Goal: Task Accomplishment & Management: Use online tool/utility

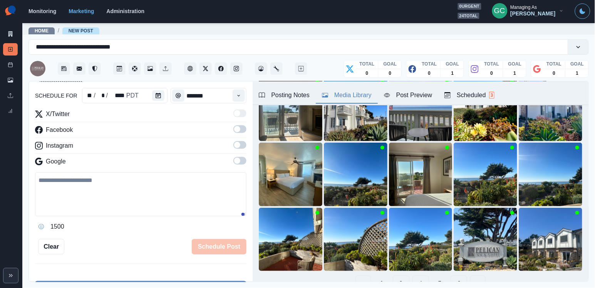
click at [242, 165] on span at bounding box center [240, 161] width 13 height 8
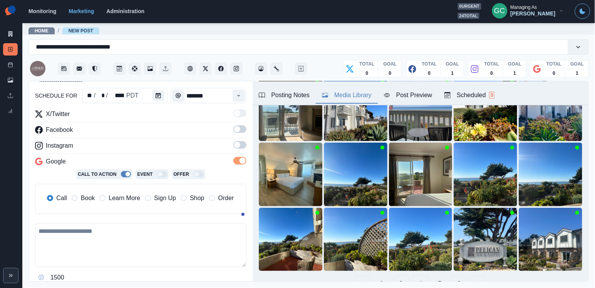
click at [238, 148] on span at bounding box center [237, 145] width 6 height 6
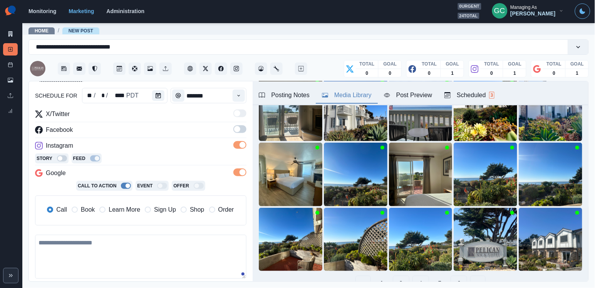
click at [238, 132] on span at bounding box center [237, 129] width 6 height 6
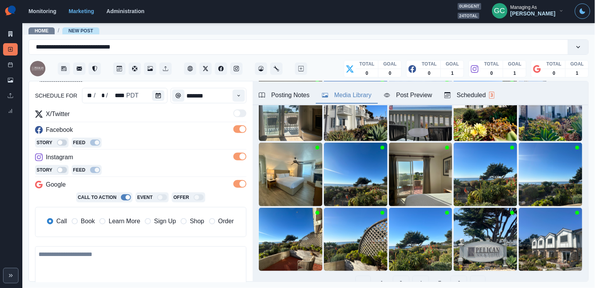
click at [137, 221] on span "Learn More" at bounding box center [125, 221] width 32 height 9
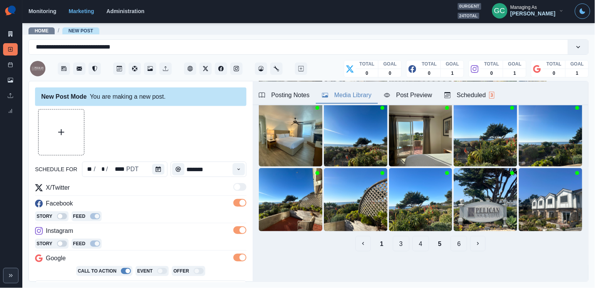
scroll to position [111, 0]
click at [459, 245] on button "6" at bounding box center [459, 243] width 17 height 15
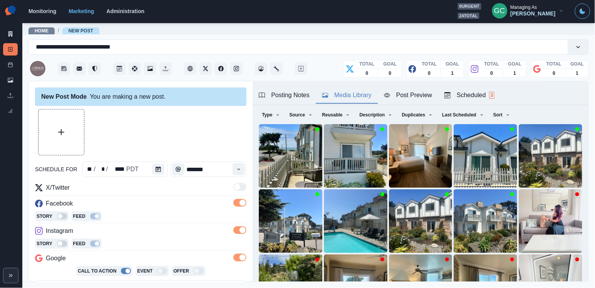
scroll to position [26, 0]
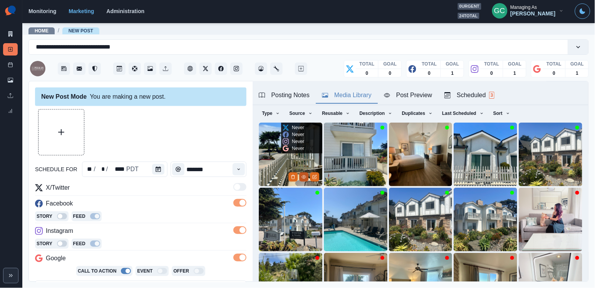
click at [304, 178] on icon "View Media" at bounding box center [304, 177] width 5 height 5
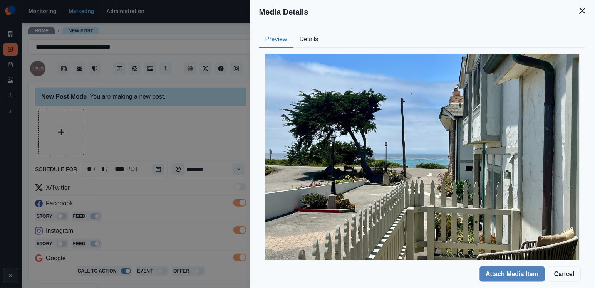
click at [316, 32] on button "Details" at bounding box center [309, 40] width 31 height 16
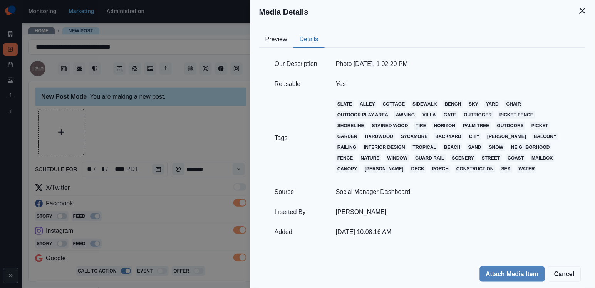
click at [273, 45] on button "Preview" at bounding box center [276, 40] width 34 height 16
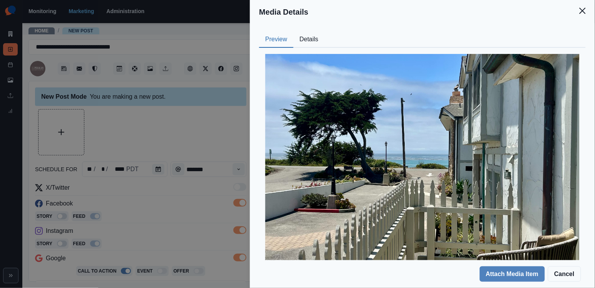
click at [173, 176] on div "Media Details Preview Details Our Description Photo Jun 05 2025, 1 02 20 PM Reu…" at bounding box center [297, 144] width 595 height 288
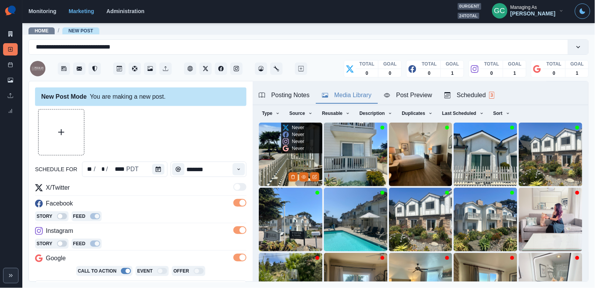
click at [272, 171] on img at bounding box center [291, 155] width 64 height 64
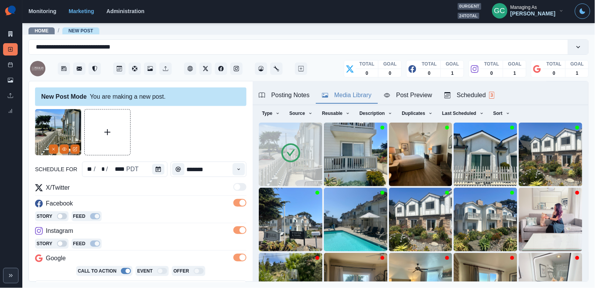
scroll to position [111, 0]
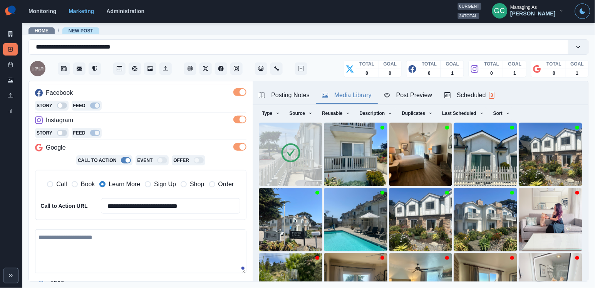
click at [113, 234] on textarea at bounding box center [141, 251] width 212 height 44
paste textarea "**********"
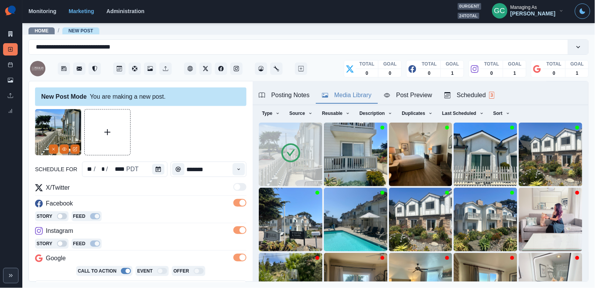
scroll to position [0, 0]
type textarea "**********"
click at [481, 99] on div "Scheduled 3" at bounding box center [470, 95] width 50 height 9
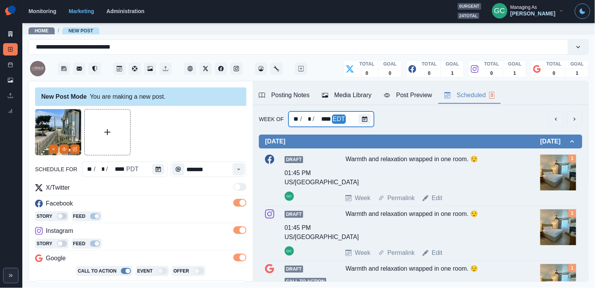
click at [356, 118] on div "** / * / **** EDT" at bounding box center [332, 118] width 86 height 15
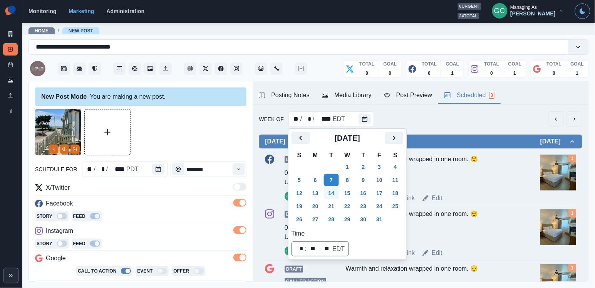
click at [331, 196] on button "14" at bounding box center [331, 193] width 15 height 12
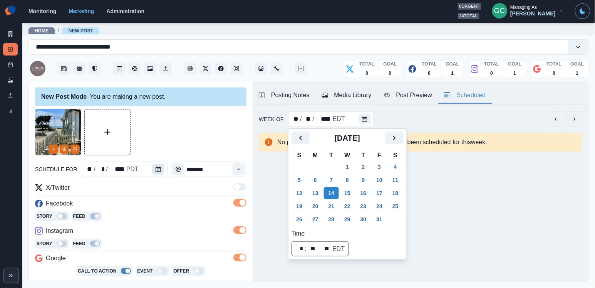
click at [155, 168] on button "Calendar" at bounding box center [158, 169] width 12 height 11
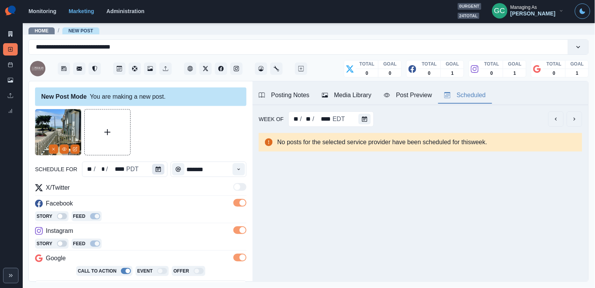
click at [156, 168] on icon "Calendar" at bounding box center [158, 168] width 5 height 5
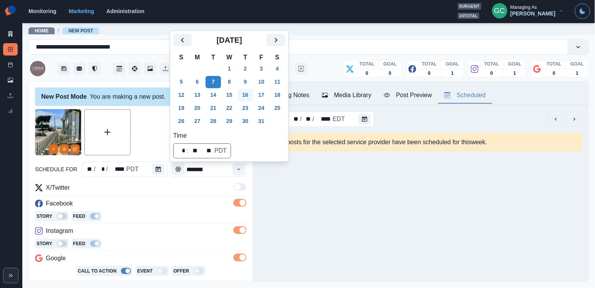
click at [252, 93] on button "16" at bounding box center [245, 95] width 15 height 12
click at [227, 190] on div "X/Twitter" at bounding box center [141, 189] width 212 height 12
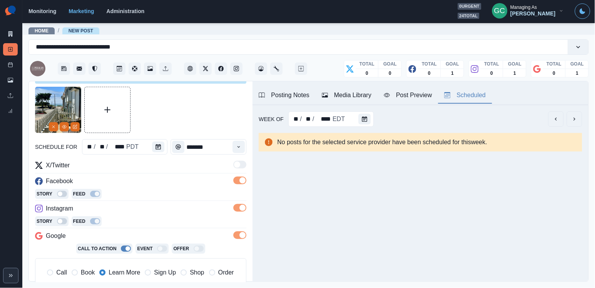
scroll to position [5, 0]
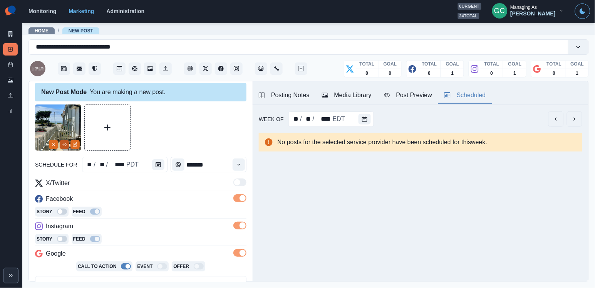
click at [64, 144] on icon "View Media" at bounding box center [64, 144] width 5 height 5
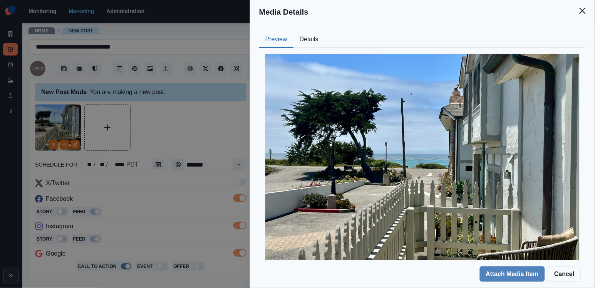
click at [200, 140] on div "Media Details Preview Details Our Description Photo Jun 05 2025, 1 02 20 PM Reu…" at bounding box center [297, 144] width 595 height 288
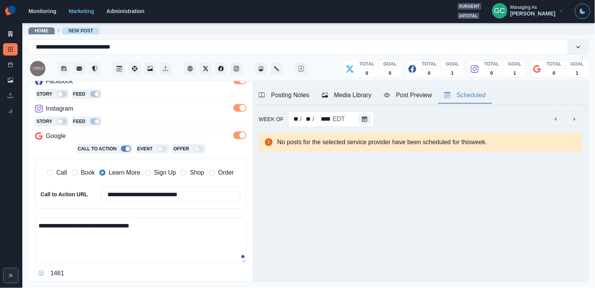
scroll to position [158, 0]
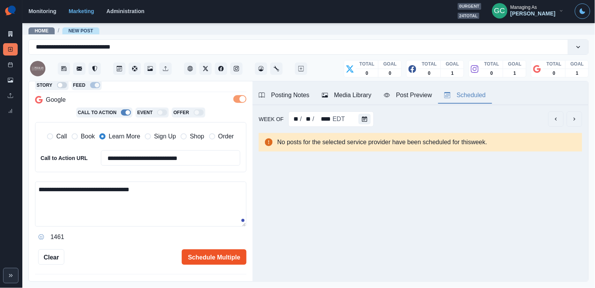
click at [209, 252] on button "Schedule Multiple" at bounding box center [214, 256] width 65 height 15
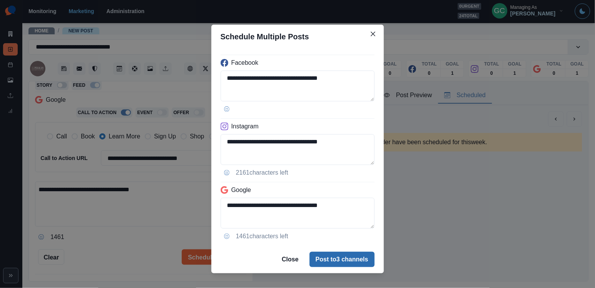
click at [335, 261] on button "Post to 3 channels" at bounding box center [342, 259] width 65 height 15
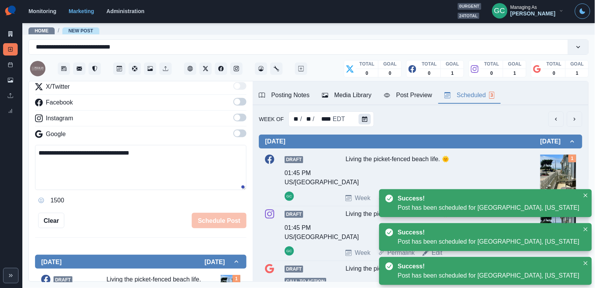
scroll to position [0, 0]
click at [367, 117] on button "Calendar" at bounding box center [365, 119] width 12 height 11
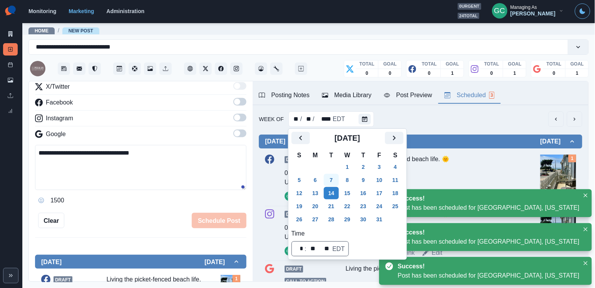
click at [338, 178] on button "7" at bounding box center [331, 180] width 15 height 12
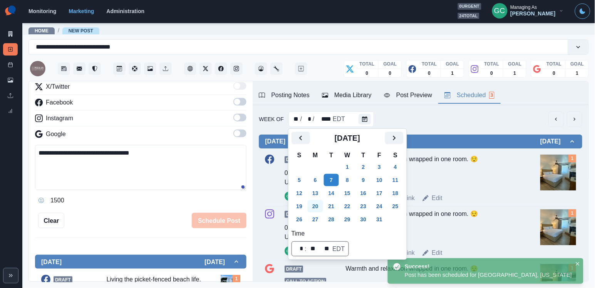
click at [318, 202] on button "20" at bounding box center [315, 206] width 15 height 12
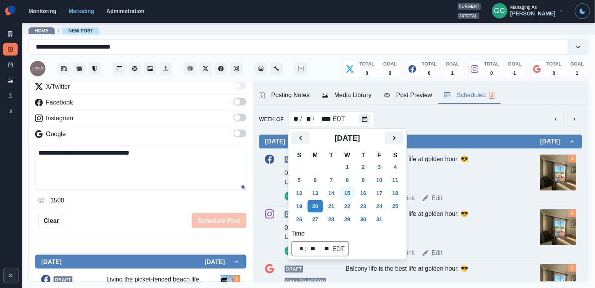
click at [354, 192] on button "15" at bounding box center [347, 193] width 15 height 12
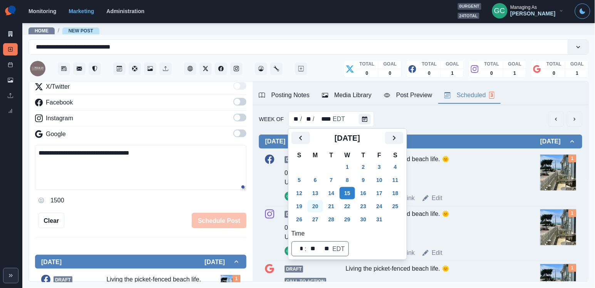
click at [315, 209] on button "20" at bounding box center [315, 206] width 15 height 12
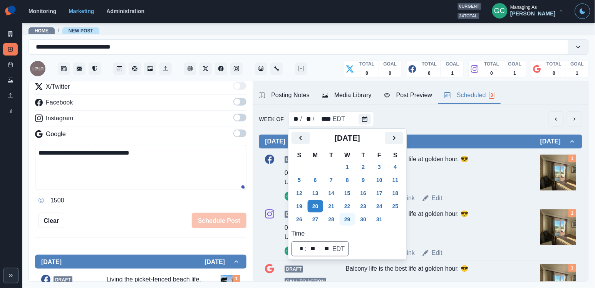
click at [350, 218] on button "29" at bounding box center [347, 219] width 15 height 12
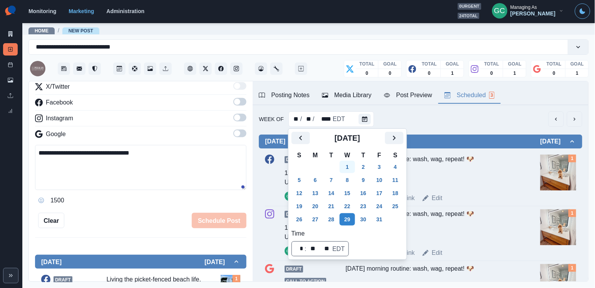
click at [353, 168] on button "1" at bounding box center [347, 167] width 15 height 12
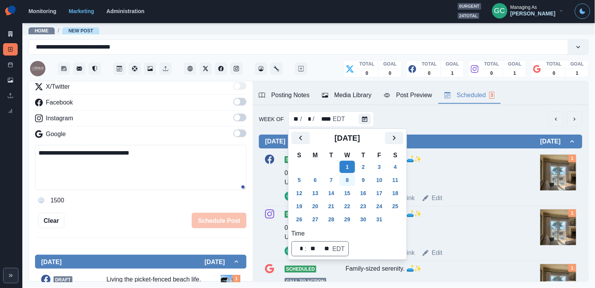
click at [352, 181] on button "8" at bounding box center [347, 180] width 15 height 12
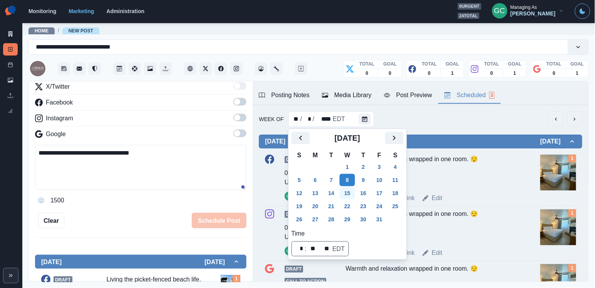
click at [350, 190] on button "15" at bounding box center [347, 193] width 15 height 12
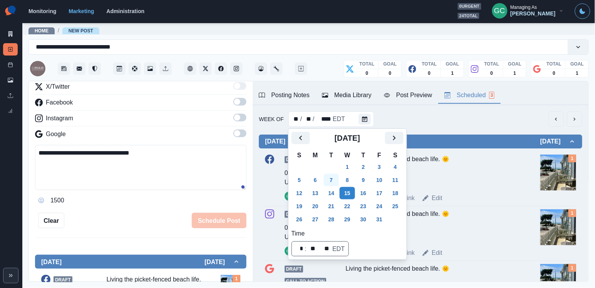
click at [336, 178] on button "7" at bounding box center [331, 180] width 15 height 12
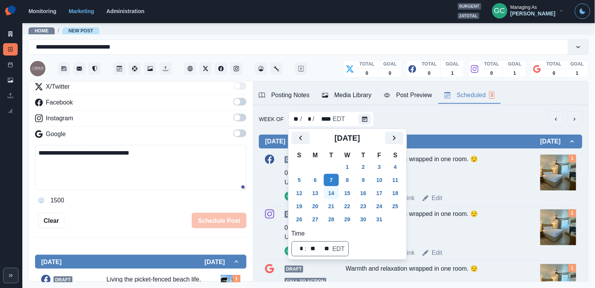
click at [330, 189] on button "14" at bounding box center [331, 193] width 15 height 12
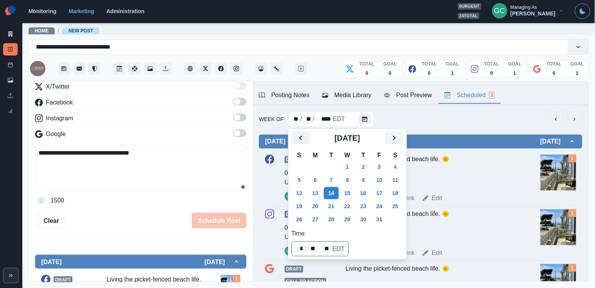
click at [354, 159] on th "W" at bounding box center [347, 155] width 16 height 10
click at [354, 163] on button "1" at bounding box center [347, 167] width 15 height 12
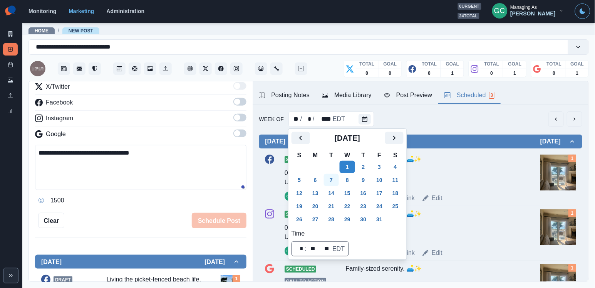
click at [333, 178] on button "7" at bounding box center [331, 180] width 15 height 12
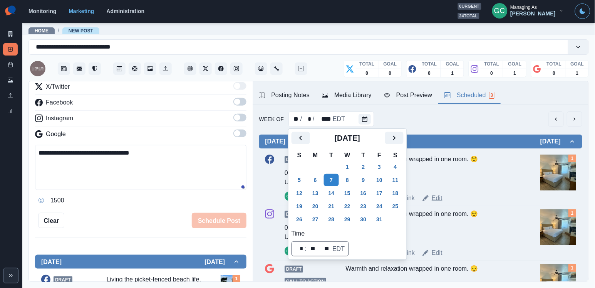
click at [437, 196] on link "Edit" at bounding box center [437, 197] width 11 height 9
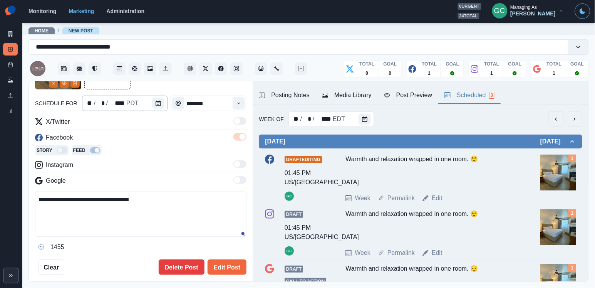
click at [148, 102] on div "**********" at bounding box center [141, 159] width 212 height 232
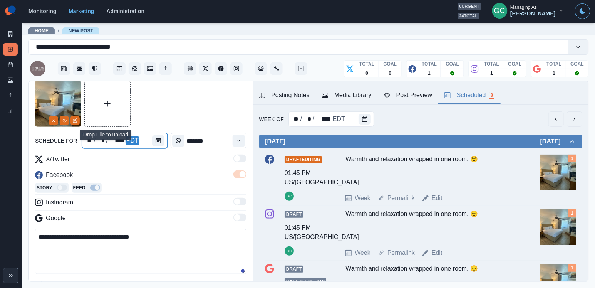
click at [159, 146] on div at bounding box center [159, 140] width 15 height 15
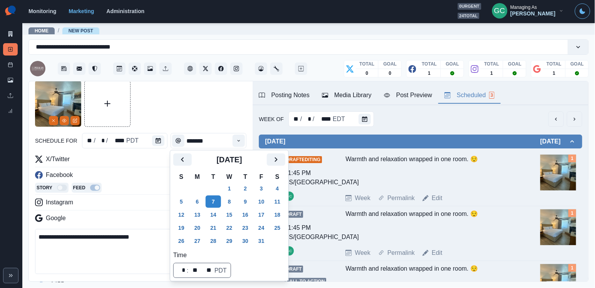
click at [285, 166] on div "[DATE]" at bounding box center [229, 162] width 112 height 18
click at [286, 158] on button "Next" at bounding box center [276, 159] width 18 height 12
click at [233, 225] on button "19" at bounding box center [229, 228] width 15 height 12
click at [143, 212] on div "X/Twitter Facebook Story Feed Instagram Google" at bounding box center [141, 190] width 212 height 71
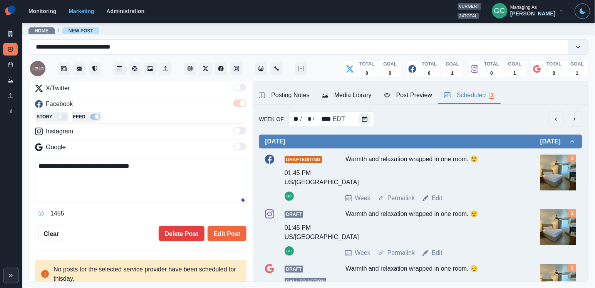
scroll to position [101, 0]
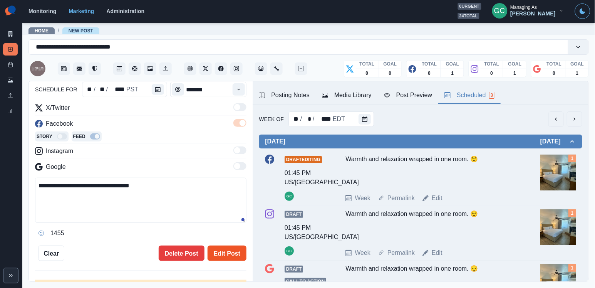
click at [228, 253] on button "Edit Post" at bounding box center [227, 252] width 39 height 15
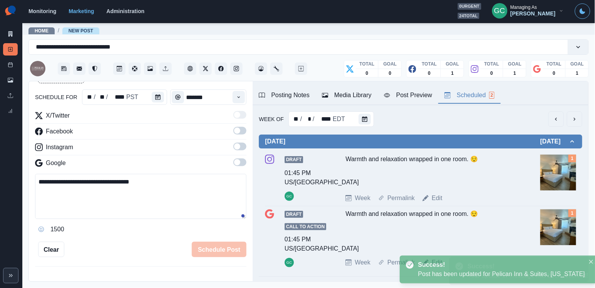
scroll to position [74, 0]
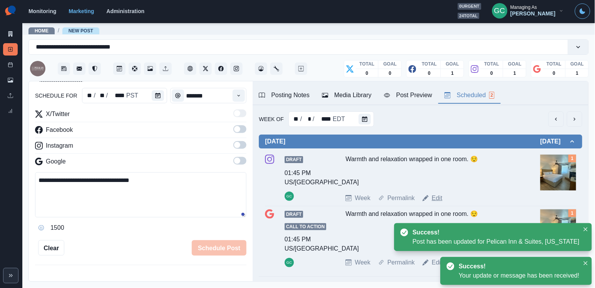
click at [435, 203] on link "Edit" at bounding box center [437, 197] width 11 height 9
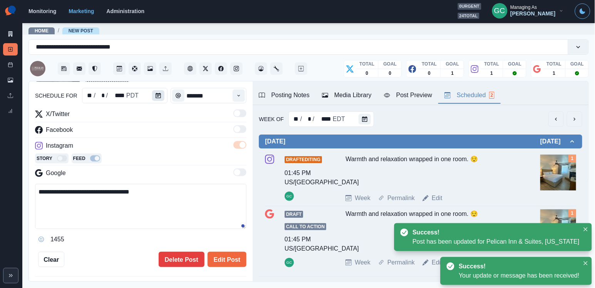
click at [160, 94] on icon "Calendar" at bounding box center [158, 95] width 5 height 5
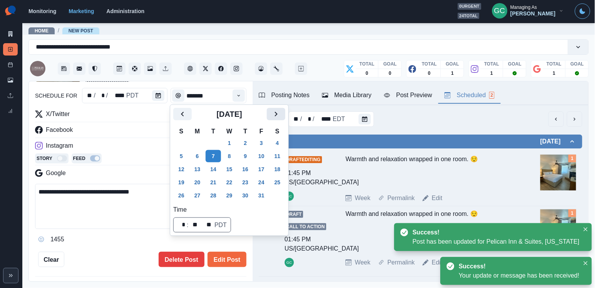
click at [281, 114] on icon "Next" at bounding box center [276, 113] width 9 height 9
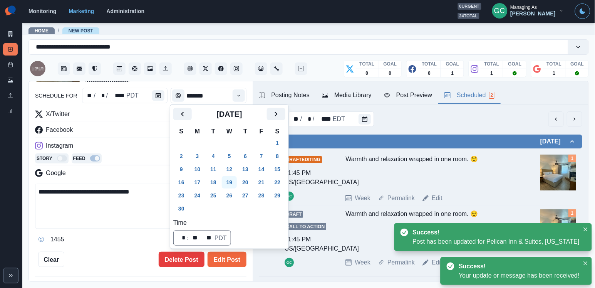
click at [234, 186] on button "19" at bounding box center [229, 182] width 15 height 12
click at [227, 262] on button "Edit Post" at bounding box center [227, 259] width 39 height 15
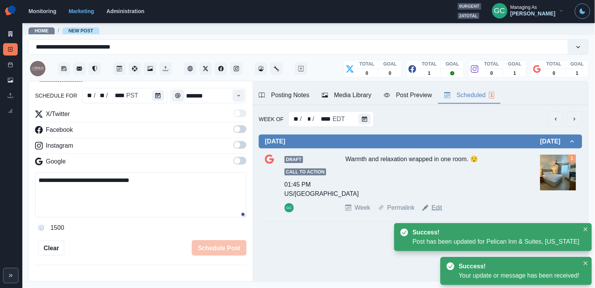
click at [435, 212] on link "Edit" at bounding box center [437, 207] width 11 height 9
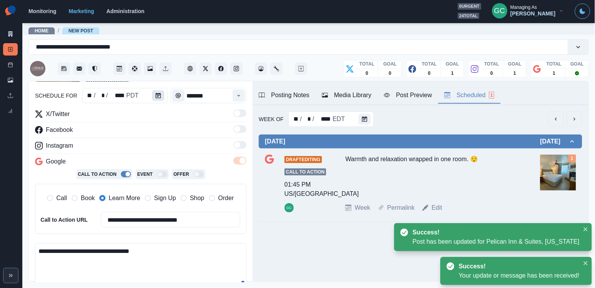
click at [161, 95] on button "Calendar" at bounding box center [158, 95] width 12 height 11
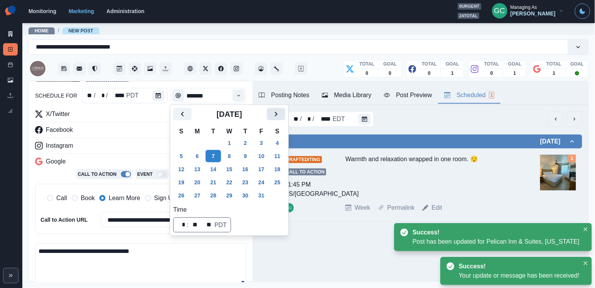
click at [281, 113] on icon "Next" at bounding box center [276, 113] width 9 height 9
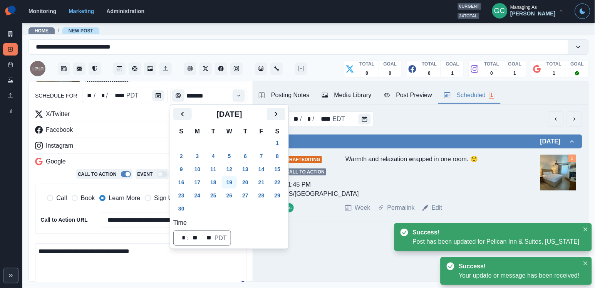
click at [232, 182] on button "19" at bounding box center [229, 182] width 15 height 12
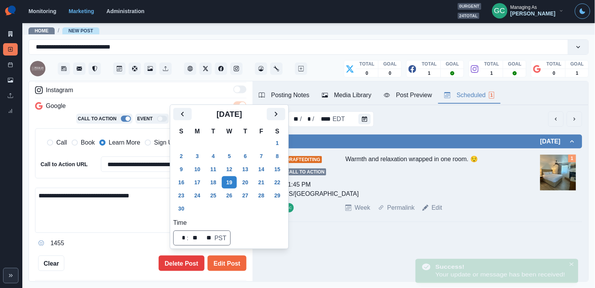
scroll to position [139, 0]
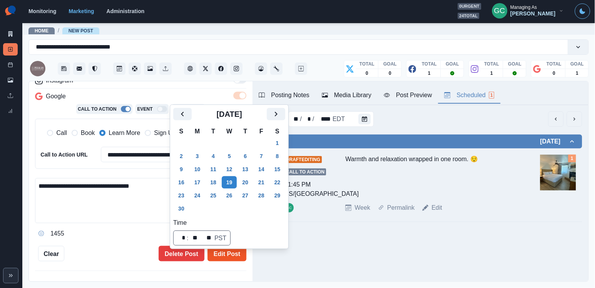
click at [230, 260] on button "Edit Post" at bounding box center [227, 253] width 39 height 15
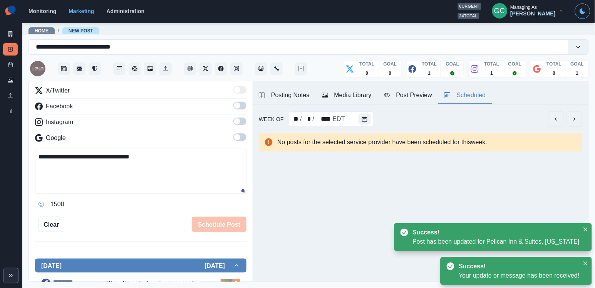
scroll to position [59, 0]
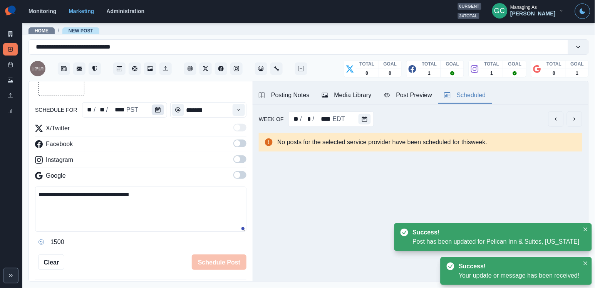
click at [160, 113] on button "Calendar" at bounding box center [158, 109] width 12 height 11
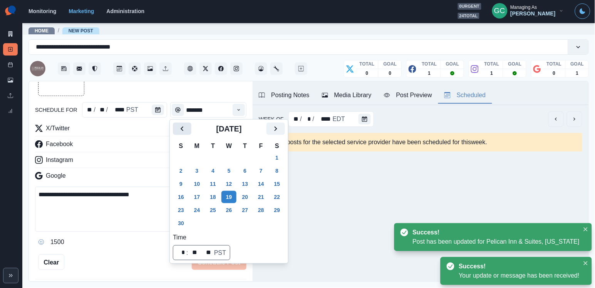
click at [188, 134] on div "November 2025" at bounding box center [229, 132] width 112 height 18
click at [184, 125] on icon "Previous" at bounding box center [182, 128] width 9 height 9
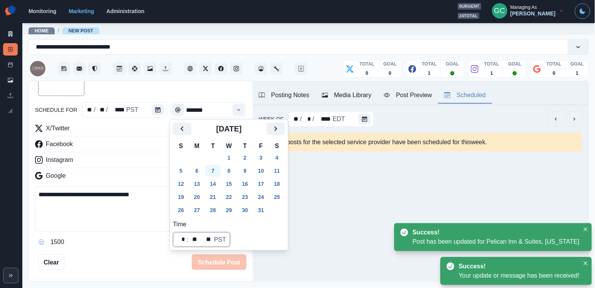
click at [212, 173] on button "7" at bounding box center [212, 171] width 15 height 12
click at [151, 161] on div "Instagram" at bounding box center [141, 161] width 212 height 12
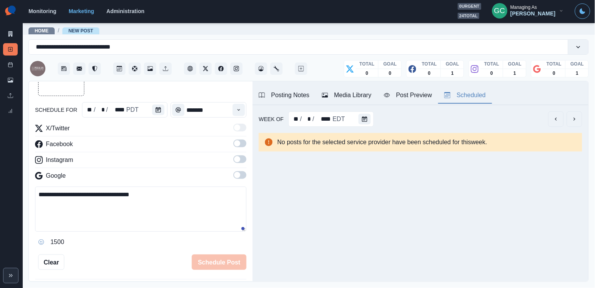
click at [240, 138] on div "X/Twitter Facebook Instagram Google" at bounding box center [141, 154] width 212 height 60
click at [240, 148] on label at bounding box center [240, 145] width 13 height 12
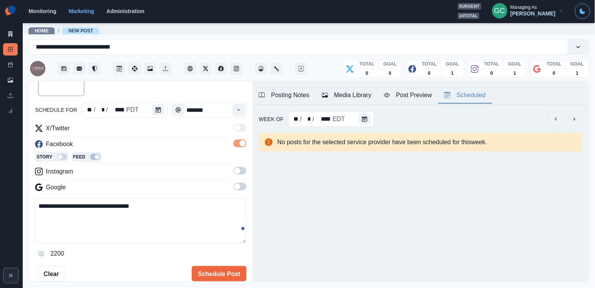
click at [235, 173] on span at bounding box center [237, 171] width 6 height 6
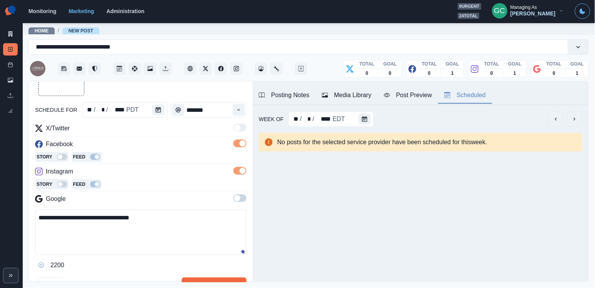
click at [234, 199] on span at bounding box center [240, 198] width 13 height 8
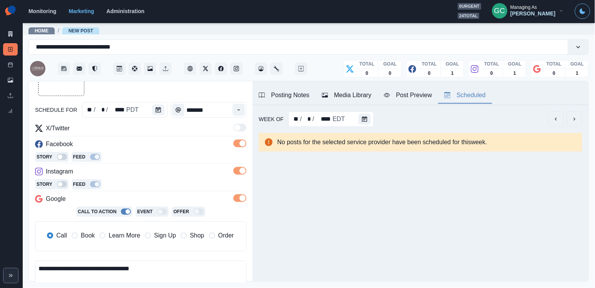
click at [129, 238] on span "Learn More" at bounding box center [125, 235] width 32 height 9
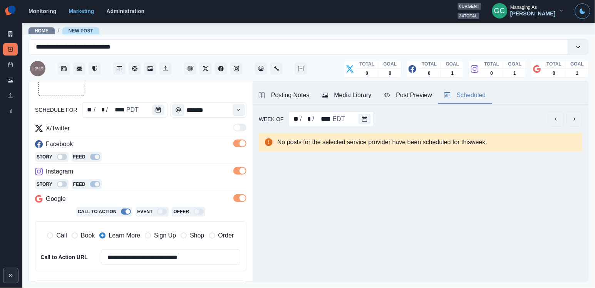
click at [343, 89] on button "Media Library" at bounding box center [347, 95] width 62 height 16
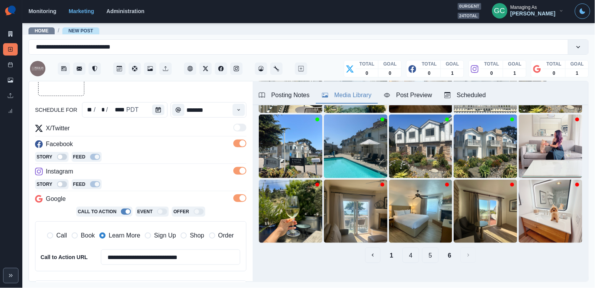
scroll to position [104, 0]
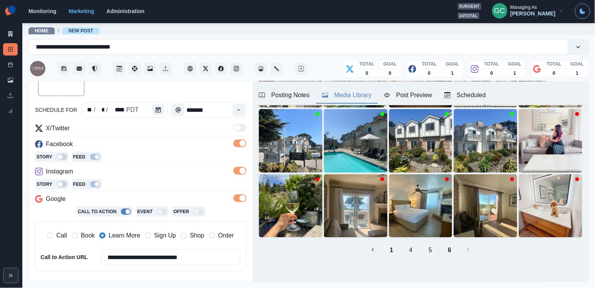
click at [425, 254] on button "5" at bounding box center [430, 249] width 17 height 15
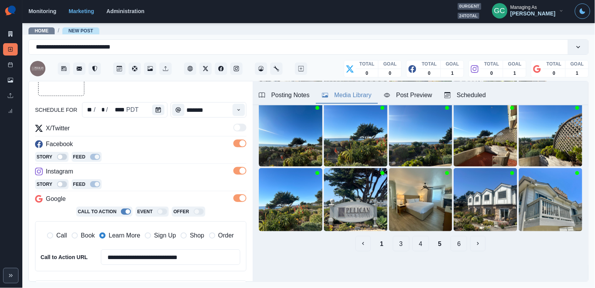
scroll to position [111, 0]
click at [415, 248] on button "4" at bounding box center [421, 243] width 17 height 15
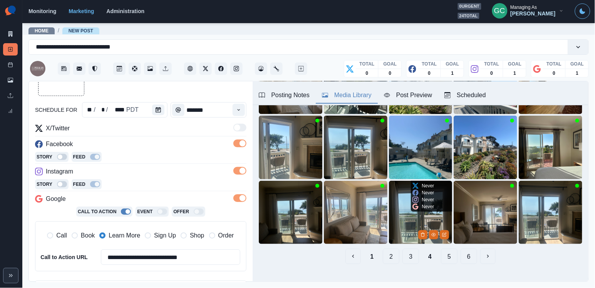
scroll to position [103, 0]
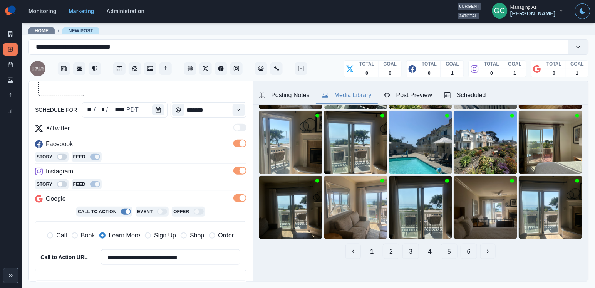
click at [305, 94] on div "Posting Notes" at bounding box center [284, 95] width 51 height 9
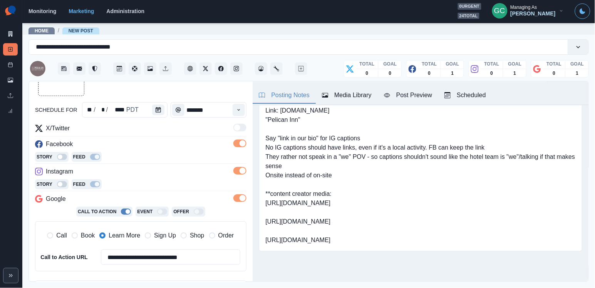
scroll to position [45, 0]
drag, startPoint x: 265, startPoint y: 173, endPoint x: 465, endPoint y: 193, distance: 201.4
click at [465, 193] on div "Link: www.pelicansuites.com "Pelican Inn" Say "link in our bio" for IG captions…" at bounding box center [421, 175] width 324 height 152
copy pre "https://www.dropbox.com/scl/fo/q0utb93kg086it9bmlecm/AJRitAlVKUy7Fja9kyzWXis?rl…"
drag, startPoint x: 266, startPoint y: 201, endPoint x: 440, endPoint y: 218, distance: 175.0
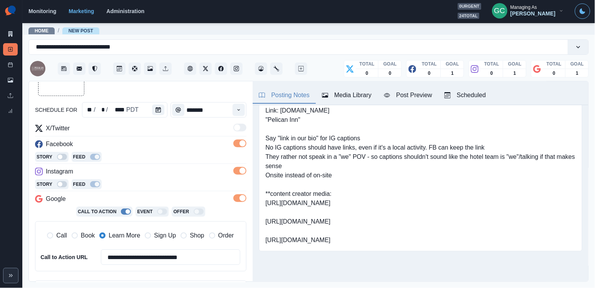
click at [440, 218] on pre "Link: www.pelicansuites.com "Pelican Inn" Say "link in our bio" for IG captions…" at bounding box center [421, 175] width 311 height 139
copy pre "https://www.dropbox.com/scl/fo/q71qkpuo0c18cc3953o2l/AG78oz2c_ir4m4nswrTBv7E?rl…"
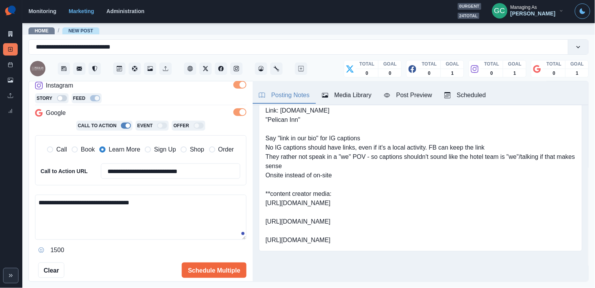
scroll to position [170, 0]
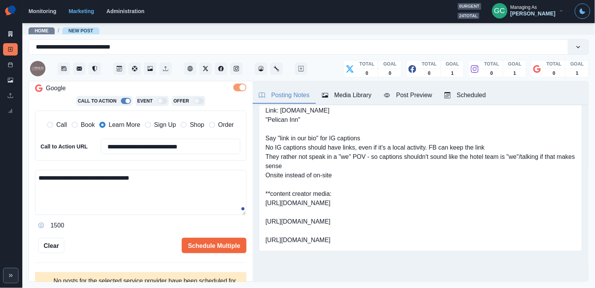
click at [163, 202] on textarea "**********" at bounding box center [141, 192] width 212 height 45
paste textarea "**********"
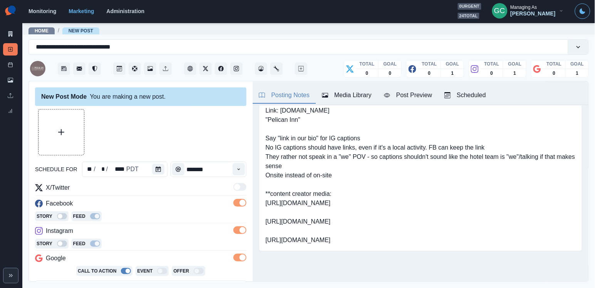
scroll to position [0, 0]
type textarea "**********"
click at [73, 140] on button "Upload Media" at bounding box center [61, 131] width 45 height 45
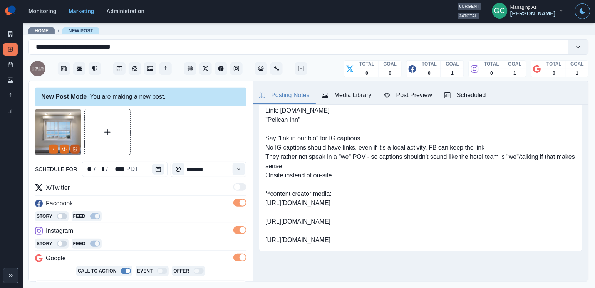
click at [78, 151] on button "Edit Media" at bounding box center [75, 149] width 9 height 9
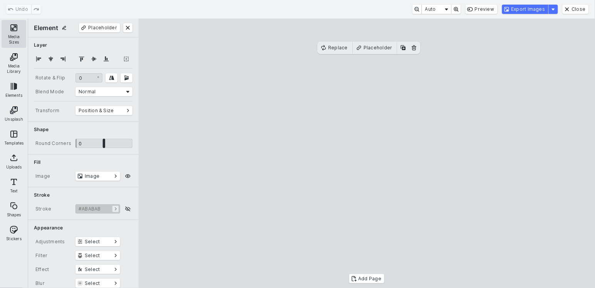
click at [23, 30] on button "Media Sizes" at bounding box center [14, 34] width 25 height 28
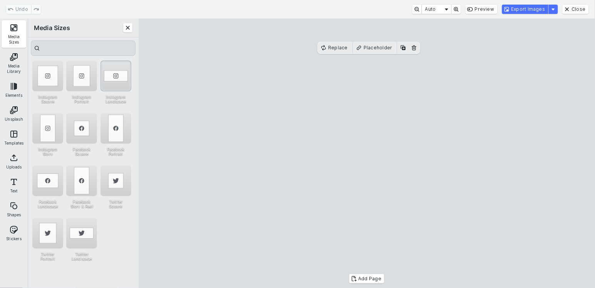
click at [115, 82] on div "Instagram Landscape" at bounding box center [116, 76] width 31 height 31
drag, startPoint x: 296, startPoint y: 109, endPoint x: 296, endPoint y: 124, distance: 14.6
click at [367, 153] on cesdk-canvas "Editor canvas" at bounding box center [367, 153] width 0 height 0
click at [87, 81] on div "Instagram Portrait" at bounding box center [81, 76] width 31 height 31
click at [123, 79] on div "Instagram Landscape" at bounding box center [116, 76] width 31 height 31
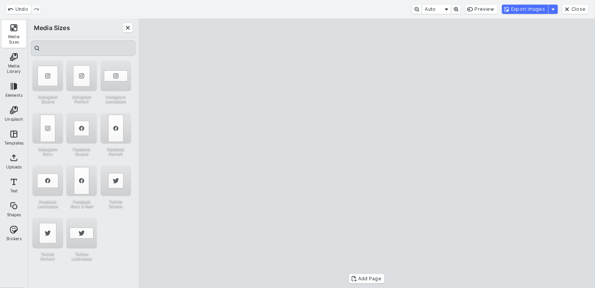
drag, startPoint x: 369, startPoint y: 87, endPoint x: 368, endPoint y: 54, distance: 32.4
click at [367, 153] on cesdk-canvas "Editor canvas" at bounding box center [367, 153] width 0 height 0
drag, startPoint x: 201, startPoint y: 161, endPoint x: 175, endPoint y: 161, distance: 25.4
click at [367, 153] on cesdk-canvas "Editor canvas" at bounding box center [367, 153] width 0 height 0
drag, startPoint x: 536, startPoint y: 157, endPoint x: 563, endPoint y: 157, distance: 27.0
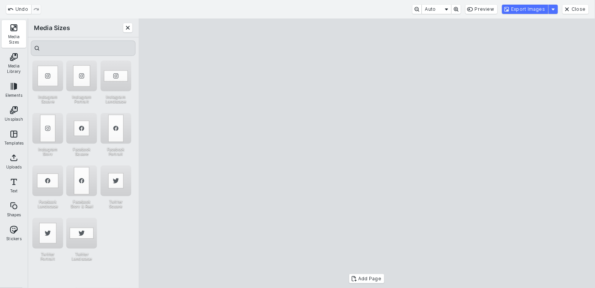
click at [367, 153] on cesdk-canvas "Editor canvas" at bounding box center [367, 153] width 0 height 0
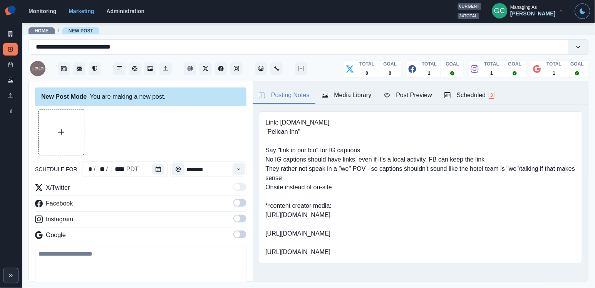
click at [355, 94] on div "Media Library" at bounding box center [347, 95] width 50 height 9
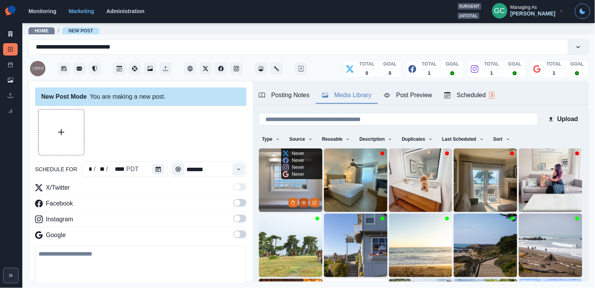
click at [305, 204] on icon "View Media" at bounding box center [304, 202] width 5 height 5
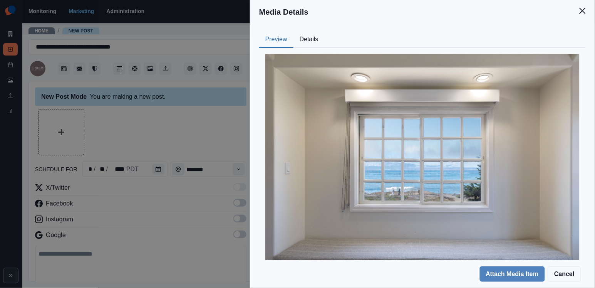
click at [323, 45] on button "Details" at bounding box center [309, 40] width 31 height 16
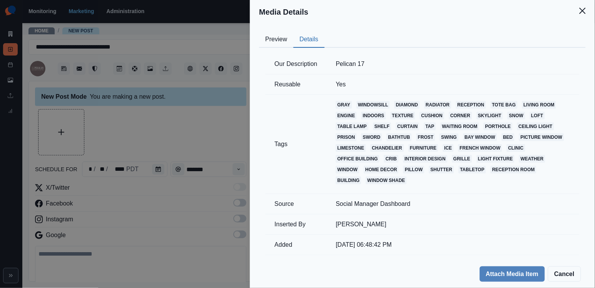
click at [175, 119] on div "Media Details Preview Details Our Description Pelican 17 Reusable Yes Tags gray…" at bounding box center [297, 144] width 595 height 288
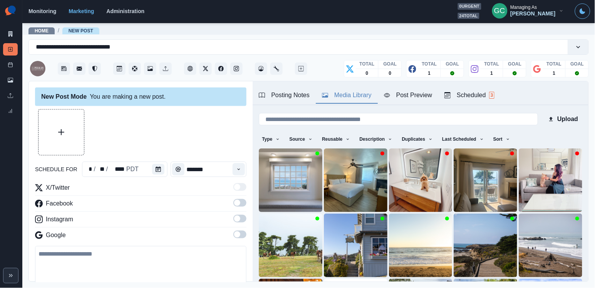
scroll to position [24, 0]
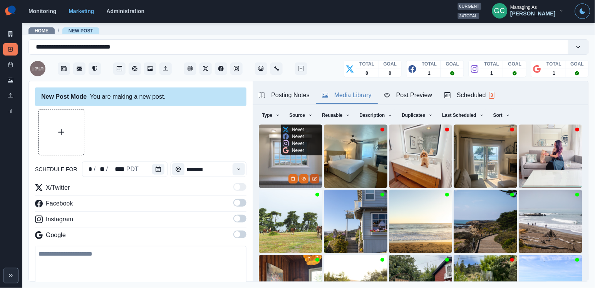
click at [314, 179] on icon "Edit Media" at bounding box center [315, 178] width 5 height 5
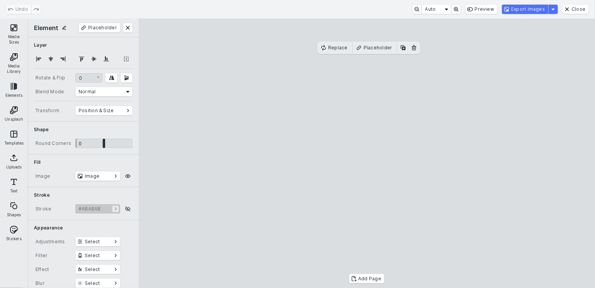
click at [0, 40] on div "Media Sizes Media Library Elements Unsplash Templates Uploads Text Shapes Stick…" at bounding box center [14, 152] width 28 height 269
click at [6, 40] on button "Media Sizes" at bounding box center [14, 34] width 25 height 28
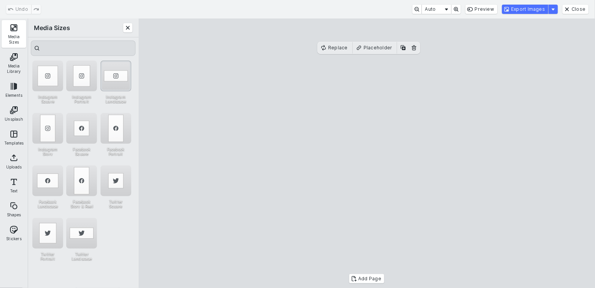
click at [113, 76] on div "Instagram Landscape" at bounding box center [116, 76] width 31 height 31
drag, startPoint x: 304, startPoint y: 145, endPoint x: 304, endPoint y: 153, distance: 8.5
click at [367, 153] on cesdk-canvas "Editor canvas" at bounding box center [367, 153] width 0 height 0
drag, startPoint x: 366, startPoint y: 68, endPoint x: 366, endPoint y: 50, distance: 17.7
click at [367, 153] on cesdk-canvas "Editor canvas" at bounding box center [367, 153] width 0 height 0
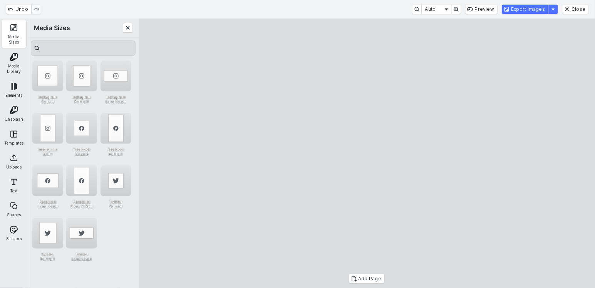
drag, startPoint x: 361, startPoint y: 81, endPoint x: 361, endPoint y: 89, distance: 8.9
click at [367, 153] on cesdk-canvas "Editor canvas" at bounding box center [367, 153] width 0 height 0
drag, startPoint x: 374, startPoint y: 110, endPoint x: 373, endPoint y: 98, distance: 12.0
click at [367, 153] on cesdk-canvas "Editor canvas" at bounding box center [367, 153] width 0 height 0
click at [528, 12] on button "Export Images" at bounding box center [525, 9] width 46 height 9
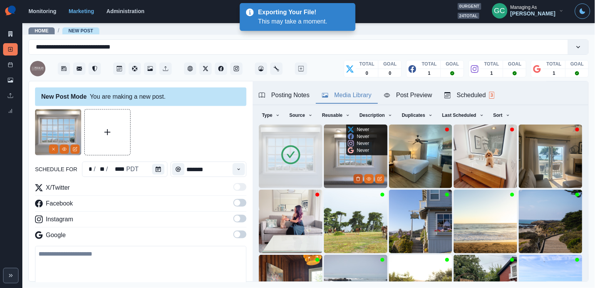
click at [357, 179] on icon "Delete Media" at bounding box center [358, 178] width 5 height 5
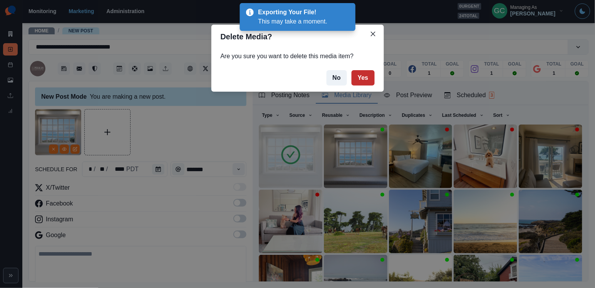
click at [360, 84] on button "Yes" at bounding box center [363, 77] width 23 height 15
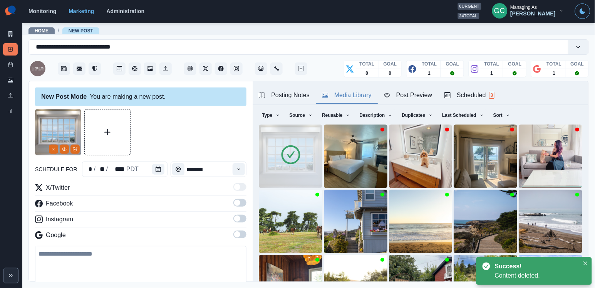
click at [240, 233] on span at bounding box center [240, 234] width 13 height 8
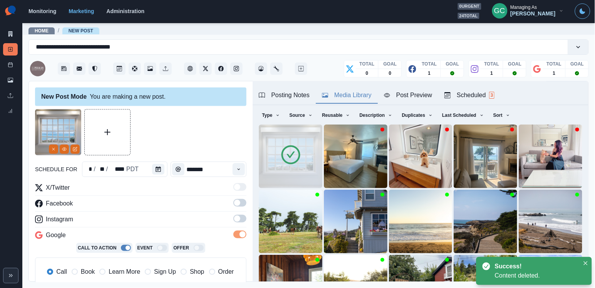
click at [242, 215] on div "X/Twitter Facebook Instagram Google Call To Action Event Offer Call Book Learn …" at bounding box center [141, 238] width 212 height 111
click at [242, 204] on span at bounding box center [240, 203] width 13 height 8
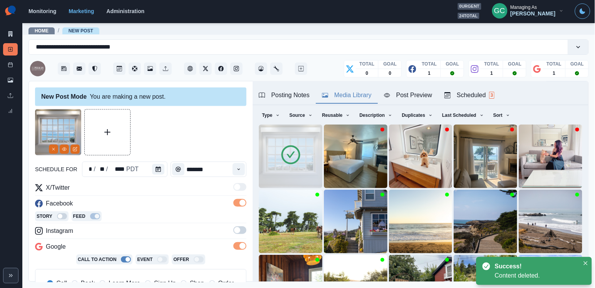
click at [238, 229] on span at bounding box center [237, 230] width 6 height 6
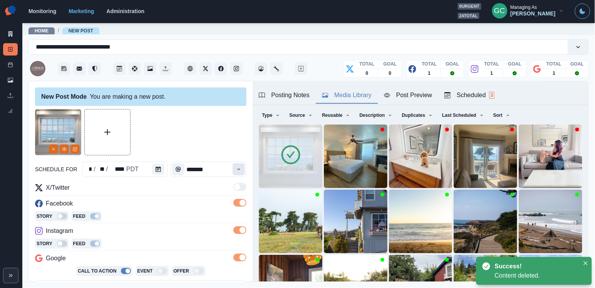
click at [237, 167] on icon "Time" at bounding box center [238, 168] width 5 height 5
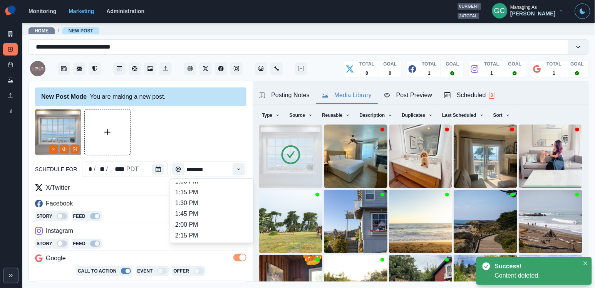
scroll to position [221, 0]
click at [203, 209] on li "1:30 PM" at bounding box center [211, 203] width 77 height 11
type input "*******"
click at [156, 171] on icon "Calendar" at bounding box center [158, 168] width 5 height 5
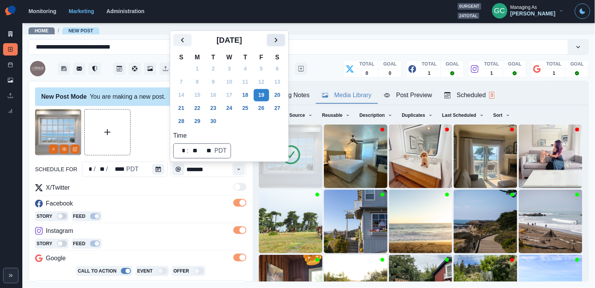
click at [286, 35] on button "Next" at bounding box center [276, 40] width 18 height 12
click at [267, 96] on button "17" at bounding box center [261, 95] width 15 height 12
click at [485, 86] on div "Posting Notes Media Library Post Preview Scheduled 3" at bounding box center [421, 93] width 336 height 24
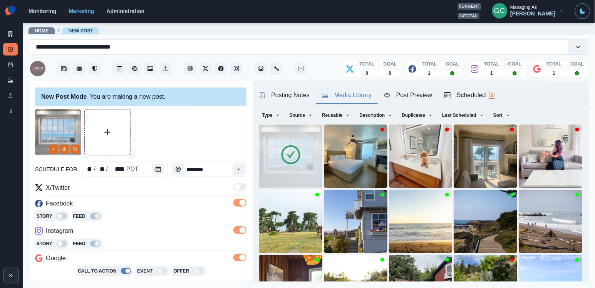
click at [485, 87] on button "Scheduled 3" at bounding box center [470, 95] width 62 height 16
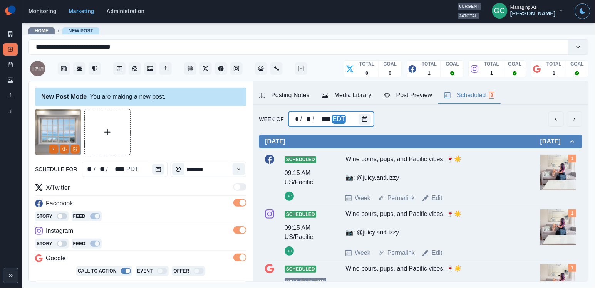
click at [362, 126] on div "Week Of * / ** / **** EDT Friday September 19, 2025 Scheduled 09:15 AM US/Pacif…" at bounding box center [421, 225] width 336 height 240
click at [365, 122] on icon "Calendar" at bounding box center [364, 118] width 5 height 5
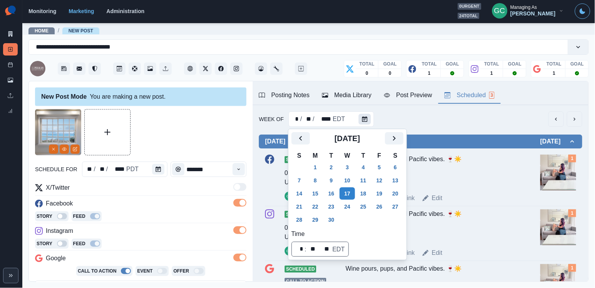
scroll to position [0, 0]
click at [397, 136] on icon "Next" at bounding box center [394, 138] width 9 height 9
click at [327, 186] on button "7" at bounding box center [331, 180] width 15 height 12
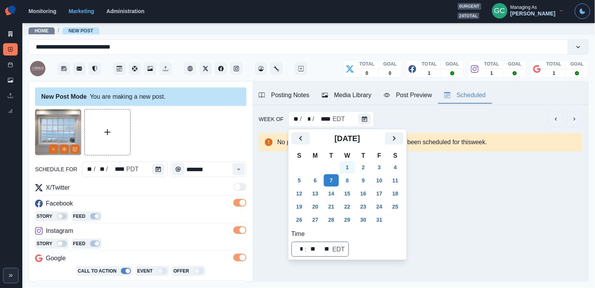
click at [355, 165] on button "1" at bounding box center [347, 167] width 15 height 12
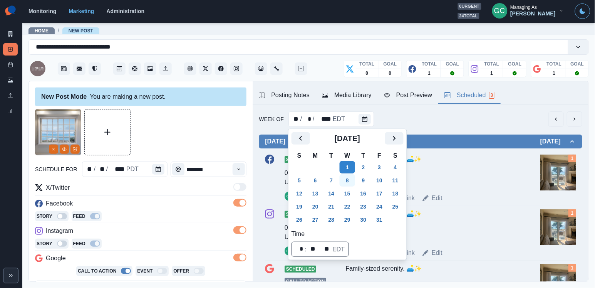
click at [351, 181] on button "8" at bounding box center [347, 180] width 15 height 12
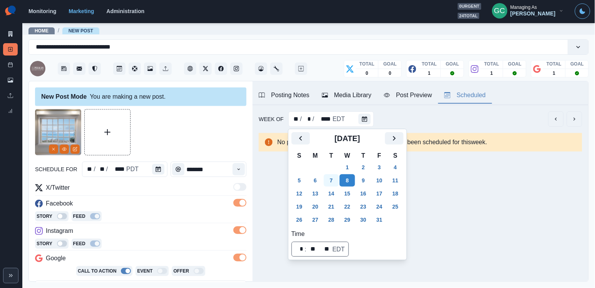
click at [333, 182] on button "7" at bounding box center [331, 180] width 15 height 12
click at [350, 171] on button "1" at bounding box center [347, 167] width 15 height 12
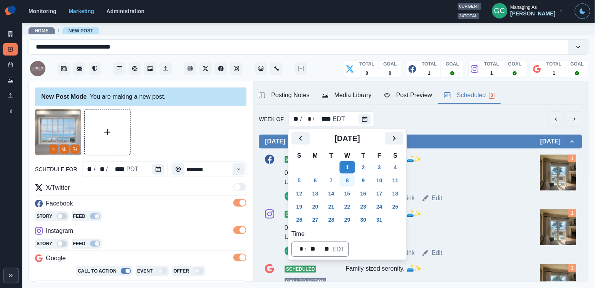
click at [348, 179] on button "8" at bounding box center [347, 180] width 15 height 12
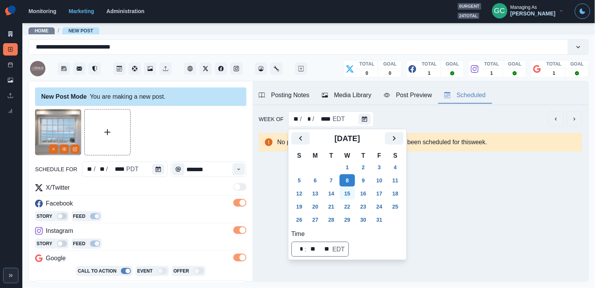
click at [348, 191] on button "15" at bounding box center [347, 193] width 15 height 12
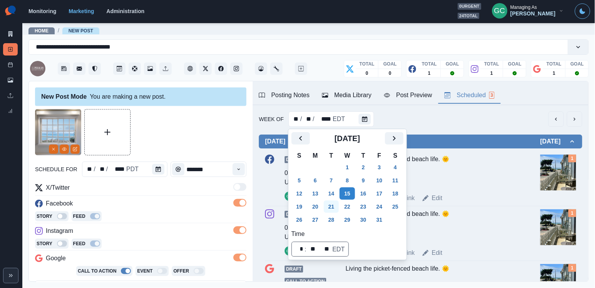
click at [338, 206] on button "21" at bounding box center [331, 206] width 15 height 12
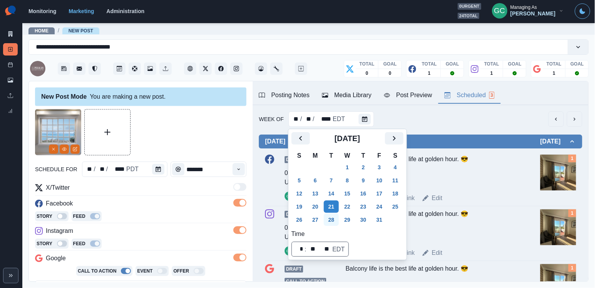
click at [336, 217] on button "28" at bounding box center [331, 219] width 15 height 12
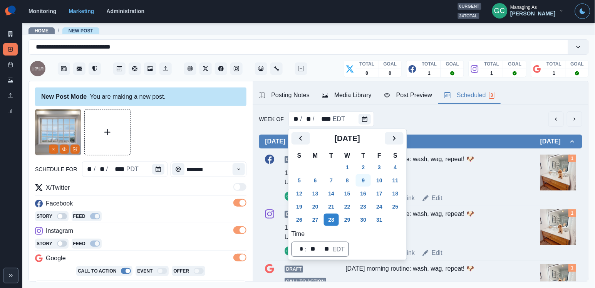
click at [366, 184] on button "9" at bounding box center [363, 180] width 15 height 12
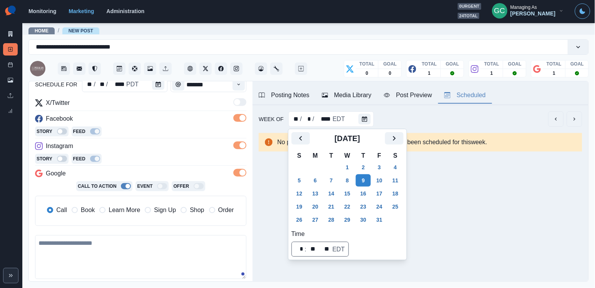
scroll to position [91, 0]
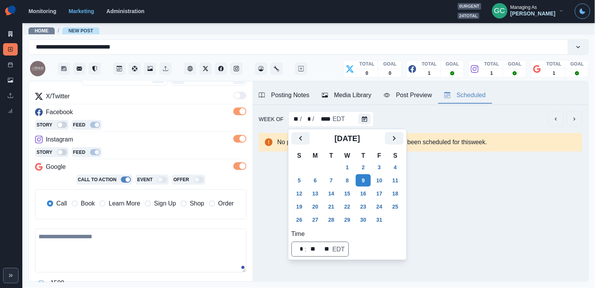
click at [120, 242] on textarea at bounding box center [141, 251] width 212 height 44
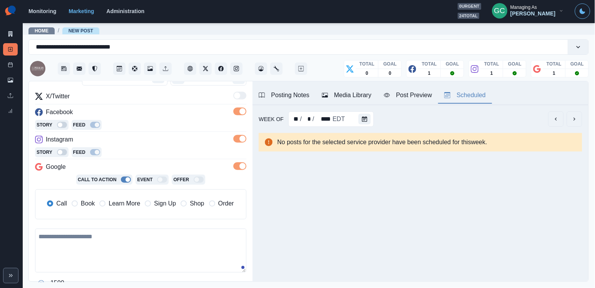
click at [120, 242] on textarea at bounding box center [141, 251] width 212 height 44
paste textarea "**********"
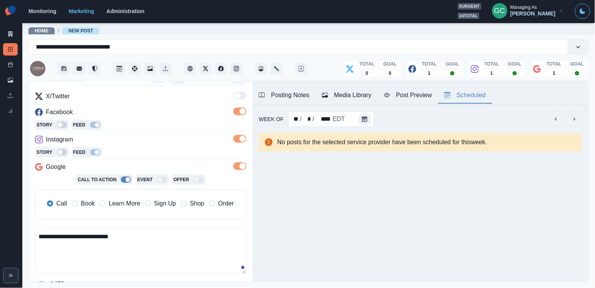
drag, startPoint x: 86, startPoint y: 234, endPoint x: 22, endPoint y: 234, distance: 64.0
click at [22, 234] on div "**********" at bounding box center [297, 144] width 595 height 288
click at [76, 255] on textarea "**********" at bounding box center [141, 251] width 212 height 45
click at [80, 236] on textarea "**********" at bounding box center [141, 251] width 212 height 45
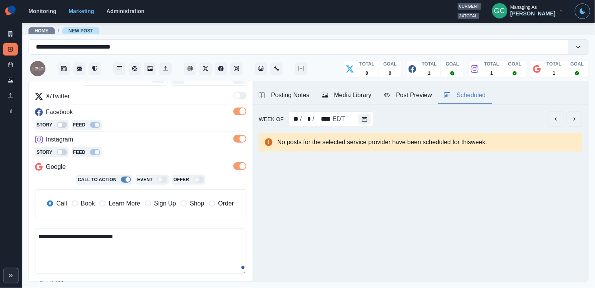
click at [108, 236] on textarea "**********" at bounding box center [141, 251] width 212 height 45
click at [129, 205] on span "Learn More" at bounding box center [125, 203] width 32 height 9
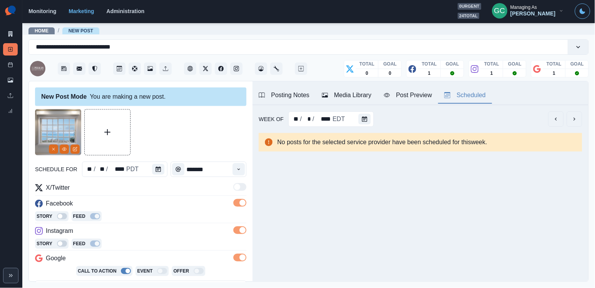
scroll to position [27, 0]
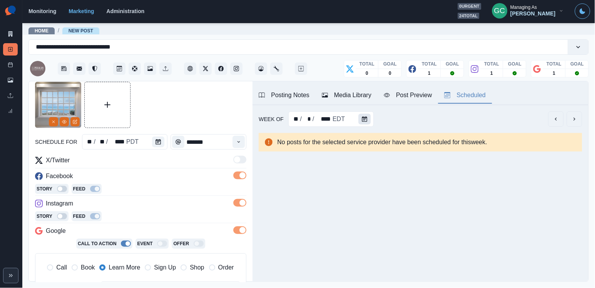
type textarea "**********"
click at [367, 121] on button "Calendar" at bounding box center [365, 119] width 12 height 11
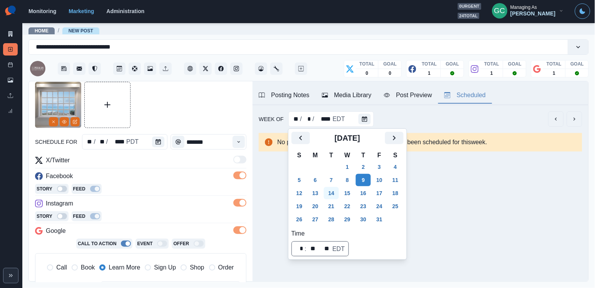
click at [333, 192] on button "14" at bounding box center [331, 193] width 15 height 12
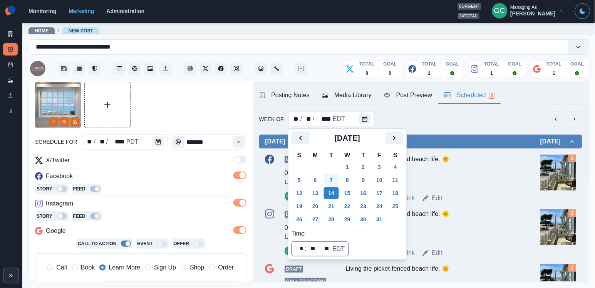
click at [339, 184] on button "7" at bounding box center [331, 180] width 15 height 12
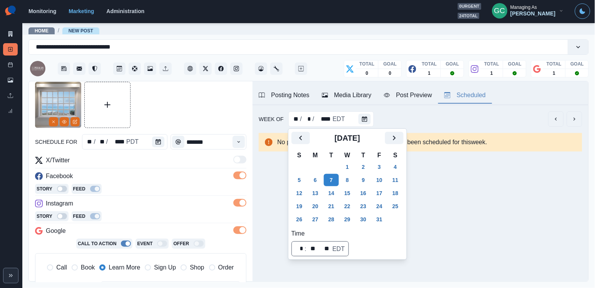
click at [113, 193] on div "Story Feed" at bounding box center [141, 190] width 212 height 12
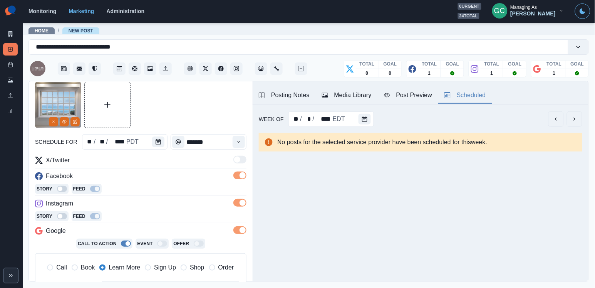
scroll to position [30, 0]
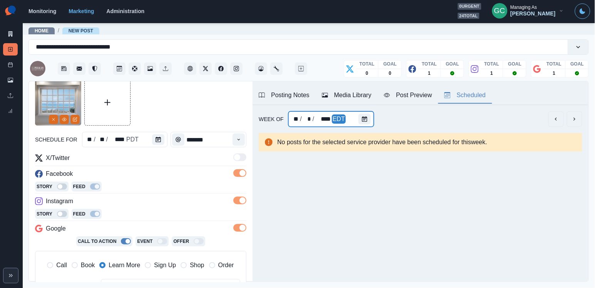
click at [356, 118] on div "** / * / **** EDT" at bounding box center [332, 118] width 86 height 15
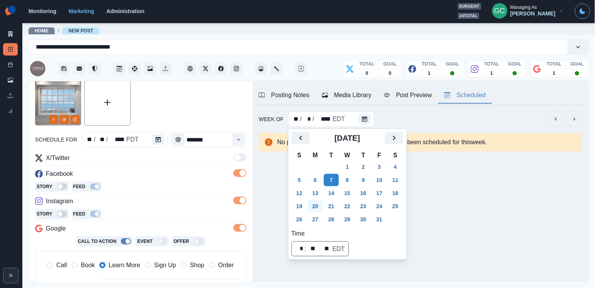
click at [321, 207] on button "20" at bounding box center [315, 206] width 15 height 12
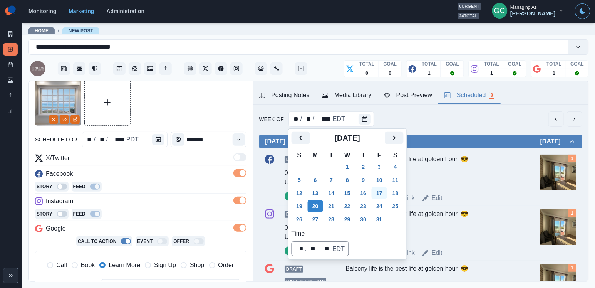
click at [385, 192] on button "17" at bounding box center [379, 193] width 15 height 12
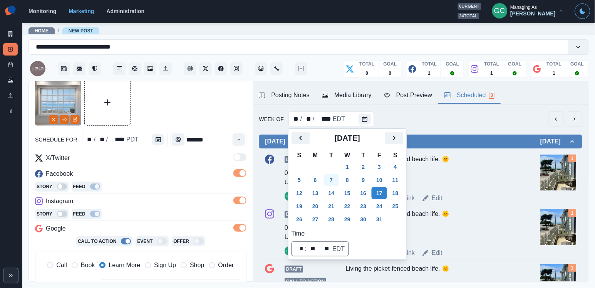
click at [332, 180] on button "7" at bounding box center [331, 180] width 15 height 12
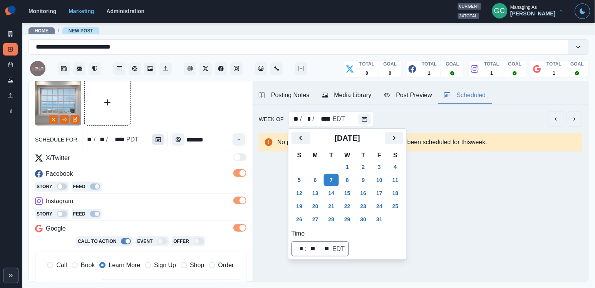
click at [156, 143] on button "Calendar" at bounding box center [158, 139] width 12 height 11
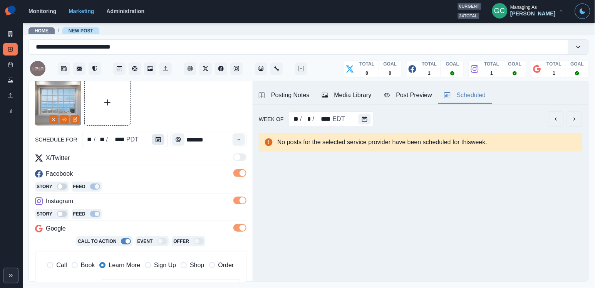
click at [156, 143] on button "Calendar" at bounding box center [158, 139] width 12 height 11
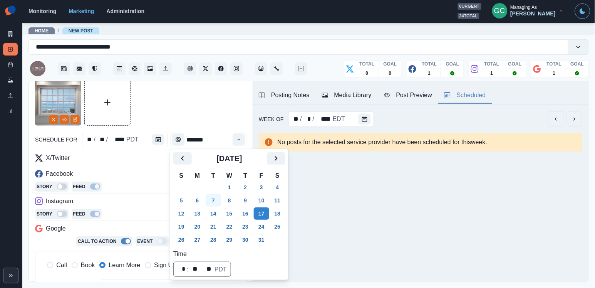
click at [218, 202] on button "7" at bounding box center [213, 200] width 15 height 12
click at [149, 188] on div "Story Feed" at bounding box center [141, 188] width 212 height 12
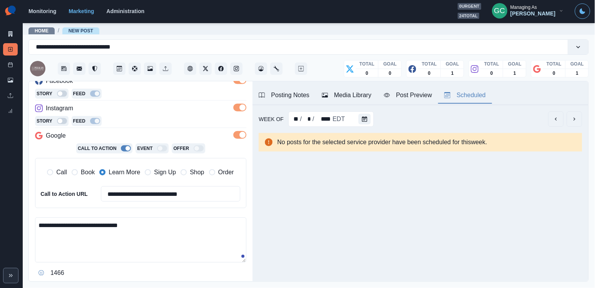
scroll to position [145, 0]
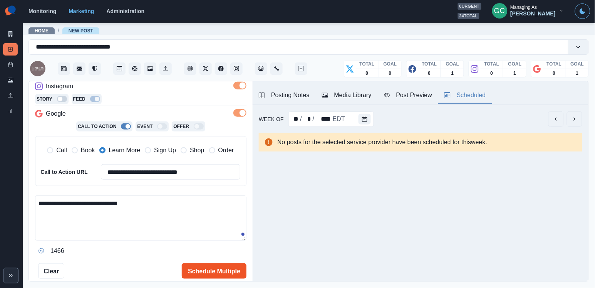
click at [207, 266] on button "Schedule Multiple" at bounding box center [214, 270] width 65 height 15
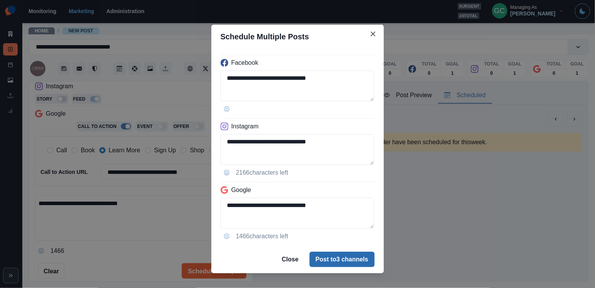
click at [329, 257] on button "Post to 3 channels" at bounding box center [342, 259] width 65 height 15
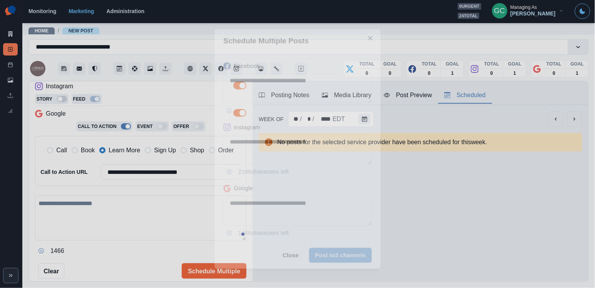
scroll to position [74, 0]
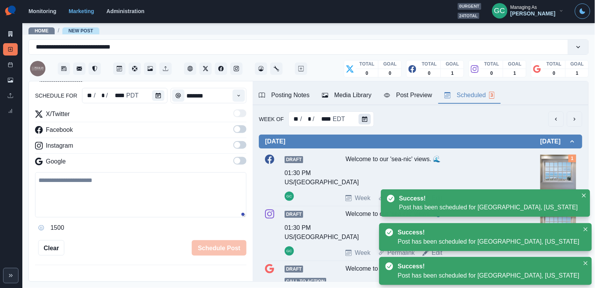
click at [363, 121] on icon "Calendar" at bounding box center [364, 118] width 5 height 5
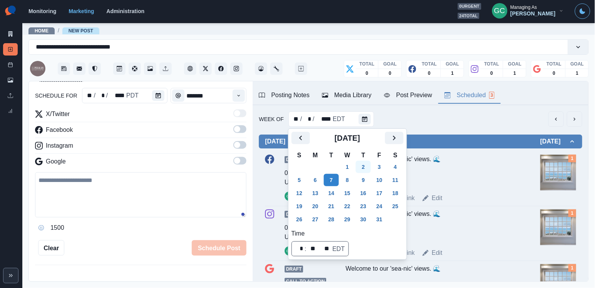
click at [371, 169] on button "2" at bounding box center [363, 167] width 15 height 12
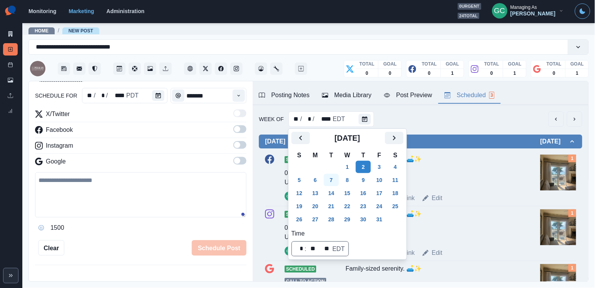
click at [337, 176] on button "7" at bounding box center [331, 180] width 15 height 12
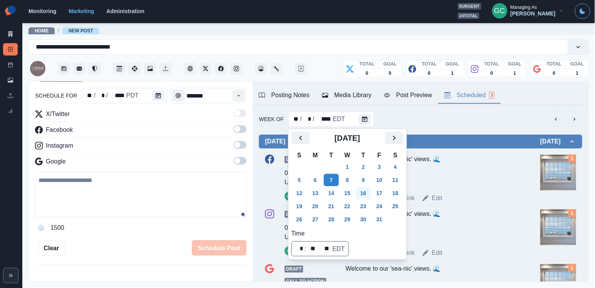
click at [370, 187] on button "16" at bounding box center [363, 193] width 15 height 12
click at [368, 193] on button "16" at bounding box center [363, 193] width 15 height 12
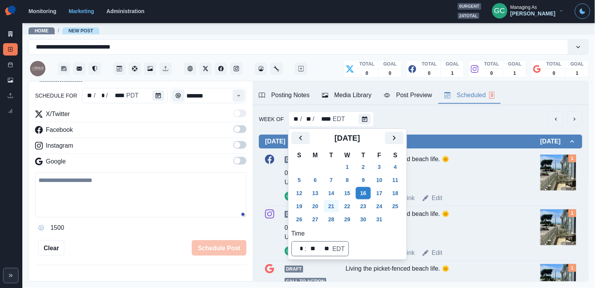
click at [338, 206] on button "21" at bounding box center [331, 206] width 15 height 12
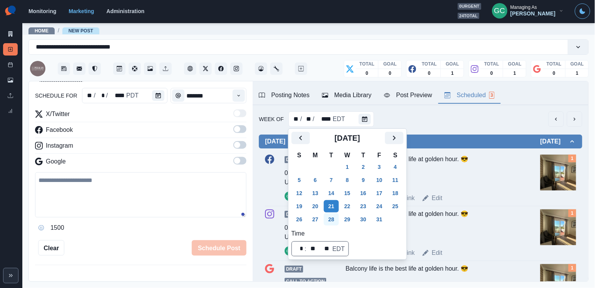
click at [338, 220] on button "28" at bounding box center [331, 219] width 15 height 12
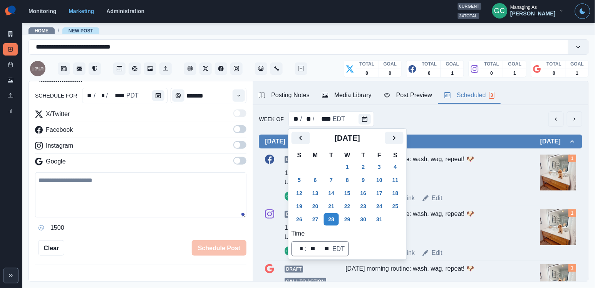
click at [202, 121] on div "X/Twitter" at bounding box center [141, 115] width 212 height 12
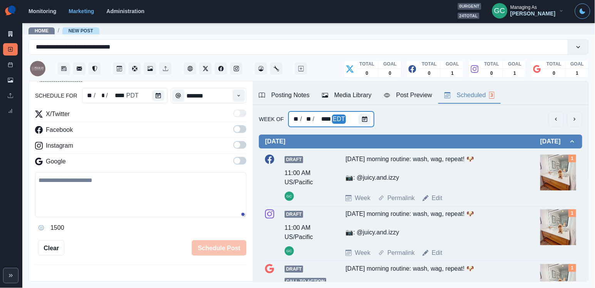
click at [372, 113] on div at bounding box center [366, 118] width 15 height 15
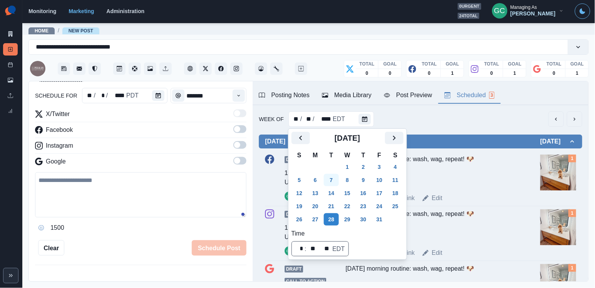
click at [334, 178] on button "7" at bounding box center [331, 180] width 15 height 12
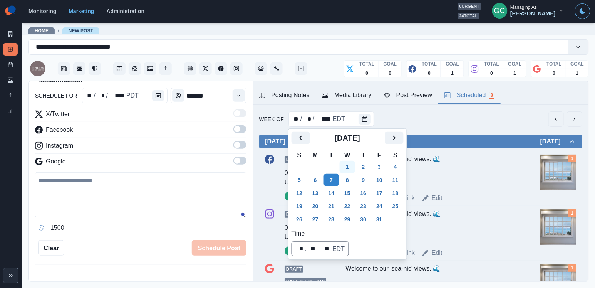
click at [349, 169] on button "1" at bounding box center [347, 167] width 15 height 12
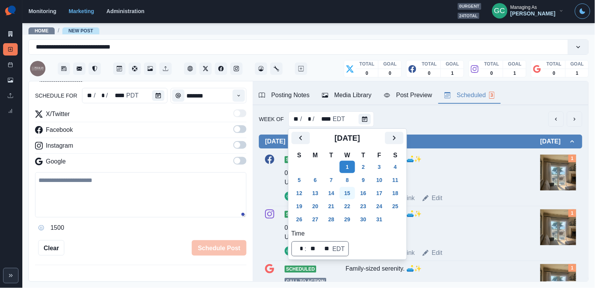
click at [350, 191] on button "15" at bounding box center [347, 193] width 15 height 12
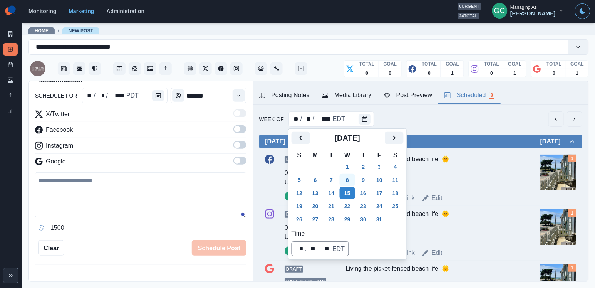
click at [350, 185] on button "8" at bounding box center [347, 180] width 15 height 12
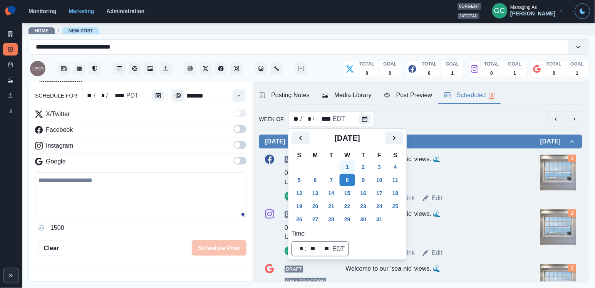
click at [353, 171] on button "1" at bounding box center [347, 167] width 15 height 12
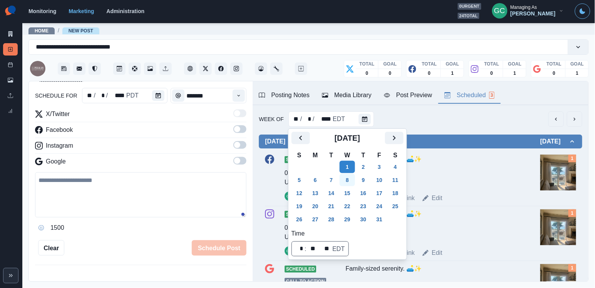
click at [353, 180] on button "8" at bounding box center [347, 180] width 15 height 12
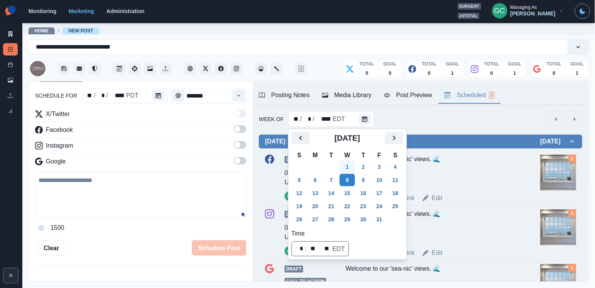
click at [354, 169] on button "1" at bounding box center [347, 167] width 15 height 12
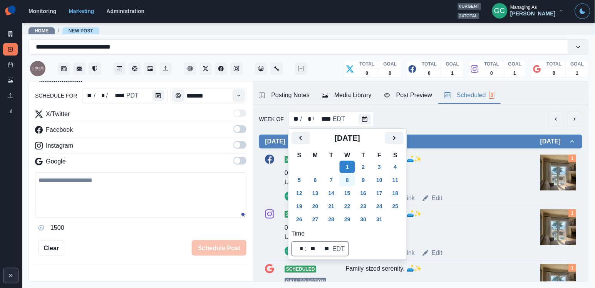
click at [351, 182] on button "8" at bounding box center [347, 180] width 15 height 12
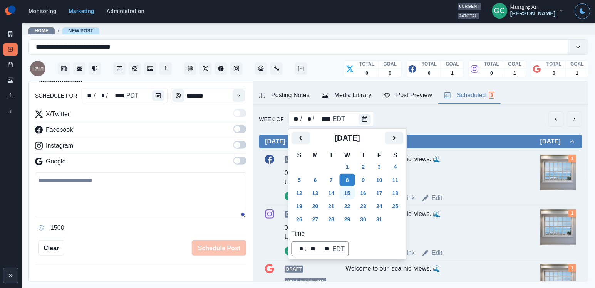
click at [351, 194] on button "15" at bounding box center [347, 193] width 15 height 12
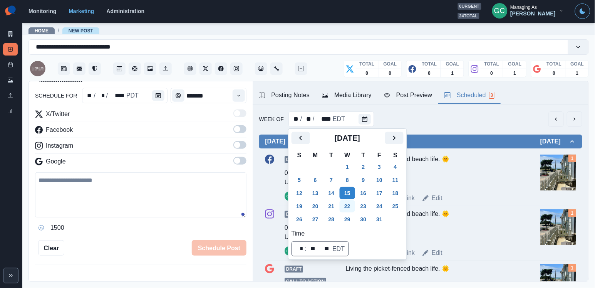
click at [351, 200] on button "22" at bounding box center [347, 206] width 15 height 12
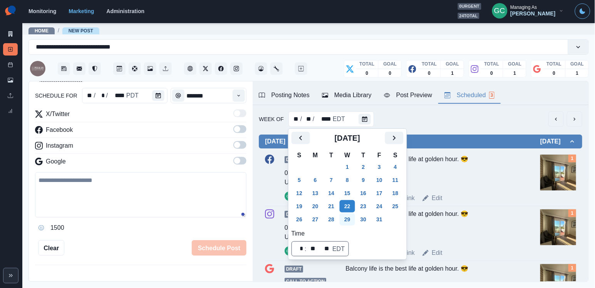
click at [350, 215] on button "29" at bounding box center [347, 219] width 15 height 12
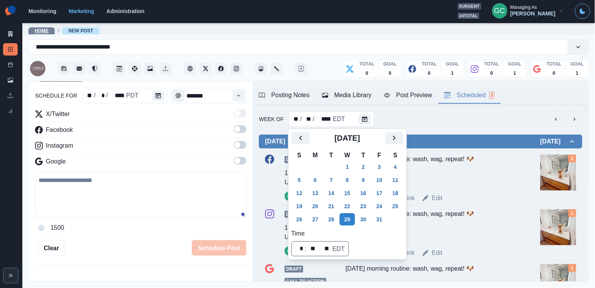
click at [40, 31] on link "Home" at bounding box center [42, 30] width 14 height 5
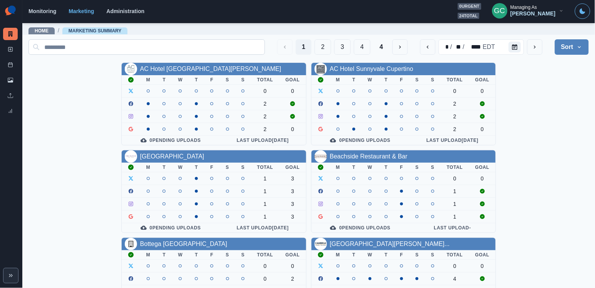
click at [117, 40] on input at bounding box center [147, 46] width 237 height 15
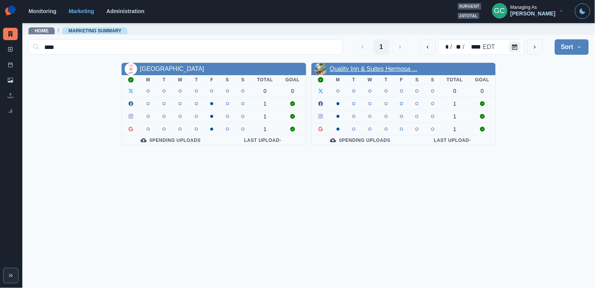
type input "****"
click at [376, 69] on link "Quality Inn & Suites Hermosa ..." at bounding box center [374, 69] width 88 height 7
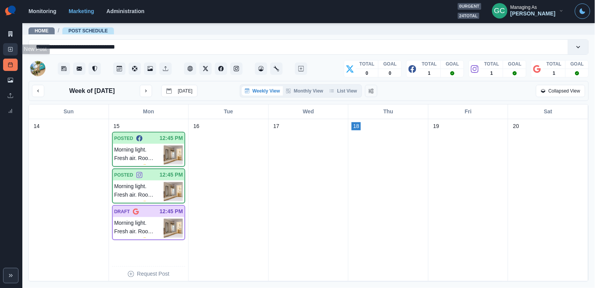
click at [10, 50] on icon at bounding box center [10, 49] width 5 height 5
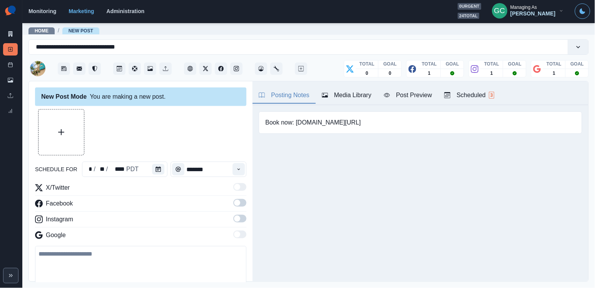
click at [487, 96] on div "Scheduled 3" at bounding box center [470, 95] width 50 height 9
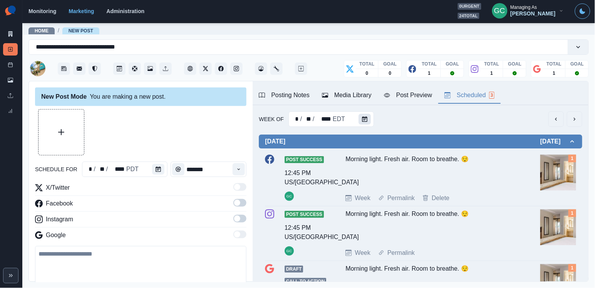
click at [364, 123] on button "Calendar" at bounding box center [365, 119] width 12 height 11
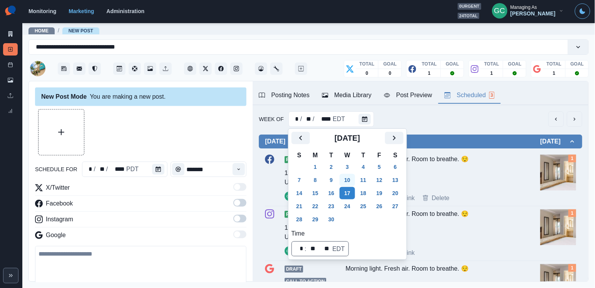
click at [353, 178] on button "10" at bounding box center [347, 180] width 15 height 12
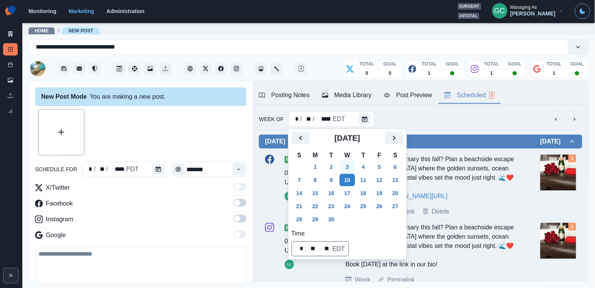
click at [353, 165] on button "3" at bounding box center [347, 167] width 15 height 12
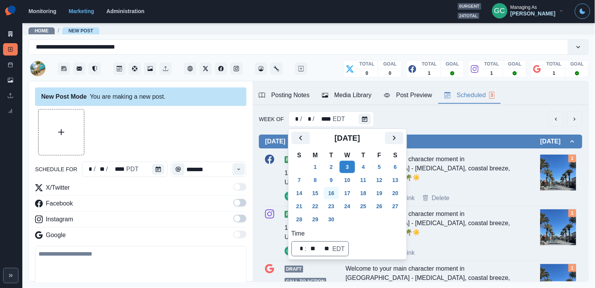
click at [335, 199] on button "16" at bounding box center [331, 193] width 15 height 12
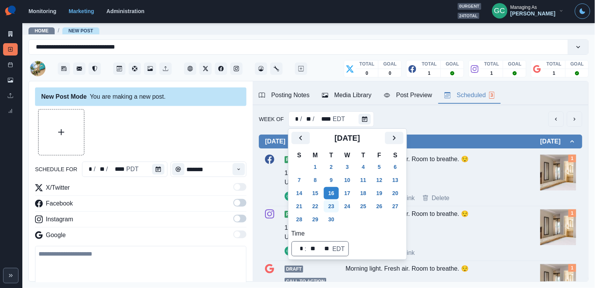
click at [336, 210] on button "23" at bounding box center [331, 206] width 15 height 12
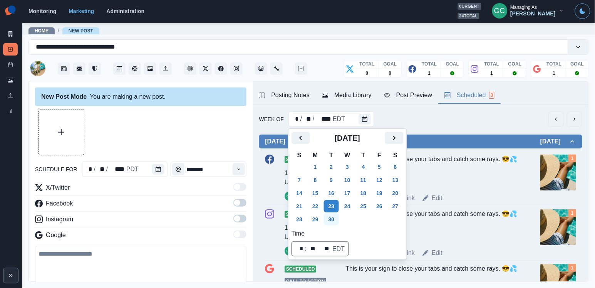
click at [335, 220] on button "30" at bounding box center [331, 219] width 15 height 12
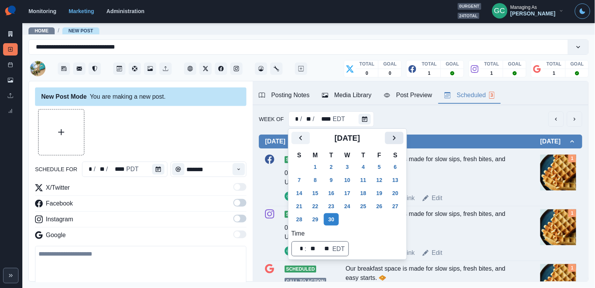
click at [399, 142] on icon "Next" at bounding box center [394, 137] width 9 height 9
click at [314, 178] on button "6" at bounding box center [315, 180] width 15 height 12
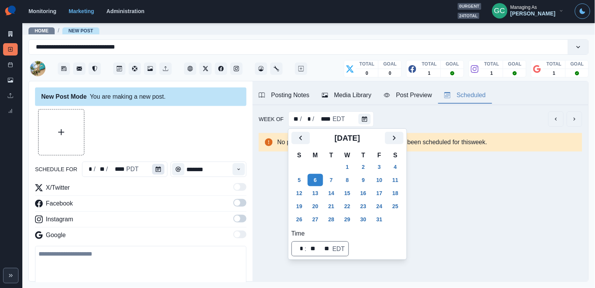
click at [157, 171] on icon "Calendar" at bounding box center [158, 168] width 5 height 5
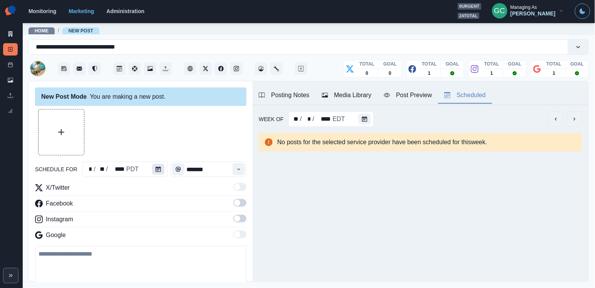
click at [157, 171] on icon "Calendar" at bounding box center [158, 168] width 5 height 5
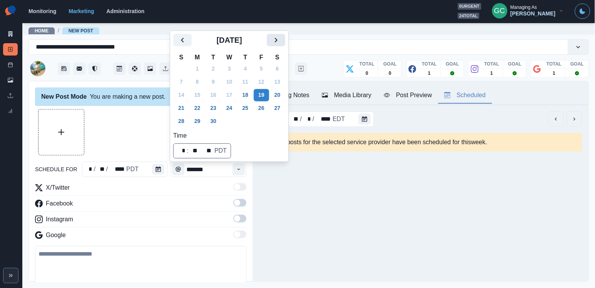
click at [275, 34] on button "Next" at bounding box center [276, 40] width 18 height 12
click at [191, 79] on button "6" at bounding box center [197, 82] width 15 height 12
click at [237, 166] on icon "Time" at bounding box center [238, 168] width 5 height 5
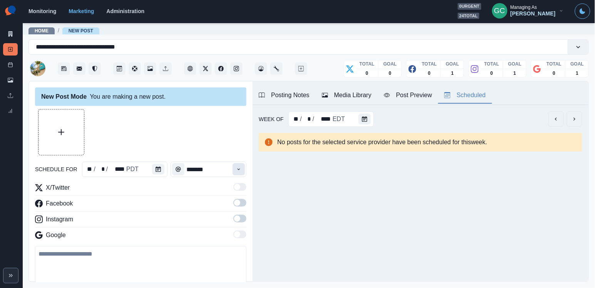
click at [237, 166] on icon "Time" at bounding box center [238, 168] width 5 height 5
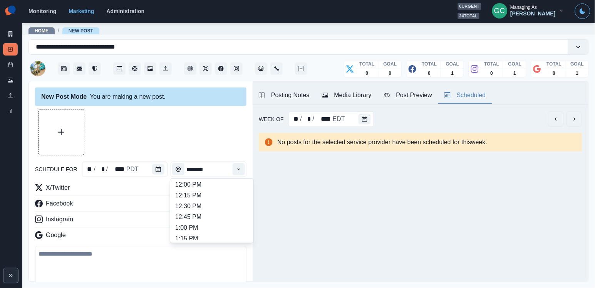
scroll to position [178, 0]
click at [213, 205] on li "12:30 PM" at bounding box center [211, 203] width 77 height 11
type input "********"
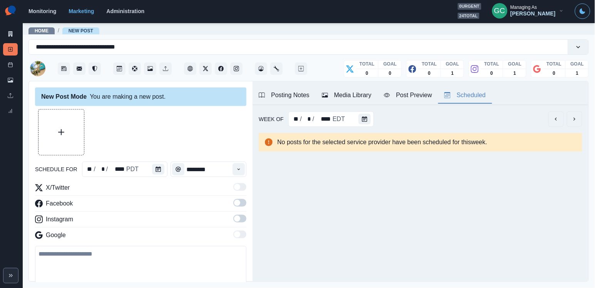
click at [242, 206] on span at bounding box center [240, 203] width 13 height 8
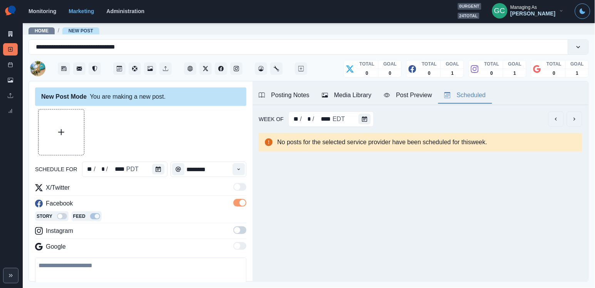
click at [242, 228] on span at bounding box center [240, 230] width 13 height 8
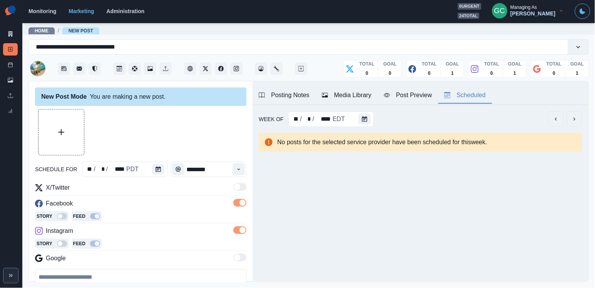
click at [366, 95] on div "Media Library" at bounding box center [347, 95] width 50 height 9
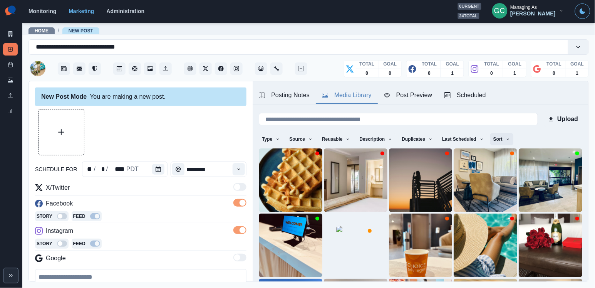
click at [505, 136] on button "Sort" at bounding box center [502, 139] width 23 height 12
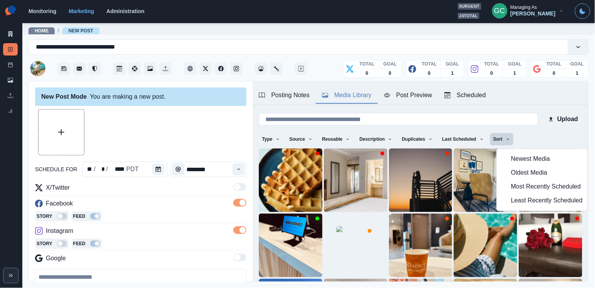
click at [518, 203] on span "Least Recently Scheduled" at bounding box center [547, 200] width 72 height 9
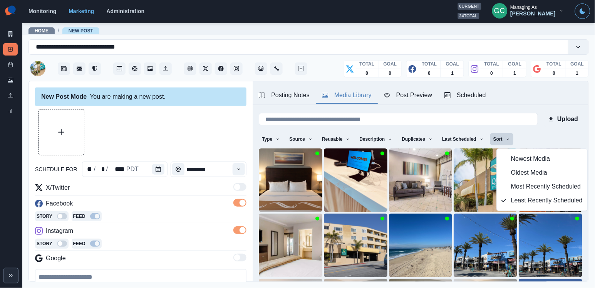
click at [206, 109] on div at bounding box center [141, 132] width 212 height 46
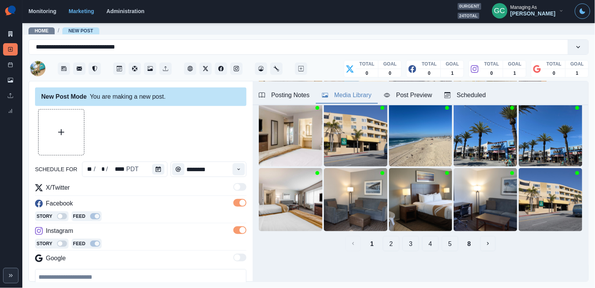
scroll to position [111, 0]
click at [371, 223] on icon "View Media" at bounding box center [369, 222] width 5 height 5
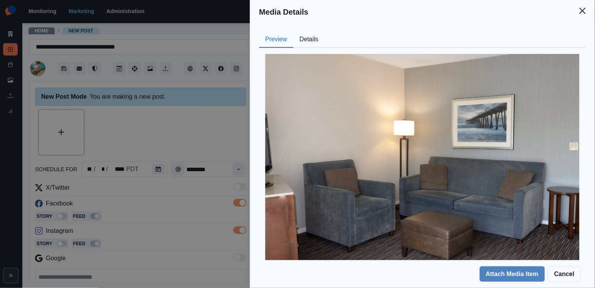
click at [312, 37] on button "Details" at bounding box center [309, 40] width 31 height 16
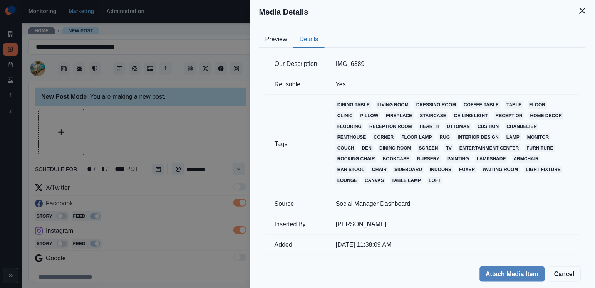
click at [286, 37] on button "Preview" at bounding box center [276, 40] width 34 height 16
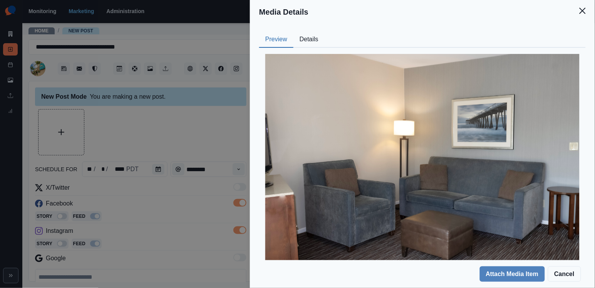
click at [226, 134] on div "Media Details Preview Details Our Description IMG_6389 Reusable Yes Tags dining…" at bounding box center [297, 144] width 595 height 288
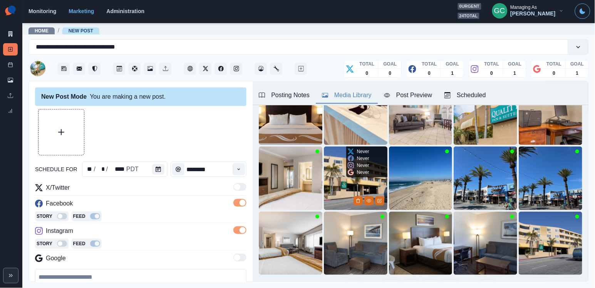
scroll to position [85, 0]
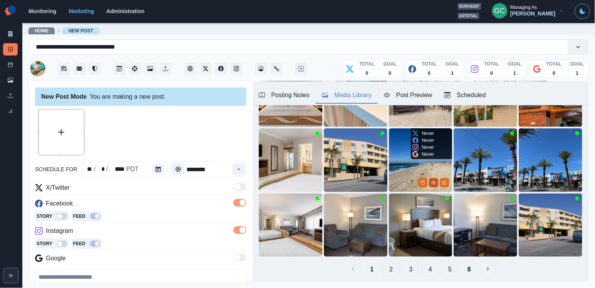
click at [433, 183] on icon "View Media" at bounding box center [434, 182] width 5 height 5
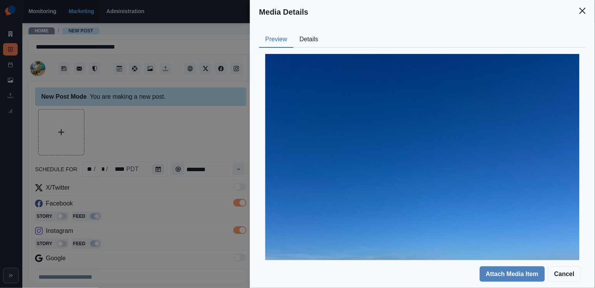
click at [312, 44] on button "Details" at bounding box center [309, 40] width 31 height 16
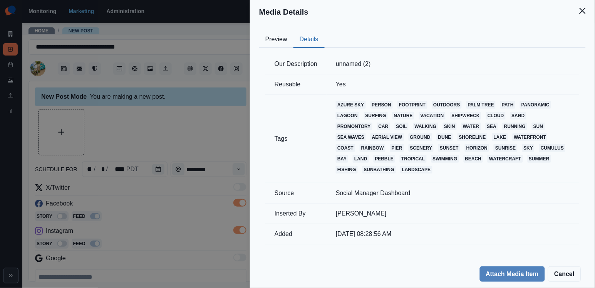
click at [284, 37] on button "Preview" at bounding box center [276, 40] width 34 height 16
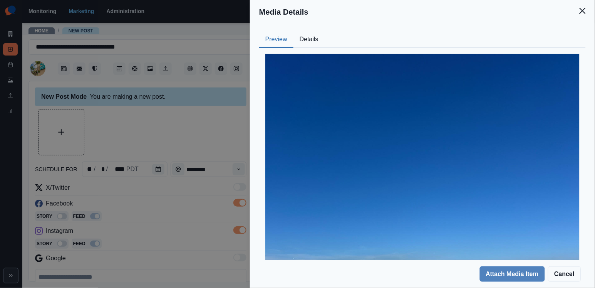
click at [171, 166] on div "Media Details Preview Details Our Description unnamed (2) Reusable Yes Tags azu…" at bounding box center [297, 144] width 595 height 288
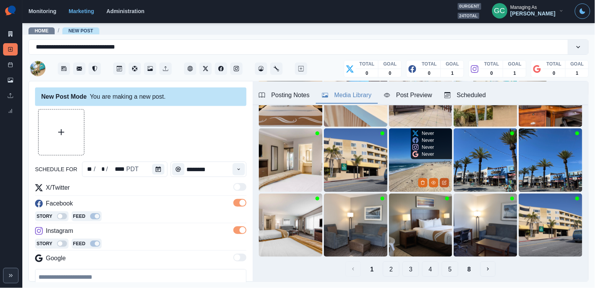
click at [446, 185] on button "Edit Media" at bounding box center [444, 182] width 9 height 9
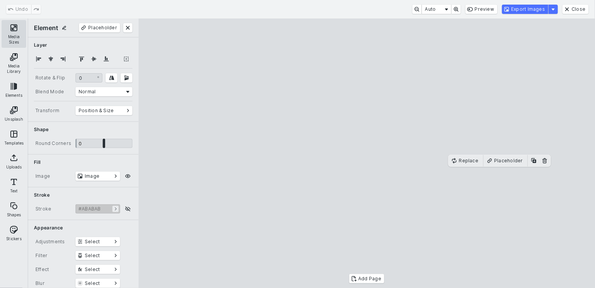
click at [20, 34] on button "Media Sizes" at bounding box center [14, 34] width 25 height 28
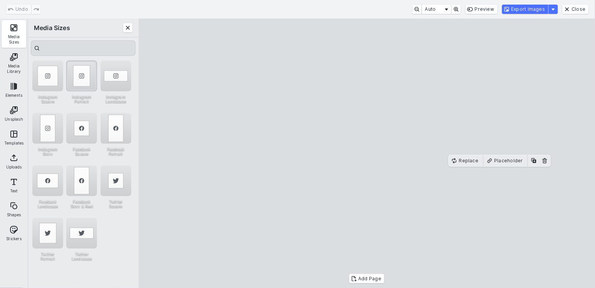
click at [78, 81] on div "Instagram Portrait" at bounding box center [81, 76] width 31 height 31
click at [539, 9] on button "Export Images" at bounding box center [525, 9] width 46 height 9
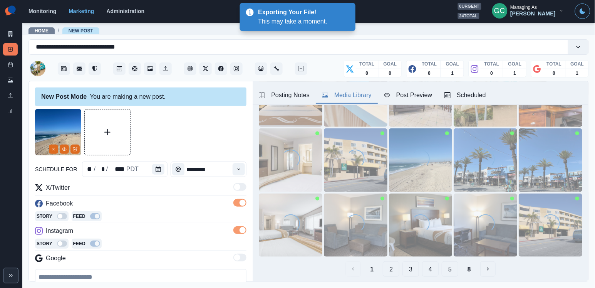
scroll to position [45, 0]
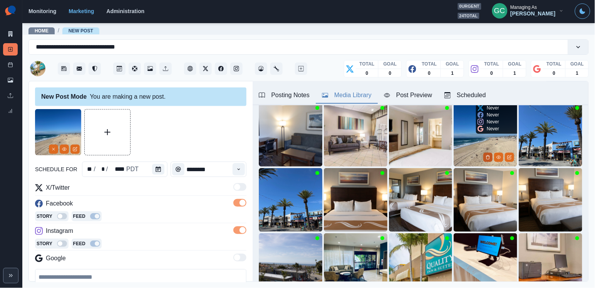
click at [490, 156] on icon "Delete Media" at bounding box center [488, 157] width 5 height 5
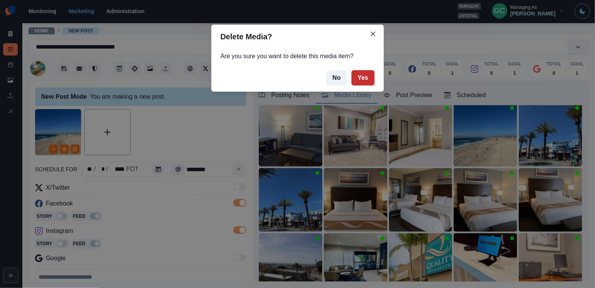
click at [369, 81] on button "Yes" at bounding box center [363, 77] width 23 height 15
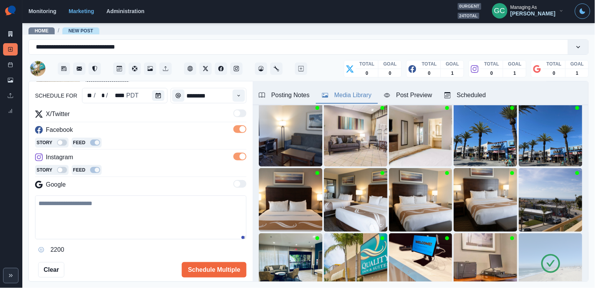
scroll to position [87, 0]
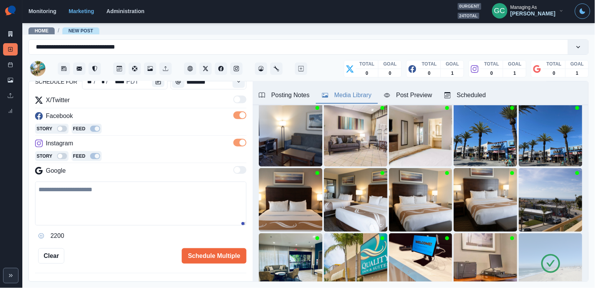
click at [157, 205] on textarea at bounding box center [141, 204] width 212 height 44
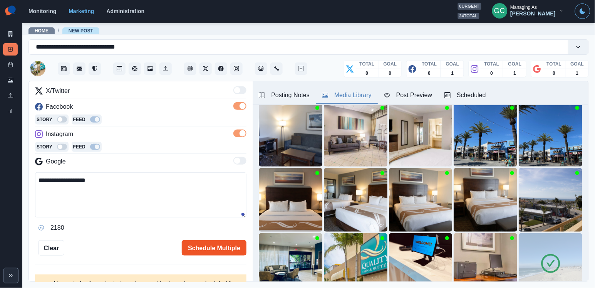
click at [211, 253] on button "Schedule Multiple" at bounding box center [214, 247] width 65 height 15
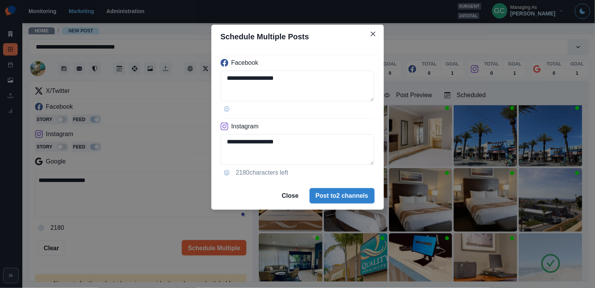
click at [140, 197] on div "**********" at bounding box center [297, 144] width 595 height 288
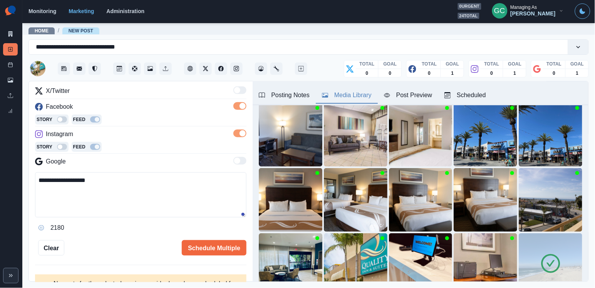
click at [78, 185] on textarea "**********" at bounding box center [141, 194] width 212 height 45
click at [78, 184] on textarea "**********" at bounding box center [141, 194] width 212 height 45
type textarea "**********"
click at [221, 249] on button "Schedule Multiple" at bounding box center [214, 247] width 65 height 15
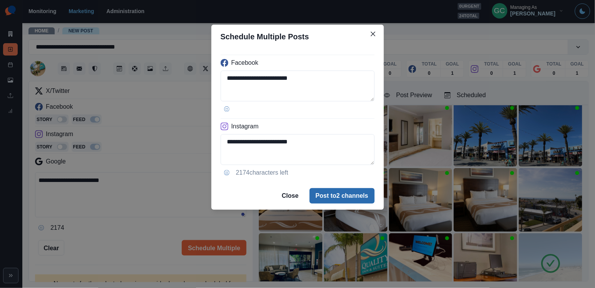
click at [356, 194] on button "Post to 2 channels" at bounding box center [342, 195] width 65 height 15
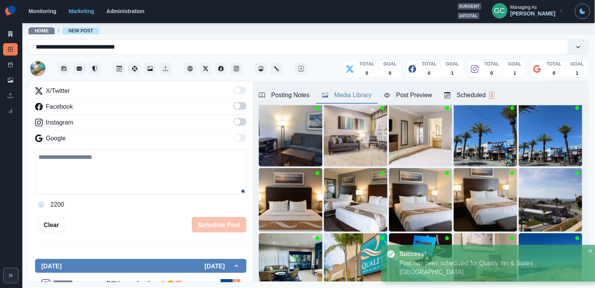
scroll to position [74, 0]
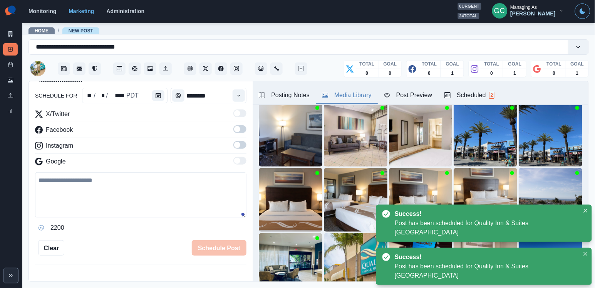
click at [487, 91] on div "Scheduled 2" at bounding box center [470, 95] width 50 height 9
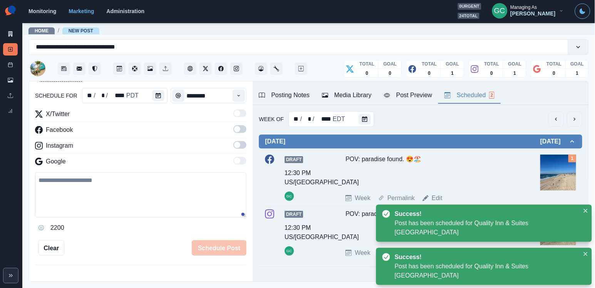
scroll to position [0, 0]
click at [367, 112] on div at bounding box center [366, 118] width 15 height 15
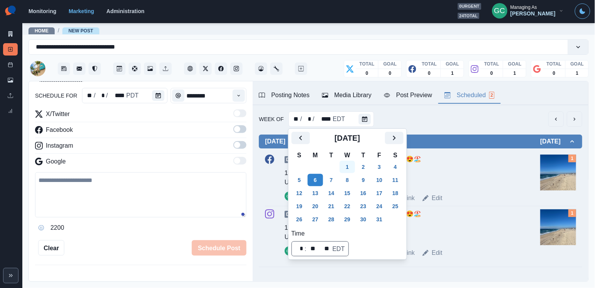
click at [353, 166] on button "1" at bounding box center [347, 167] width 15 height 12
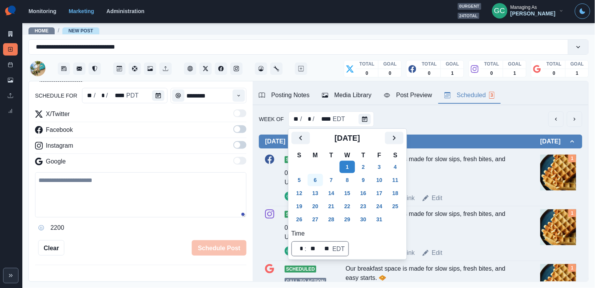
click at [315, 176] on button "6" at bounding box center [315, 180] width 15 height 12
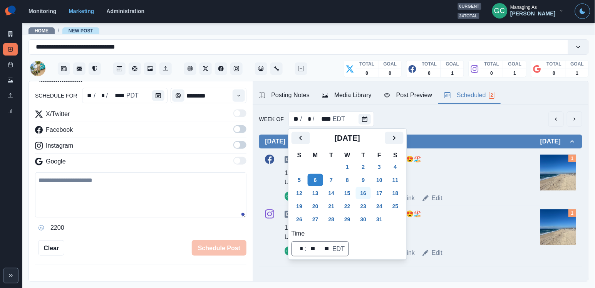
click at [367, 194] on button "16" at bounding box center [363, 193] width 15 height 12
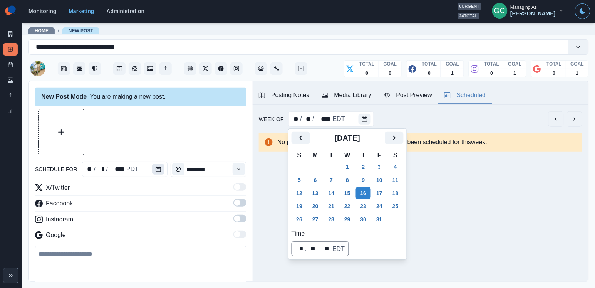
click at [162, 171] on button "Calendar" at bounding box center [158, 169] width 12 height 11
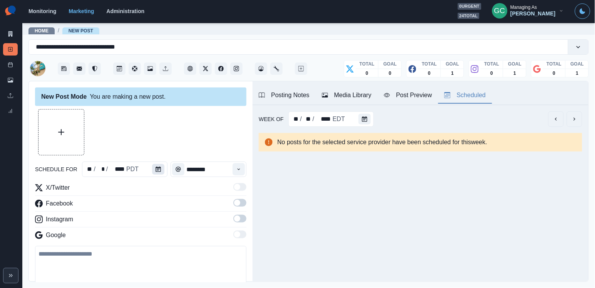
click at [158, 170] on icon "Calendar" at bounding box center [158, 168] width 5 height 5
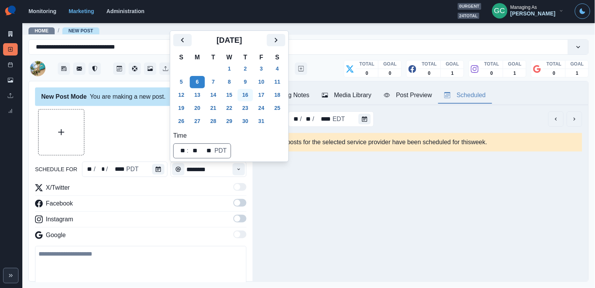
click at [253, 97] on button "16" at bounding box center [245, 95] width 15 height 12
click at [243, 165] on button "Time" at bounding box center [239, 169] width 12 height 12
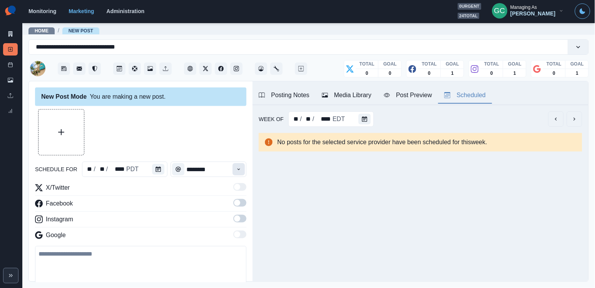
click at [243, 165] on button "Time" at bounding box center [239, 169] width 12 height 12
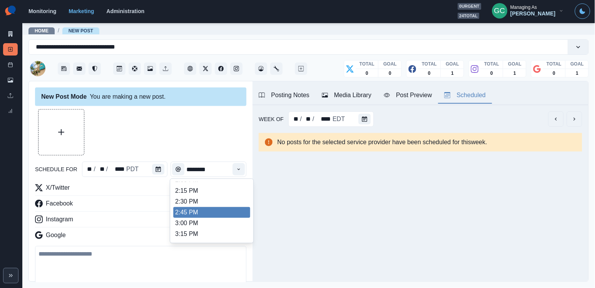
scroll to position [266, 0]
click at [207, 225] on li "3:00 PM" at bounding box center [211, 223] width 77 height 11
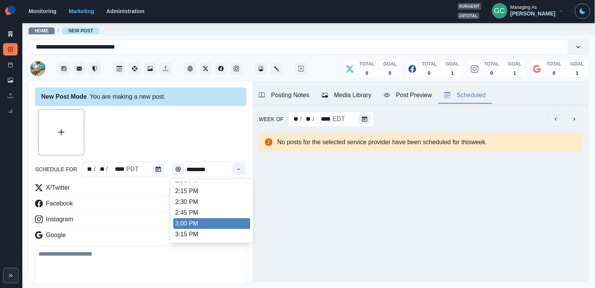
click at [230, 227] on li "3:00 PM" at bounding box center [211, 223] width 77 height 11
type input "*******"
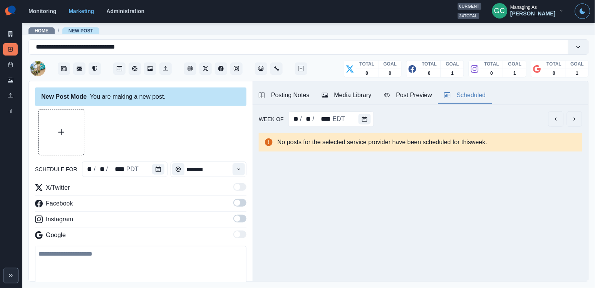
click at [244, 231] on div "X/Twitter Facebook Instagram Google" at bounding box center [141, 213] width 212 height 60
click at [244, 223] on label at bounding box center [240, 221] width 13 height 12
click at [233, 202] on div "Facebook" at bounding box center [141, 205] width 212 height 12
click at [239, 206] on span at bounding box center [240, 203] width 13 height 8
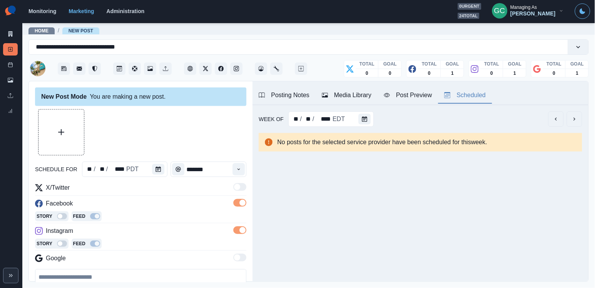
click at [363, 91] on div "Media Library" at bounding box center [347, 95] width 50 height 9
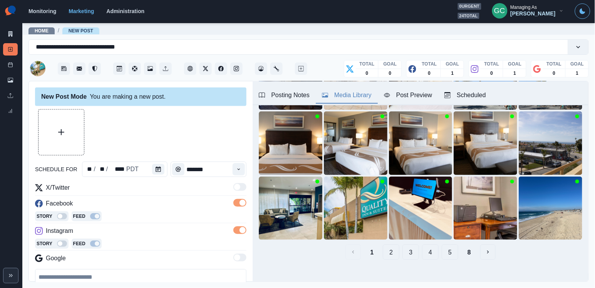
scroll to position [106, 0]
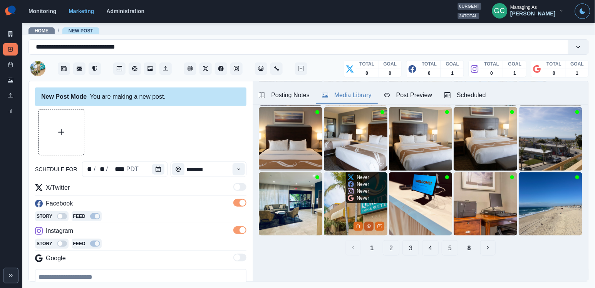
click at [370, 229] on button "View Media" at bounding box center [369, 226] width 9 height 9
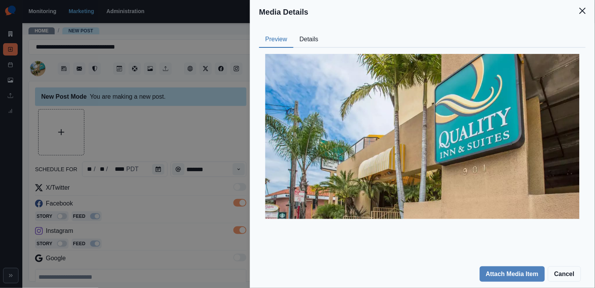
click at [309, 40] on button "Details" at bounding box center [309, 40] width 31 height 16
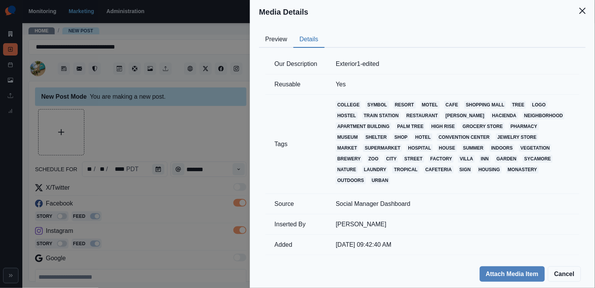
click at [284, 35] on button "Preview" at bounding box center [276, 40] width 34 height 16
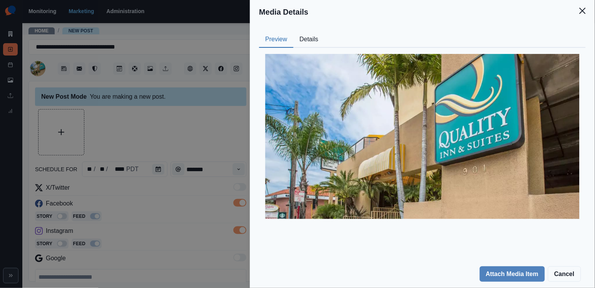
click at [188, 133] on div "Media Details Preview Details Our Description Exterior1-edited Reusable Yes Tag…" at bounding box center [297, 144] width 595 height 288
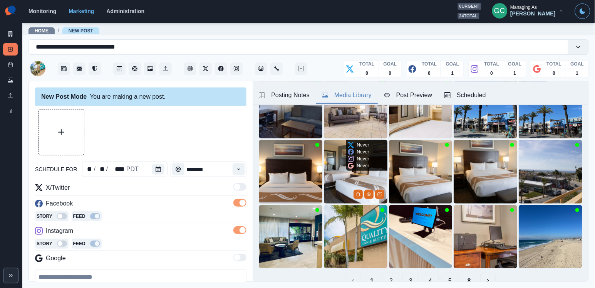
scroll to position [82, 0]
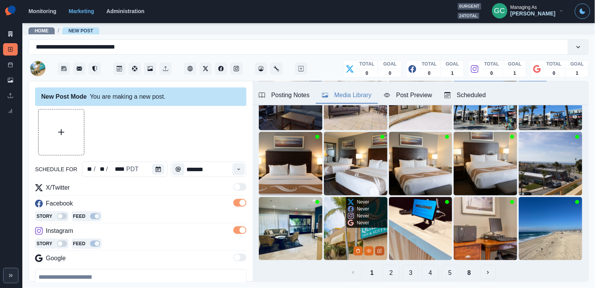
click at [380, 253] on button "Edit Media" at bounding box center [379, 250] width 9 height 9
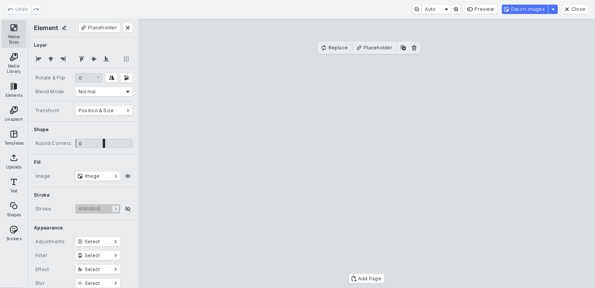
click at [16, 29] on button "Media Sizes" at bounding box center [14, 34] width 25 height 28
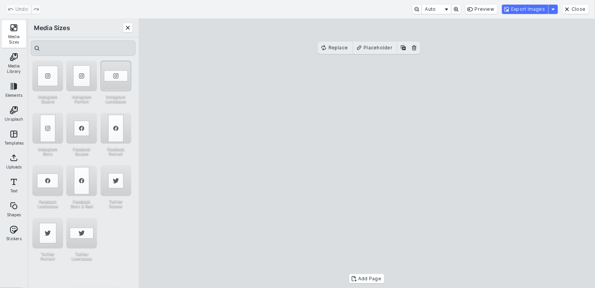
click at [123, 81] on div "Instagram Landscape" at bounding box center [116, 76] width 31 height 31
click at [517, 11] on button "Export Images" at bounding box center [525, 9] width 46 height 9
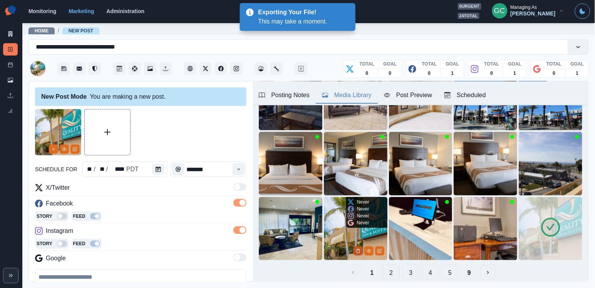
click at [358, 252] on icon "Delete Media" at bounding box center [358, 251] width 5 height 5
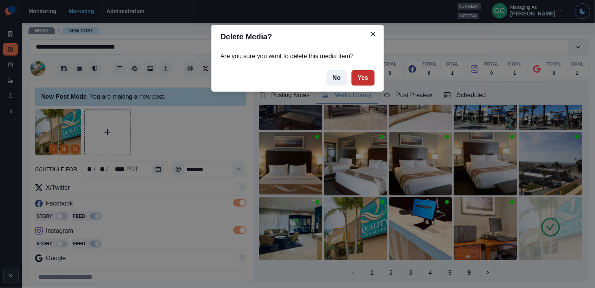
click at [358, 82] on button "Yes" at bounding box center [363, 77] width 23 height 15
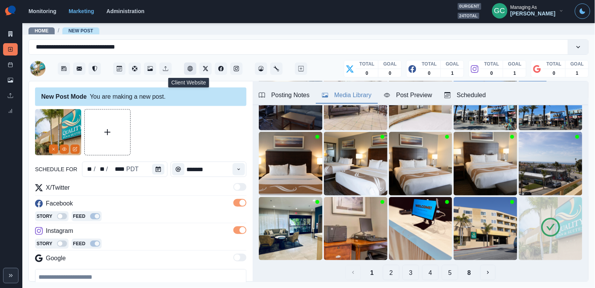
click at [192, 69] on icon "Client Website" at bounding box center [190, 68] width 5 height 5
click at [189, 70] on icon "Client Website" at bounding box center [190, 68] width 5 height 5
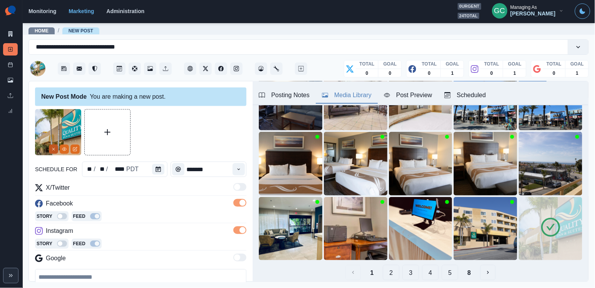
click at [54, 147] on icon "Remove" at bounding box center [53, 149] width 5 height 5
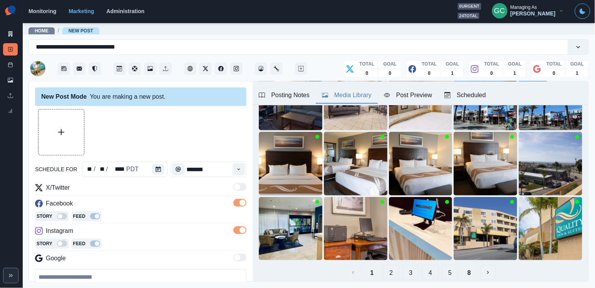
click at [70, 132] on button "Upload Media" at bounding box center [61, 131] width 45 height 45
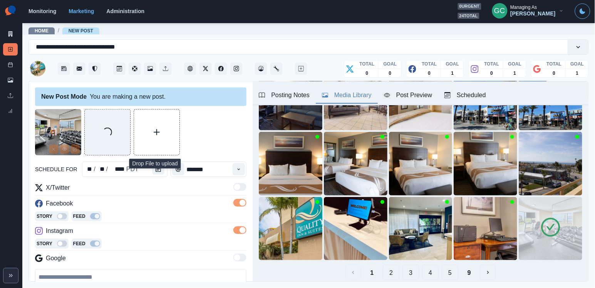
click at [151, 138] on button "Upload Media" at bounding box center [156, 131] width 45 height 45
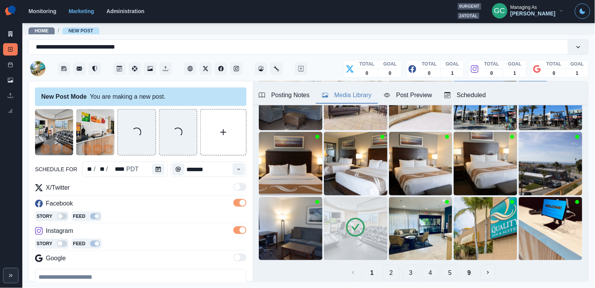
click at [348, 230] on icon at bounding box center [356, 227] width 22 height 22
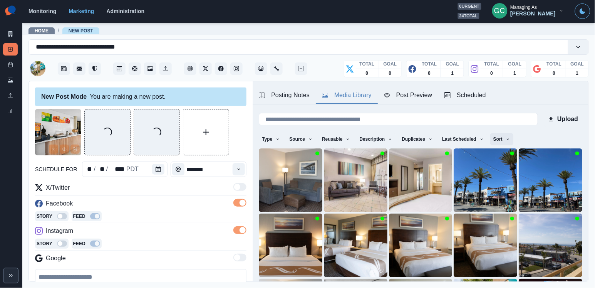
scroll to position [0, 0]
click at [512, 141] on button "Sort" at bounding box center [502, 139] width 23 height 12
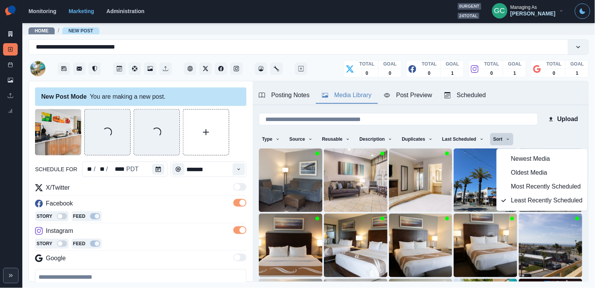
click at [515, 157] on span "Newest Media" at bounding box center [547, 159] width 72 height 9
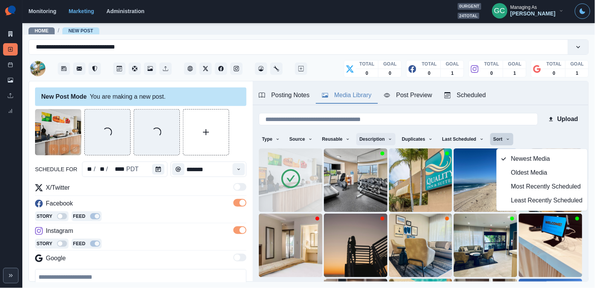
click at [396, 139] on button "Description" at bounding box center [375, 139] width 39 height 12
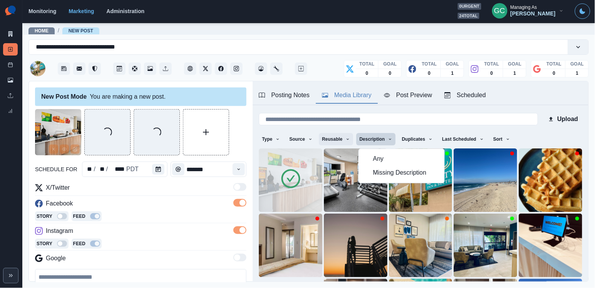
click at [346, 141] on button "Reusable" at bounding box center [336, 139] width 34 height 12
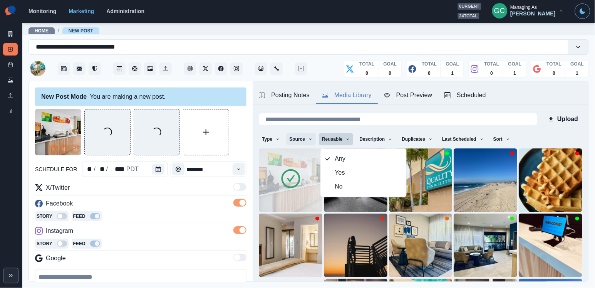
click at [311, 143] on button "Source" at bounding box center [301, 139] width 30 height 12
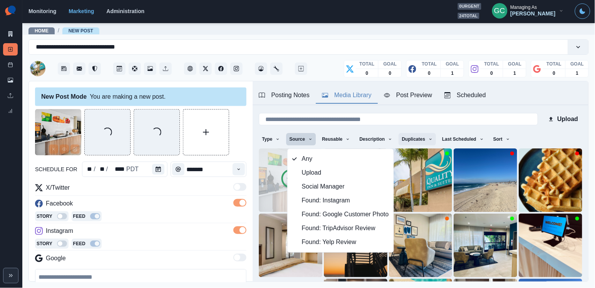
click at [425, 134] on button "Duplicates" at bounding box center [417, 139] width 37 height 12
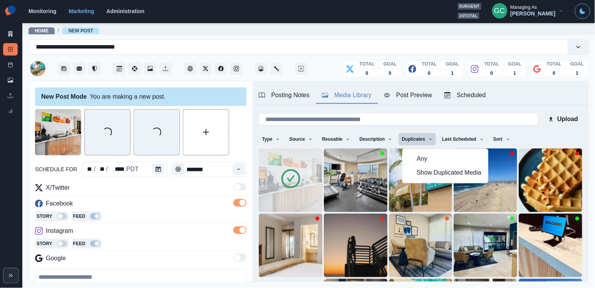
click at [437, 178] on span "Show Duplicated Media" at bounding box center [450, 172] width 67 height 9
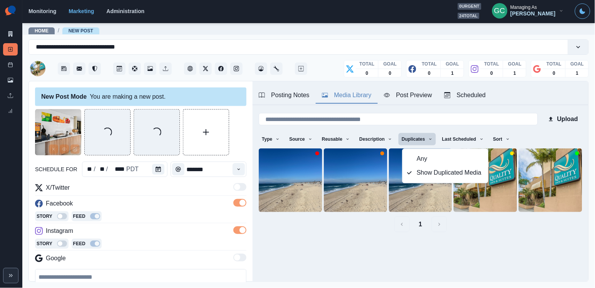
click at [434, 156] on span "Any" at bounding box center [450, 159] width 67 height 9
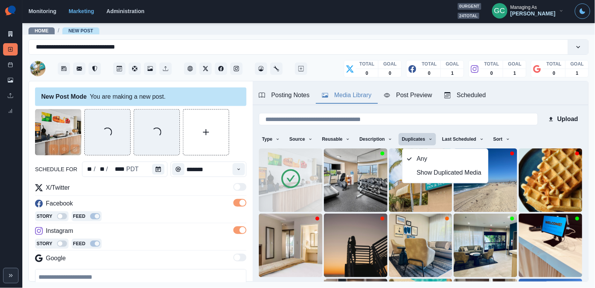
click at [293, 187] on icon at bounding box center [290, 178] width 19 height 19
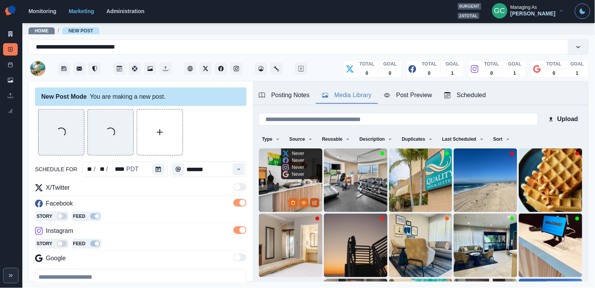
click at [314, 205] on icon "Edit Media" at bounding box center [315, 202] width 5 height 5
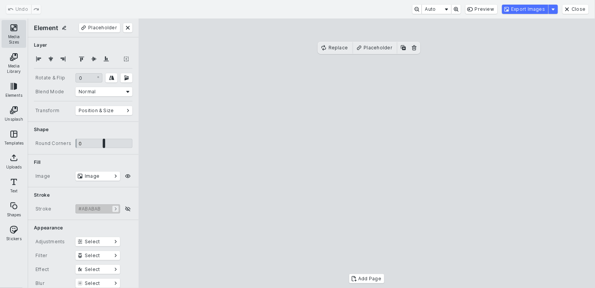
click at [2, 39] on button "Media Sizes" at bounding box center [14, 34] width 25 height 28
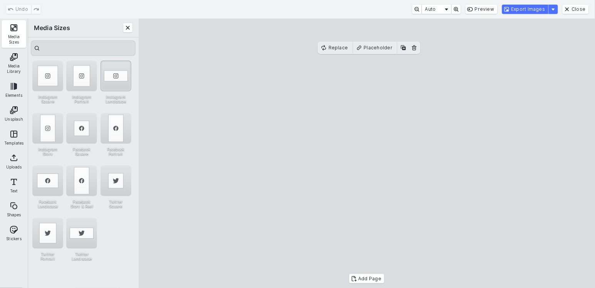
click at [115, 76] on div "Instagram Landscape" at bounding box center [116, 76] width 31 height 31
drag, startPoint x: 271, startPoint y: 123, endPoint x: 271, endPoint y: 128, distance: 5.4
click at [367, 153] on cesdk-canvas "Editor canvas" at bounding box center [367, 153] width 0 height 0
drag, startPoint x: 369, startPoint y: 65, endPoint x: 369, endPoint y: 44, distance: 20.8
click at [367, 153] on cesdk-canvas "Editor canvas" at bounding box center [367, 153] width 0 height 0
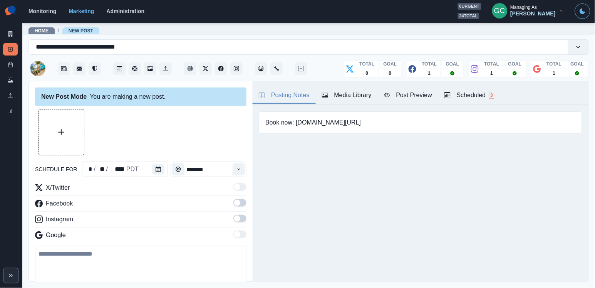
click at [368, 101] on button "Media Library" at bounding box center [347, 95] width 62 height 16
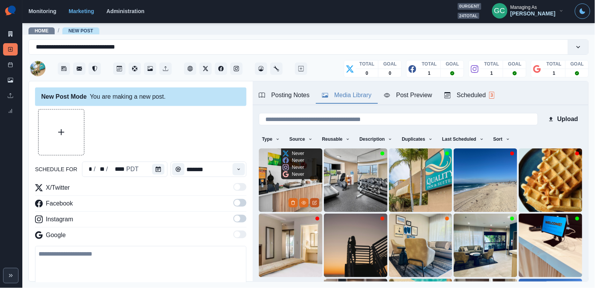
click at [314, 203] on icon "Edit Media" at bounding box center [315, 202] width 5 height 5
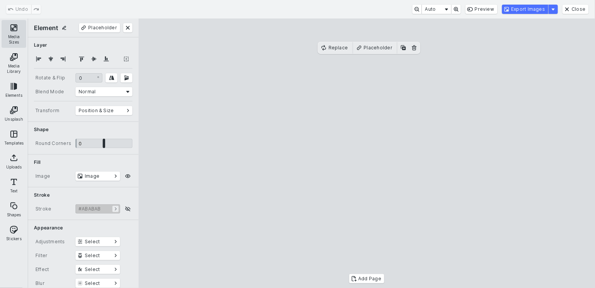
click at [7, 32] on button "Media Sizes" at bounding box center [14, 34] width 25 height 28
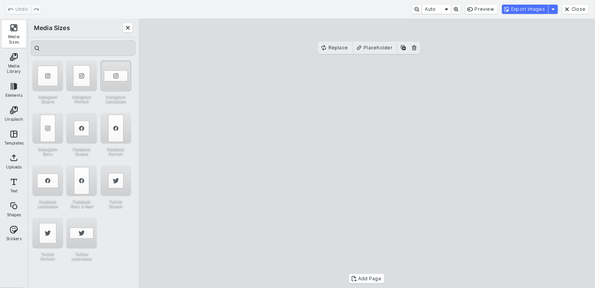
click at [116, 78] on div "Instagram Landscape" at bounding box center [116, 76] width 31 height 31
click at [367, 153] on cesdk-canvas "Editor canvas" at bounding box center [367, 153] width 0 height 0
drag, startPoint x: 366, startPoint y: 64, endPoint x: 366, endPoint y: 53, distance: 10.8
click at [367, 153] on cesdk-canvas "Editor canvas" at bounding box center [367, 153] width 0 height 0
click at [528, 9] on button "Export Images" at bounding box center [525, 9] width 46 height 9
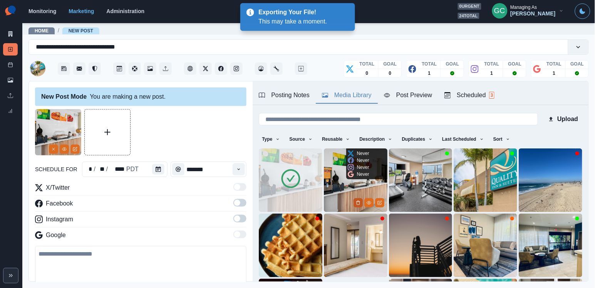
click at [359, 201] on icon "Delete Media" at bounding box center [358, 203] width 3 height 4
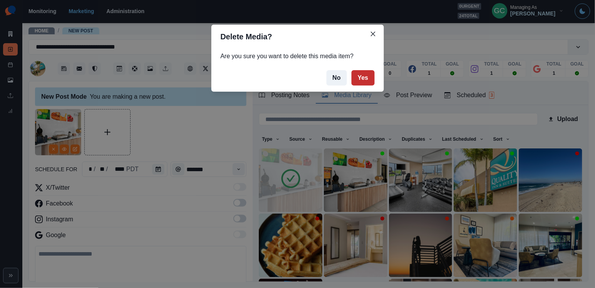
click at [363, 81] on button "Yes" at bounding box center [363, 77] width 23 height 15
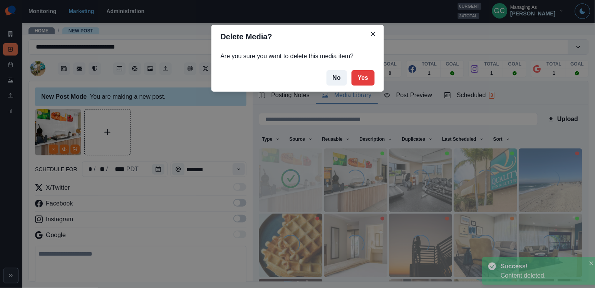
scroll to position [24, 0]
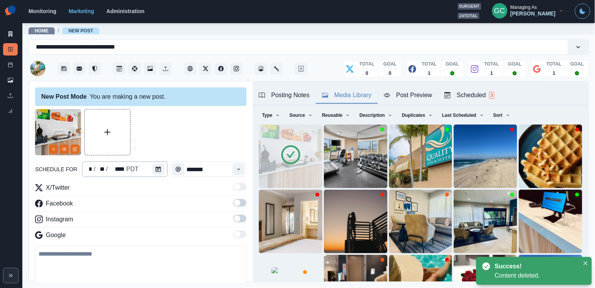
click at [151, 167] on div "* / ** / **** PDT" at bounding box center [125, 168] width 86 height 15
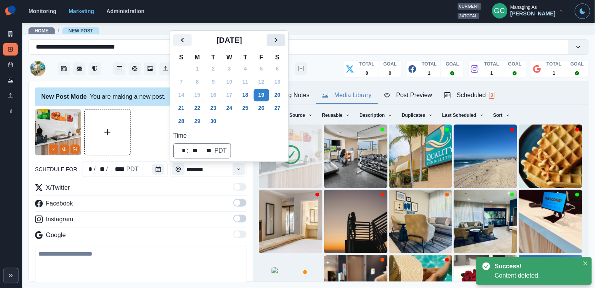
click at [281, 41] on icon "Next" at bounding box center [276, 39] width 9 height 9
click at [212, 129] on div "[DATE] S M T W T F S 28 29 30 1 2 3 4 5 6 7 8 9 10 11 12 13 14 15 16 17 18 19 2…" at bounding box center [229, 96] width 112 height 124
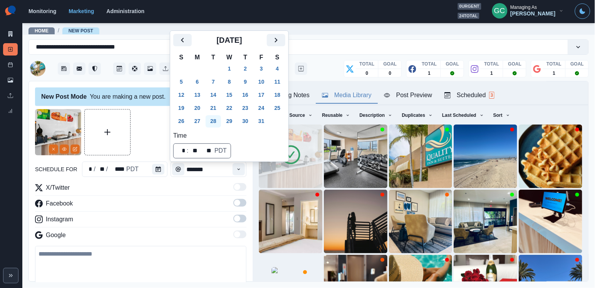
click at [214, 119] on button "28" at bounding box center [213, 121] width 15 height 12
click at [247, 176] on div "New Post Mode You are making a new post. schedule for ** / ** / **** PDT ******…" at bounding box center [141, 181] width 224 height 201
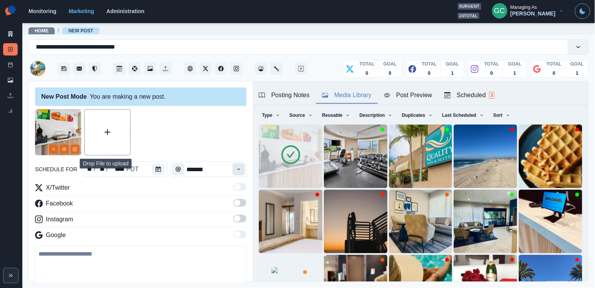
click at [240, 174] on button "Time" at bounding box center [239, 169] width 12 height 12
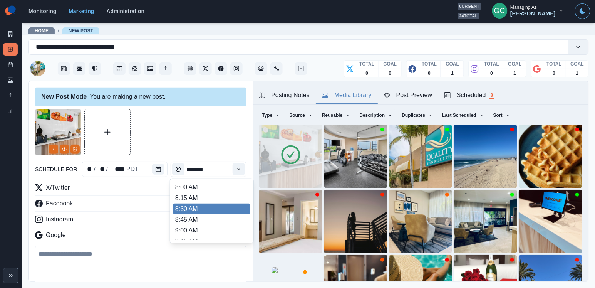
click at [215, 216] on li "8:45 AM" at bounding box center [211, 219] width 77 height 11
type input "*******"
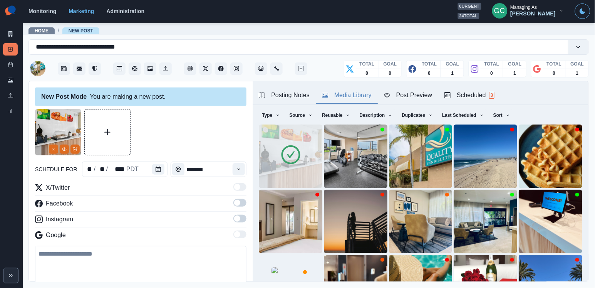
click at [242, 218] on span at bounding box center [240, 219] width 13 height 8
click at [242, 209] on label at bounding box center [240, 205] width 13 height 12
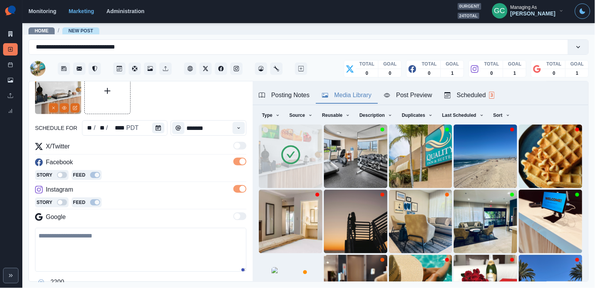
scroll to position [82, 0]
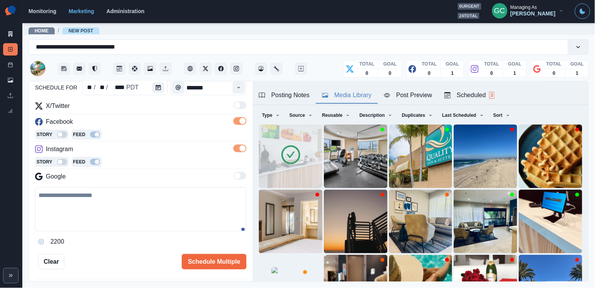
click at [140, 189] on textarea at bounding box center [141, 209] width 212 height 44
paste textarea "**********"
click at [99, 195] on textarea "**********" at bounding box center [141, 209] width 212 height 45
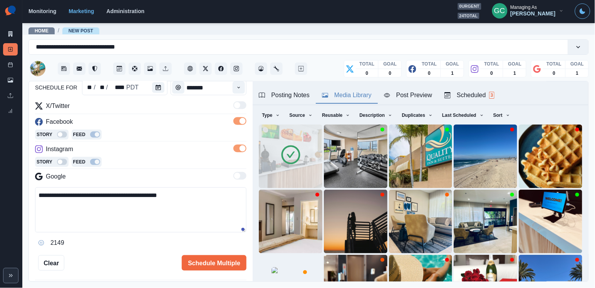
click at [59, 197] on textarea "**********" at bounding box center [141, 209] width 212 height 45
click at [207, 224] on textarea "**********" at bounding box center [141, 209] width 212 height 45
type textarea "**********"
click at [219, 263] on button "Schedule Multiple" at bounding box center [214, 262] width 65 height 15
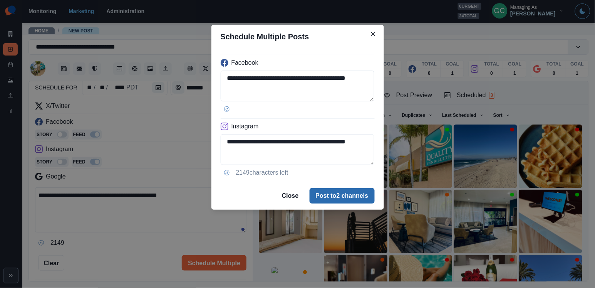
click at [324, 197] on button "Post to 2 channels" at bounding box center [342, 195] width 65 height 15
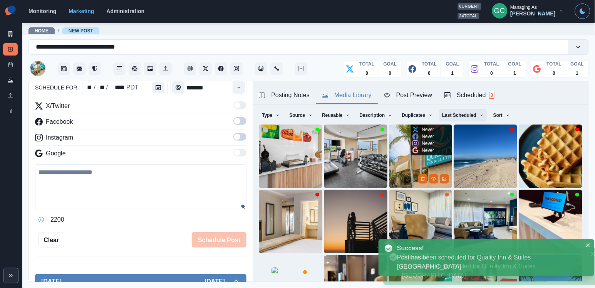
scroll to position [74, 0]
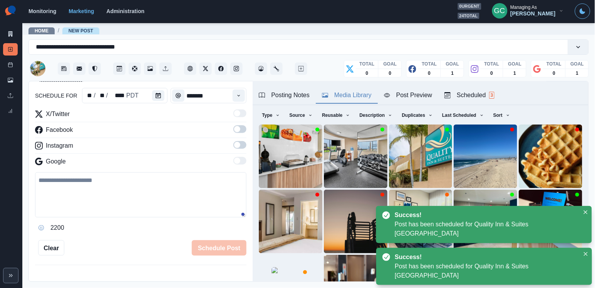
click at [489, 99] on div "Scheduled 3" at bounding box center [470, 95] width 50 height 9
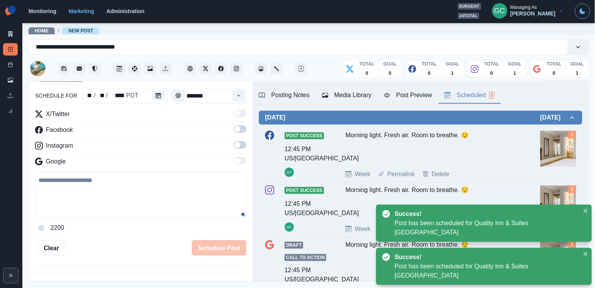
scroll to position [0, 0]
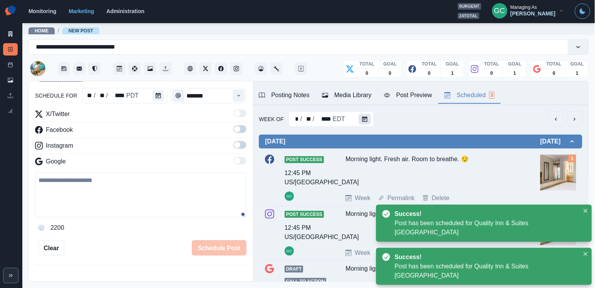
click at [364, 115] on button "Calendar" at bounding box center [365, 119] width 12 height 11
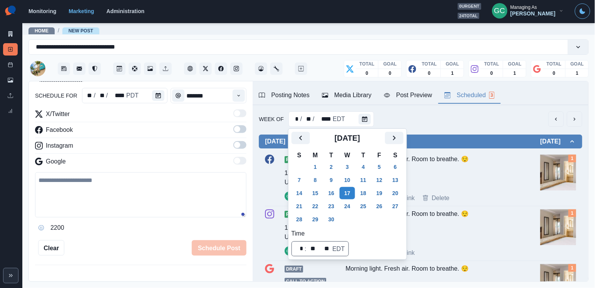
click at [504, 179] on div "Morning light. Fresh air. Room to breathe. 😌" at bounding box center [432, 171] width 172 height 33
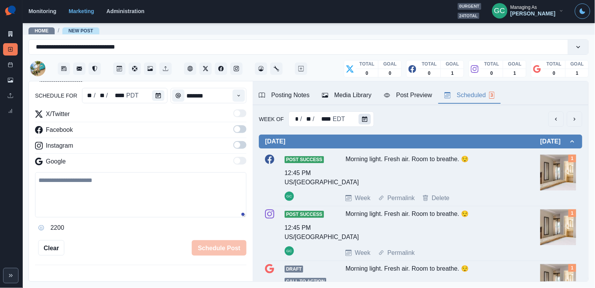
scroll to position [0, 0]
click at [363, 122] on button "Calendar" at bounding box center [365, 119] width 12 height 11
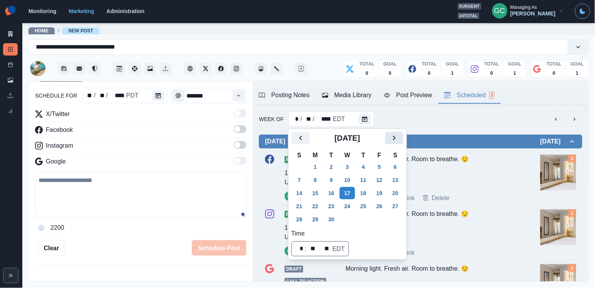
click at [397, 142] on icon "Next" at bounding box center [394, 137] width 9 height 9
click at [351, 174] on button "8" at bounding box center [347, 180] width 15 height 12
click at [352, 166] on button "1" at bounding box center [347, 167] width 15 height 12
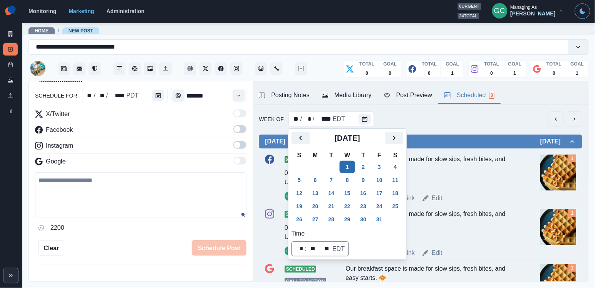
click at [354, 173] on button "1" at bounding box center [347, 167] width 15 height 12
click at [353, 178] on button "8" at bounding box center [347, 180] width 15 height 12
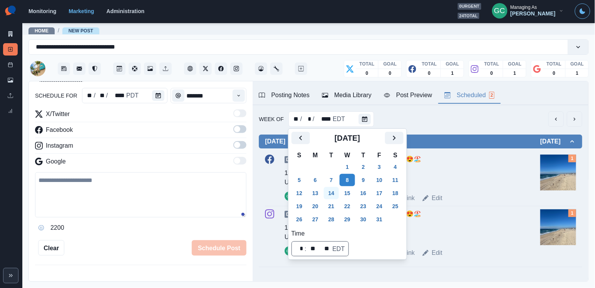
click at [328, 195] on button "14" at bounding box center [331, 193] width 15 height 12
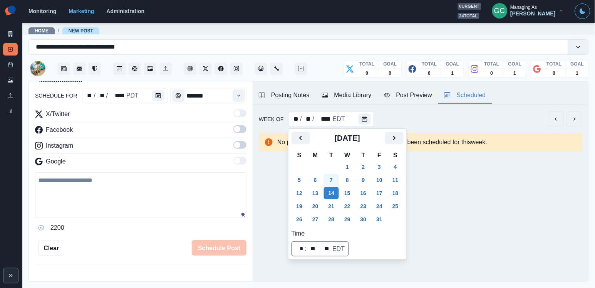
click at [330, 181] on button "7" at bounding box center [331, 180] width 15 height 12
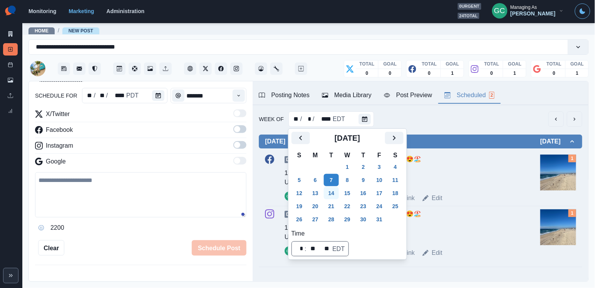
click at [333, 192] on button "14" at bounding box center [331, 193] width 15 height 12
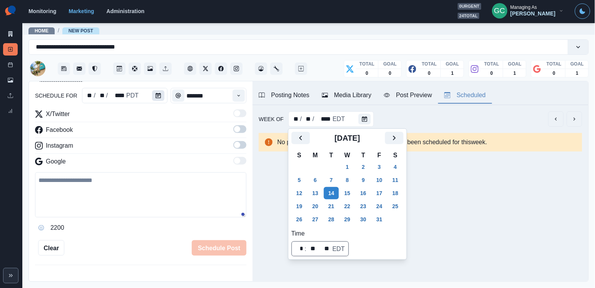
click at [162, 98] on button "Calendar" at bounding box center [158, 95] width 12 height 11
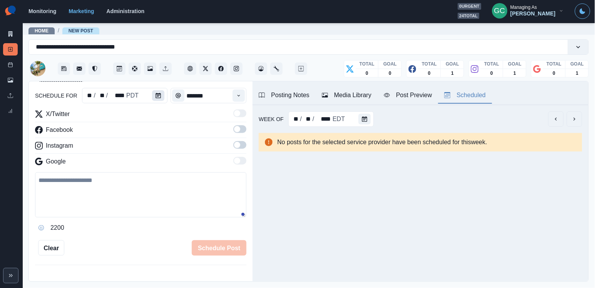
click at [162, 98] on button "Calendar" at bounding box center [158, 95] width 12 height 11
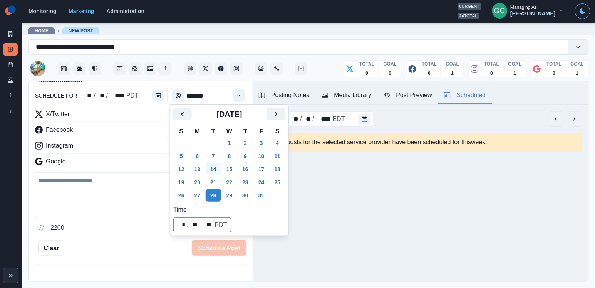
click at [210, 168] on button "14" at bounding box center [213, 169] width 15 height 12
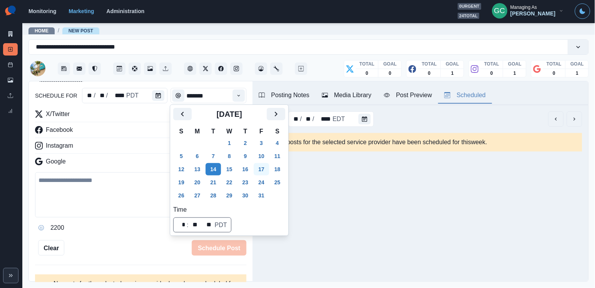
click at [260, 168] on button "17" at bounding box center [261, 169] width 15 height 12
click at [250, 89] on div "New Post Mode You are making a new post. schedule for ** / ** / **** PDT ******…" at bounding box center [141, 181] width 224 height 201
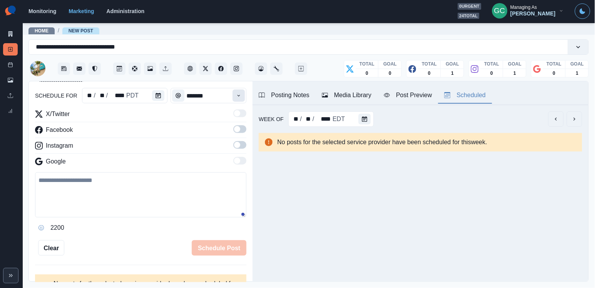
click at [240, 94] on icon "Time" at bounding box center [238, 95] width 5 height 5
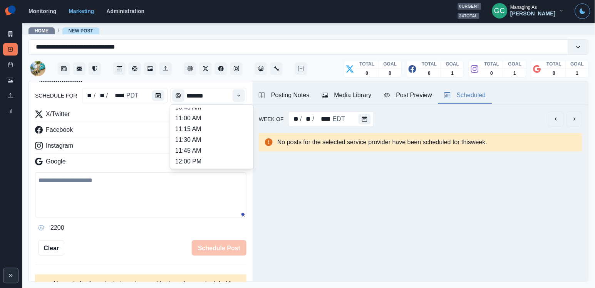
scroll to position [266, 0]
click at [218, 133] on li "2:30 PM" at bounding box center [211, 128] width 77 height 11
type input "*******"
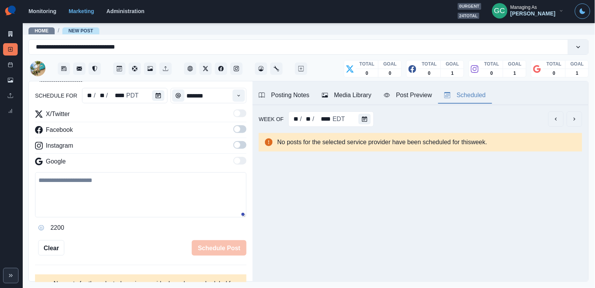
click at [241, 140] on div "X/Twitter Facebook Instagram Google" at bounding box center [141, 139] width 212 height 60
click at [242, 132] on span at bounding box center [240, 129] width 13 height 8
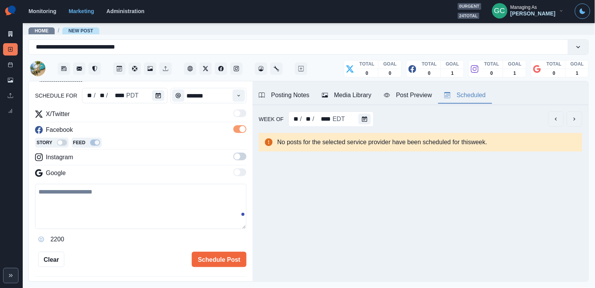
click at [242, 155] on span at bounding box center [240, 157] width 13 height 8
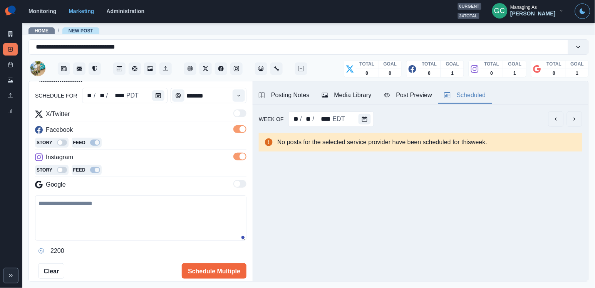
click at [169, 141] on div "Story Feed" at bounding box center [141, 144] width 212 height 12
click at [355, 97] on div "Media Library" at bounding box center [347, 95] width 50 height 9
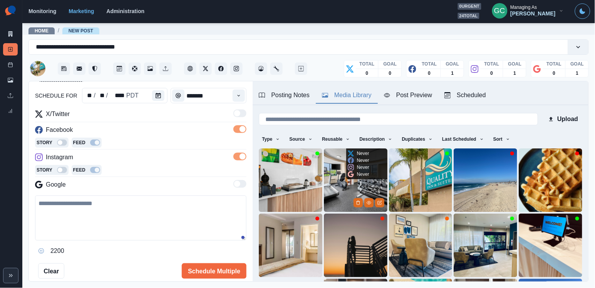
click at [333, 178] on img at bounding box center [356, 180] width 64 height 64
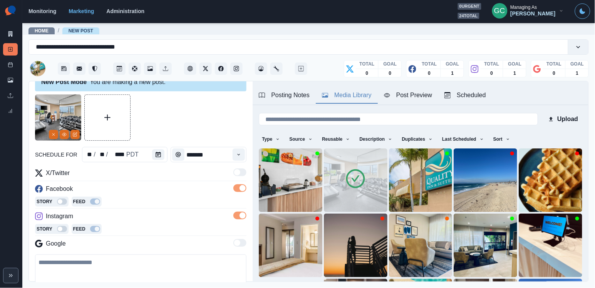
scroll to position [8, 0]
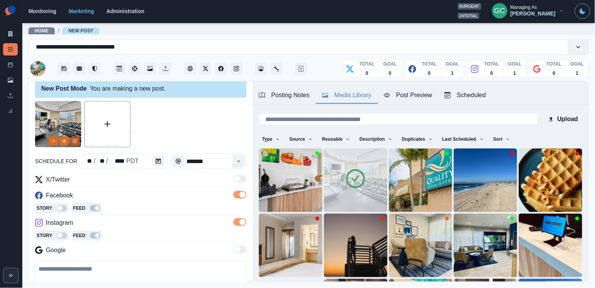
click at [76, 138] on button "Edit Media" at bounding box center [75, 140] width 9 height 9
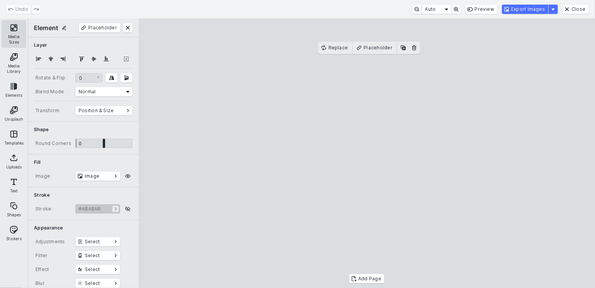
click at [15, 37] on button "Media Sizes" at bounding box center [14, 34] width 25 height 28
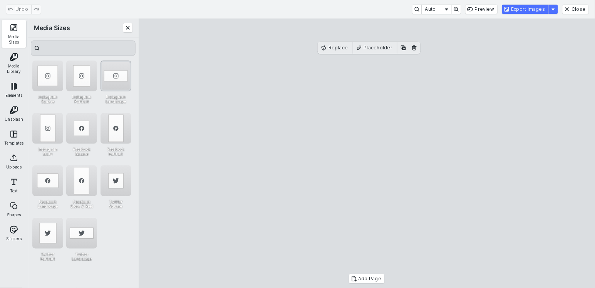
click at [128, 71] on div "Instagram Landscape" at bounding box center [116, 76] width 31 height 31
click at [535, 11] on button "Export Images" at bounding box center [525, 9] width 46 height 9
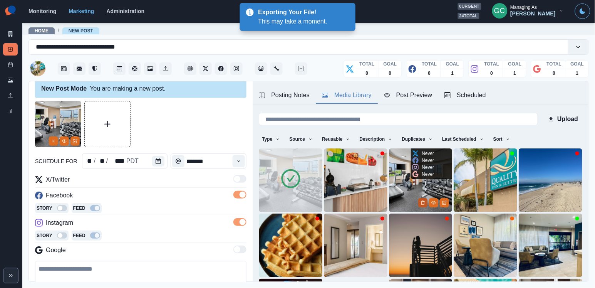
click at [425, 203] on icon "Delete Media" at bounding box center [423, 202] width 5 height 5
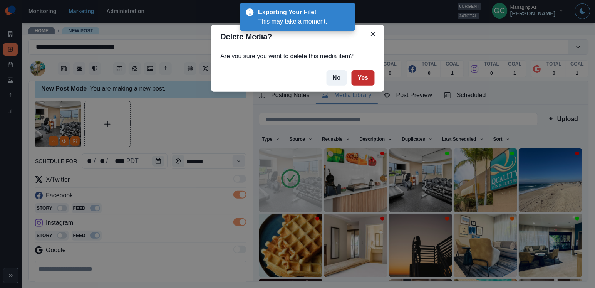
click at [369, 78] on button "Yes" at bounding box center [363, 77] width 23 height 15
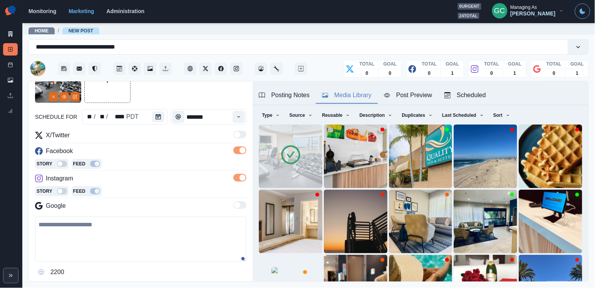
scroll to position [55, 0]
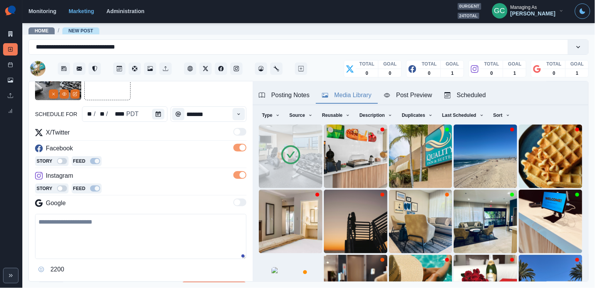
click at [127, 233] on textarea at bounding box center [141, 236] width 212 height 45
paste textarea "**********"
click at [125, 225] on textarea "**********" at bounding box center [141, 236] width 212 height 45
click at [82, 222] on textarea "**********" at bounding box center [141, 236] width 212 height 45
click at [124, 243] on textarea "**********" at bounding box center [141, 236] width 212 height 45
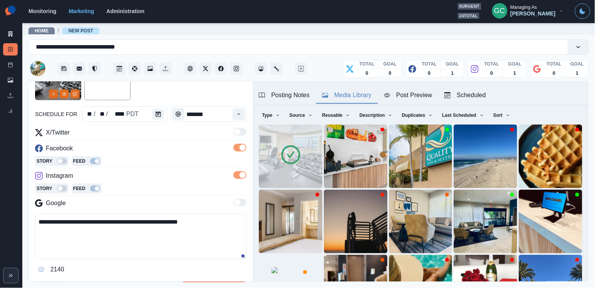
drag, startPoint x: 127, startPoint y: 245, endPoint x: 0, endPoint y: 183, distance: 141.1
click at [0, 188] on div "**********" at bounding box center [297, 144] width 595 height 288
click at [91, 228] on textarea "**********" at bounding box center [141, 236] width 212 height 45
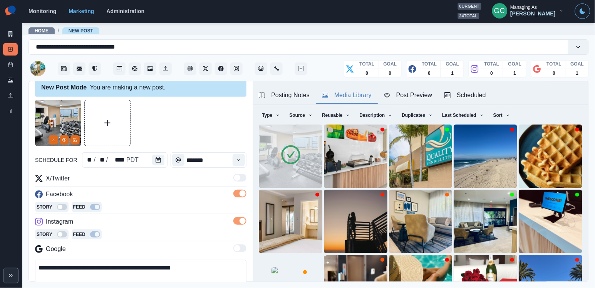
scroll to position [70, 0]
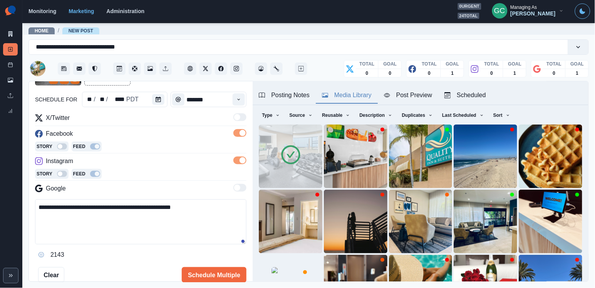
click at [199, 209] on textarea "**********" at bounding box center [141, 221] width 212 height 45
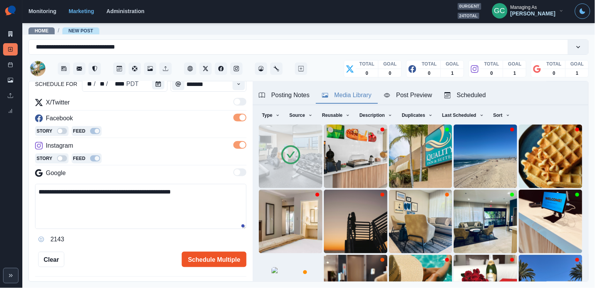
type textarea "**********"
click at [207, 261] on button "Schedule Multiple" at bounding box center [214, 259] width 65 height 15
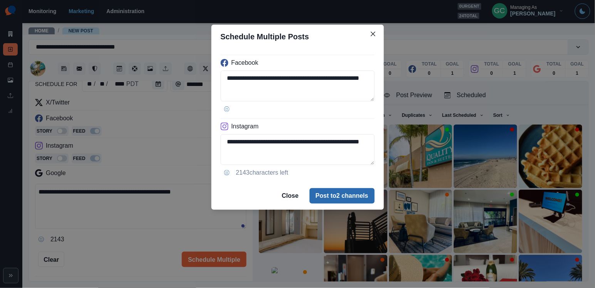
click at [346, 193] on button "Post to 2 channels" at bounding box center [342, 195] width 65 height 15
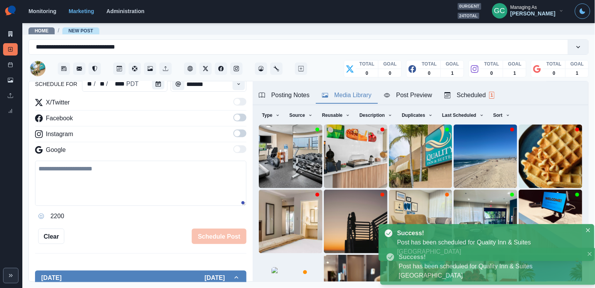
scroll to position [74, 0]
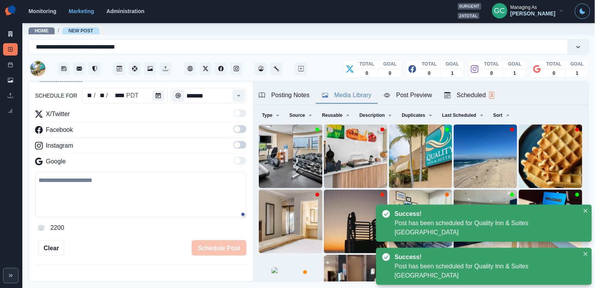
click at [481, 101] on button "Scheduled 2" at bounding box center [470, 95] width 62 height 16
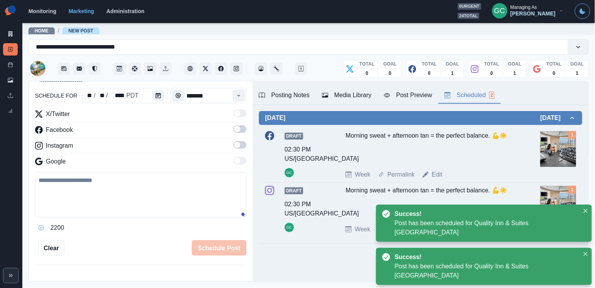
scroll to position [0, 0]
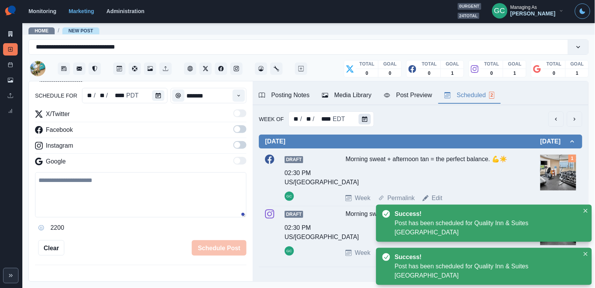
click at [359, 123] on button "Calendar" at bounding box center [365, 119] width 12 height 11
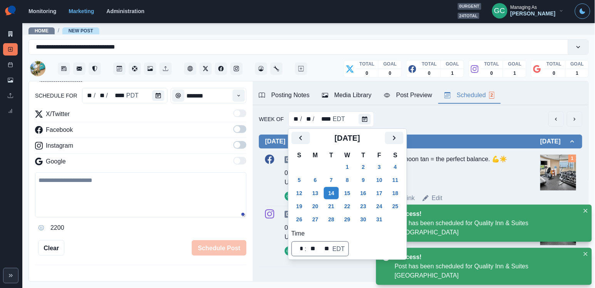
click at [266, 186] on div "Draft 02:30 PM US/Pacific GC Morning sweat + afternoon tan = the perfect balanc…" at bounding box center [420, 179] width 311 height 48
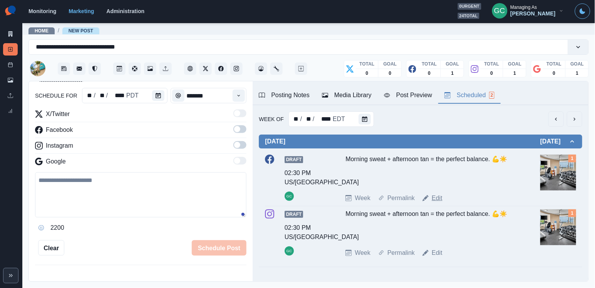
click at [437, 197] on link "Edit" at bounding box center [437, 197] width 11 height 9
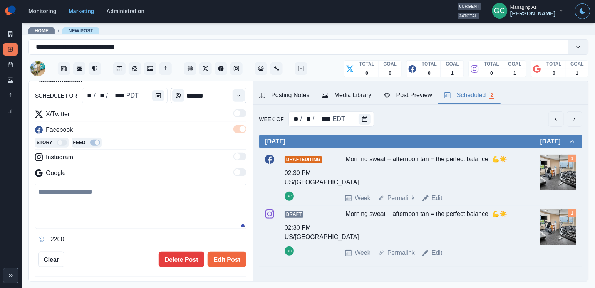
type textarea "**********"
click at [237, 96] on icon "Time" at bounding box center [238, 95] width 5 height 5
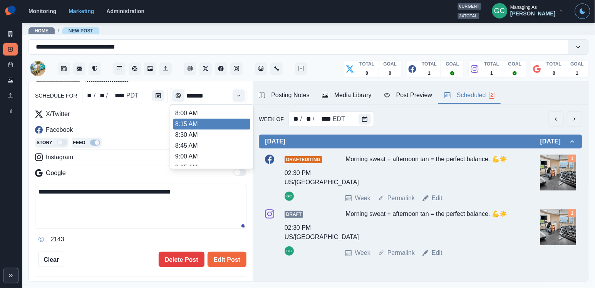
click at [218, 124] on li "8:15 AM" at bounding box center [211, 124] width 77 height 11
type input "*******"
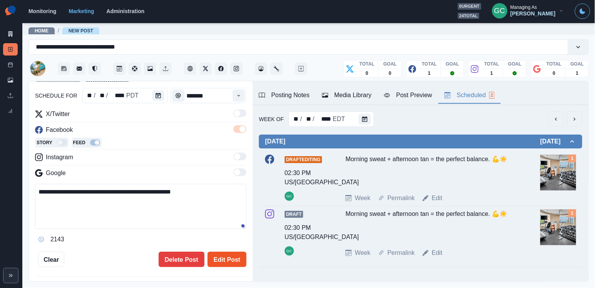
click at [222, 261] on button "Edit Post" at bounding box center [227, 259] width 39 height 15
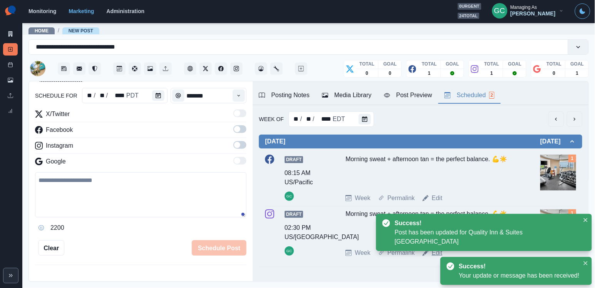
click at [442, 256] on link "Edit" at bounding box center [437, 252] width 11 height 9
type input "*******"
type textarea "**********"
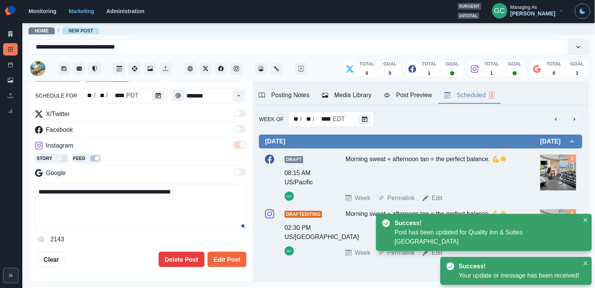
click at [242, 103] on div "Time" at bounding box center [238, 95] width 15 height 15
click at [239, 96] on icon "Time" at bounding box center [238, 95] width 5 height 5
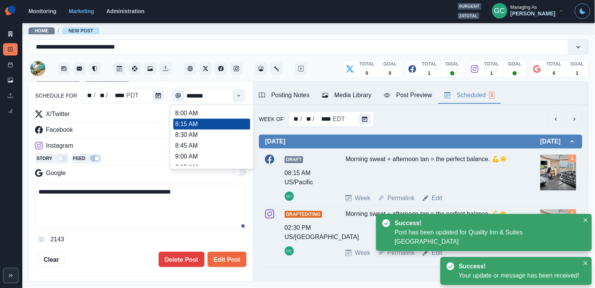
type input "*******"
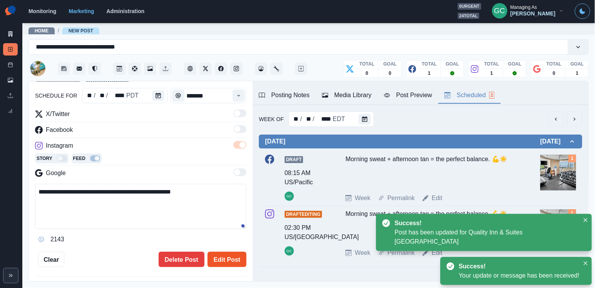
click at [222, 263] on button "Edit Post" at bounding box center [227, 259] width 39 height 15
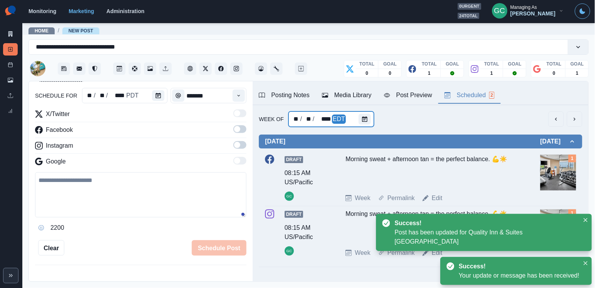
click at [370, 119] on div at bounding box center [366, 118] width 15 height 15
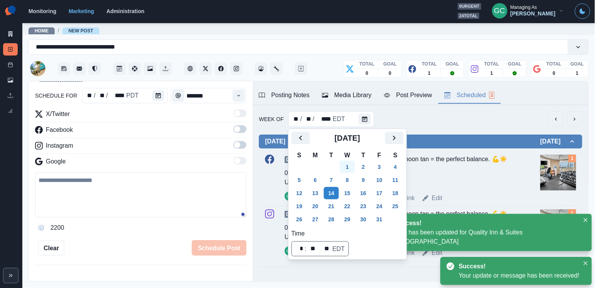
click at [351, 171] on button "1" at bounding box center [347, 167] width 15 height 12
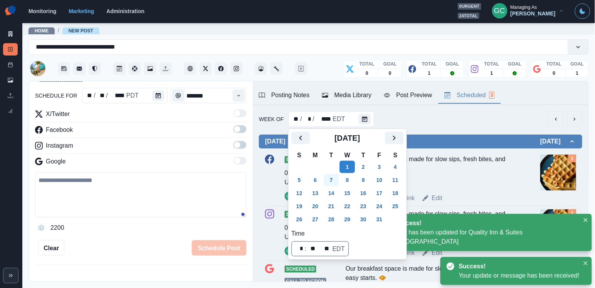
click at [334, 180] on button "7" at bounding box center [331, 180] width 15 height 12
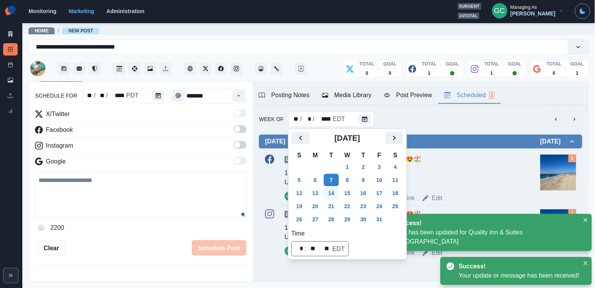
click at [339, 191] on button "14" at bounding box center [331, 193] width 15 height 12
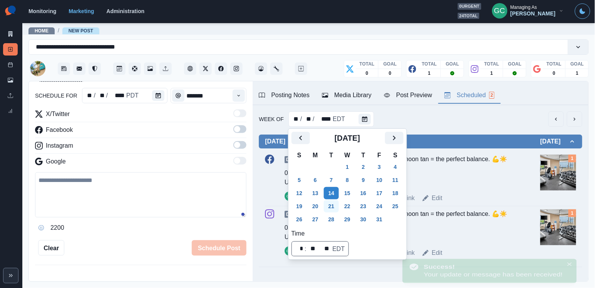
click at [337, 201] on button "21" at bounding box center [331, 206] width 15 height 12
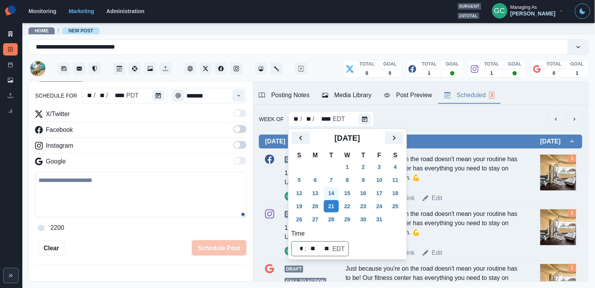
click at [333, 191] on button "14" at bounding box center [331, 193] width 15 height 12
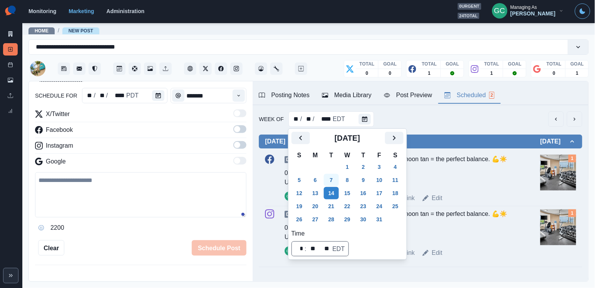
click at [331, 180] on button "7" at bounding box center [331, 180] width 15 height 12
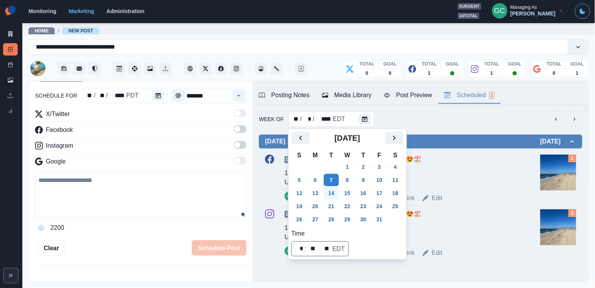
click at [333, 193] on button "14" at bounding box center [331, 193] width 15 height 12
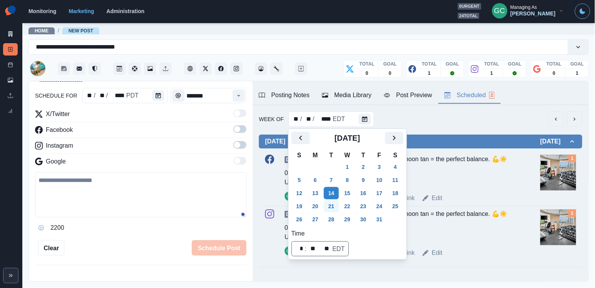
click at [334, 204] on button "21" at bounding box center [331, 206] width 15 height 12
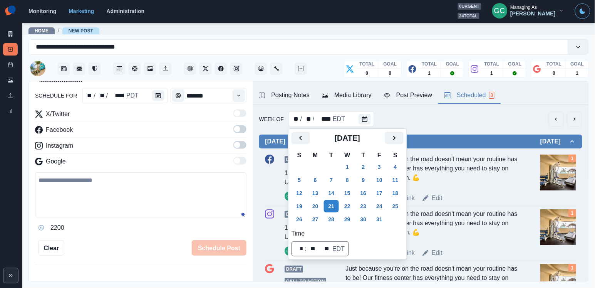
click at [461, 170] on div "Just because you're on the road doesn't mean your routine has to be! Our fitnes…" at bounding box center [432, 171] width 172 height 33
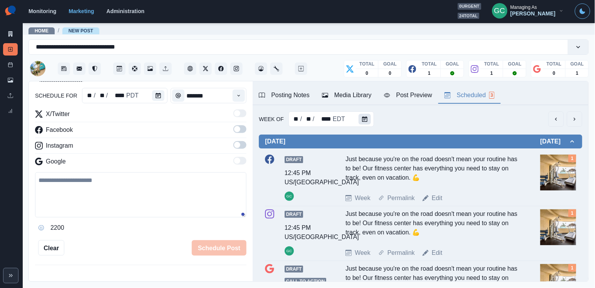
click at [366, 116] on icon "Calendar" at bounding box center [364, 118] width 5 height 5
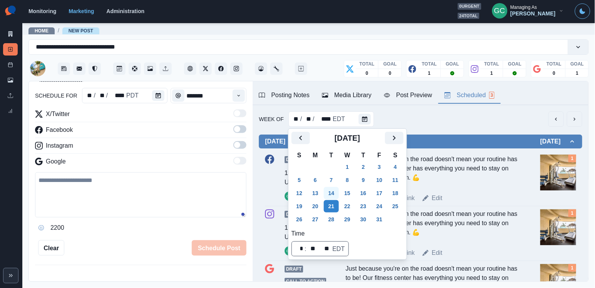
click at [330, 195] on button "14" at bounding box center [331, 193] width 15 height 12
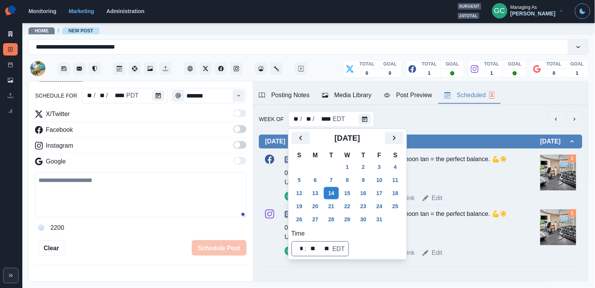
click at [454, 195] on div "Week Permalink Edit" at bounding box center [442, 197] width 192 height 9
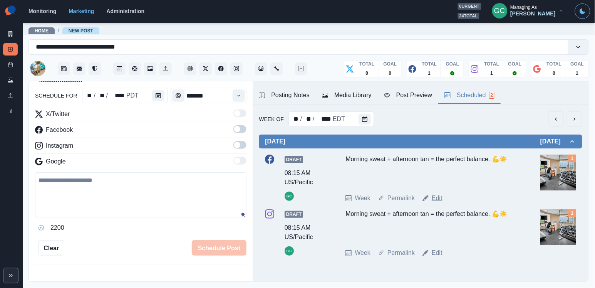
click at [438, 197] on link "Edit" at bounding box center [437, 197] width 11 height 9
type textarea "**********"
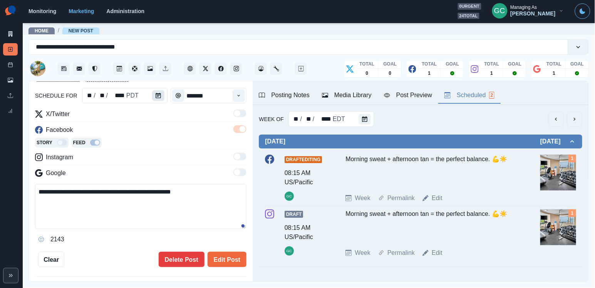
click at [156, 94] on icon "Calendar" at bounding box center [158, 95] width 5 height 5
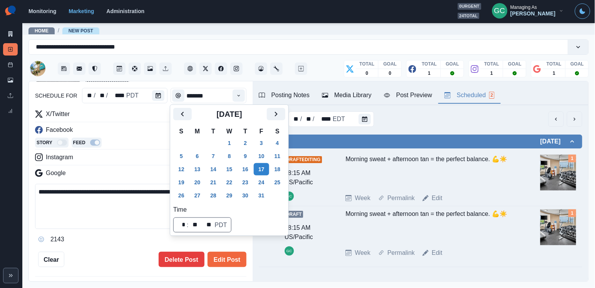
click at [286, 120] on div "[DATE]" at bounding box center [229, 117] width 112 height 18
click at [281, 117] on icon "Next" at bounding box center [276, 113] width 9 height 9
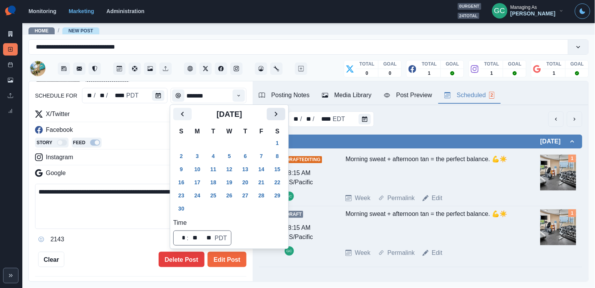
click at [281, 117] on icon "Next" at bounding box center [276, 113] width 9 height 9
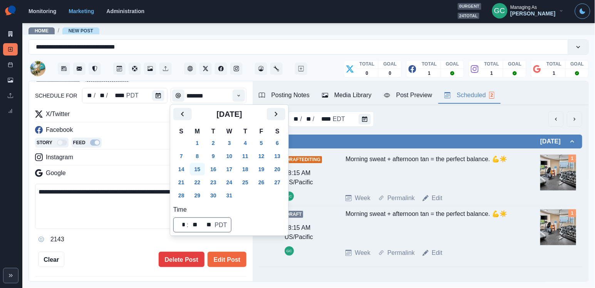
click at [203, 173] on button "15" at bounding box center [197, 169] width 15 height 12
click at [230, 261] on button "Edit Post" at bounding box center [227, 259] width 39 height 15
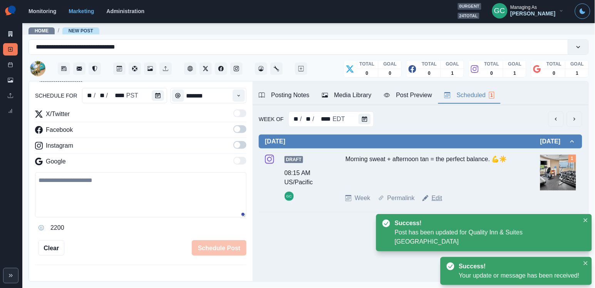
click at [434, 198] on link "Edit" at bounding box center [437, 197] width 11 height 9
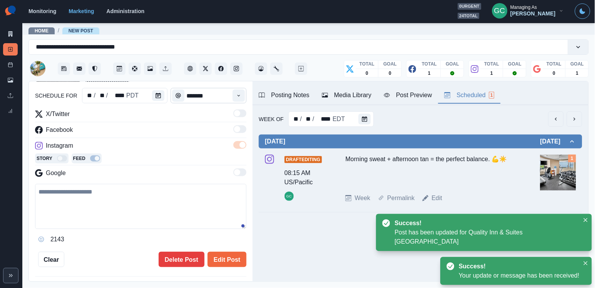
type textarea "**********"
click at [155, 91] on button "Calendar" at bounding box center [158, 95] width 12 height 11
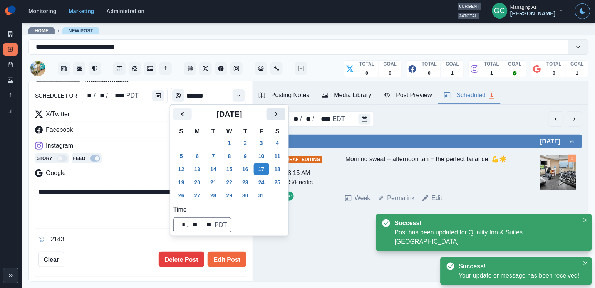
click at [281, 114] on icon "Next" at bounding box center [276, 113] width 9 height 9
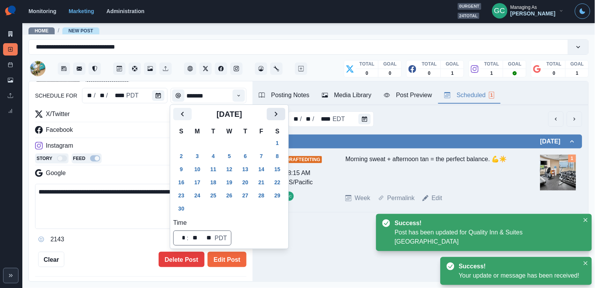
click at [281, 114] on icon "Next" at bounding box center [276, 113] width 9 height 9
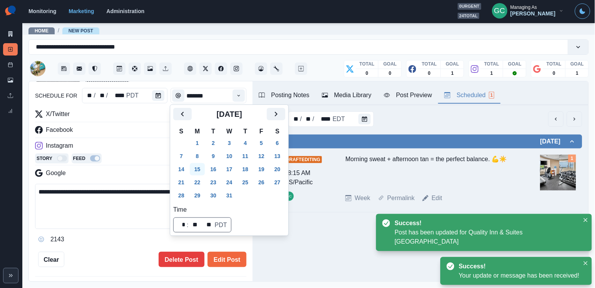
click at [202, 171] on button "15" at bounding box center [197, 169] width 15 height 12
click at [233, 259] on button "Edit Post" at bounding box center [227, 259] width 39 height 15
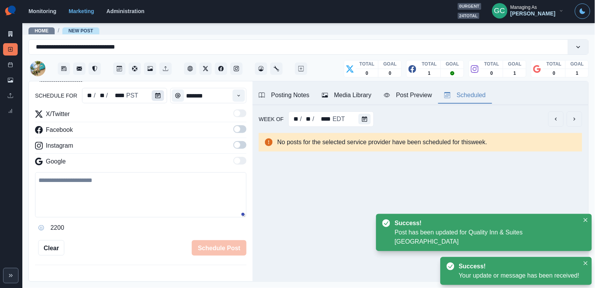
click at [163, 93] on button "Calendar" at bounding box center [158, 95] width 12 height 11
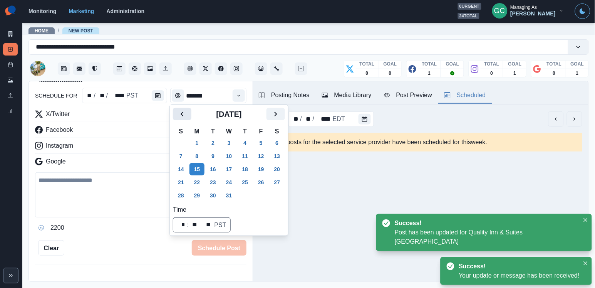
click at [184, 114] on icon "Previous" at bounding box center [182, 113] width 9 height 9
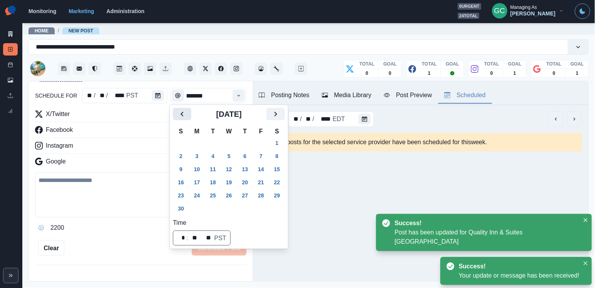
click at [184, 114] on icon "Previous" at bounding box center [182, 113] width 9 height 9
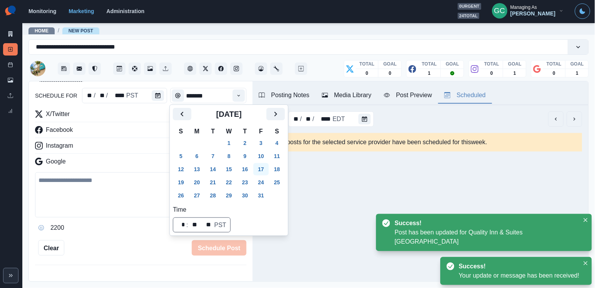
click at [269, 169] on button "17" at bounding box center [261, 169] width 15 height 12
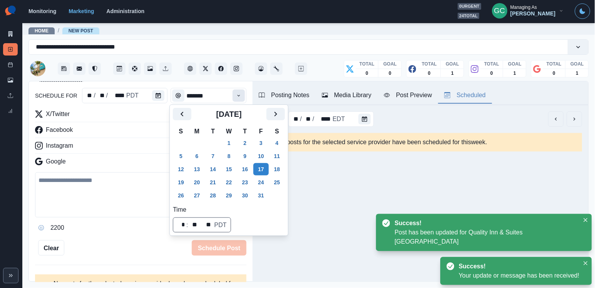
click at [244, 94] on button "Time" at bounding box center [239, 95] width 12 height 12
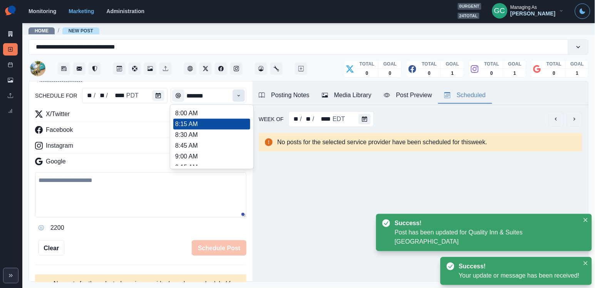
click at [244, 94] on button "Time" at bounding box center [239, 95] width 12 height 12
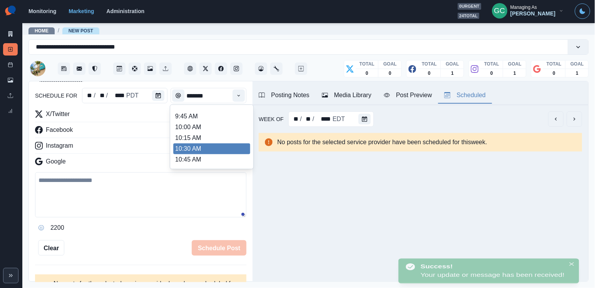
click at [217, 146] on li "10:30 AM" at bounding box center [211, 148] width 77 height 11
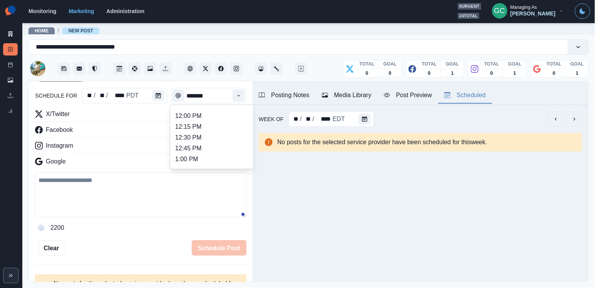
scroll to position [170, 0]
click at [220, 143] on li "12:30 PM" at bounding box center [211, 138] width 77 height 11
type input "********"
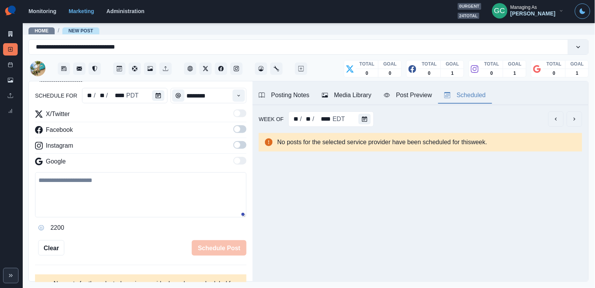
click at [242, 145] on span at bounding box center [240, 145] width 13 height 8
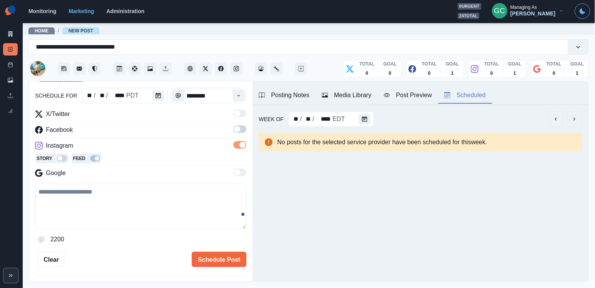
click at [242, 135] on label at bounding box center [240, 131] width 13 height 12
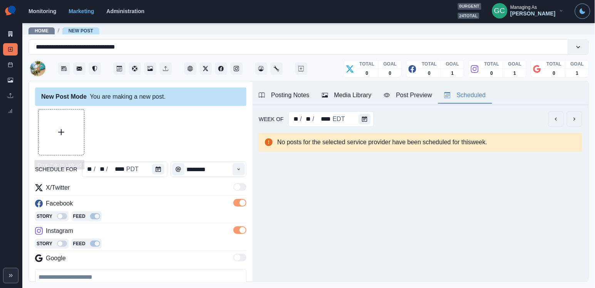
scroll to position [0, 0]
click at [65, 137] on button "Upload Media" at bounding box center [61, 131] width 45 height 45
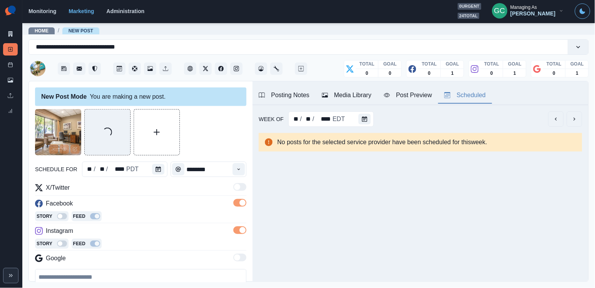
click at [350, 83] on div "Posting Notes Media Library Post Preview Scheduled" at bounding box center [421, 93] width 336 height 24
click at [348, 82] on div "Posting Notes Media Library Post Preview Scheduled" at bounding box center [421, 93] width 336 height 24
click at [366, 96] on div "Media Library" at bounding box center [347, 95] width 50 height 9
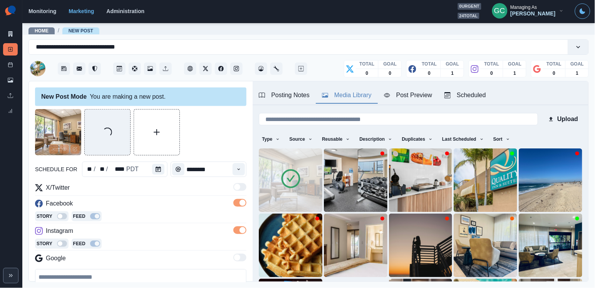
click at [315, 183] on img at bounding box center [291, 180] width 64 height 64
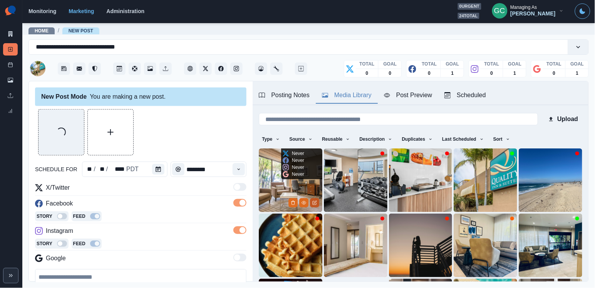
click at [315, 201] on icon "Edit Media" at bounding box center [315, 202] width 5 height 5
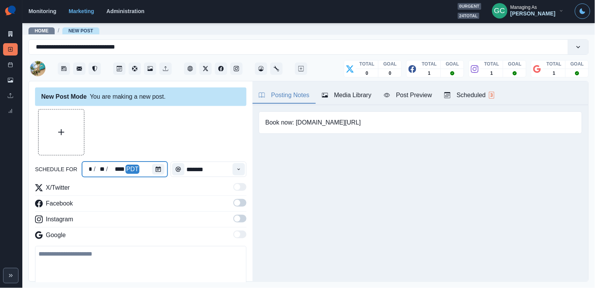
click at [166, 169] on div at bounding box center [159, 168] width 15 height 15
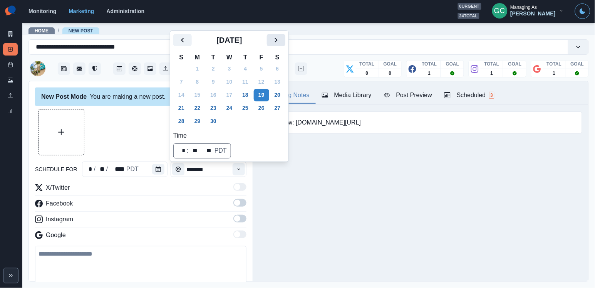
click at [281, 38] on icon "Next" at bounding box center [276, 39] width 9 height 9
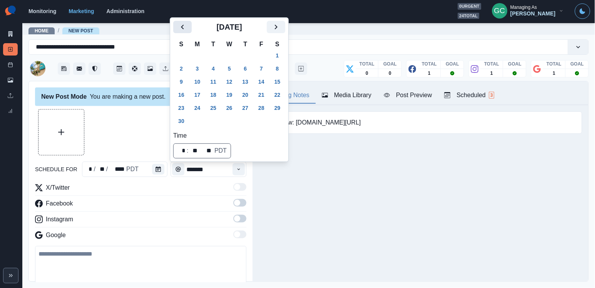
click at [181, 24] on icon "Previous" at bounding box center [182, 26] width 9 height 9
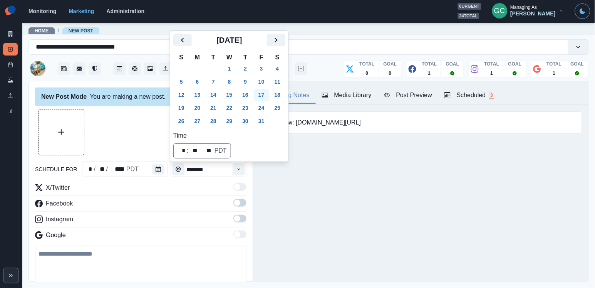
click at [265, 91] on button "17" at bounding box center [261, 95] width 15 height 12
click at [240, 165] on button "Time" at bounding box center [239, 169] width 12 height 12
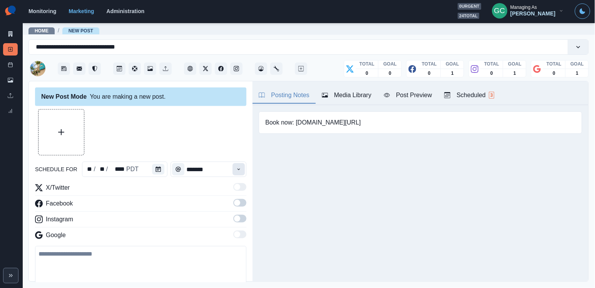
click at [240, 165] on button "Time" at bounding box center [239, 169] width 12 height 12
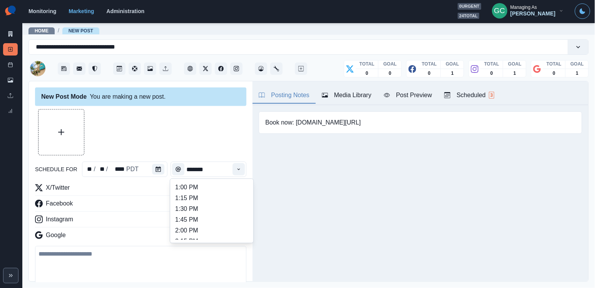
scroll to position [368, 0]
click at [218, 202] on li "4:45 PM" at bounding box center [211, 196] width 77 height 11
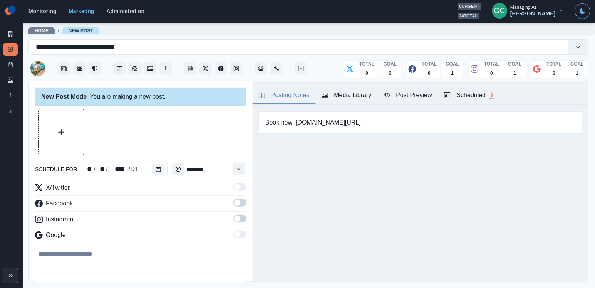
click at [234, 162] on div "Time" at bounding box center [238, 168] width 15 height 15
click at [235, 176] on div "Time" at bounding box center [238, 168] width 15 height 15
click at [237, 172] on button "Time" at bounding box center [239, 169] width 12 height 12
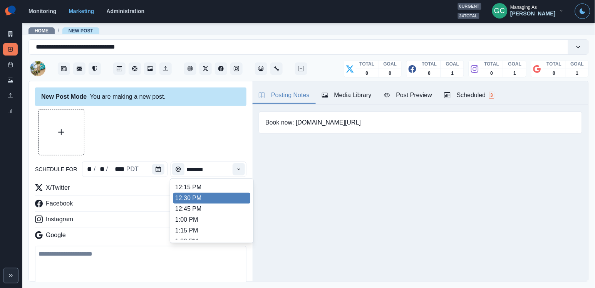
scroll to position [183, 0]
click at [227, 198] on li "12:30 PM" at bounding box center [211, 198] width 77 height 11
type input "********"
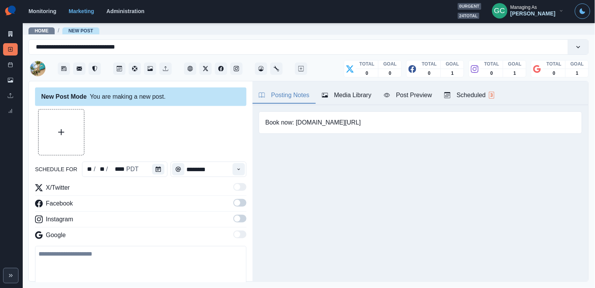
click at [239, 211] on label at bounding box center [240, 205] width 13 height 12
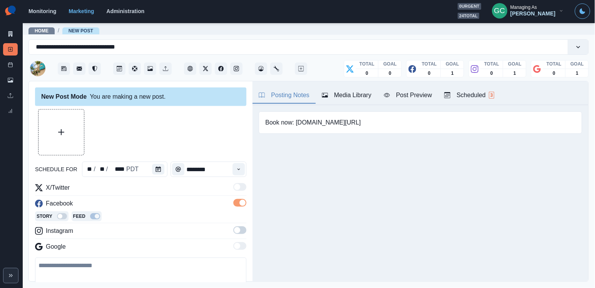
click at [238, 229] on span at bounding box center [237, 230] width 6 height 6
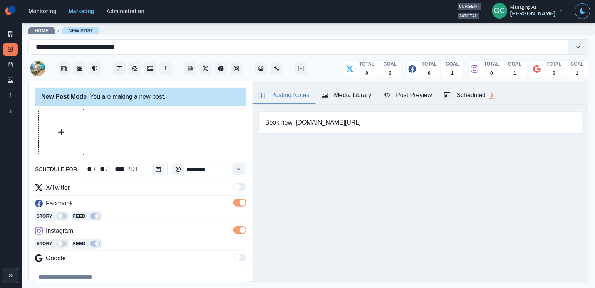
click at [479, 101] on button "Scheduled 3" at bounding box center [470, 95] width 62 height 16
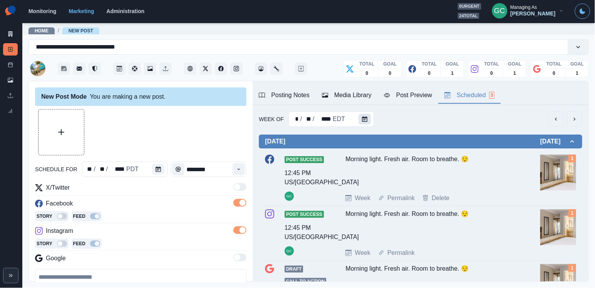
click at [366, 123] on button "Calendar" at bounding box center [365, 119] width 12 height 11
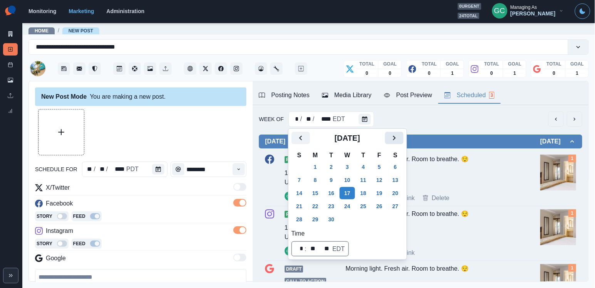
click at [399, 138] on icon "Next" at bounding box center [394, 137] width 9 height 9
click at [326, 181] on button "7" at bounding box center [331, 180] width 15 height 12
click at [331, 190] on button "14" at bounding box center [331, 193] width 15 height 12
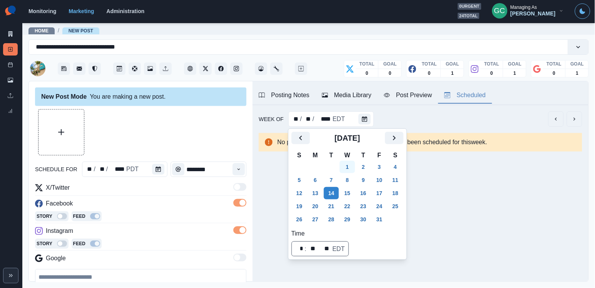
click at [353, 162] on button "1" at bounding box center [347, 167] width 15 height 12
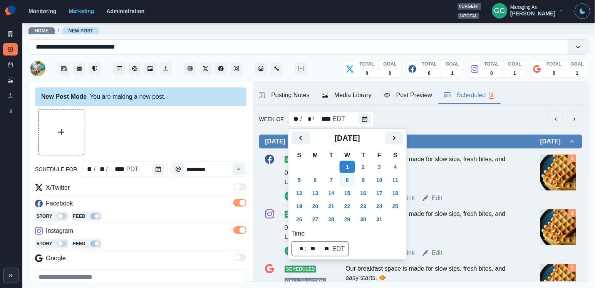
click at [353, 174] on button "8" at bounding box center [347, 180] width 15 height 12
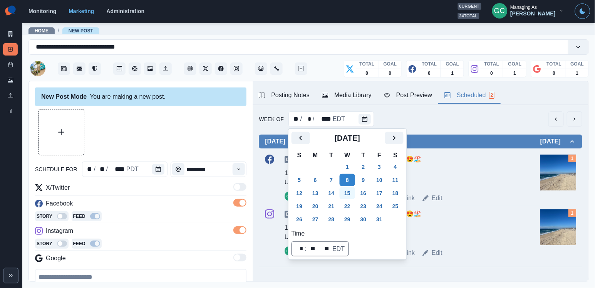
click at [353, 191] on button "15" at bounding box center [347, 193] width 15 height 12
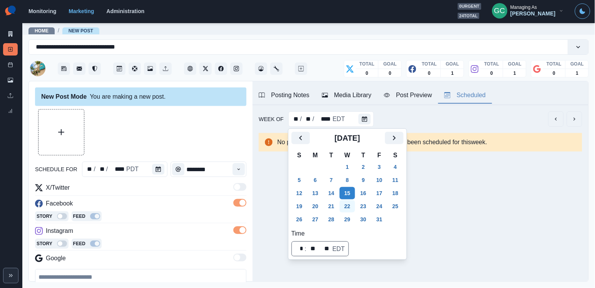
click at [354, 207] on button "22" at bounding box center [347, 206] width 15 height 12
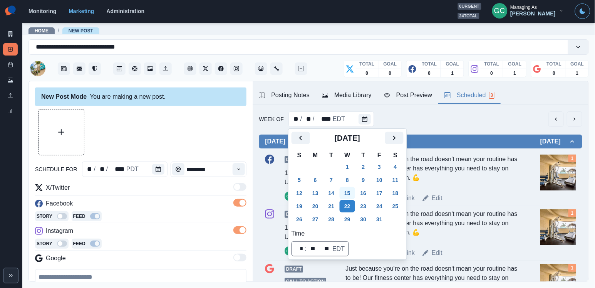
click at [353, 192] on button "15" at bounding box center [347, 193] width 15 height 12
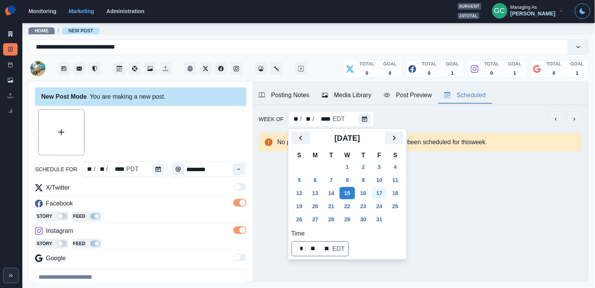
click at [382, 194] on button "17" at bounding box center [379, 193] width 15 height 12
click at [349, 92] on div "Media Library" at bounding box center [347, 95] width 50 height 9
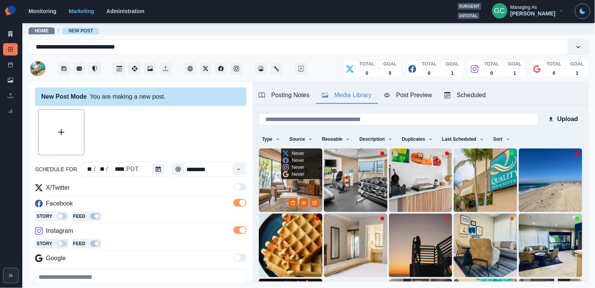
click at [276, 179] on img at bounding box center [291, 180] width 64 height 64
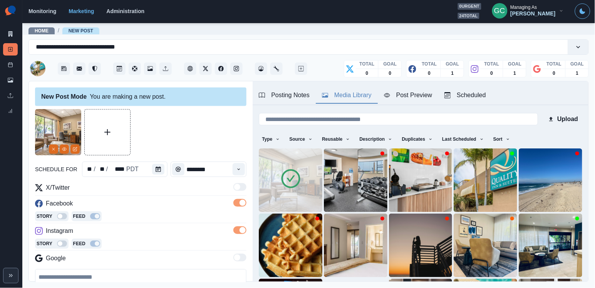
click at [233, 284] on main "**********" at bounding box center [308, 155] width 573 height 266
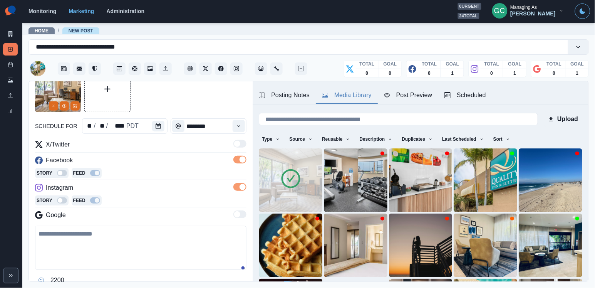
click at [127, 239] on textarea at bounding box center [141, 248] width 212 height 44
paste textarea "**********"
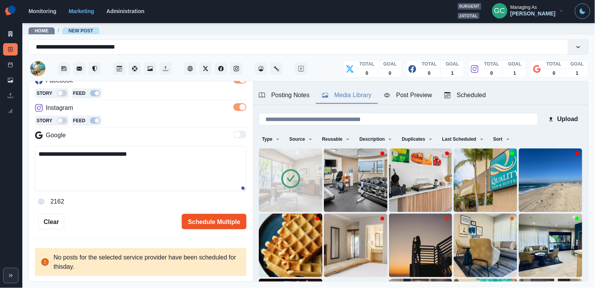
type textarea "**********"
click at [224, 223] on button "Schedule Multiple" at bounding box center [214, 221] width 65 height 15
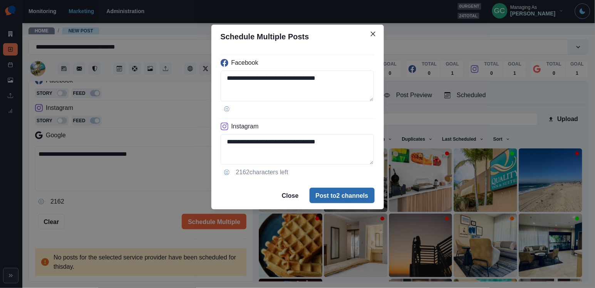
click at [351, 198] on button "Post to 2 channels" at bounding box center [342, 195] width 65 height 15
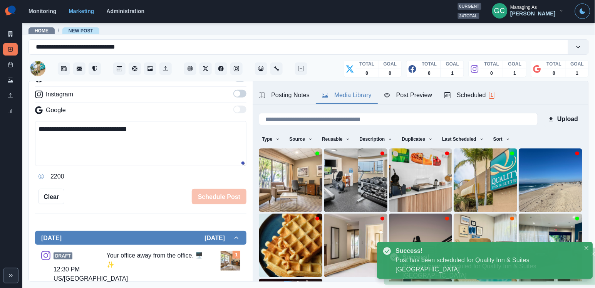
scroll to position [74, 0]
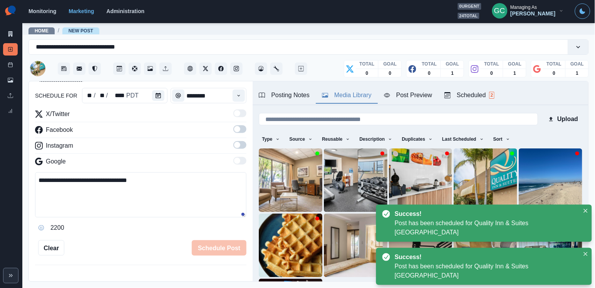
click at [476, 95] on div "Scheduled 2" at bounding box center [470, 95] width 50 height 9
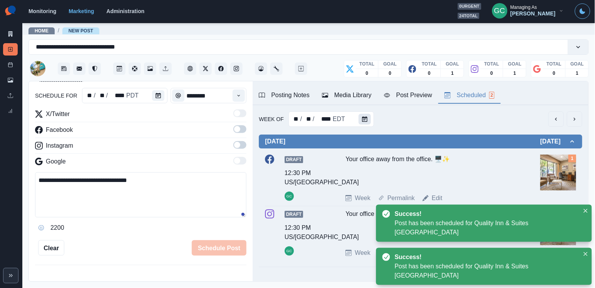
scroll to position [0, 0]
click at [368, 119] on button "Calendar" at bounding box center [365, 119] width 12 height 11
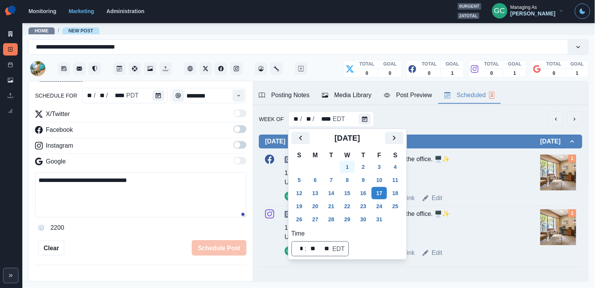
click at [351, 166] on button "1" at bounding box center [347, 167] width 15 height 12
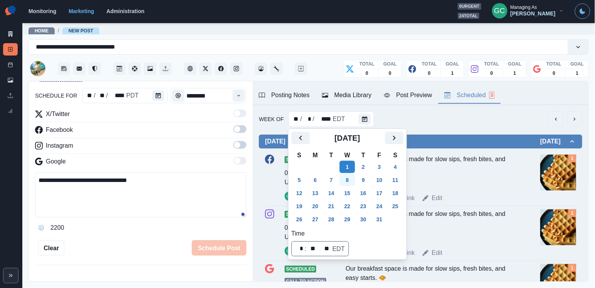
click at [350, 180] on button "8" at bounding box center [347, 180] width 15 height 12
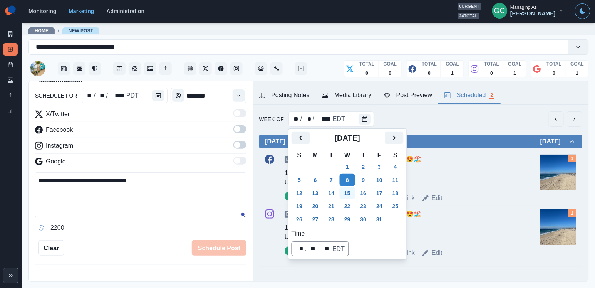
click at [350, 194] on button "15" at bounding box center [347, 193] width 15 height 12
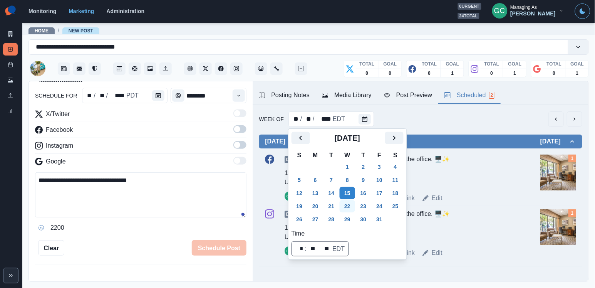
click at [346, 209] on button "22" at bounding box center [347, 206] width 15 height 12
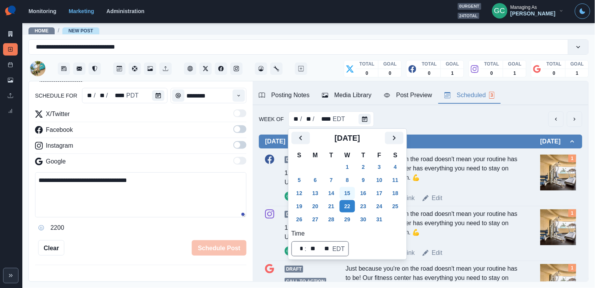
click at [351, 197] on button "15" at bounding box center [347, 193] width 15 height 12
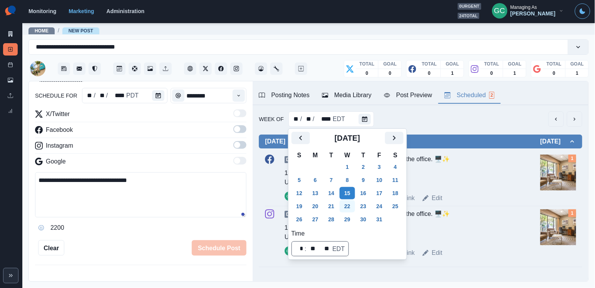
click at [351, 209] on button "22" at bounding box center [347, 206] width 15 height 12
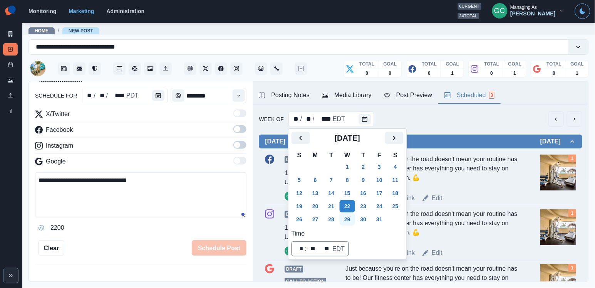
click at [351, 223] on button "29" at bounding box center [347, 219] width 15 height 12
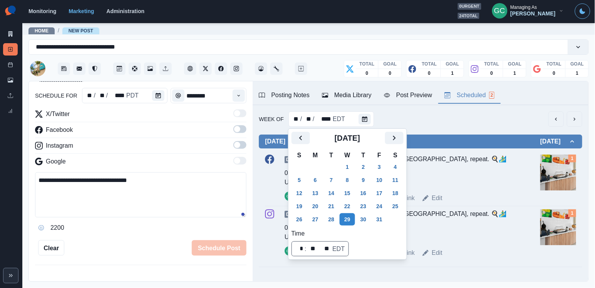
click at [153, 183] on textarea "**********" at bounding box center [141, 194] width 212 height 45
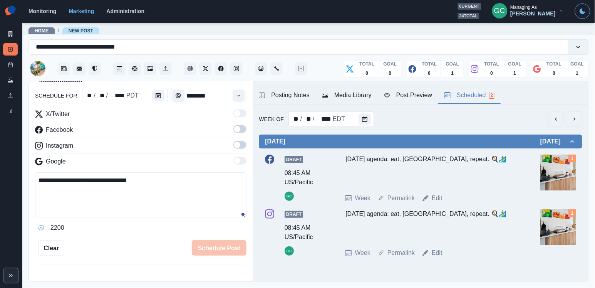
click at [50, 30] on span "Home" at bounding box center [42, 30] width 26 height 7
click at [47, 30] on link "Home" at bounding box center [42, 30] width 14 height 5
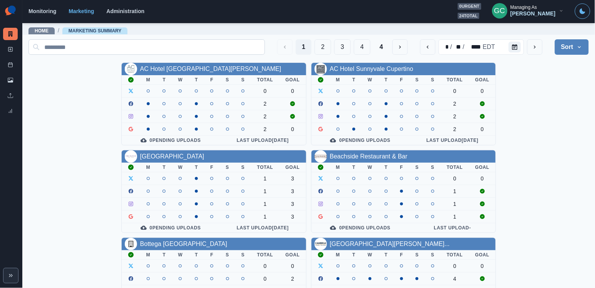
click at [184, 45] on input at bounding box center [147, 46] width 237 height 15
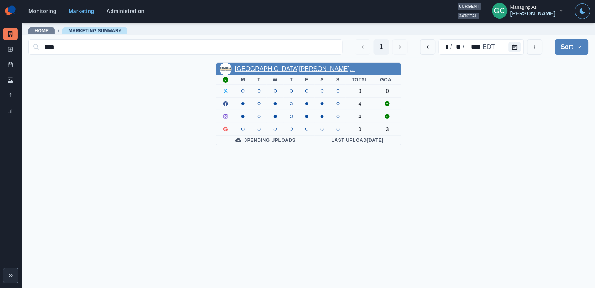
type input "****"
click at [278, 72] on link "Cambria Hotel Templeton - Pas..." at bounding box center [295, 69] width 120 height 7
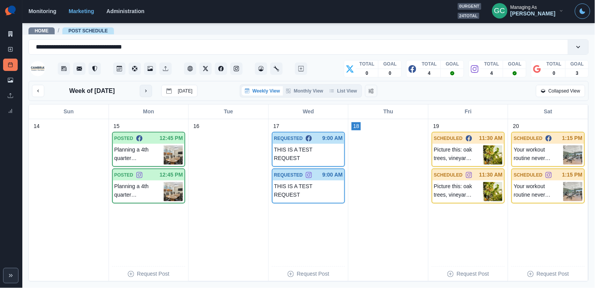
click at [149, 91] on icon "next month" at bounding box center [145, 90] width 5 height 5
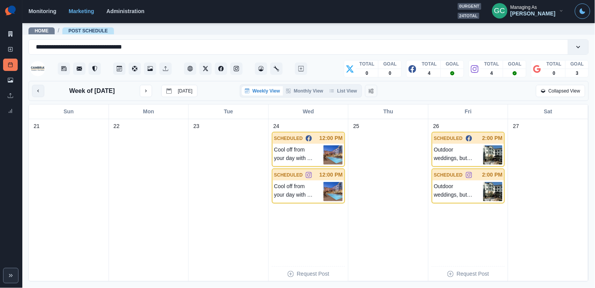
click at [40, 93] on icon "previous month" at bounding box center [37, 90] width 5 height 5
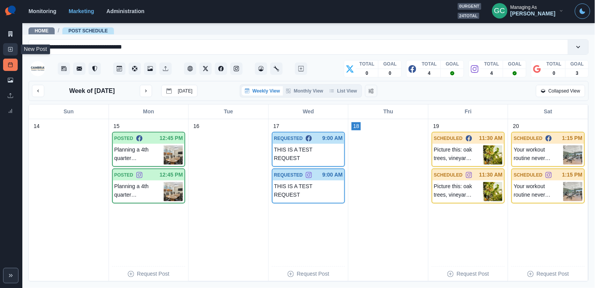
click at [9, 47] on icon at bounding box center [10, 49] width 5 height 5
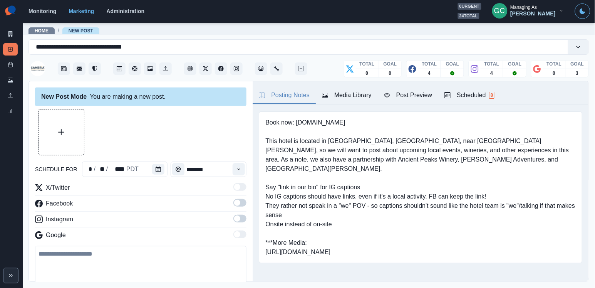
click at [469, 101] on button "Scheduled 8" at bounding box center [470, 95] width 62 height 16
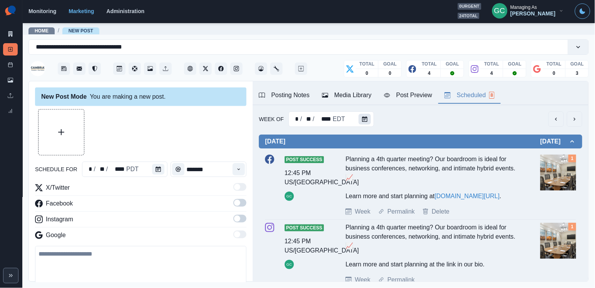
click at [364, 124] on button "Calendar" at bounding box center [365, 119] width 12 height 11
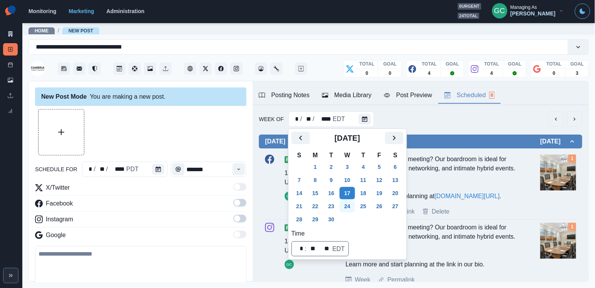
click at [355, 201] on button "24" at bounding box center [347, 206] width 15 height 12
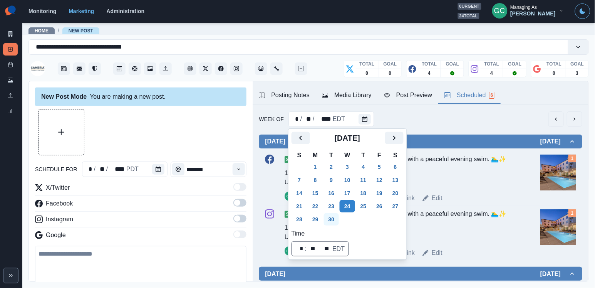
click at [329, 220] on button "30" at bounding box center [331, 219] width 15 height 12
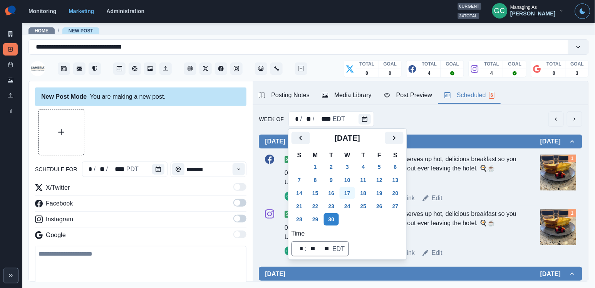
click at [355, 190] on button "17" at bounding box center [347, 193] width 15 height 12
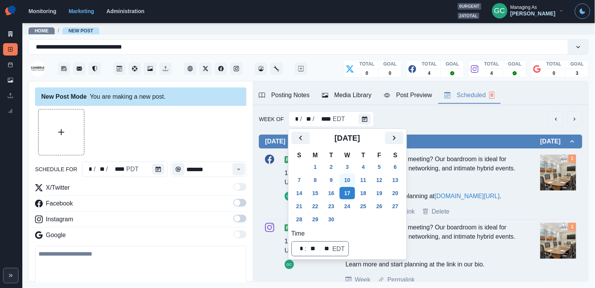
click at [351, 177] on button "10" at bounding box center [347, 180] width 15 height 12
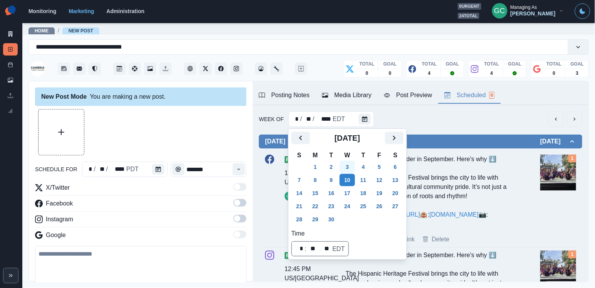
click at [351, 168] on button "3" at bounding box center [347, 167] width 15 height 12
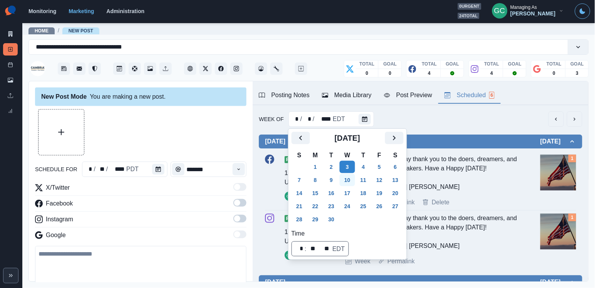
click at [351, 178] on button "10" at bounding box center [347, 180] width 15 height 12
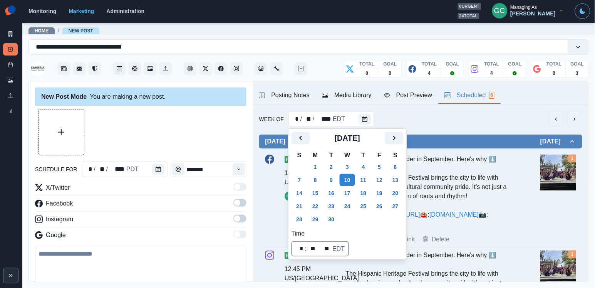
click at [441, 168] on div "Paso’s heart beats louder in September. Here's why ⬇️ The Hispanic Heritage Fes…" at bounding box center [432, 192] width 172 height 74
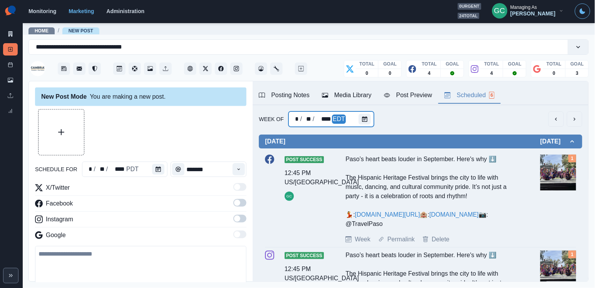
click at [360, 111] on div at bounding box center [366, 118] width 15 height 15
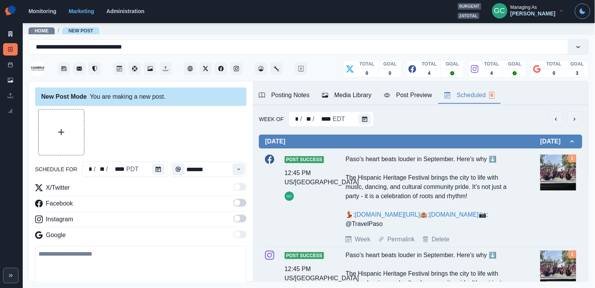
click at [374, 124] on div "Week Of * / ** / **** EDT" at bounding box center [421, 118] width 324 height 15
click at [362, 119] on icon "Calendar" at bounding box center [364, 118] width 5 height 5
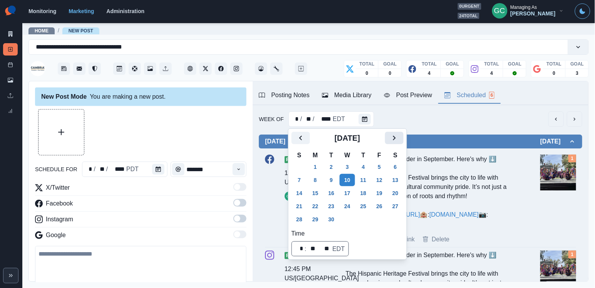
click at [404, 133] on button "Next" at bounding box center [394, 138] width 18 height 12
click at [323, 181] on button "6" at bounding box center [315, 180] width 15 height 12
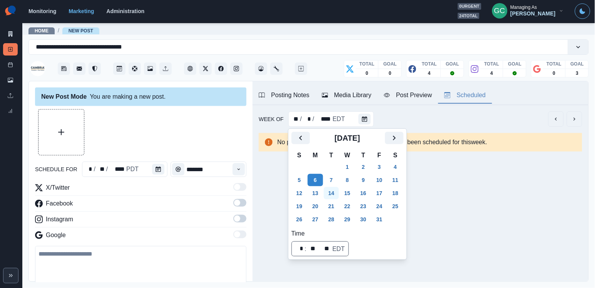
click at [331, 193] on button "14" at bounding box center [331, 193] width 15 height 12
click at [331, 206] on button "21" at bounding box center [331, 206] width 15 height 12
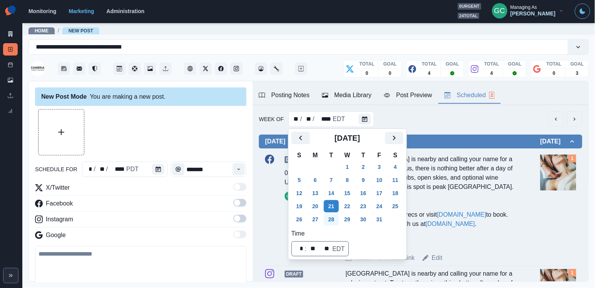
click at [331, 220] on button "28" at bounding box center [331, 219] width 15 height 12
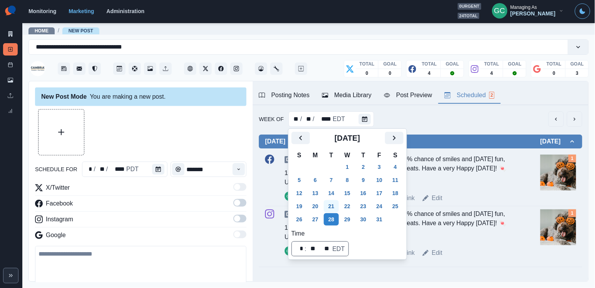
click at [333, 207] on button "21" at bounding box center [331, 206] width 15 height 12
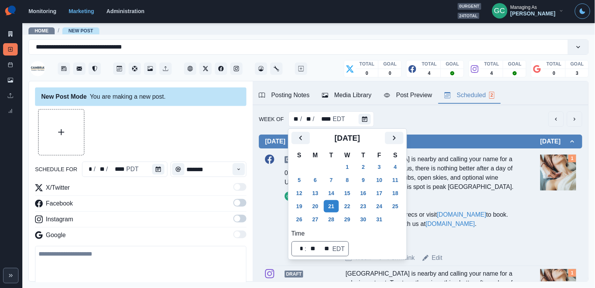
click at [476, 181] on div "River Oaks Hot Springs Spa is nearby and calling your name for a relaxing retre…" at bounding box center [432, 201] width 172 height 92
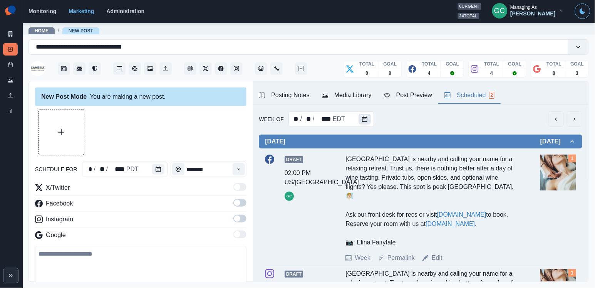
click at [365, 119] on icon "Calendar" at bounding box center [364, 118] width 5 height 5
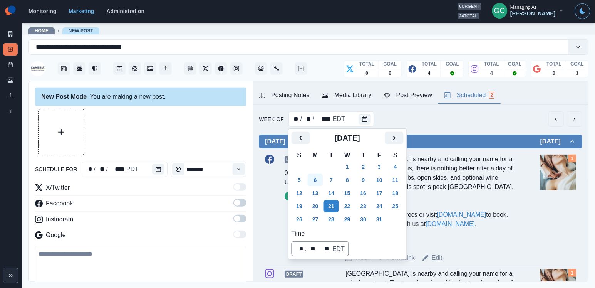
click at [318, 178] on button "6" at bounding box center [315, 180] width 15 height 12
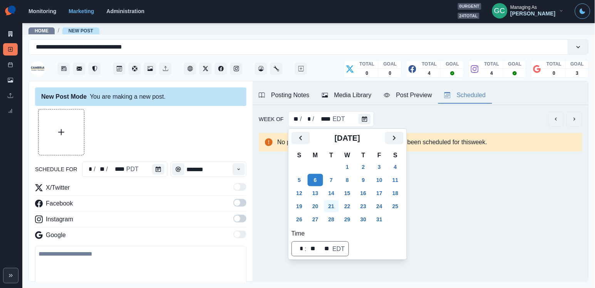
click at [328, 200] on button "21" at bounding box center [331, 206] width 15 height 12
click at [321, 209] on button "20" at bounding box center [315, 206] width 15 height 12
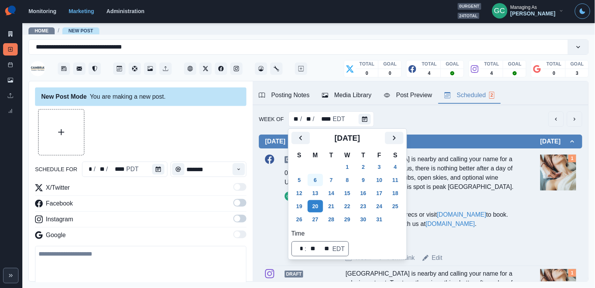
click at [315, 179] on button "6" at bounding box center [315, 180] width 15 height 12
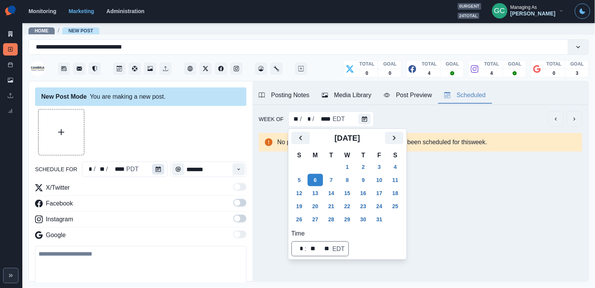
click at [161, 169] on button "Calendar" at bounding box center [158, 169] width 12 height 11
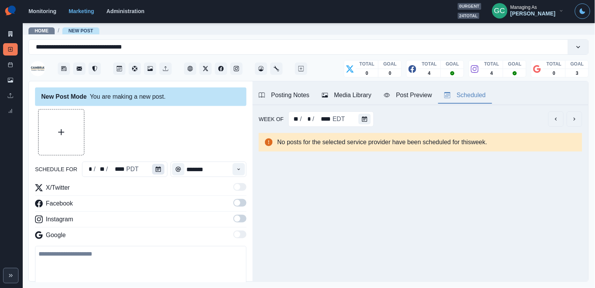
click at [151, 166] on div "* / ** / **** PDT" at bounding box center [125, 168] width 86 height 15
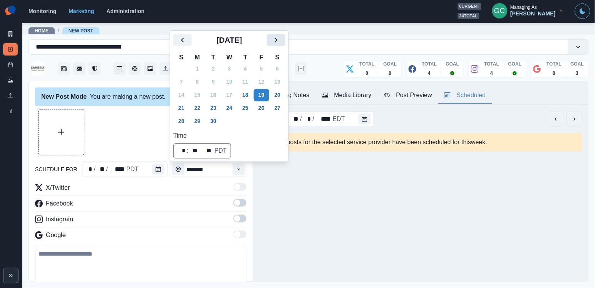
click at [280, 38] on icon "Next" at bounding box center [276, 39] width 9 height 9
click at [197, 84] on button "6" at bounding box center [197, 82] width 15 height 12
click at [238, 171] on icon "Time" at bounding box center [238, 168] width 5 height 5
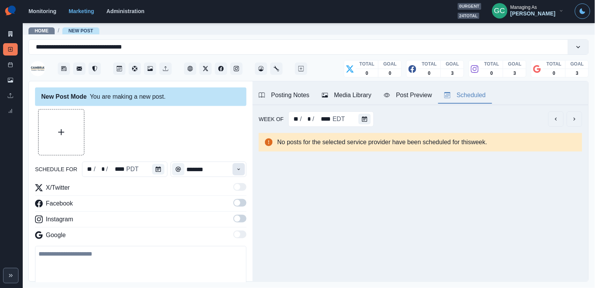
click at [238, 171] on icon "Time" at bounding box center [238, 168] width 5 height 5
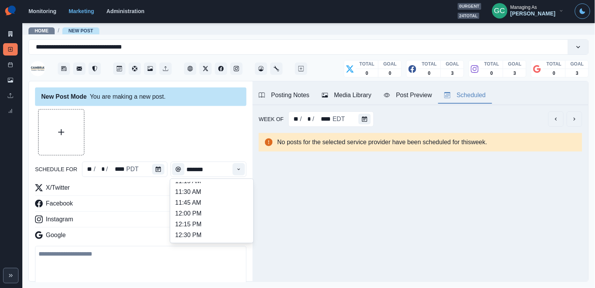
scroll to position [168, 0]
click at [211, 207] on li "12:15 PM" at bounding box center [211, 202] width 77 height 11
type input "********"
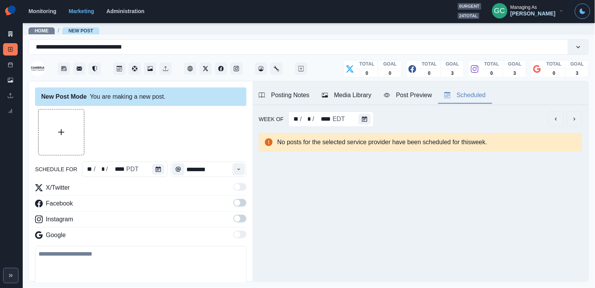
click at [237, 220] on span at bounding box center [237, 218] width 6 height 6
click at [242, 203] on span at bounding box center [240, 203] width 13 height 8
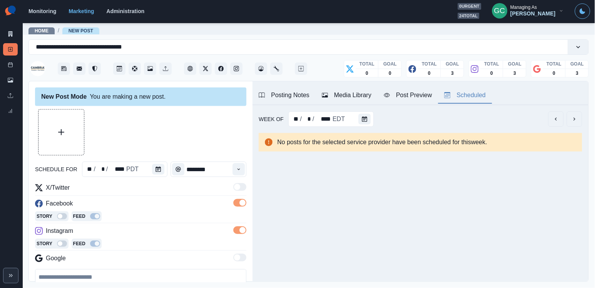
click at [175, 213] on div "Story Feed" at bounding box center [141, 217] width 212 height 12
click at [363, 89] on button "Media Library" at bounding box center [347, 95] width 62 height 16
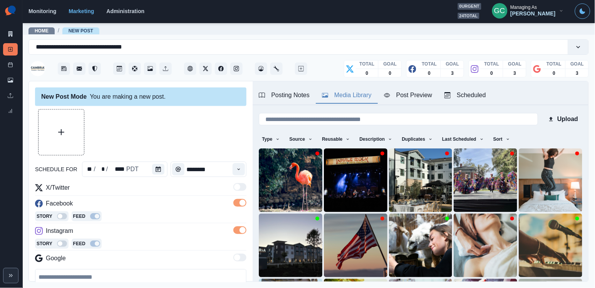
click at [484, 88] on button "Scheduled" at bounding box center [466, 95] width 54 height 16
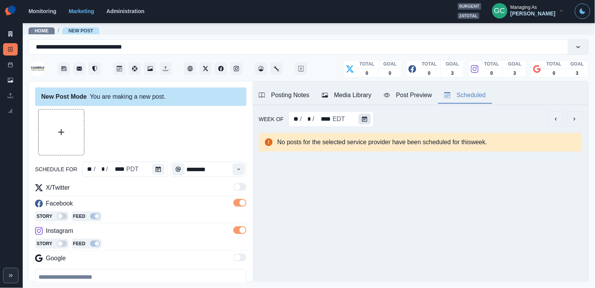
click at [360, 118] on button "Calendar" at bounding box center [365, 119] width 12 height 11
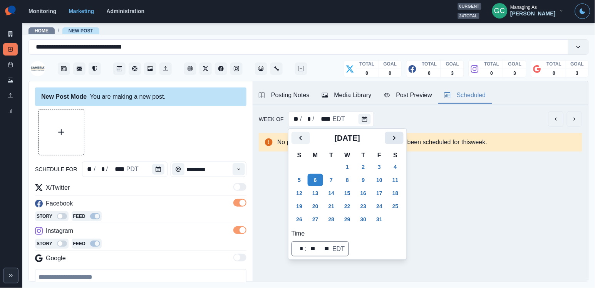
click at [398, 142] on icon "Next" at bounding box center [394, 137] width 9 height 9
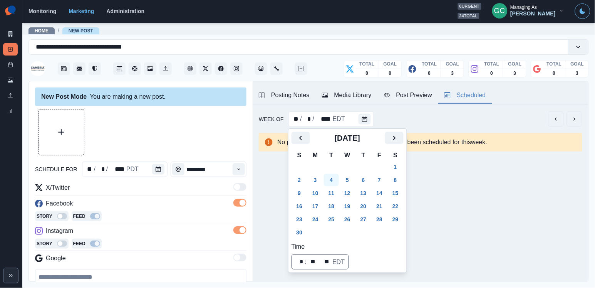
click at [334, 178] on button "4" at bounding box center [331, 180] width 15 height 12
click at [332, 195] on button "11" at bounding box center [331, 193] width 15 height 12
click at [332, 207] on button "18" at bounding box center [331, 206] width 15 height 12
click at [333, 217] on button "25" at bounding box center [331, 219] width 15 height 12
click at [303, 139] on icon "Previous" at bounding box center [300, 137] width 9 height 9
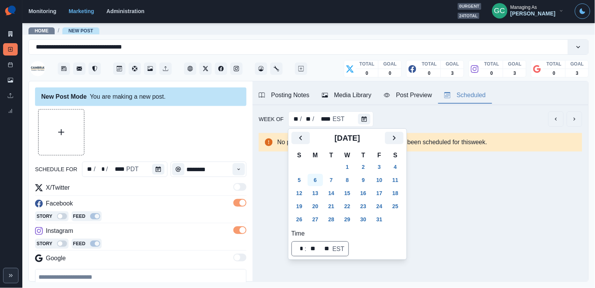
click at [315, 181] on button "6" at bounding box center [315, 180] width 15 height 12
click at [163, 115] on div at bounding box center [141, 132] width 212 height 46
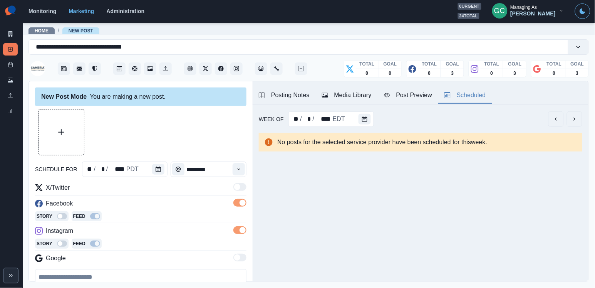
click at [363, 97] on div "Media Library" at bounding box center [347, 95] width 50 height 9
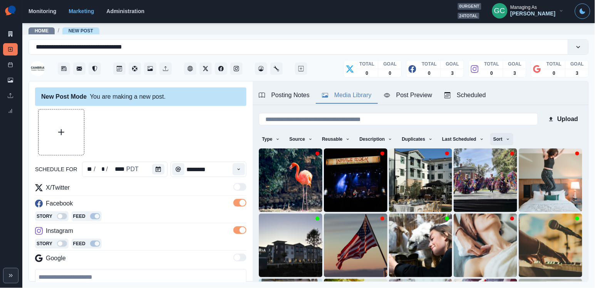
click at [510, 139] on button "Sort" at bounding box center [502, 139] width 23 height 12
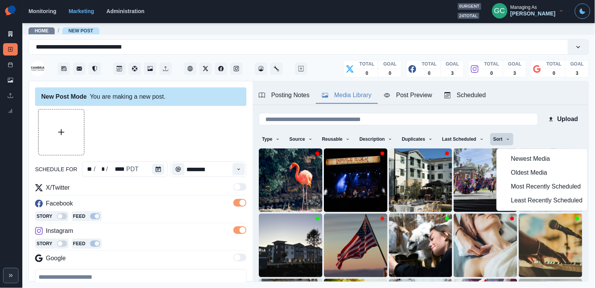
click at [523, 204] on span "Least Recently Scheduled" at bounding box center [547, 200] width 72 height 9
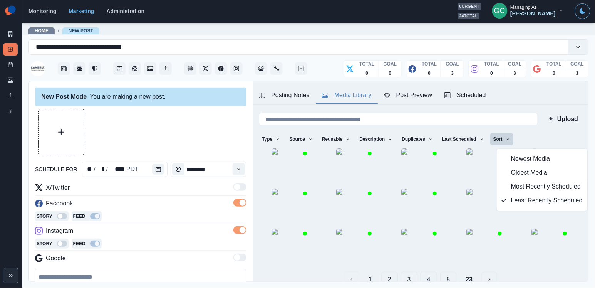
click at [194, 119] on div at bounding box center [141, 132] width 212 height 46
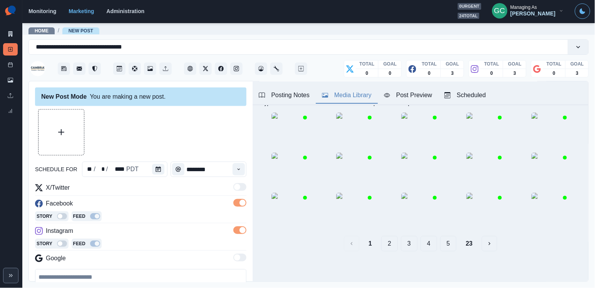
scroll to position [111, 0]
click at [393, 243] on button "2" at bounding box center [389, 243] width 17 height 15
click at [413, 244] on button "3" at bounding box center [409, 243] width 17 height 15
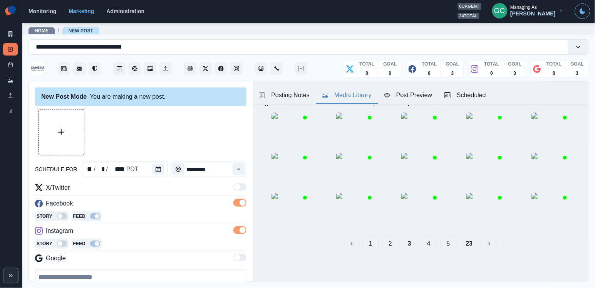
click at [445, 242] on button "5" at bounding box center [448, 243] width 17 height 15
click at [459, 243] on button "7" at bounding box center [458, 243] width 17 height 15
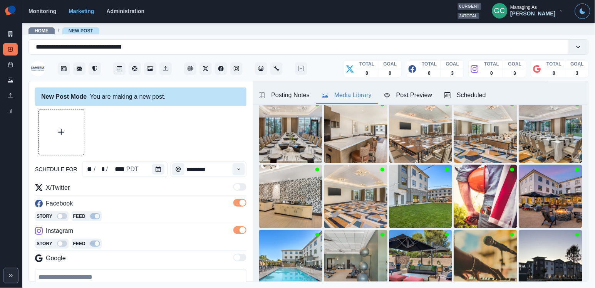
scroll to position [49, 0]
click at [474, 92] on div "Scheduled" at bounding box center [466, 95] width 42 height 9
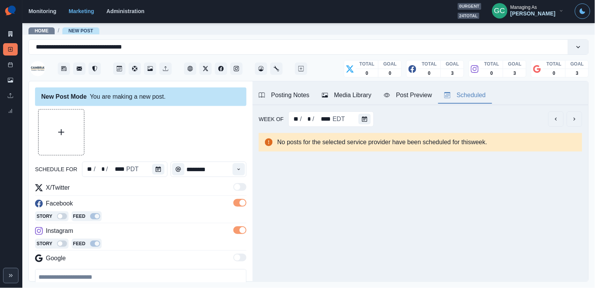
scroll to position [0, 0]
click at [365, 115] on button "Calendar" at bounding box center [365, 119] width 12 height 11
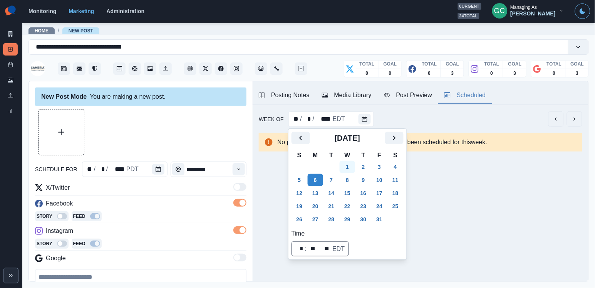
click at [351, 163] on button "1" at bounding box center [347, 167] width 15 height 12
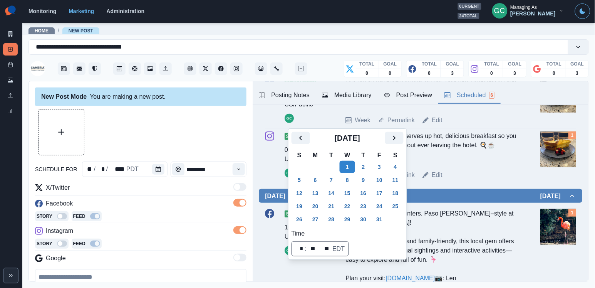
scroll to position [73, 0]
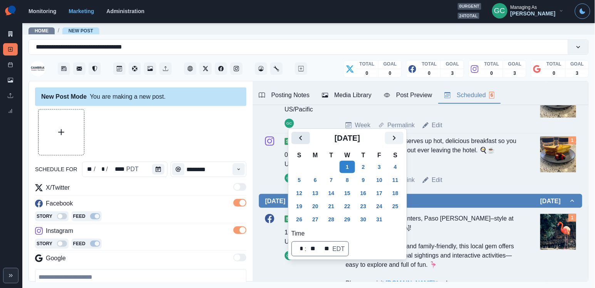
click at [294, 138] on button "Previous" at bounding box center [301, 138] width 18 height 12
click at [356, 203] on td "24" at bounding box center [347, 206] width 16 height 13
click at [353, 206] on button "24" at bounding box center [347, 206] width 15 height 12
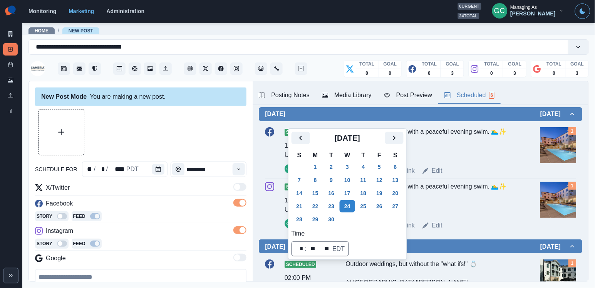
scroll to position [24, 0]
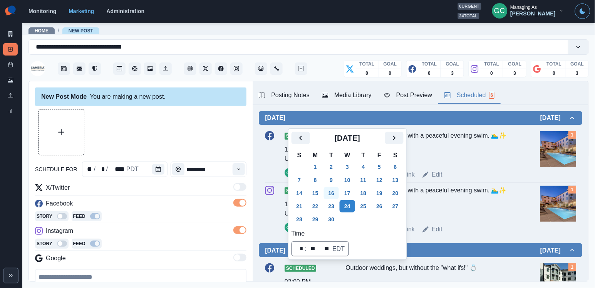
click at [338, 188] on button "16" at bounding box center [331, 193] width 15 height 12
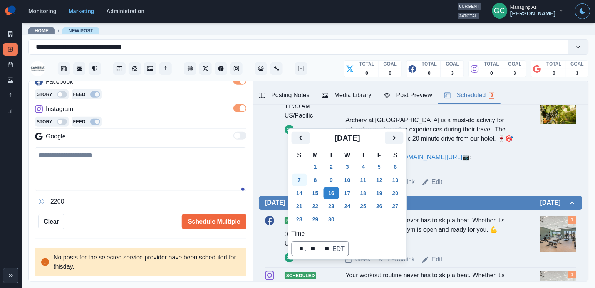
scroll to position [125, 0]
click at [333, 179] on button "9" at bounding box center [331, 180] width 15 height 12
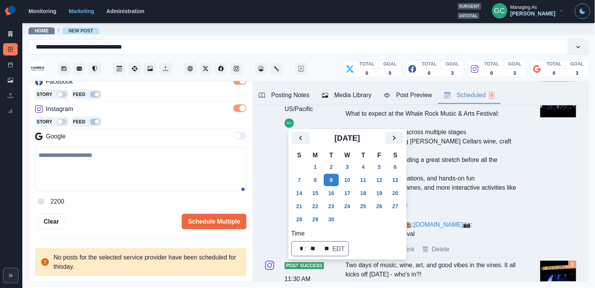
scroll to position [455, 0]
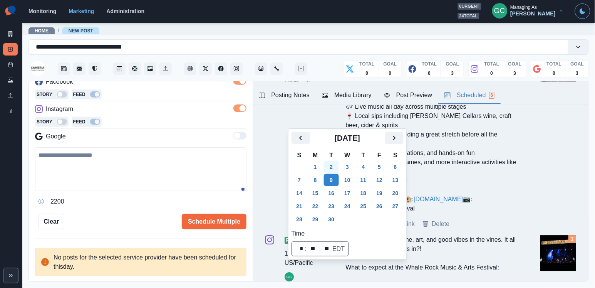
click at [334, 166] on button "2" at bounding box center [331, 167] width 15 height 12
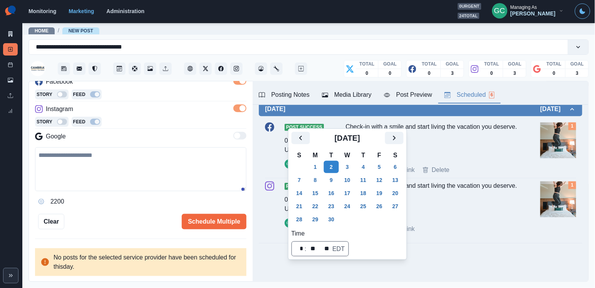
scroll to position [440, 0]
click at [399, 139] on icon "Next" at bounding box center [394, 137] width 9 height 9
click at [328, 180] on button "7" at bounding box center [331, 180] width 15 height 12
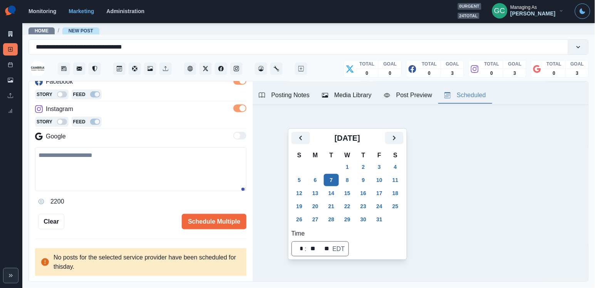
scroll to position [0, 0]
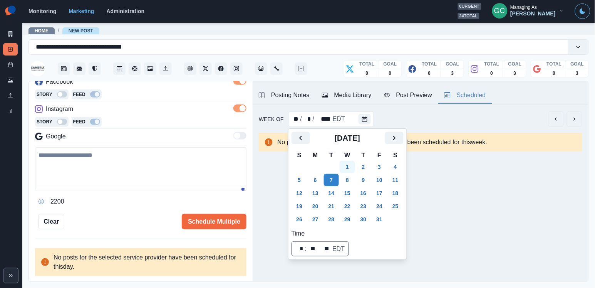
click at [351, 168] on button "1" at bounding box center [347, 167] width 15 height 12
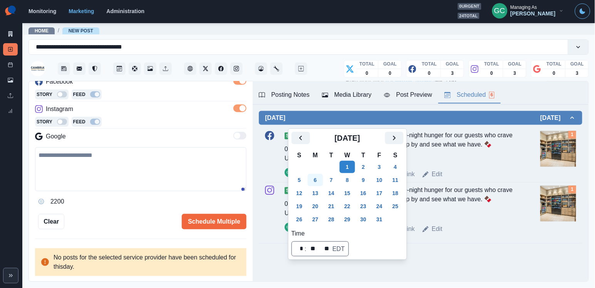
scroll to position [419, 0]
click at [319, 181] on button "6" at bounding box center [315, 180] width 15 height 12
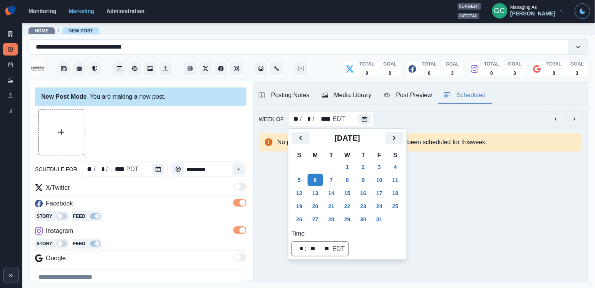
scroll to position [0, 0]
click at [176, 132] on div at bounding box center [141, 132] width 212 height 46
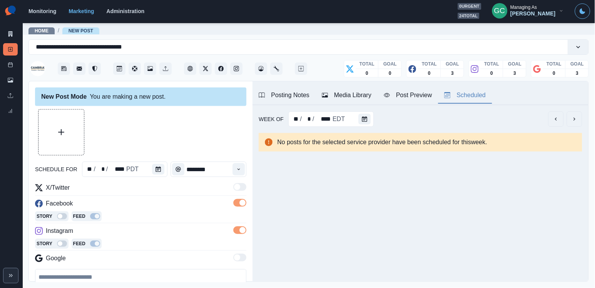
click at [360, 92] on div "Media Library" at bounding box center [347, 95] width 50 height 9
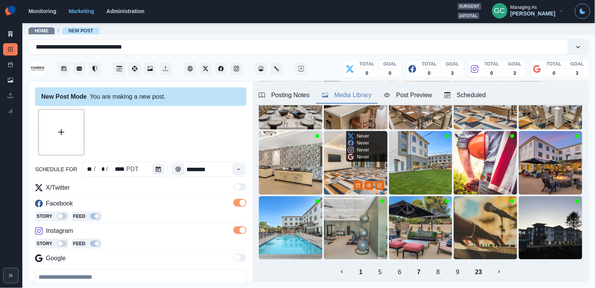
scroll to position [85, 0]
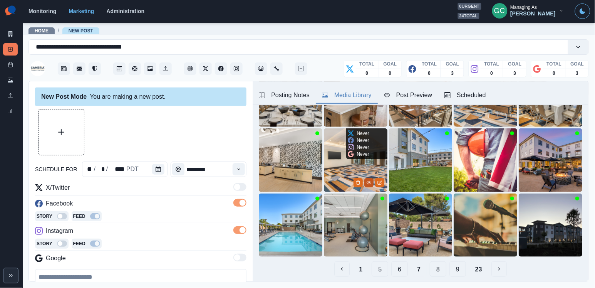
click at [370, 185] on button "View Media" at bounding box center [369, 182] width 9 height 9
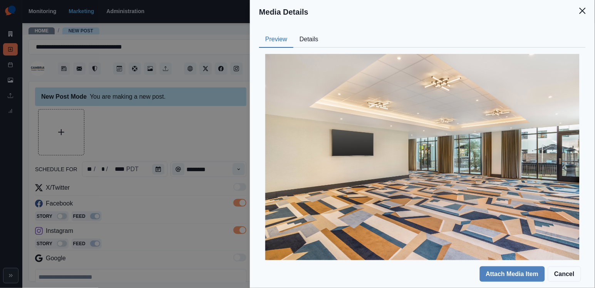
click at [322, 32] on button "Details" at bounding box center [309, 40] width 31 height 16
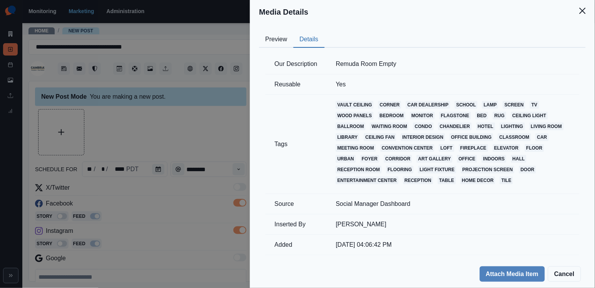
click at [380, 66] on td "Remuda Room Empty" at bounding box center [453, 64] width 253 height 20
copy td "Remuda Room Empty"
click at [197, 200] on div "Media Details Preview Details Our Description Remuda Room Empty Reusable Yes Ta…" at bounding box center [297, 144] width 595 height 288
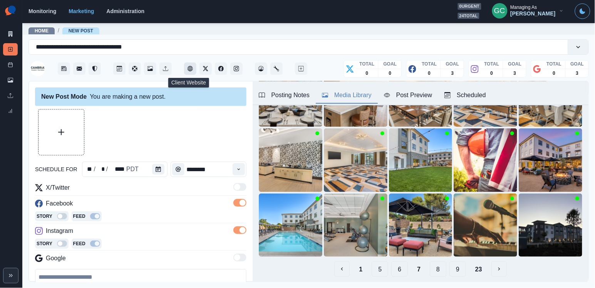
click at [191, 71] on icon "Client Website" at bounding box center [190, 68] width 5 height 5
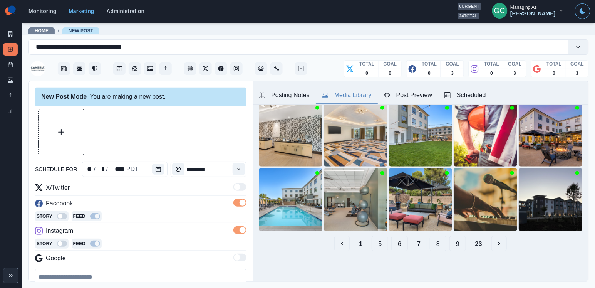
scroll to position [35, 0]
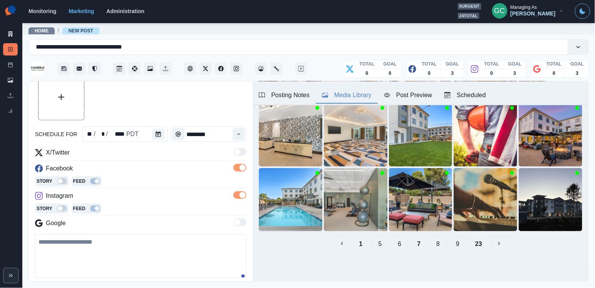
click at [120, 284] on main "**********" at bounding box center [308, 155] width 573 height 266
click at [136, 258] on textarea at bounding box center [141, 256] width 212 height 44
paste textarea "**********"
drag, startPoint x: 58, startPoint y: 243, endPoint x: 0, endPoint y: 243, distance: 58.2
click at [0, 243] on div "**********" at bounding box center [297, 144] width 595 height 288
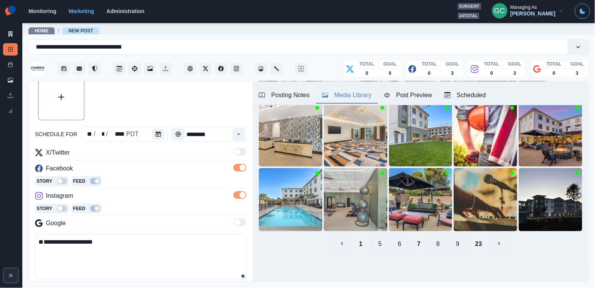
click at [77, 246] on textarea "**********" at bounding box center [141, 256] width 212 height 45
paste textarea "**********"
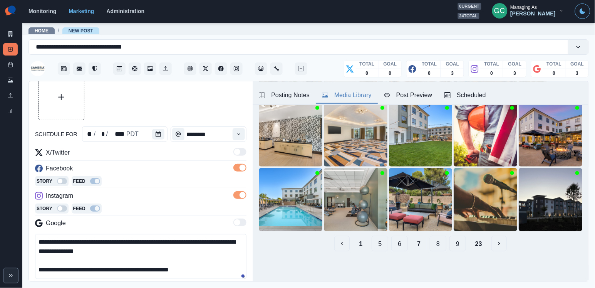
scroll to position [0, 0]
click at [370, 156] on icon "View Media" at bounding box center [369, 157] width 5 height 5
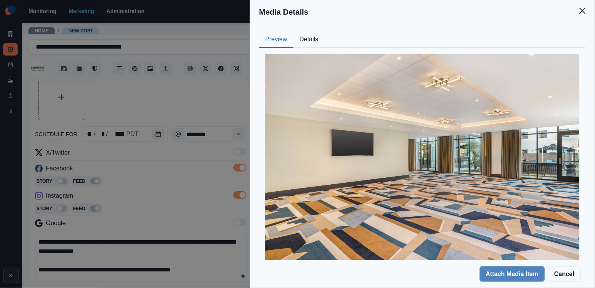
click at [308, 46] on button "Details" at bounding box center [309, 40] width 31 height 16
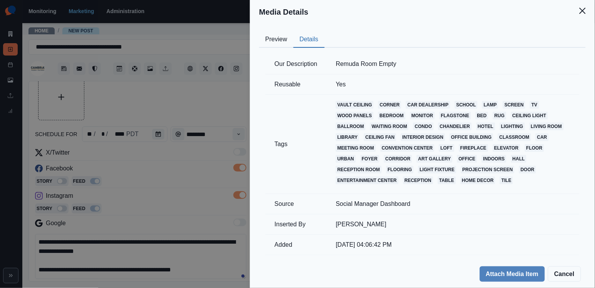
click at [191, 151] on div "Media Details Preview Details Our Description Remuda Room Empty Reusable Yes Ta…" at bounding box center [297, 144] width 595 height 288
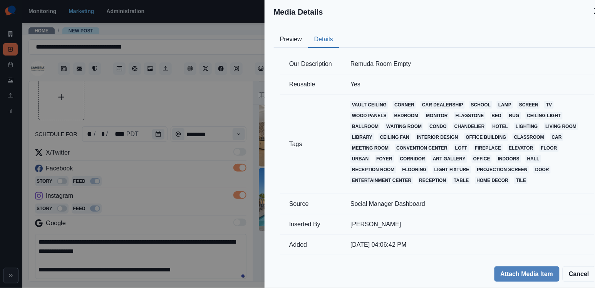
scroll to position [24, 0]
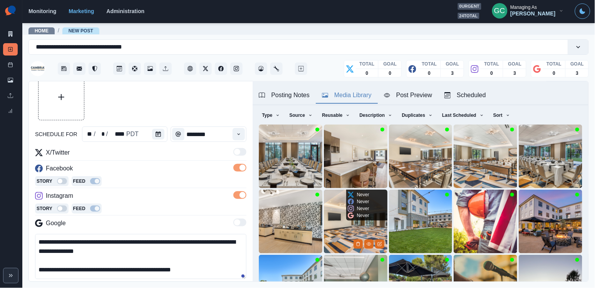
click at [333, 238] on img at bounding box center [356, 222] width 64 height 64
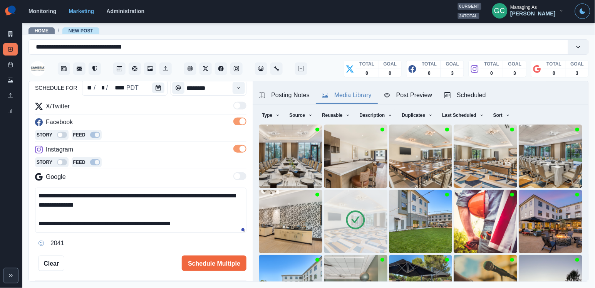
scroll to position [91, 0]
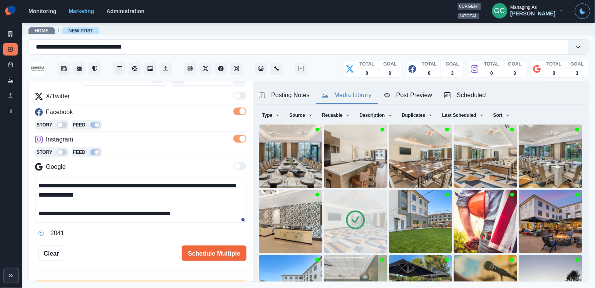
click at [299, 92] on div "Posting Notes" at bounding box center [284, 95] width 51 height 9
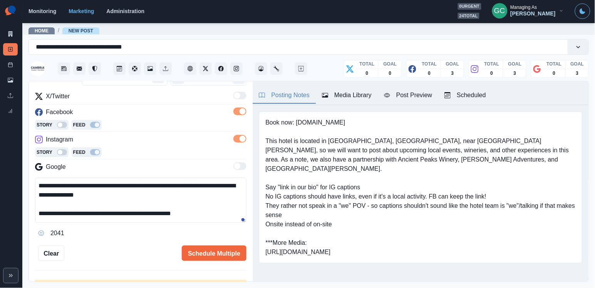
scroll to position [0, 0]
drag, startPoint x: 266, startPoint y: 247, endPoint x: 454, endPoint y: 257, distance: 188.0
click at [454, 257] on pre "Book now: www.cambriatempleton.com This hotel is located in Templeton, CA, near…" at bounding box center [421, 187] width 311 height 139
copy pre "https://www.dropbox.com/scl/fo/01wbofctn07k33nt8gdmx/AIf4rWT2PdR-3kvtP7pXCow?rl…"
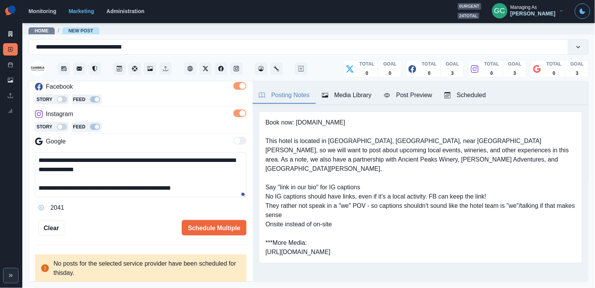
scroll to position [119, 0]
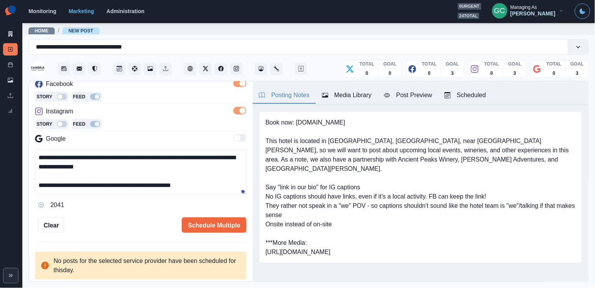
click at [128, 172] on textarea "**********" at bounding box center [141, 172] width 212 height 45
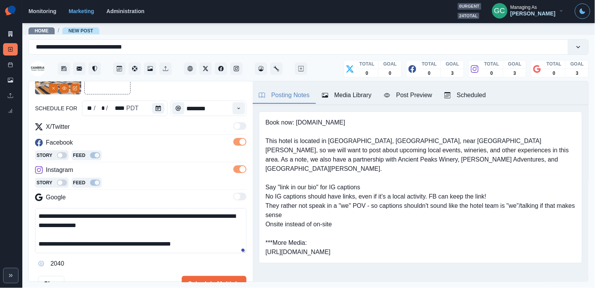
scroll to position [74, 0]
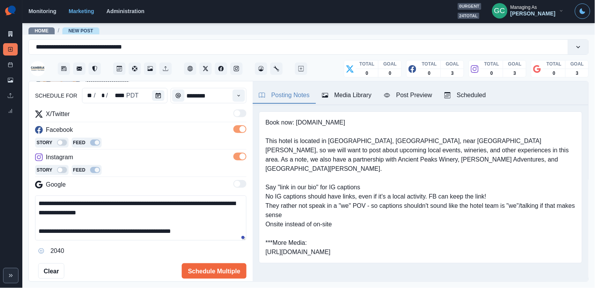
click at [173, 206] on textarea "**********" at bounding box center [141, 217] width 212 height 45
click at [194, 214] on textarea "**********" at bounding box center [141, 217] width 212 height 45
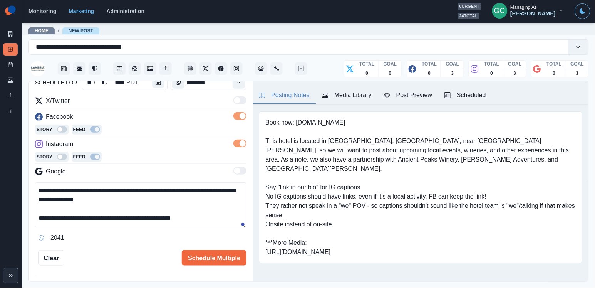
scroll to position [88, 0]
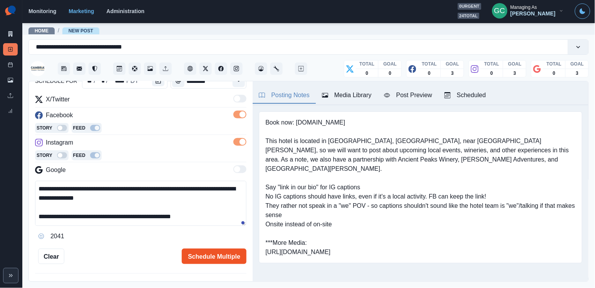
type textarea "**********"
click at [207, 255] on button "Schedule Multiple" at bounding box center [214, 256] width 65 height 15
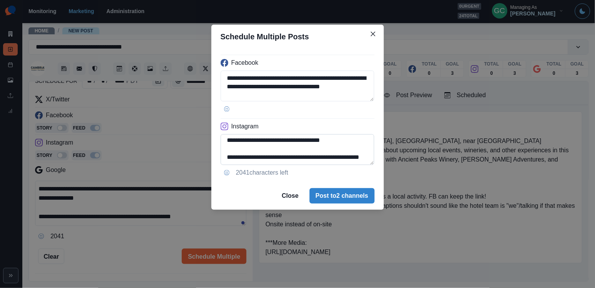
scroll to position [28, 0]
drag, startPoint x: 335, startPoint y: 148, endPoint x: 332, endPoint y: 186, distance: 37.5
click at [332, 183] on section "**********" at bounding box center [298, 117] width 173 height 185
type textarea "**********"
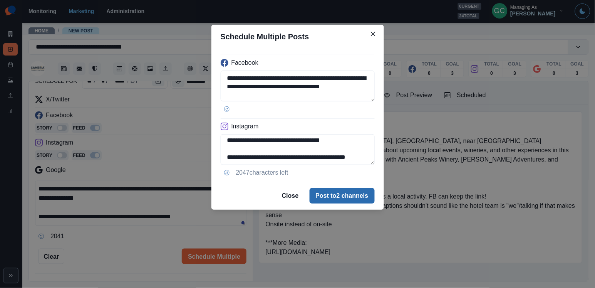
click at [358, 198] on button "Post to 2 channels" at bounding box center [342, 195] width 65 height 15
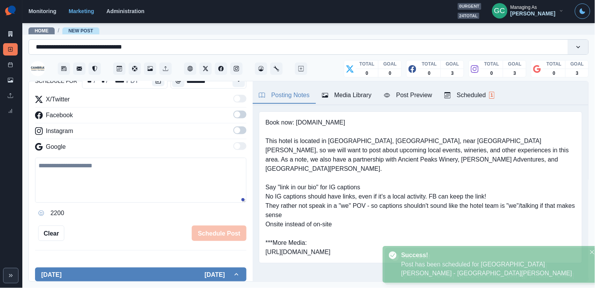
scroll to position [74, 0]
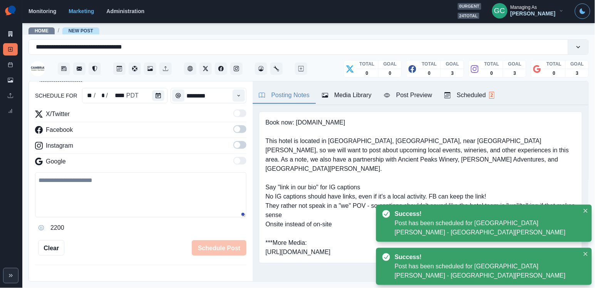
click at [477, 94] on div "Scheduled 2" at bounding box center [470, 95] width 50 height 9
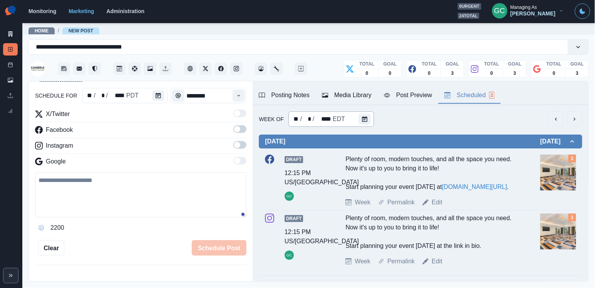
scroll to position [0, 0]
click at [363, 122] on button "Calendar" at bounding box center [365, 119] width 12 height 11
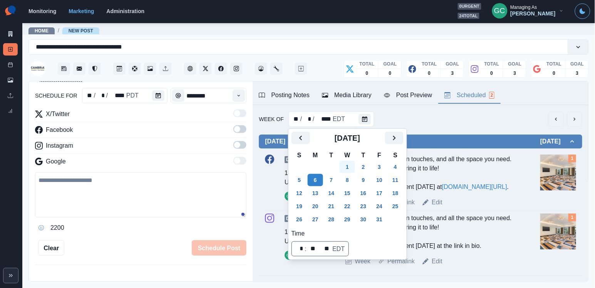
click at [355, 170] on button "1" at bounding box center [347, 167] width 15 height 12
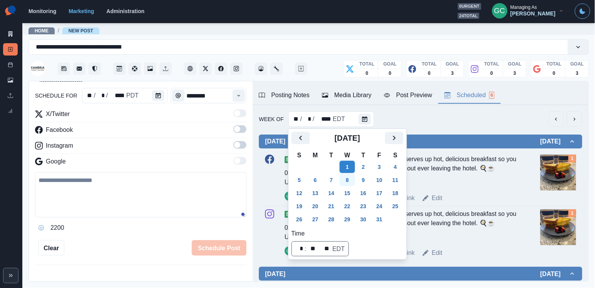
click at [350, 178] on button "8" at bounding box center [347, 180] width 15 height 12
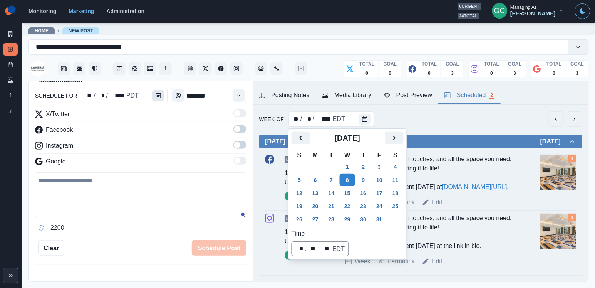
click at [161, 92] on button "Calendar" at bounding box center [158, 95] width 12 height 11
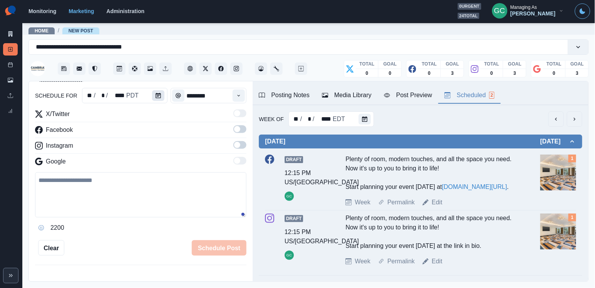
click at [161, 92] on button "Calendar" at bounding box center [158, 95] width 12 height 11
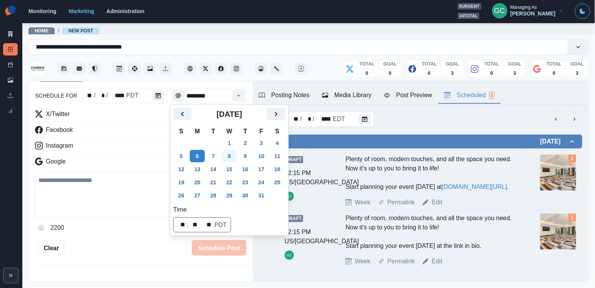
click at [237, 156] on button "8" at bounding box center [229, 156] width 15 height 12
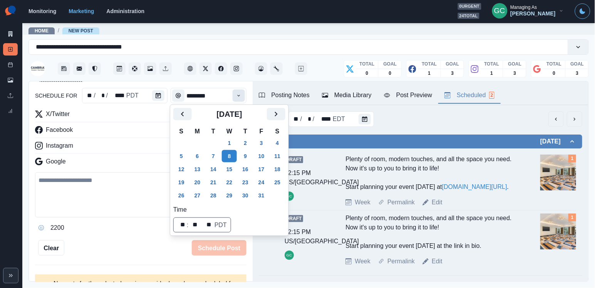
click at [243, 92] on button "Time" at bounding box center [239, 95] width 12 height 12
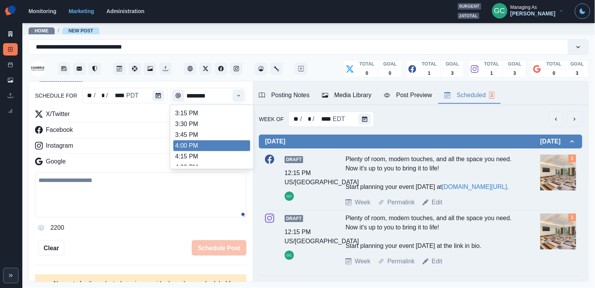
scroll to position [313, 0]
click at [218, 151] on li "4:00 PM" at bounding box center [211, 146] width 77 height 11
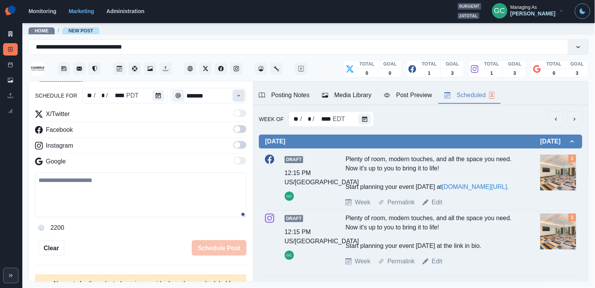
click at [240, 97] on icon "Time" at bounding box center [238, 95] width 5 height 5
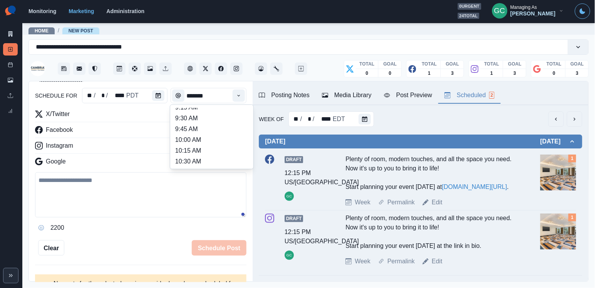
scroll to position [141, 0]
click at [225, 148] on li "12:00 PM" at bounding box center [211, 145] width 77 height 11
type input "********"
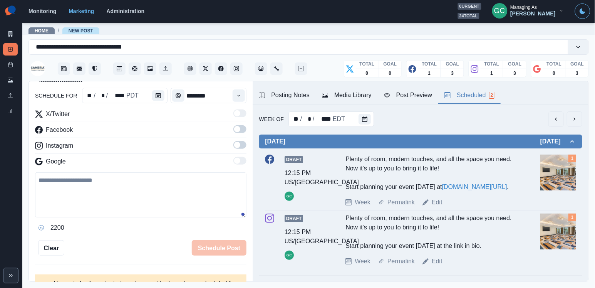
click at [238, 143] on span at bounding box center [237, 145] width 6 height 6
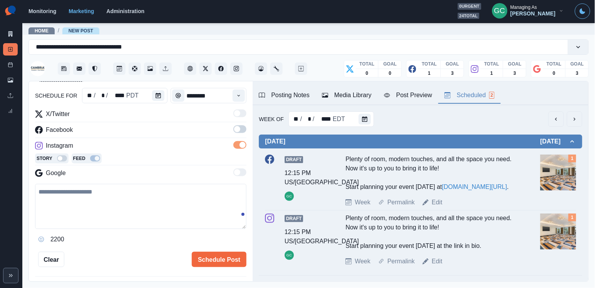
click at [238, 132] on span at bounding box center [240, 129] width 13 height 8
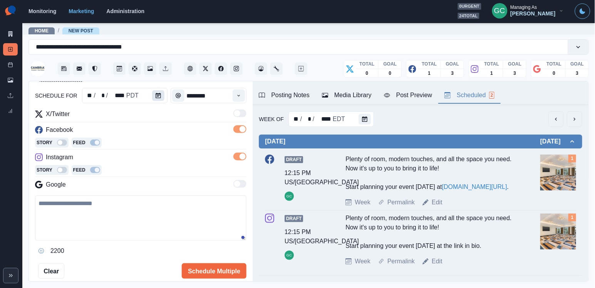
click at [163, 98] on button "Calendar" at bounding box center [158, 95] width 12 height 11
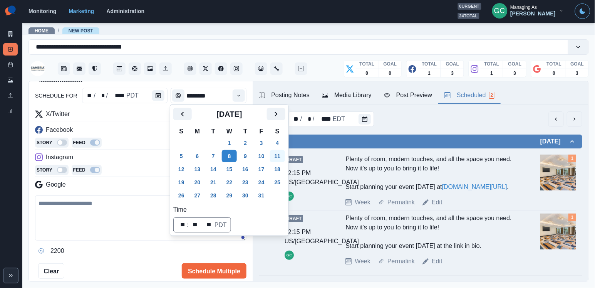
click at [283, 155] on button "11" at bounding box center [277, 156] width 15 height 12
click at [356, 91] on div "Media Library" at bounding box center [347, 95] width 50 height 9
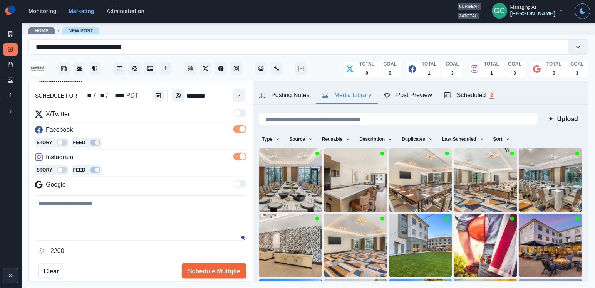
click at [94, 211] on textarea at bounding box center [141, 217] width 212 height 45
paste textarea "**********"
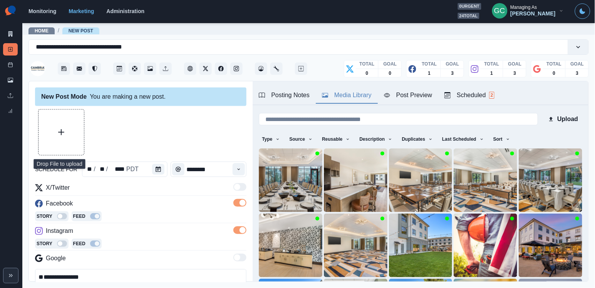
scroll to position [0, 0]
click at [67, 138] on button "Upload Media" at bounding box center [61, 131] width 45 height 45
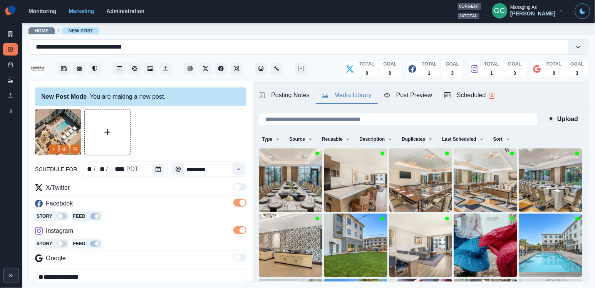
click at [142, 178] on div "**********" at bounding box center [141, 230] width 212 height 243
click at [164, 166] on div at bounding box center [159, 168] width 15 height 15
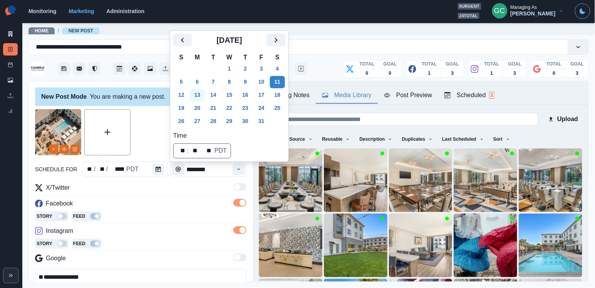
click at [197, 91] on button "13" at bounding box center [197, 95] width 15 height 12
click at [160, 234] on div "Instagram" at bounding box center [141, 232] width 212 height 12
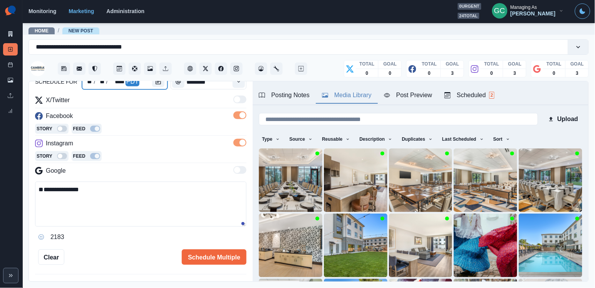
scroll to position [94, 0]
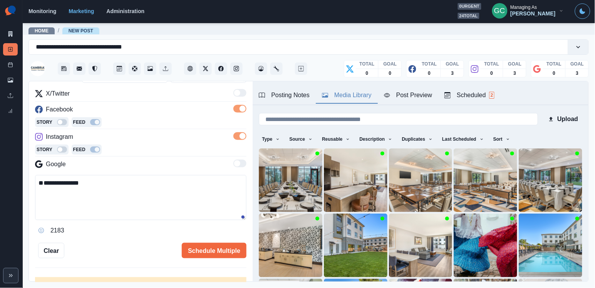
click at [148, 192] on textarea "**********" at bounding box center [141, 197] width 212 height 45
click at [158, 185] on textarea "**********" at bounding box center [141, 197] width 212 height 45
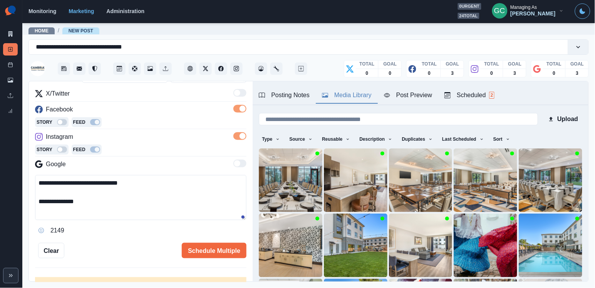
paste textarea "****"
type textarea "**********"
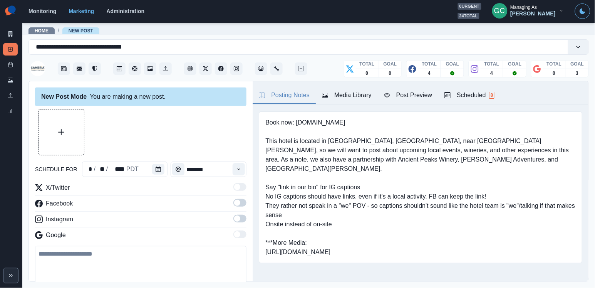
click at [351, 94] on div "Media Library" at bounding box center [347, 95] width 50 height 9
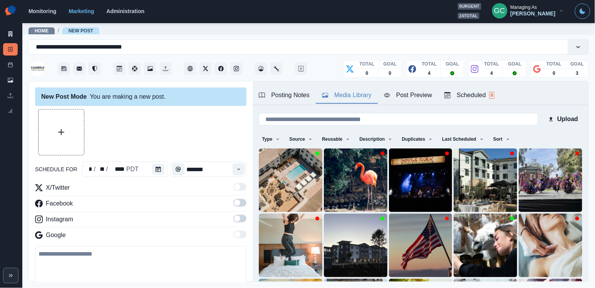
click at [473, 101] on button "Scheduled 8" at bounding box center [470, 95] width 62 height 16
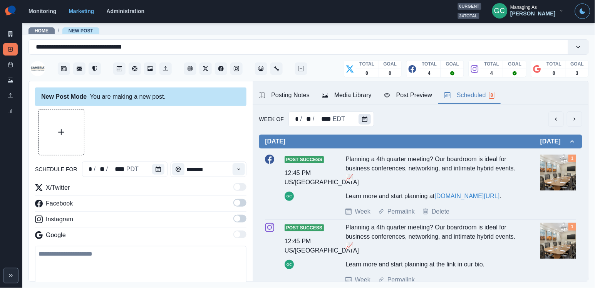
click at [364, 114] on button "Calendar" at bounding box center [365, 119] width 12 height 11
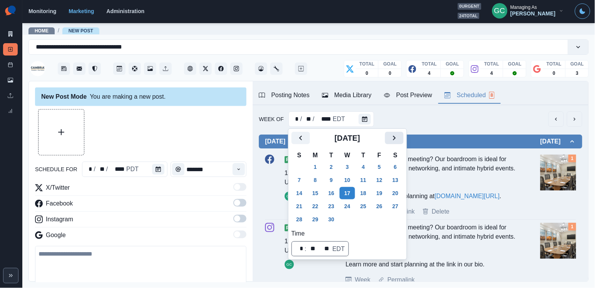
click at [399, 136] on icon "Next" at bounding box center [394, 137] width 9 height 9
click at [334, 178] on button "7" at bounding box center [331, 180] width 15 height 12
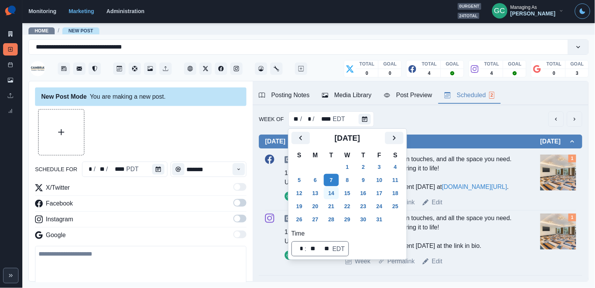
click at [333, 192] on button "14" at bounding box center [331, 193] width 15 height 12
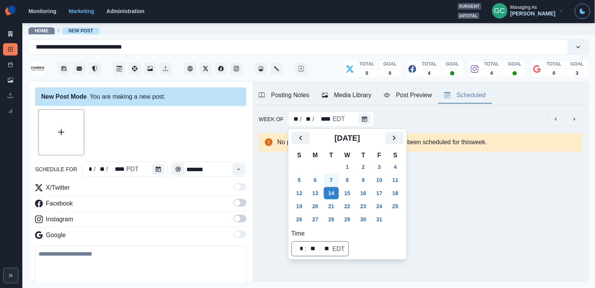
click at [332, 180] on button "7" at bounding box center [331, 180] width 15 height 12
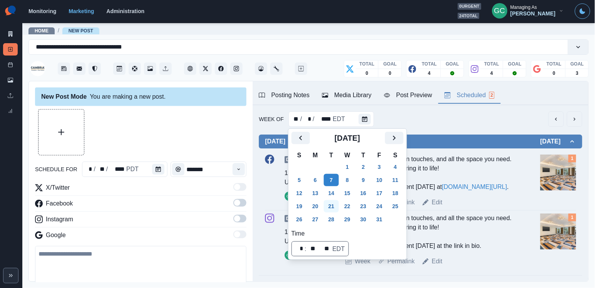
click at [333, 207] on button "21" at bounding box center [331, 206] width 15 height 12
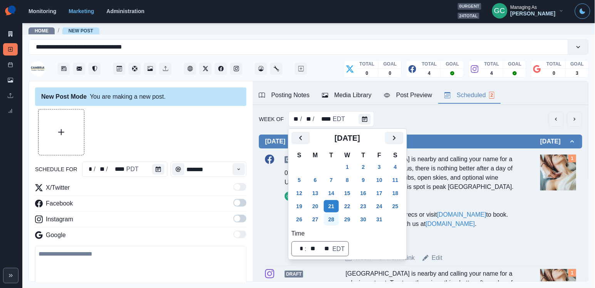
click at [333, 220] on button "28" at bounding box center [331, 219] width 15 height 12
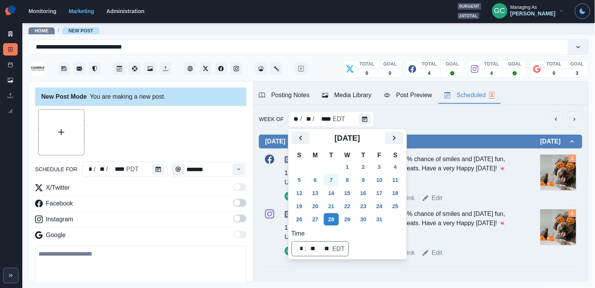
click at [335, 174] on button "7" at bounding box center [331, 180] width 15 height 12
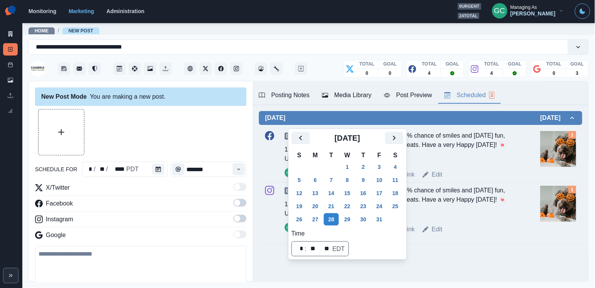
scroll to position [26, 0]
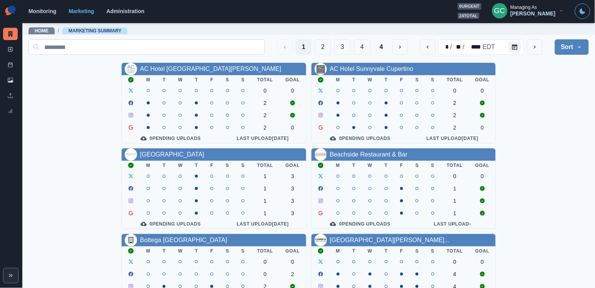
click at [160, 47] on input at bounding box center [147, 46] width 237 height 15
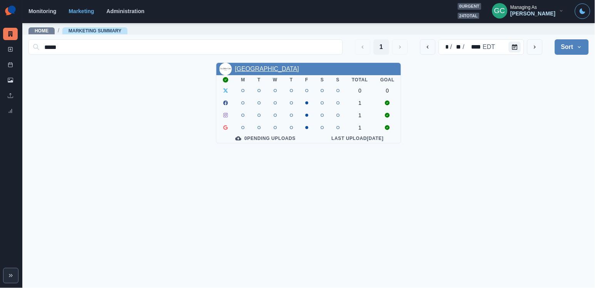
type input "*****"
click at [259, 66] on link "[GEOGRAPHIC_DATA]" at bounding box center [267, 69] width 64 height 7
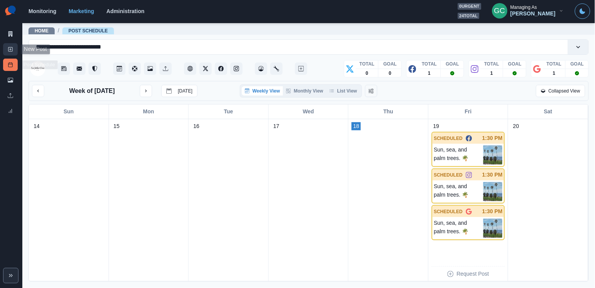
click at [12, 47] on icon at bounding box center [10, 49] width 5 height 5
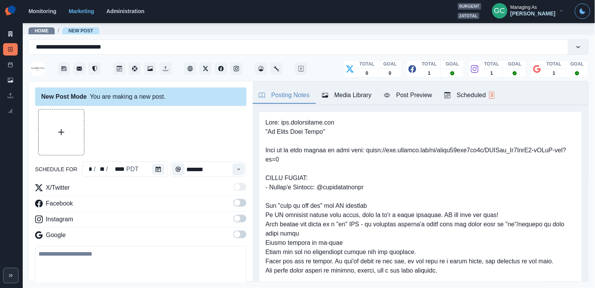
click at [484, 99] on div "Scheduled 3" at bounding box center [470, 95] width 50 height 9
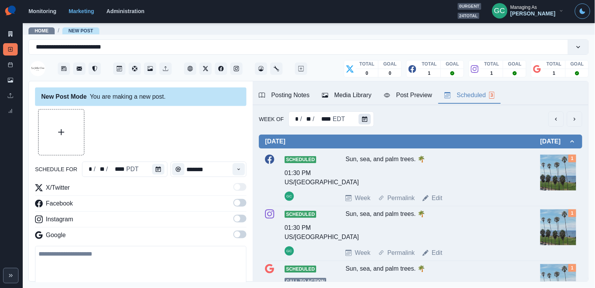
click at [364, 119] on icon "Calendar" at bounding box center [364, 118] width 5 height 5
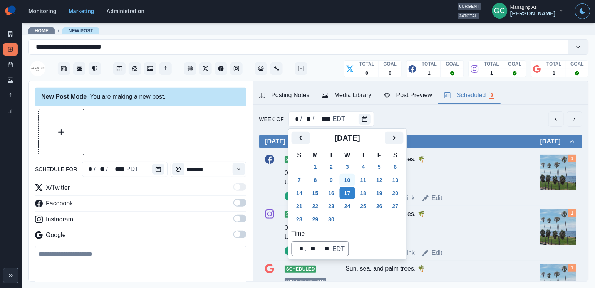
click at [351, 178] on button "10" at bounding box center [347, 180] width 15 height 12
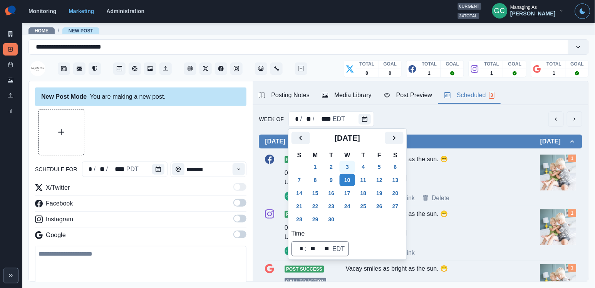
click at [348, 168] on button "3" at bounding box center [347, 167] width 15 height 12
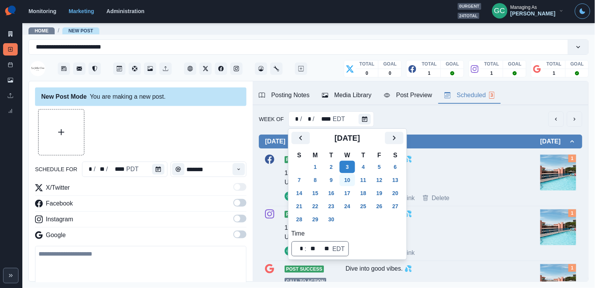
click at [354, 176] on button "10" at bounding box center [347, 180] width 15 height 12
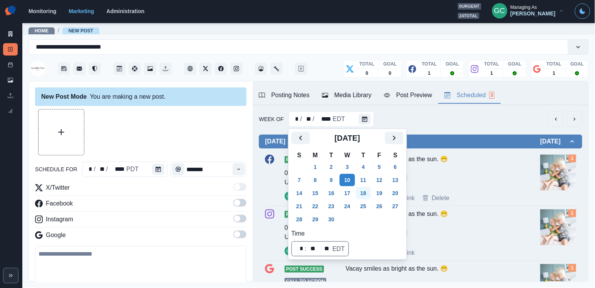
click at [368, 196] on button "18" at bounding box center [363, 193] width 15 height 12
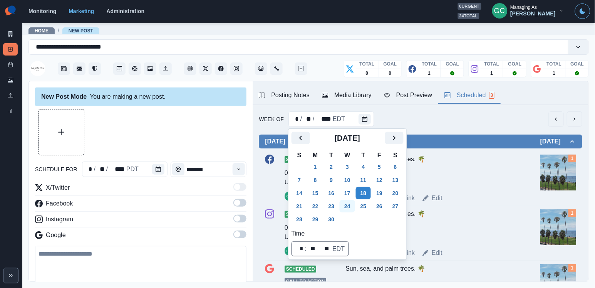
click at [346, 209] on button "24" at bounding box center [347, 206] width 15 height 12
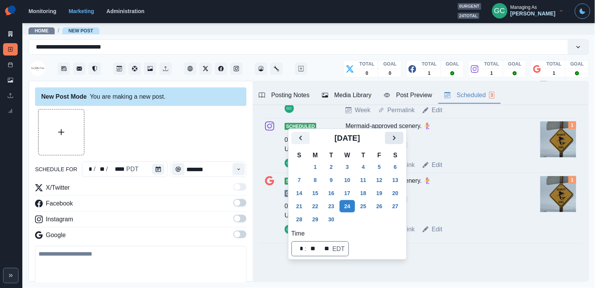
scroll to position [91, 0]
click at [399, 136] on icon "Next" at bounding box center [394, 137] width 9 height 9
click at [315, 180] on button "6" at bounding box center [315, 180] width 15 height 12
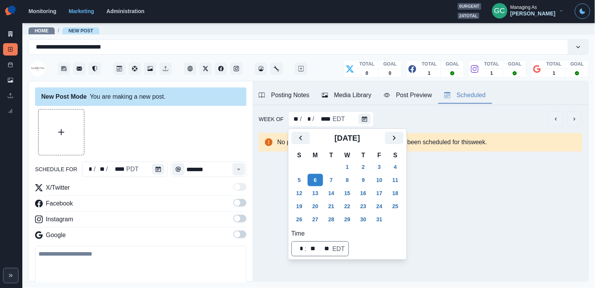
click at [152, 174] on div at bounding box center [159, 168] width 15 height 15
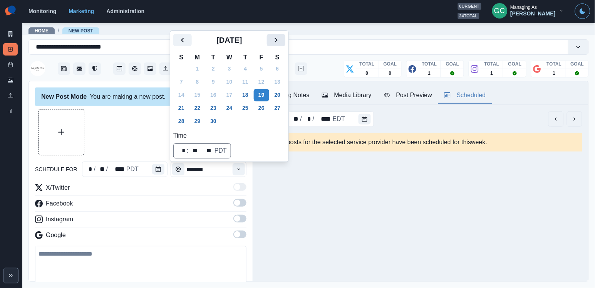
click at [279, 32] on div "[DATE] S M T W T F S 31 1 2 3 4 5 6 7 8 9 10 11 12 13 14 15 16 17 18 19 20 21 2…" at bounding box center [229, 95] width 119 height 131
click at [281, 42] on icon "Next" at bounding box center [276, 39] width 9 height 9
click at [200, 83] on button "6" at bounding box center [197, 82] width 15 height 12
click at [245, 166] on div "Time" at bounding box center [238, 168] width 15 height 15
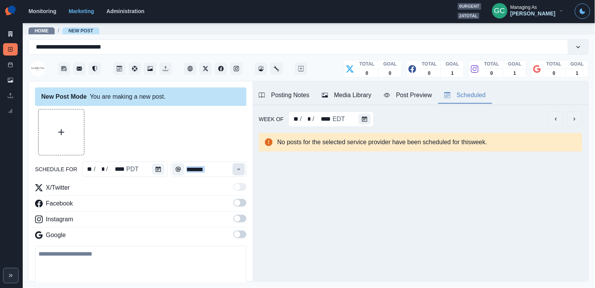
click at [245, 166] on div "Time" at bounding box center [238, 168] width 15 height 15
click at [238, 164] on button "Time" at bounding box center [239, 169] width 12 height 12
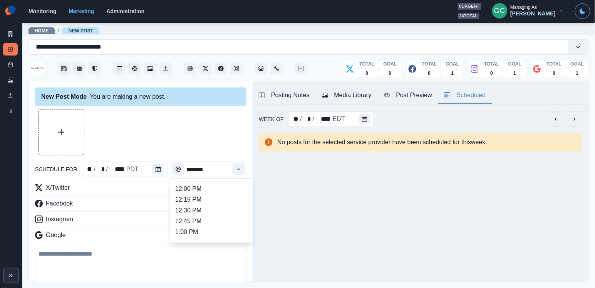
scroll to position [182, 0]
click at [205, 199] on li "12:30 PM" at bounding box center [211, 199] width 77 height 11
type input "********"
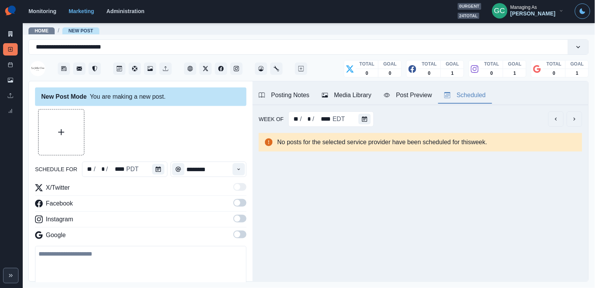
click at [243, 203] on span at bounding box center [240, 203] width 13 height 8
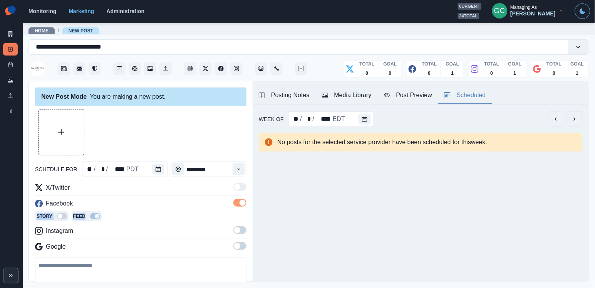
click at [242, 223] on div "X/Twitter Facebook Story Feed Instagram Google" at bounding box center [141, 218] width 212 height 71
click at [238, 233] on span at bounding box center [237, 230] width 6 height 6
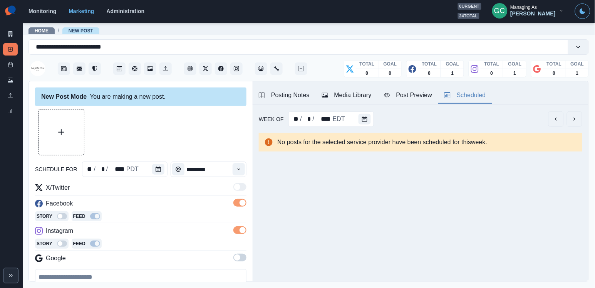
click at [237, 256] on span at bounding box center [237, 257] width 6 height 6
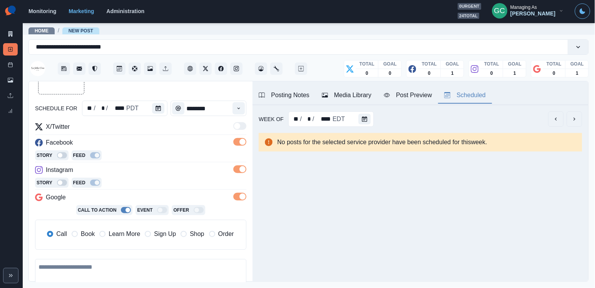
scroll to position [73, 0]
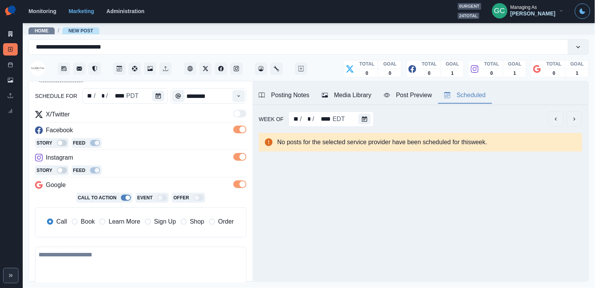
click at [122, 226] on span "Learn More" at bounding box center [125, 221] width 32 height 9
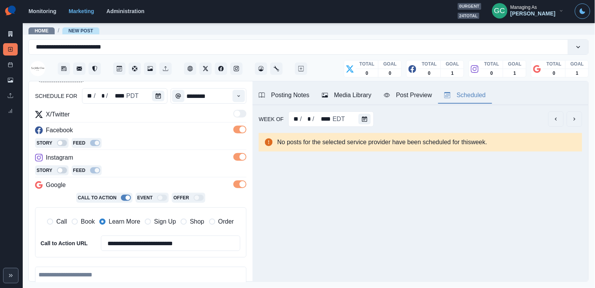
click at [176, 151] on div "**********" at bounding box center [141, 187] width 212 height 154
click at [294, 99] on button "Posting Notes" at bounding box center [284, 95] width 63 height 16
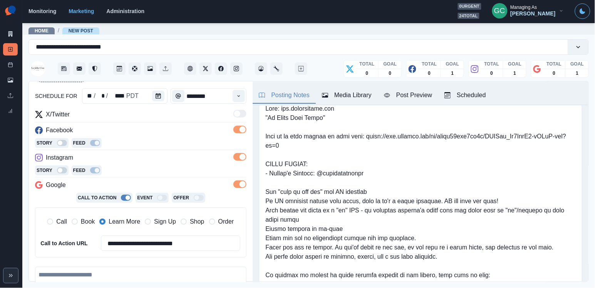
scroll to position [14, 0]
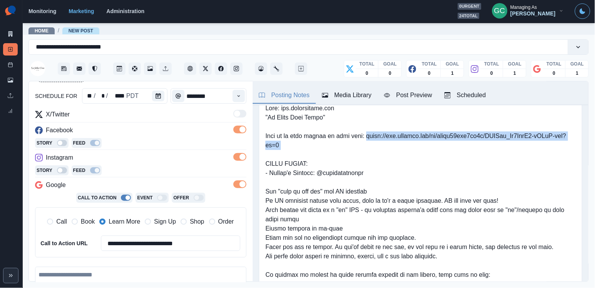
drag, startPoint x: 368, startPoint y: 135, endPoint x: 368, endPoint y: 153, distance: 18.1
click at [368, 153] on pre at bounding box center [421, 229] width 311 height 250
copy pre "https://www.dropbox.com/sh/ndjgo08knq3ql2d/AACCbb_Ai1MosS0-dTGgD-fna?dl=0"
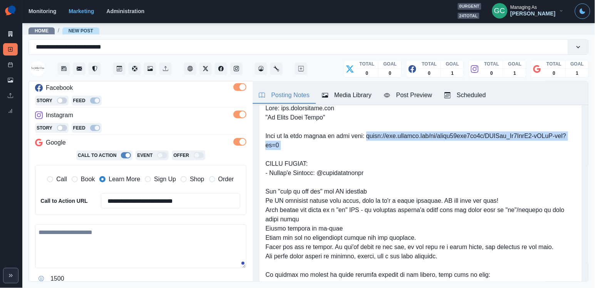
scroll to position [124, 0]
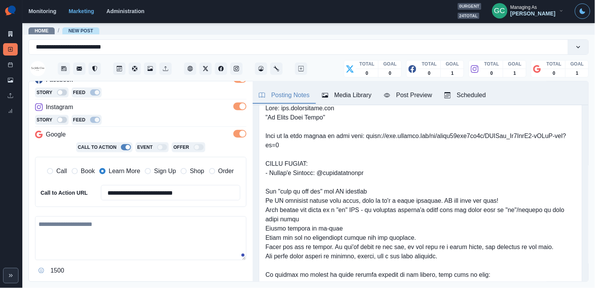
click at [123, 242] on textarea at bounding box center [141, 238] width 212 height 44
paste textarea "**********"
drag, startPoint x: 92, startPoint y: 238, endPoint x: 32, endPoint y: 203, distance: 69.1
click at [34, 204] on div "**********" at bounding box center [141, 181] width 224 height 201
click at [50, 218] on textarea "**********" at bounding box center [141, 238] width 212 height 45
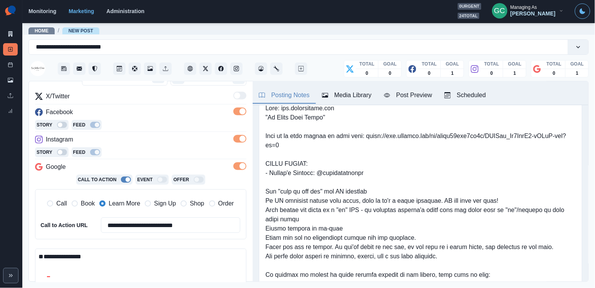
scroll to position [100, 0]
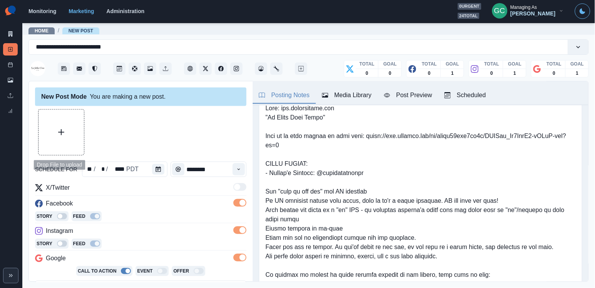
click at [64, 138] on button "Upload Media" at bounding box center [61, 131] width 45 height 45
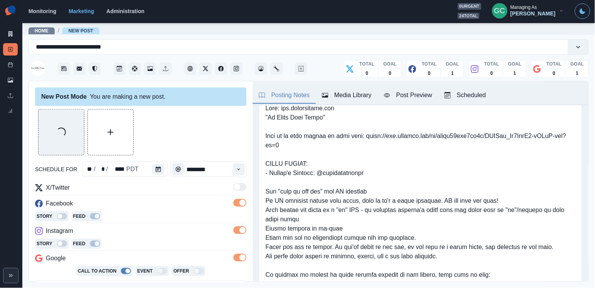
click at [351, 91] on div "Media Library" at bounding box center [347, 95] width 50 height 9
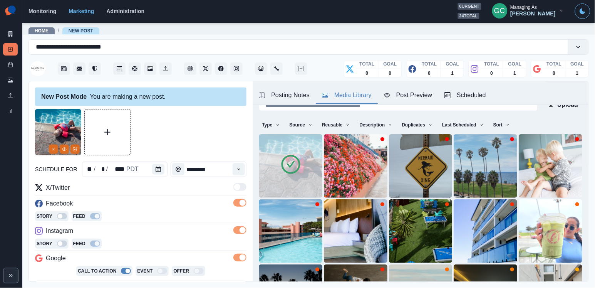
click at [299, 87] on div "Posting Notes Media Library Post Preview Scheduled" at bounding box center [421, 93] width 336 height 24
click at [295, 92] on div "Posting Notes" at bounding box center [284, 95] width 51 height 9
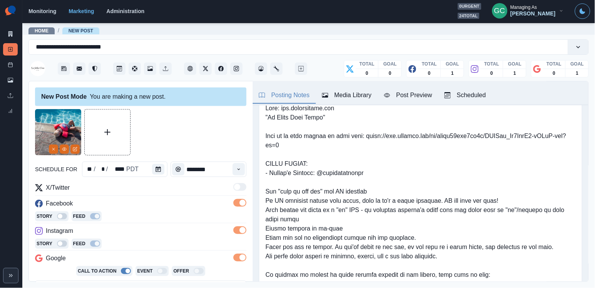
click at [340, 91] on div "Media Library" at bounding box center [347, 95] width 50 height 9
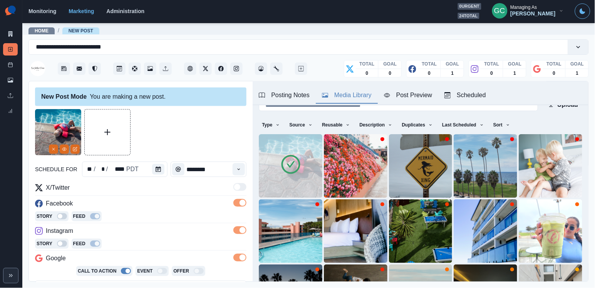
click at [454, 89] on button "Scheduled" at bounding box center [466, 95] width 54 height 16
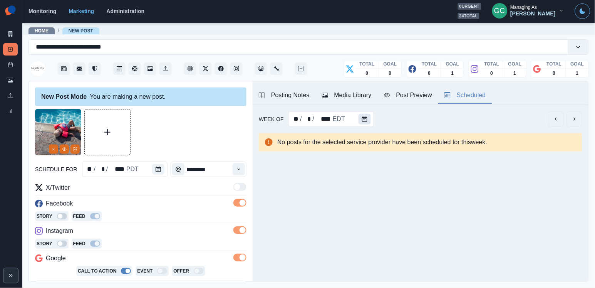
click at [363, 114] on button "Calendar" at bounding box center [365, 119] width 12 height 11
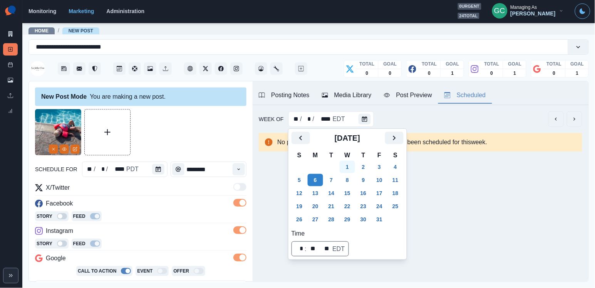
click at [350, 165] on button "1" at bounding box center [347, 167] width 15 height 12
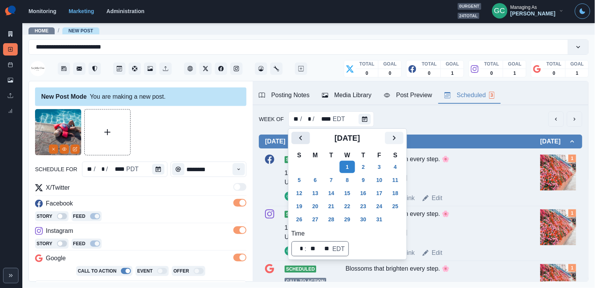
click at [293, 138] on button "Previous" at bounding box center [301, 138] width 18 height 12
click at [332, 206] on button "23" at bounding box center [331, 206] width 15 height 12
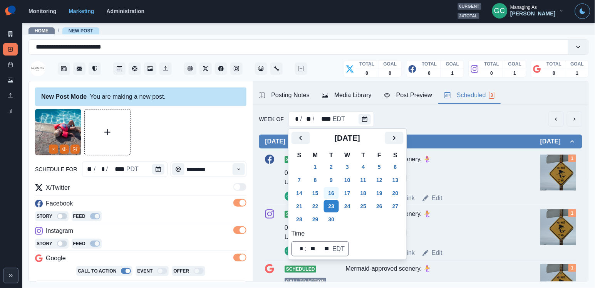
click at [332, 196] on button "16" at bounding box center [331, 193] width 15 height 12
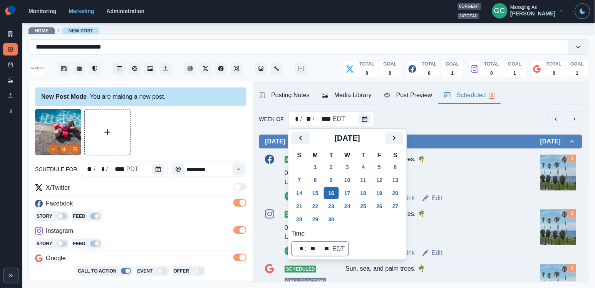
click at [332, 188] on button "16" at bounding box center [331, 193] width 15 height 12
click at [333, 181] on button "9" at bounding box center [331, 180] width 15 height 12
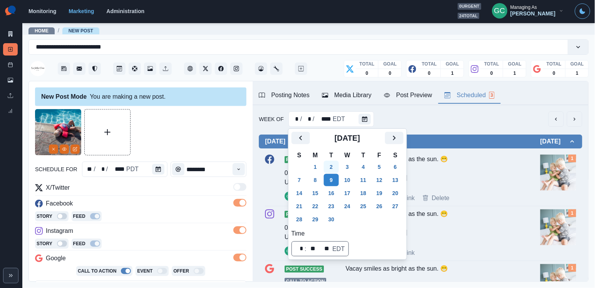
click at [333, 166] on button "2" at bounding box center [331, 167] width 15 height 12
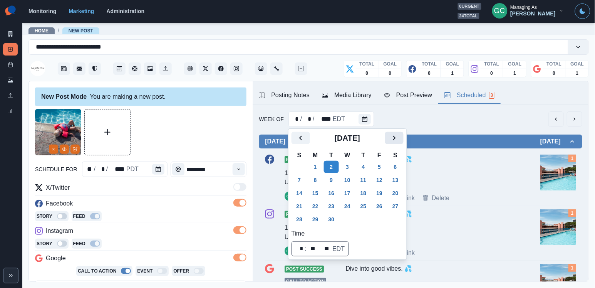
click at [404, 143] on button "Next" at bounding box center [394, 138] width 18 height 12
click at [348, 195] on button "15" at bounding box center [347, 193] width 15 height 12
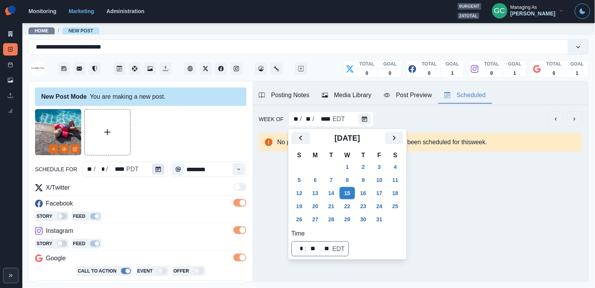
click at [156, 167] on icon "Calendar" at bounding box center [158, 168] width 5 height 5
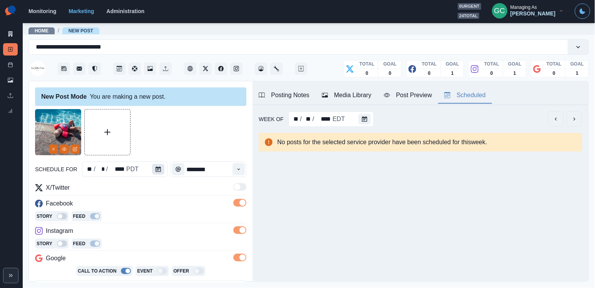
click at [156, 167] on icon "Calendar" at bounding box center [158, 168] width 5 height 5
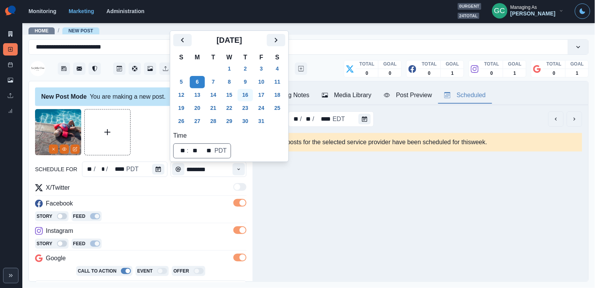
click at [251, 94] on button "16" at bounding box center [245, 95] width 15 height 12
click at [75, 150] on icon "Edit Media" at bounding box center [75, 149] width 5 height 5
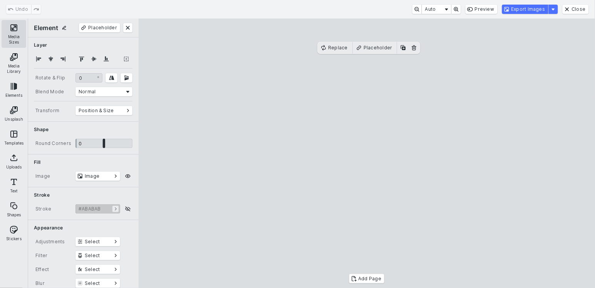
click at [15, 31] on button "Media Sizes" at bounding box center [14, 34] width 25 height 28
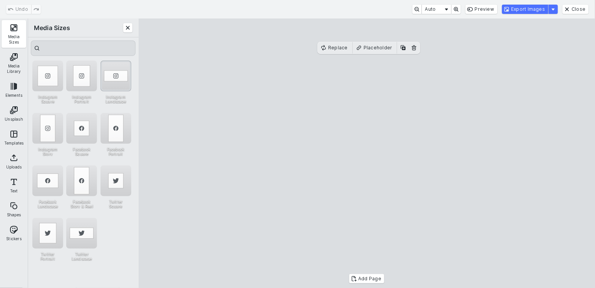
click at [120, 77] on div "Instagram Landscape" at bounding box center [116, 76] width 31 height 31
click at [367, 153] on cesdk-canvas "Editor canvas" at bounding box center [367, 153] width 0 height 0
drag, startPoint x: 365, startPoint y: 63, endPoint x: 365, endPoint y: 55, distance: 7.7
click at [367, 153] on cesdk-canvas "Editor canvas" at bounding box center [367, 153] width 0 height 0
click at [528, 10] on button "Export Images" at bounding box center [525, 9] width 46 height 9
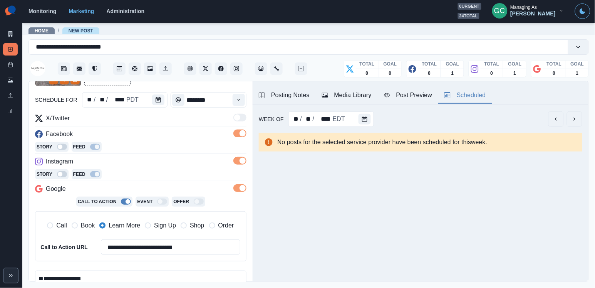
scroll to position [78, 0]
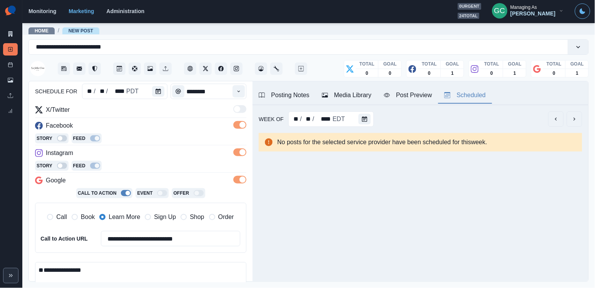
click at [107, 257] on div "**********" at bounding box center [141, 223] width 212 height 71
click at [104, 266] on textarea "**********" at bounding box center [141, 284] width 212 height 45
paste textarea "**********"
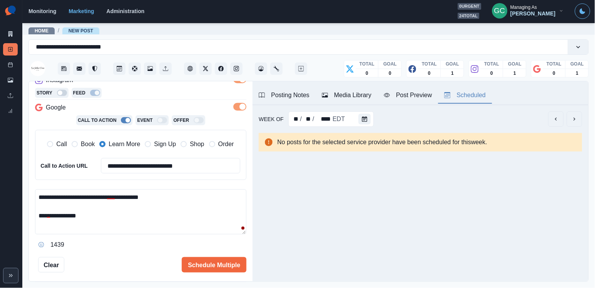
scroll to position [170, 0]
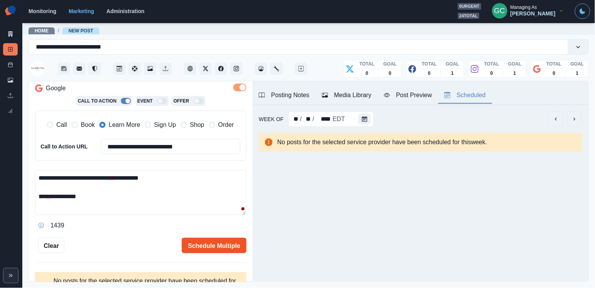
type textarea "**********"
click at [211, 250] on button "Schedule Multiple" at bounding box center [214, 245] width 65 height 15
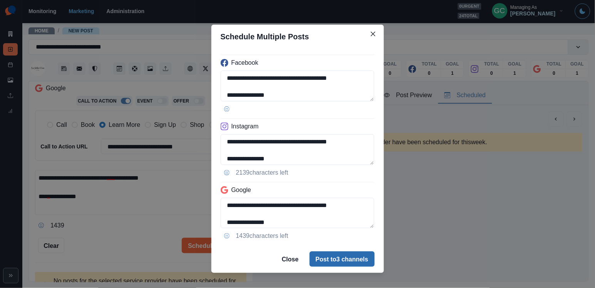
click at [329, 263] on button "Post to 3 channels" at bounding box center [342, 258] width 65 height 15
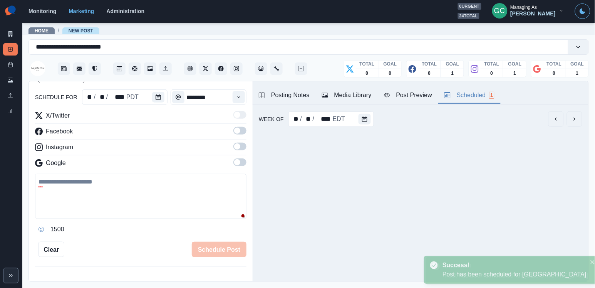
scroll to position [74, 0]
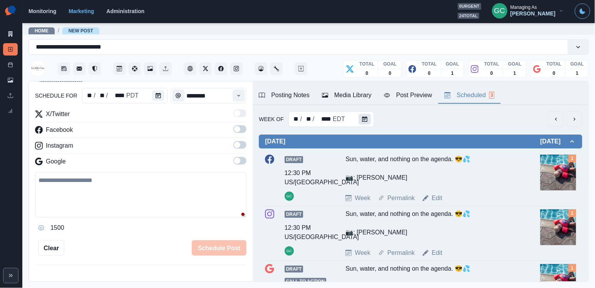
click at [364, 115] on button "Calendar" at bounding box center [365, 119] width 12 height 11
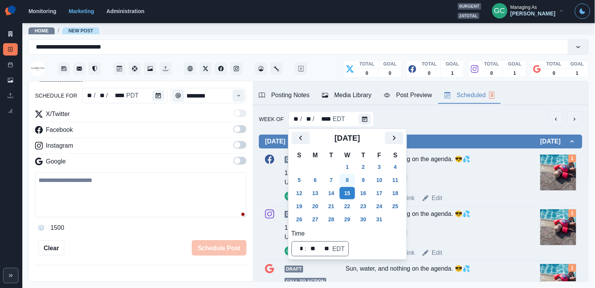
click at [354, 178] on button "8" at bounding box center [347, 180] width 15 height 12
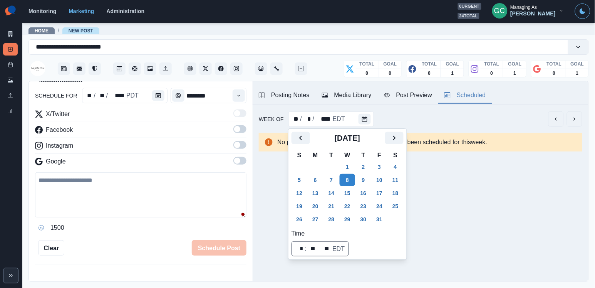
click at [354, 158] on th "W" at bounding box center [347, 155] width 16 height 10
click at [350, 171] on button "1" at bounding box center [347, 167] width 15 height 12
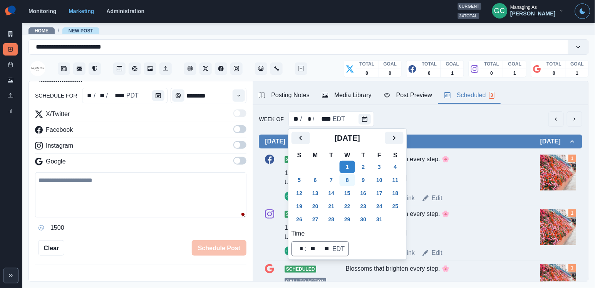
click at [348, 182] on button "8" at bounding box center [347, 180] width 15 height 12
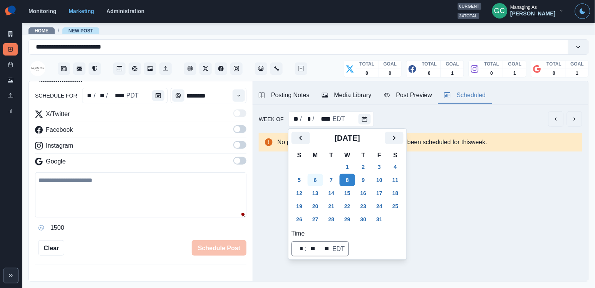
click at [323, 178] on button "6" at bounding box center [315, 180] width 15 height 12
click at [156, 100] on button "Calendar" at bounding box center [158, 95] width 12 height 11
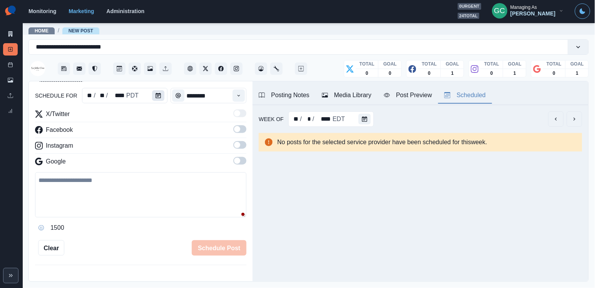
click at [156, 100] on button "Calendar" at bounding box center [158, 95] width 12 height 11
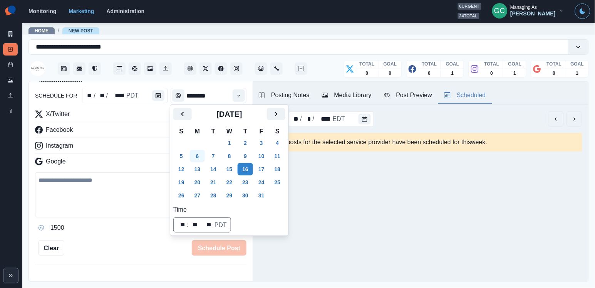
click at [205, 160] on button "6" at bounding box center [197, 156] width 15 height 12
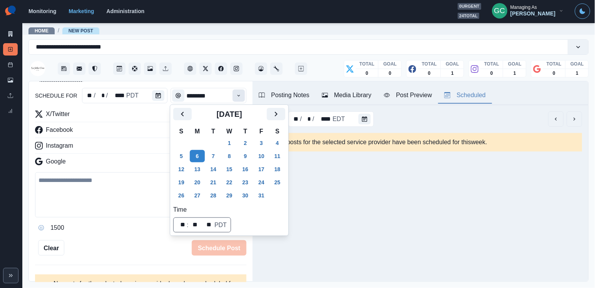
click at [242, 96] on icon "Time" at bounding box center [238, 95] width 5 height 5
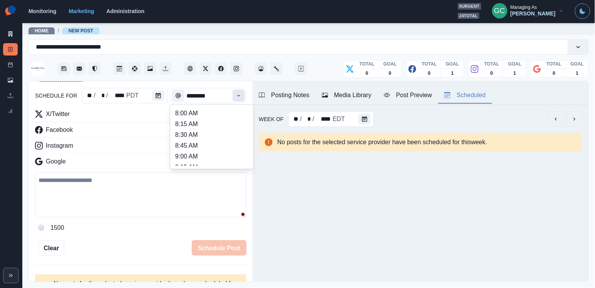
click at [242, 96] on icon "Time" at bounding box center [238, 95] width 5 height 5
click at [218, 148] on li "2:00 PM" at bounding box center [211, 144] width 77 height 11
type input "*******"
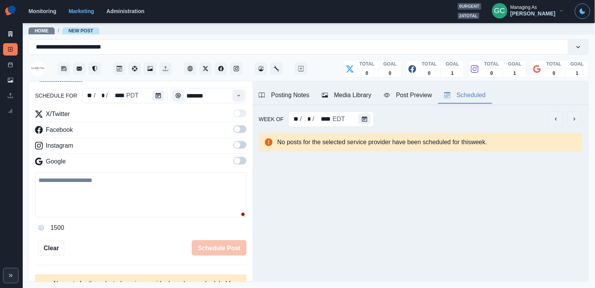
click at [242, 161] on span at bounding box center [240, 161] width 13 height 8
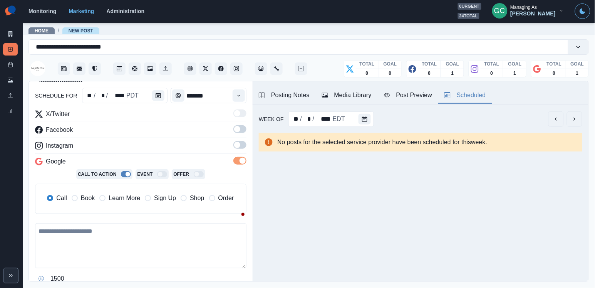
click at [240, 143] on span at bounding box center [237, 145] width 6 height 6
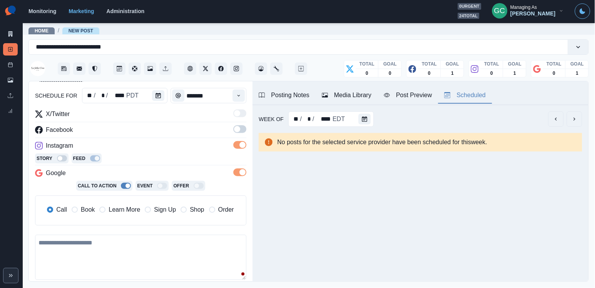
click at [240, 131] on span at bounding box center [240, 129] width 13 height 8
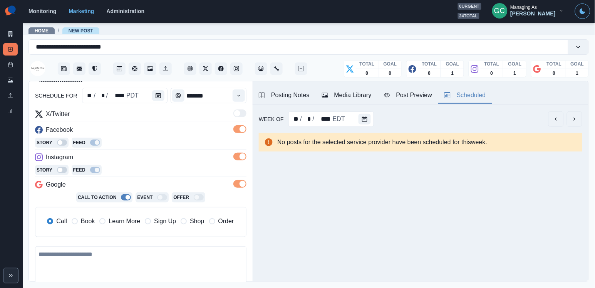
click at [119, 224] on span "Learn More" at bounding box center [125, 221] width 32 height 9
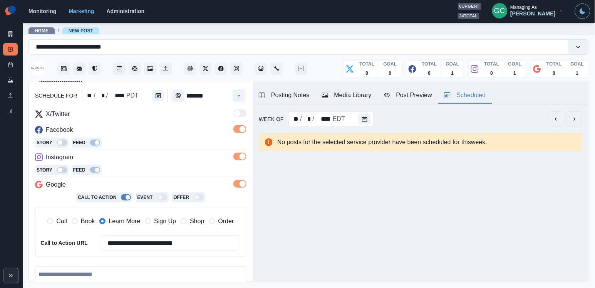
click at [350, 96] on div "Media Library" at bounding box center [347, 95] width 50 height 9
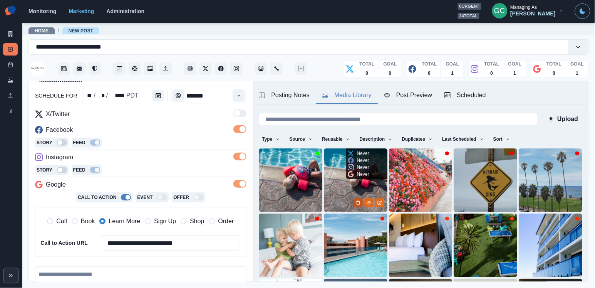
click at [356, 203] on icon "Delete Media" at bounding box center [358, 202] width 5 height 5
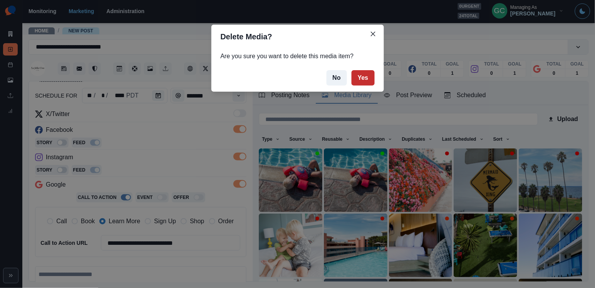
click at [371, 79] on button "Yes" at bounding box center [363, 77] width 23 height 15
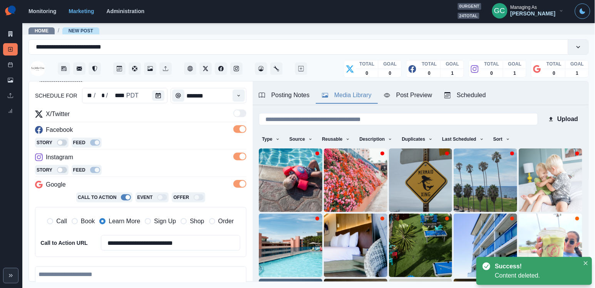
scroll to position [24, 0]
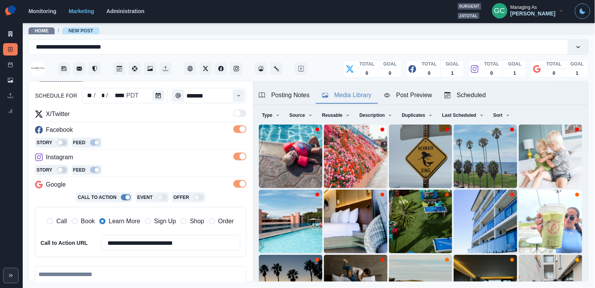
click at [286, 103] on button "Posting Notes" at bounding box center [284, 95] width 63 height 16
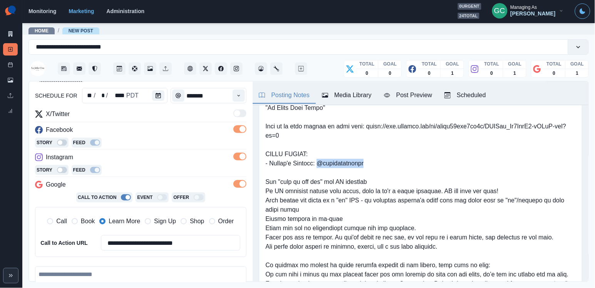
drag, startPoint x: 328, startPoint y: 166, endPoint x: 412, endPoint y: 166, distance: 84.4
click at [412, 166] on pre at bounding box center [421, 219] width 311 height 250
copy pre "@cassiescompass"
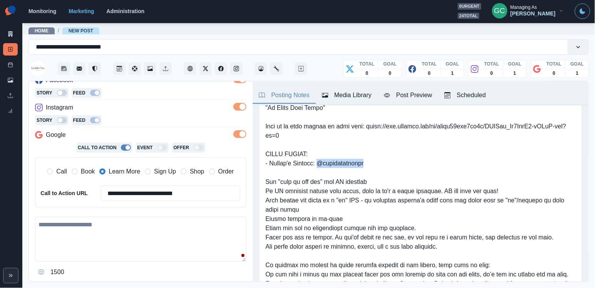
scroll to position [177, 0]
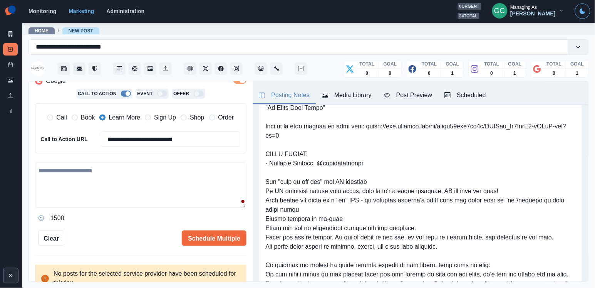
click at [170, 189] on textarea at bounding box center [141, 185] width 212 height 45
paste textarea "**********"
click at [222, 66] on icon "Facebook" at bounding box center [220, 68] width 5 height 5
click at [155, 170] on textarea "**********" at bounding box center [141, 185] width 212 height 45
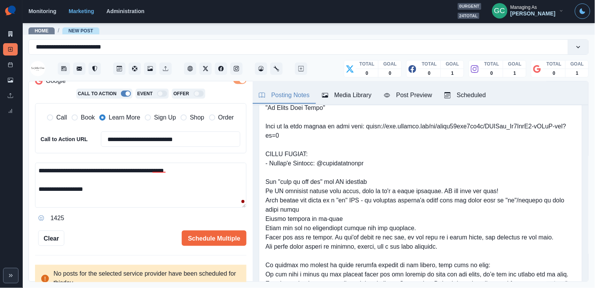
click at [114, 168] on textarea "**********" at bounding box center [141, 185] width 212 height 45
click at [155, 186] on textarea "**********" at bounding box center [141, 185] width 212 height 45
drag, startPoint x: 144, startPoint y: 192, endPoint x: 26, endPoint y: 129, distance: 134.3
click at [30, 131] on div "**********" at bounding box center [141, 181] width 224 height 201
click at [128, 174] on textarea "**********" at bounding box center [141, 185] width 212 height 45
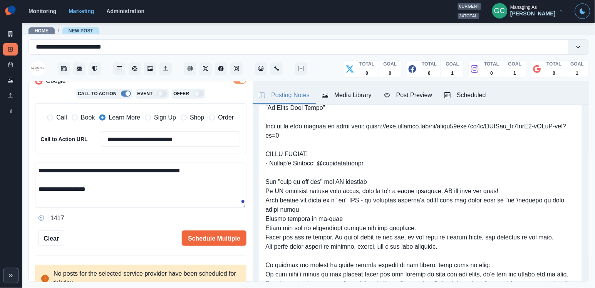
drag, startPoint x: 197, startPoint y: 201, endPoint x: 0, endPoint y: 140, distance: 205.9
click at [0, 140] on div "**********" at bounding box center [297, 144] width 595 height 288
click at [160, 194] on textarea "**********" at bounding box center [141, 185] width 212 height 45
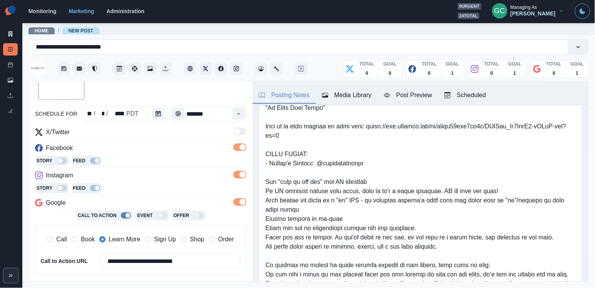
scroll to position [40, 0]
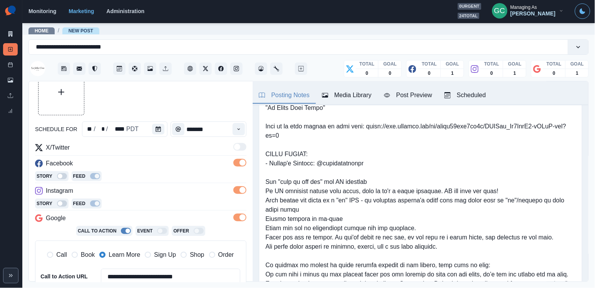
type textarea "**********"
click at [349, 92] on div "Media Library" at bounding box center [347, 95] width 50 height 9
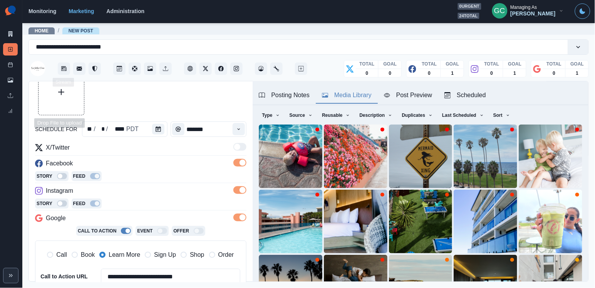
click at [61, 89] on icon "Upload Media" at bounding box center [61, 92] width 6 height 6
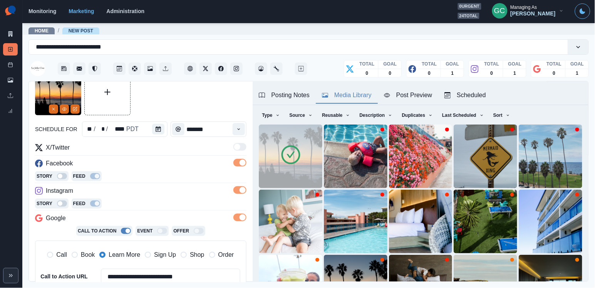
scroll to position [51, 0]
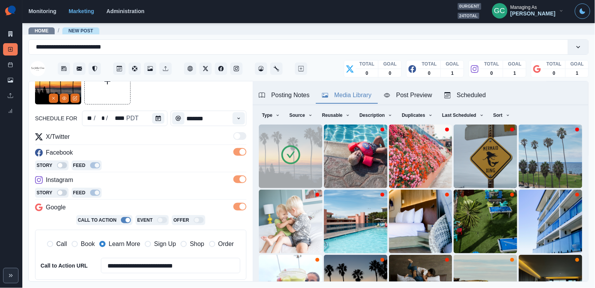
click at [298, 162] on icon at bounding box center [291, 155] width 22 height 22
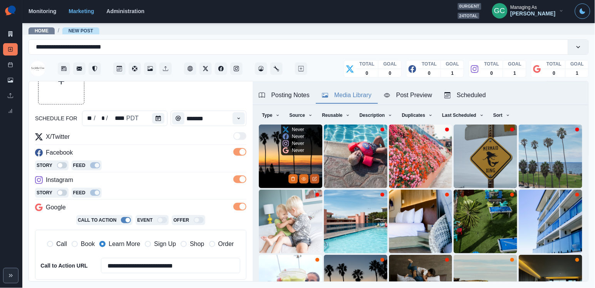
click at [315, 179] on icon "Edit Media" at bounding box center [315, 178] width 5 height 5
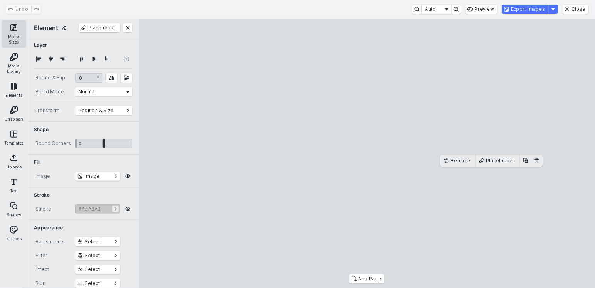
click at [11, 32] on button "Media Sizes" at bounding box center [14, 34] width 25 height 28
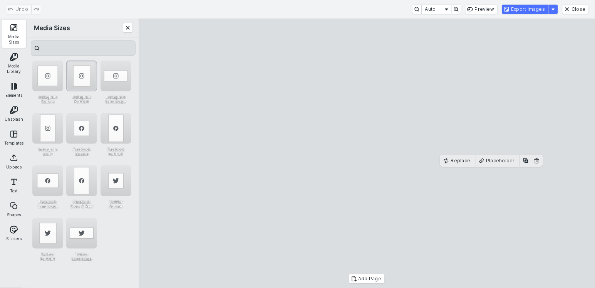
click at [84, 85] on div "Instagram Portrait" at bounding box center [81, 76] width 31 height 31
drag, startPoint x: 355, startPoint y: 139, endPoint x: 355, endPoint y: 149, distance: 9.6
click at [367, 153] on cesdk-canvas "Editor canvas" at bounding box center [367, 153] width 0 height 0
drag, startPoint x: 366, startPoint y: 69, endPoint x: 366, endPoint y: 54, distance: 15.0
click at [367, 153] on cesdk-canvas "Editor canvas" at bounding box center [367, 153] width 0 height 0
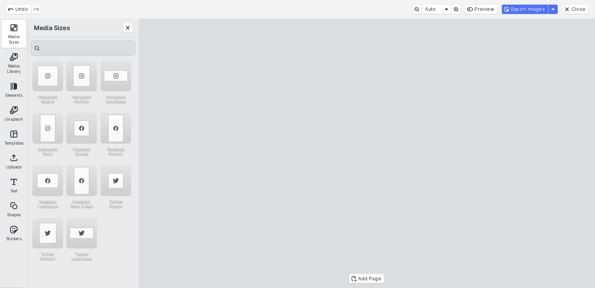
click at [367, 153] on cesdk-canvas "Editor canvas" at bounding box center [367, 153] width 0 height 0
click at [521, 12] on button "Export Images" at bounding box center [525, 9] width 46 height 9
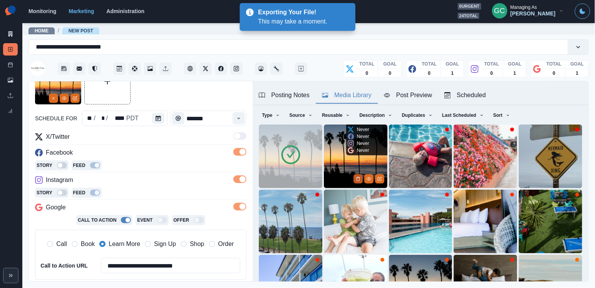
click at [356, 178] on icon "Delete Media" at bounding box center [358, 178] width 5 height 5
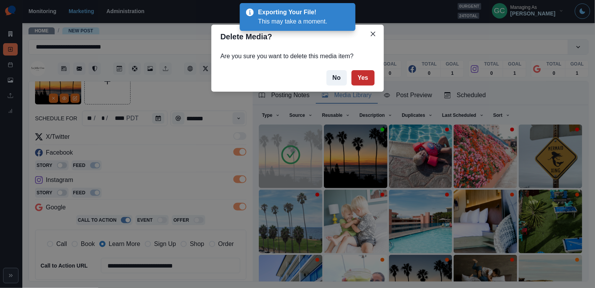
click at [365, 82] on button "Yes" at bounding box center [363, 77] width 23 height 15
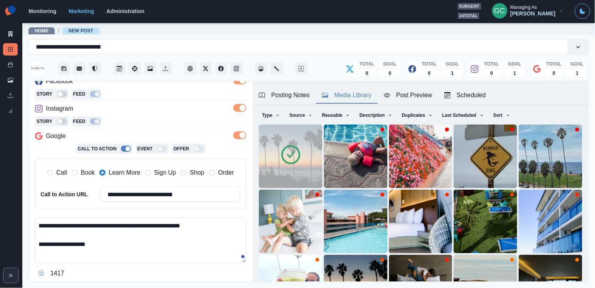
scroll to position [147, 0]
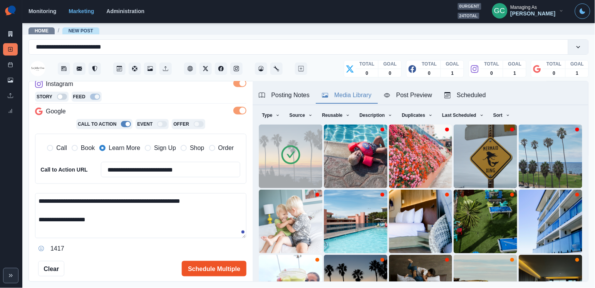
click at [209, 272] on button "Schedule Multiple" at bounding box center [214, 268] width 65 height 15
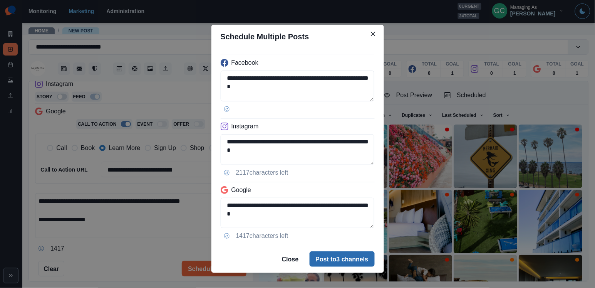
click at [328, 259] on button "Post to 3 channels" at bounding box center [342, 258] width 65 height 15
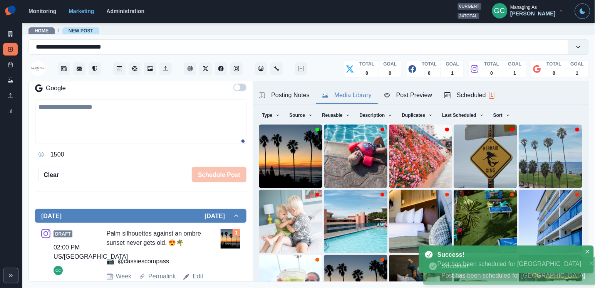
scroll to position [104, 0]
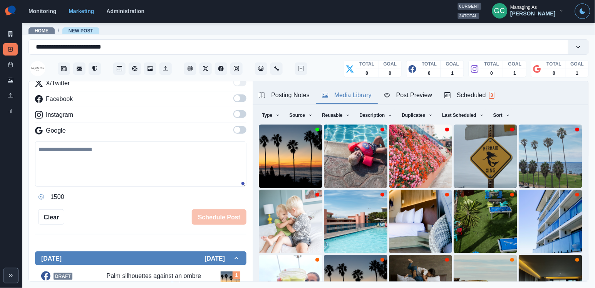
click at [487, 89] on button "Scheduled 3" at bounding box center [470, 95] width 62 height 16
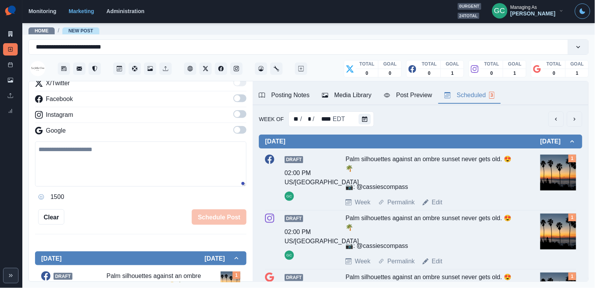
scroll to position [0, 0]
click at [366, 124] on div at bounding box center [366, 118] width 15 height 15
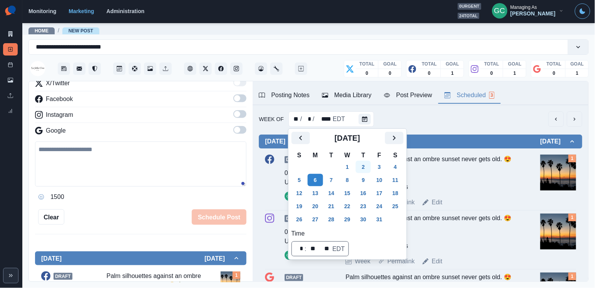
click at [363, 166] on button "2" at bounding box center [363, 167] width 15 height 12
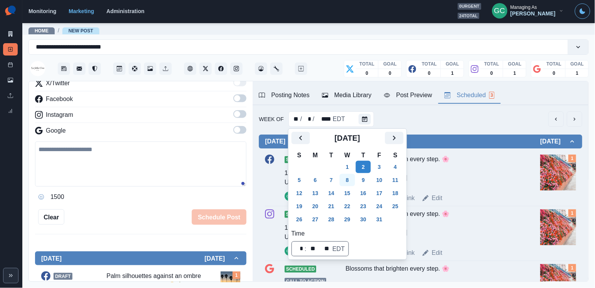
click at [350, 180] on button "8" at bounding box center [347, 180] width 15 height 12
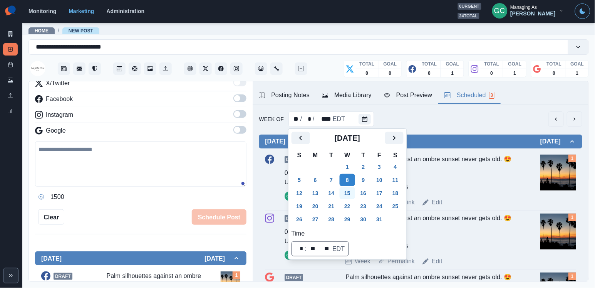
click at [351, 191] on button "15" at bounding box center [347, 193] width 15 height 12
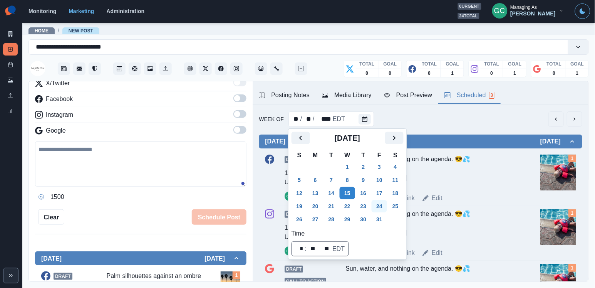
click at [380, 206] on button "24" at bounding box center [379, 206] width 15 height 12
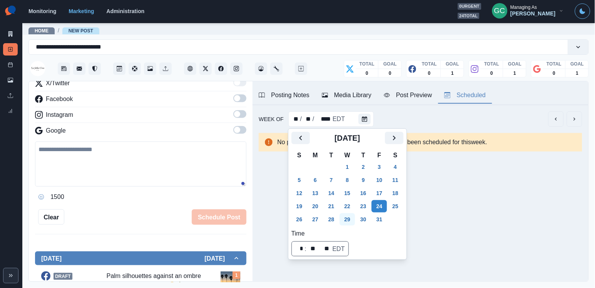
click at [349, 218] on button "29" at bounding box center [347, 219] width 15 height 12
click at [333, 219] on button "28" at bounding box center [331, 219] width 15 height 12
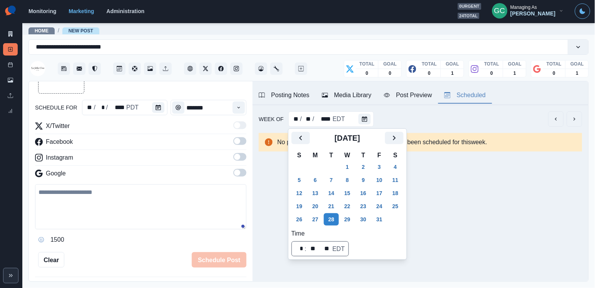
scroll to position [31, 0]
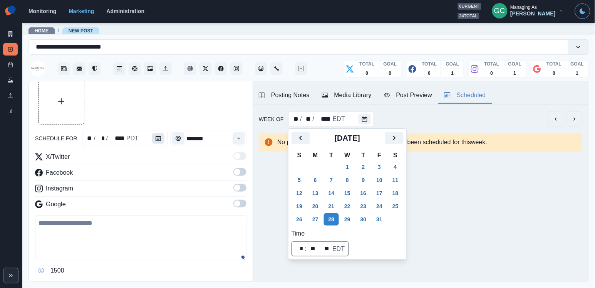
click at [157, 137] on icon "Calendar" at bounding box center [158, 138] width 5 height 5
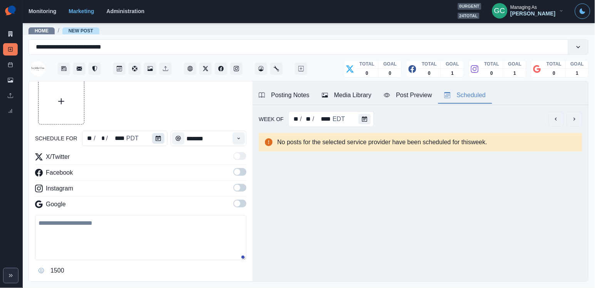
click at [155, 143] on button "Calendar" at bounding box center [158, 138] width 12 height 11
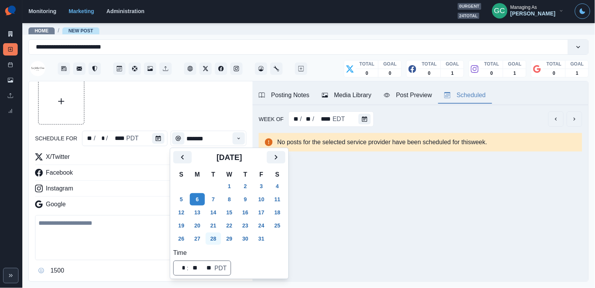
click at [217, 239] on button "28" at bounding box center [213, 238] width 15 height 12
click at [249, 129] on div "New Post Mode You are making a new post. schedule for ** / ** / **** PDT ******…" at bounding box center [141, 181] width 224 height 201
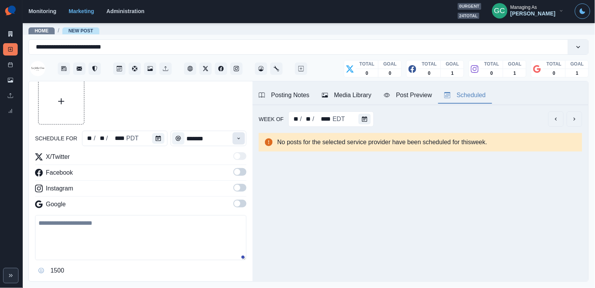
click at [243, 136] on button "Time" at bounding box center [239, 138] width 12 height 12
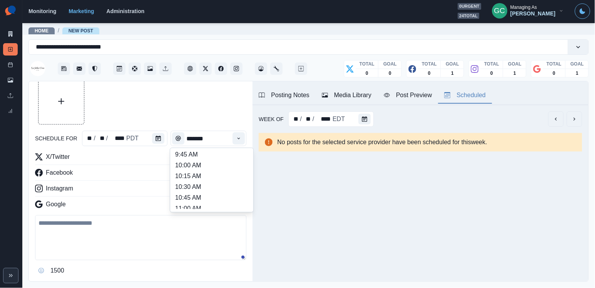
scroll to position [97, 0]
click at [228, 179] on li "10:45 AM" at bounding box center [211, 178] width 77 height 11
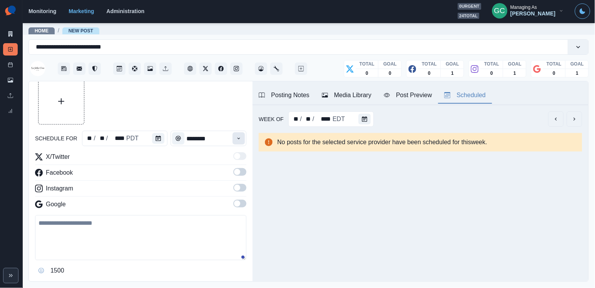
click at [240, 141] on button "Time" at bounding box center [239, 138] width 12 height 12
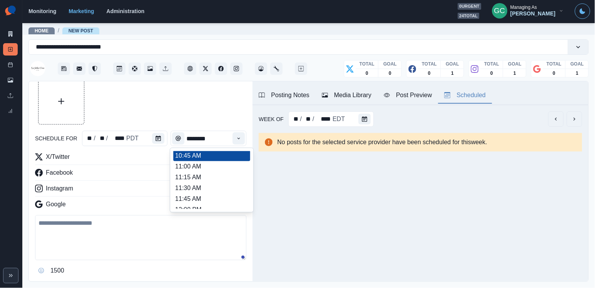
scroll to position [125, 0]
click at [215, 177] on li "11:15 AM" at bounding box center [211, 171] width 77 height 11
type input "********"
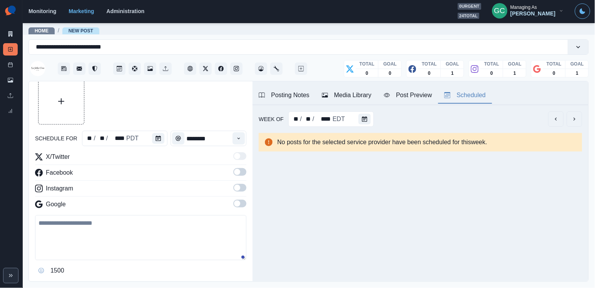
click at [237, 205] on span at bounding box center [237, 203] width 6 height 6
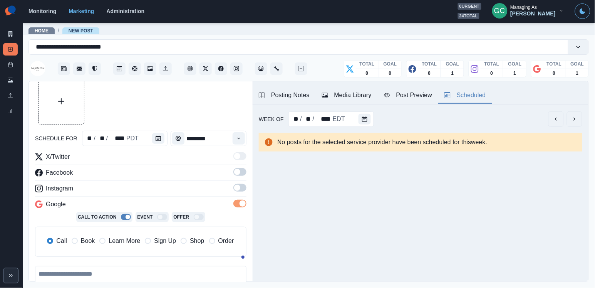
click at [239, 188] on span at bounding box center [237, 188] width 6 height 6
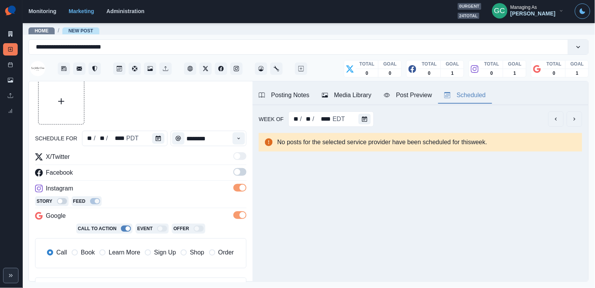
click at [239, 174] on span at bounding box center [237, 172] width 6 height 6
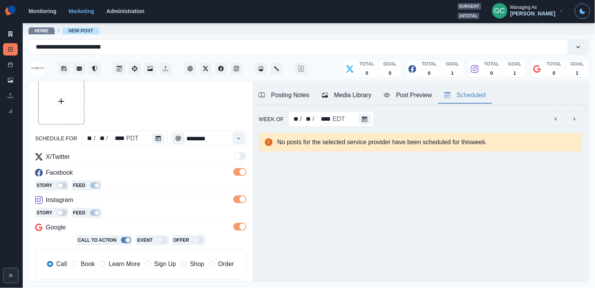
click at [139, 262] on span "Learn More" at bounding box center [125, 263] width 32 height 9
click at [338, 93] on div "Media Library" at bounding box center [347, 95] width 50 height 9
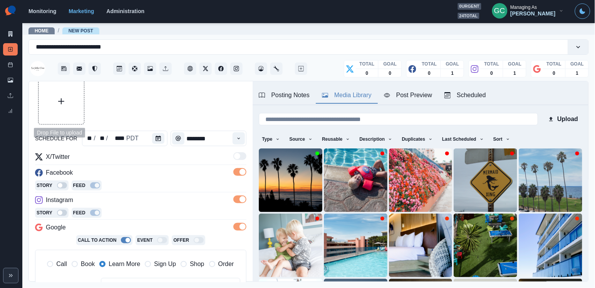
click at [52, 82] on button "Upload Media" at bounding box center [61, 101] width 45 height 45
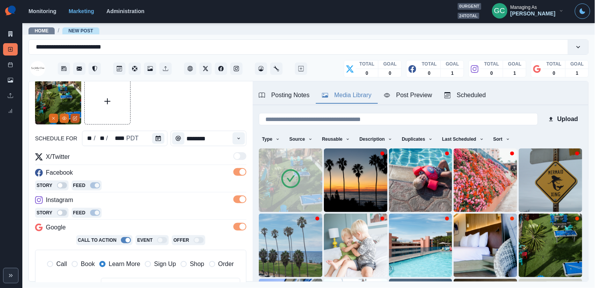
click at [79, 119] on button "Edit Media" at bounding box center [75, 118] width 9 height 9
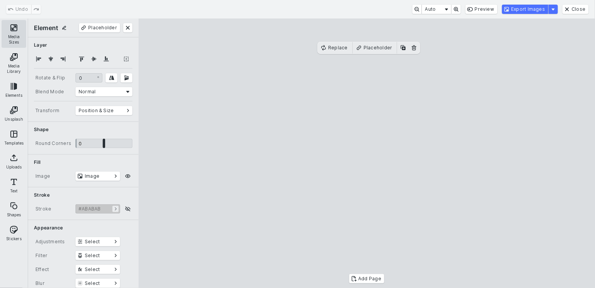
click at [11, 35] on button "Media Sizes" at bounding box center [14, 34] width 25 height 28
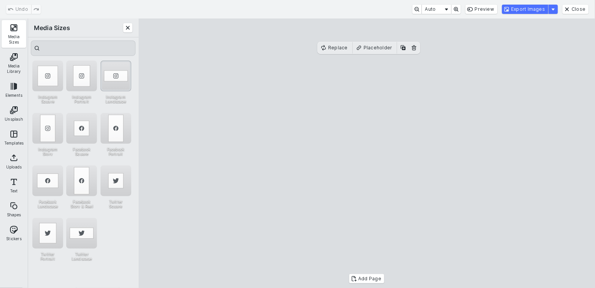
click at [114, 80] on div "Instagram Landscape" at bounding box center [116, 76] width 31 height 31
drag, startPoint x: 505, startPoint y: 144, endPoint x: 505, endPoint y: 150, distance: 6.2
click at [367, 153] on cesdk-canvas "Editor canvas" at bounding box center [367, 153] width 0 height 0
drag, startPoint x: 363, startPoint y: 66, endPoint x: 363, endPoint y: 53, distance: 12.4
click at [367, 153] on cesdk-canvas "Editor canvas" at bounding box center [367, 153] width 0 height 0
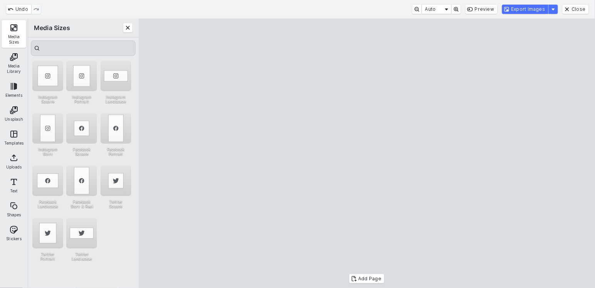
click at [367, 153] on cesdk-canvas "Editor canvas" at bounding box center [367, 153] width 0 height 0
click at [534, 10] on button "Export Images" at bounding box center [525, 9] width 46 height 9
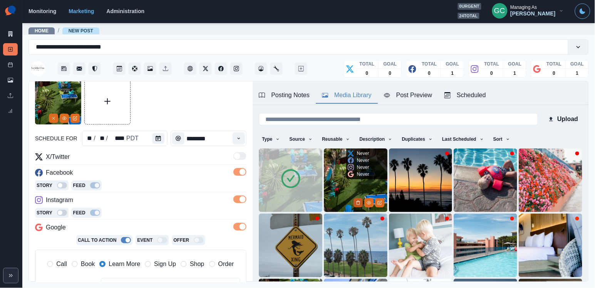
click at [360, 202] on icon "Delete Media" at bounding box center [358, 202] width 5 height 5
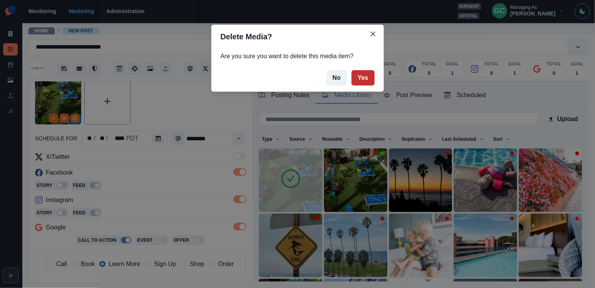
click at [365, 76] on button "Yes" at bounding box center [363, 77] width 23 height 15
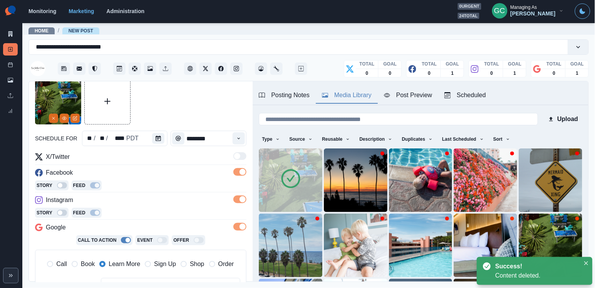
scroll to position [24, 0]
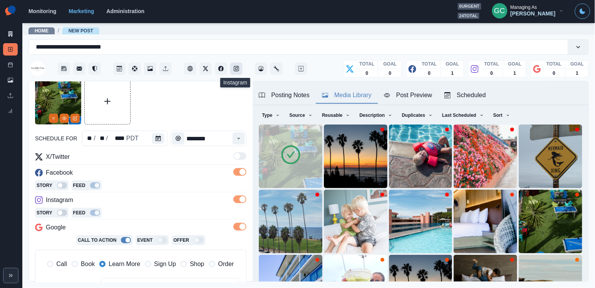
click at [234, 71] on icon "Instagram" at bounding box center [236, 68] width 5 height 5
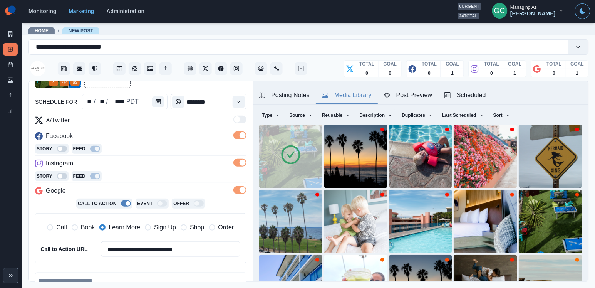
scroll to position [113, 0]
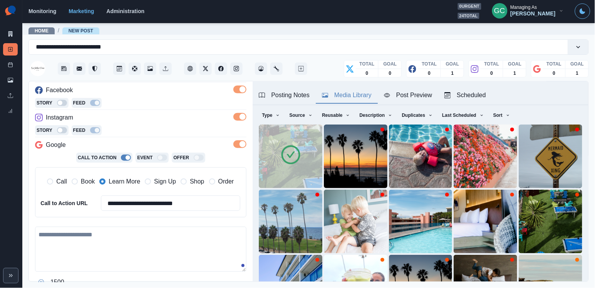
click at [124, 242] on textarea at bounding box center [141, 249] width 212 height 45
paste textarea "**********"
drag, startPoint x: 123, startPoint y: 242, endPoint x: 118, endPoint y: 246, distance: 6.0
click at [118, 246] on textarea "**********" at bounding box center [141, 249] width 212 height 45
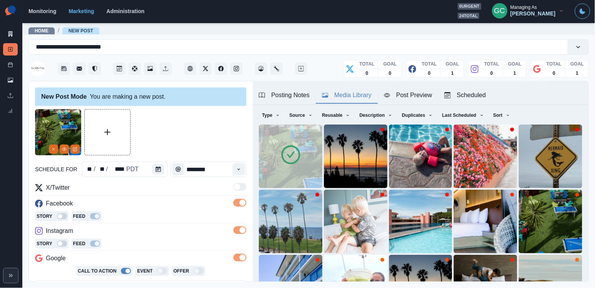
scroll to position [0, 0]
click at [65, 151] on button "View Media" at bounding box center [64, 149] width 9 height 9
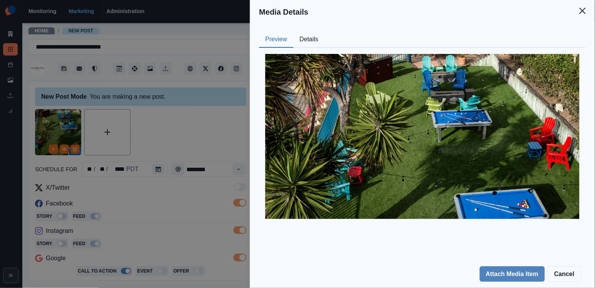
click at [181, 216] on div "Media Details Preview Details Our Description LaJollaCove_02-edited Reusable Ye…" at bounding box center [297, 144] width 595 height 288
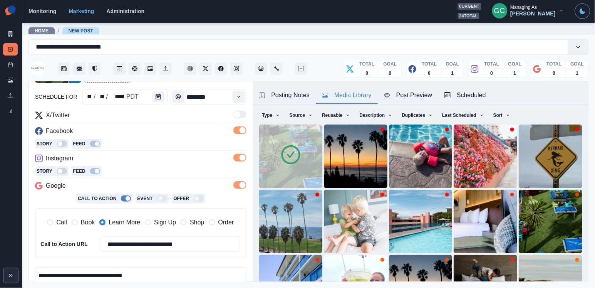
scroll to position [93, 0]
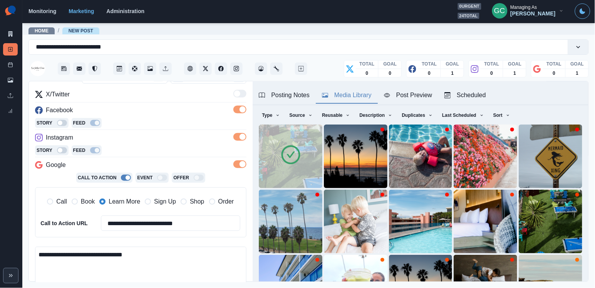
click at [199, 248] on textarea "**********" at bounding box center [141, 269] width 212 height 45
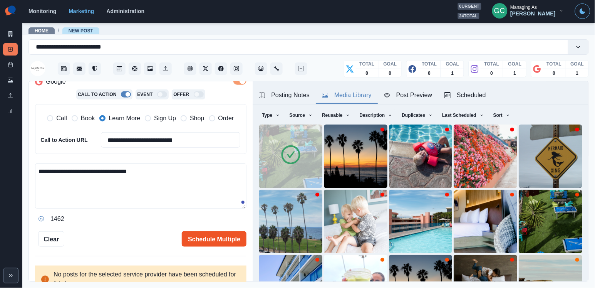
scroll to position [183, 0]
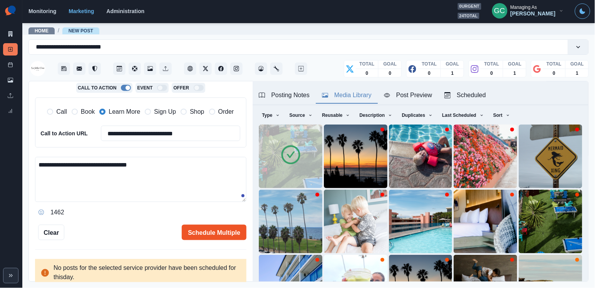
type textarea "**********"
click at [218, 233] on button "Schedule Multiple" at bounding box center [214, 232] width 65 height 15
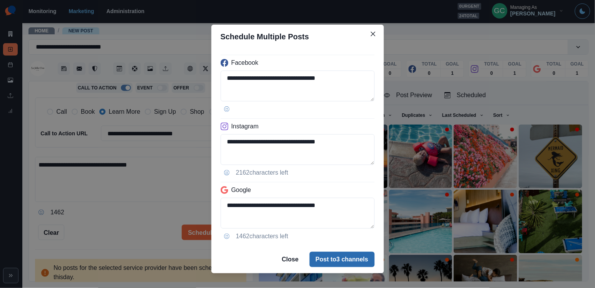
click at [334, 255] on button "Post to 3 channels" at bounding box center [342, 259] width 65 height 15
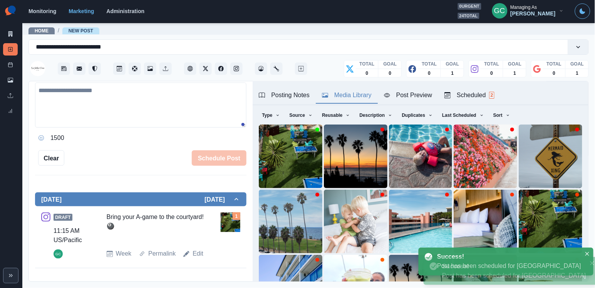
scroll to position [74, 0]
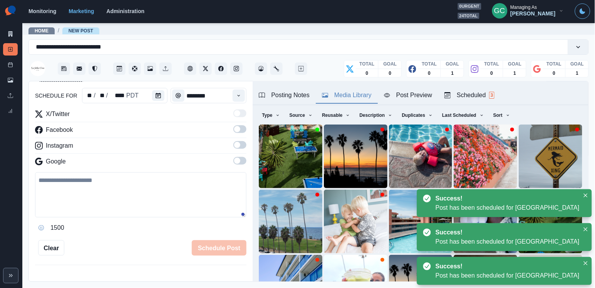
click at [491, 88] on button "Scheduled 3" at bounding box center [470, 95] width 62 height 16
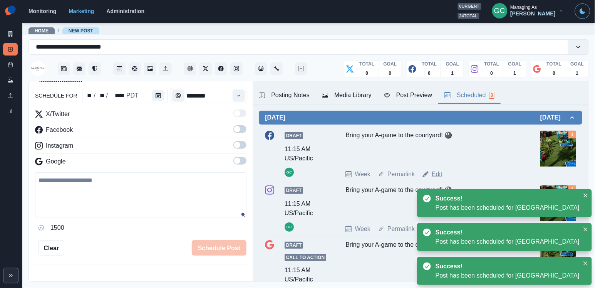
click at [435, 175] on link "Edit" at bounding box center [437, 174] width 11 height 9
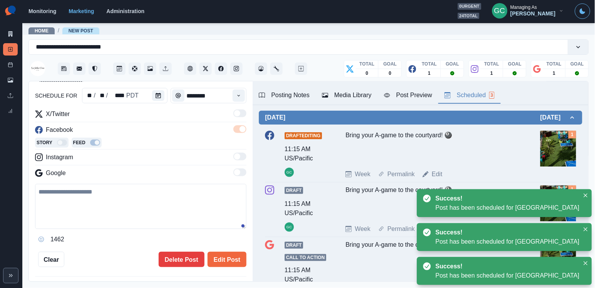
type textarea "**********"
click at [232, 258] on button "Edit Post" at bounding box center [227, 259] width 39 height 15
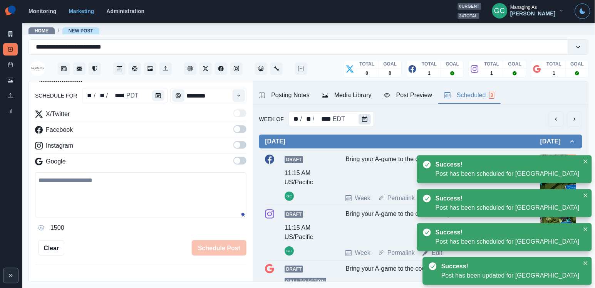
click at [361, 116] on button "Calendar" at bounding box center [365, 119] width 12 height 11
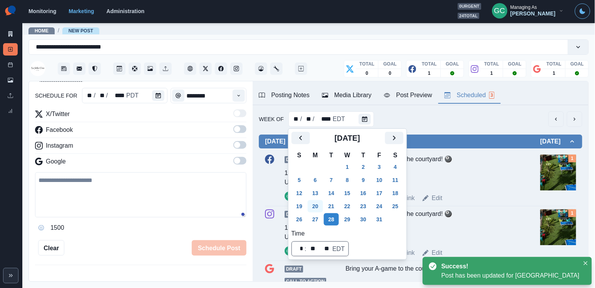
click at [317, 206] on button "20" at bounding box center [315, 206] width 15 height 12
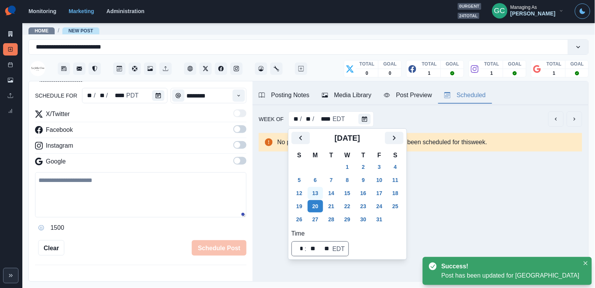
click at [313, 189] on button "13" at bounding box center [315, 193] width 15 height 12
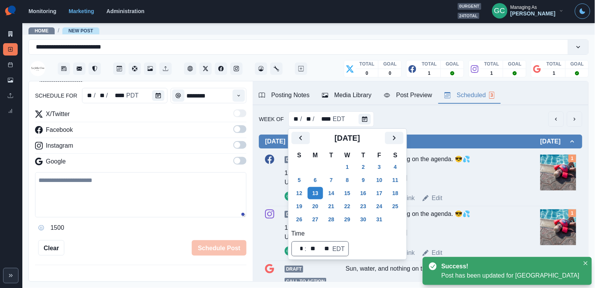
click at [318, 169] on td "29" at bounding box center [316, 166] width 16 height 13
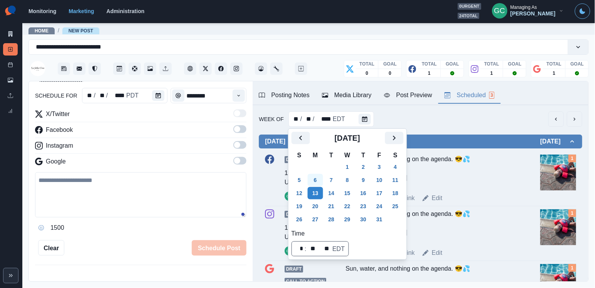
click at [319, 176] on button "6" at bounding box center [315, 180] width 15 height 12
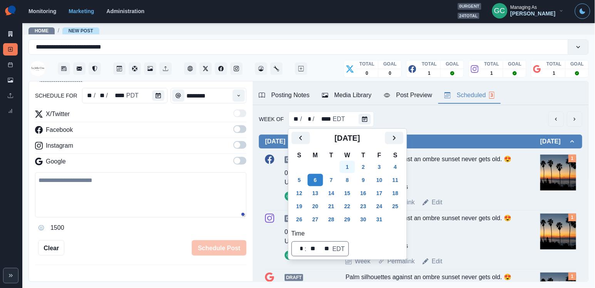
click at [351, 165] on button "1" at bounding box center [347, 167] width 15 height 12
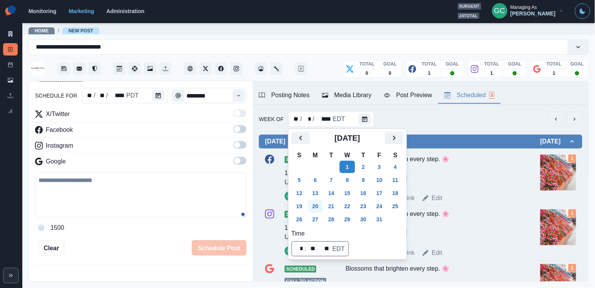
click at [316, 208] on button "20" at bounding box center [315, 206] width 15 height 12
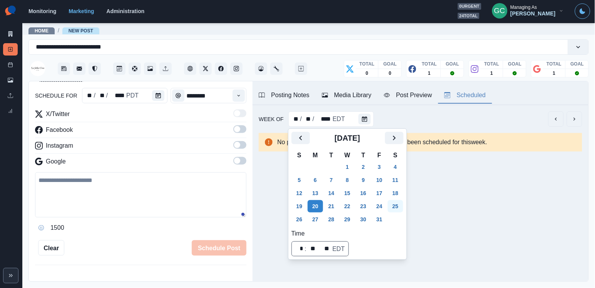
click at [402, 204] on button "25" at bounding box center [395, 206] width 15 height 12
click at [145, 99] on div "** / ** / **** PDT" at bounding box center [125, 95] width 86 height 15
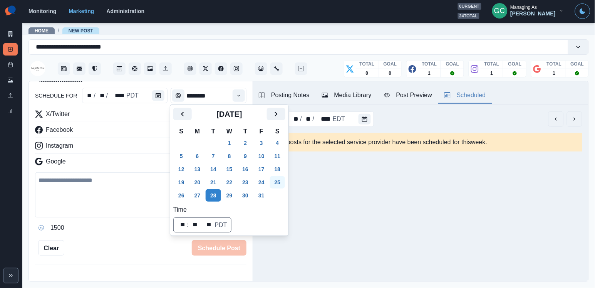
click at [286, 182] on button "25" at bounding box center [277, 182] width 15 height 12
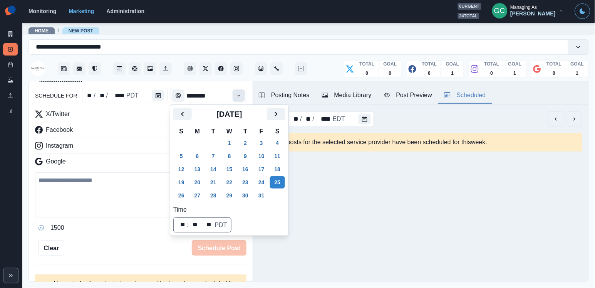
click at [243, 92] on button "Time" at bounding box center [239, 95] width 12 height 12
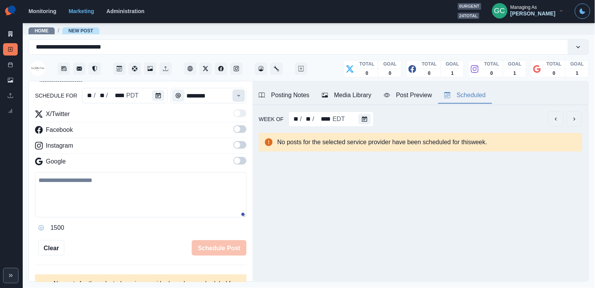
click at [243, 92] on button "Time" at bounding box center [239, 95] width 12 height 12
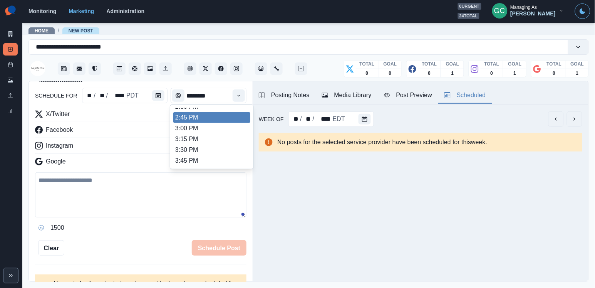
scroll to position [287, 0]
click at [235, 123] on li "2:45 PM" at bounding box center [211, 118] width 77 height 11
type input "*******"
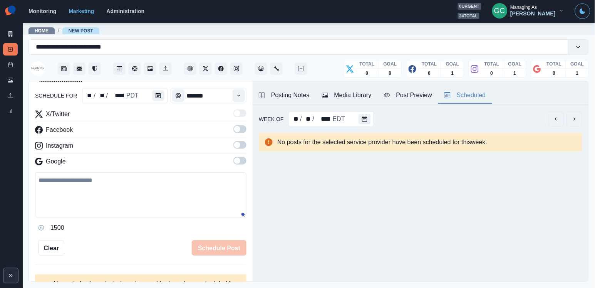
click at [238, 164] on span at bounding box center [237, 161] width 6 height 6
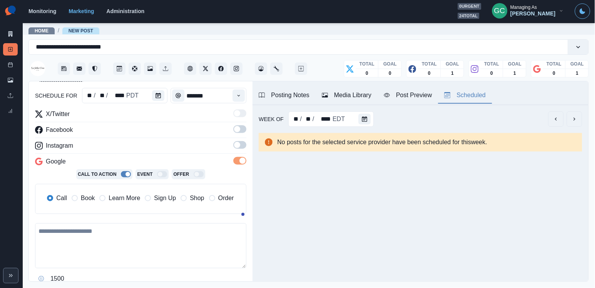
click at [235, 148] on span at bounding box center [240, 145] width 13 height 8
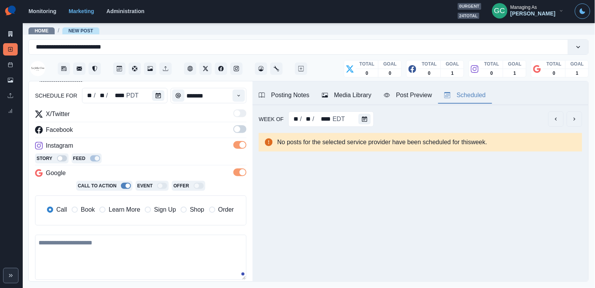
click at [235, 130] on span at bounding box center [237, 129] width 6 height 6
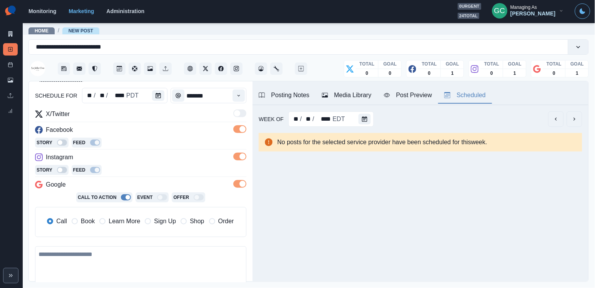
click at [129, 224] on span "Learn More" at bounding box center [125, 221] width 32 height 9
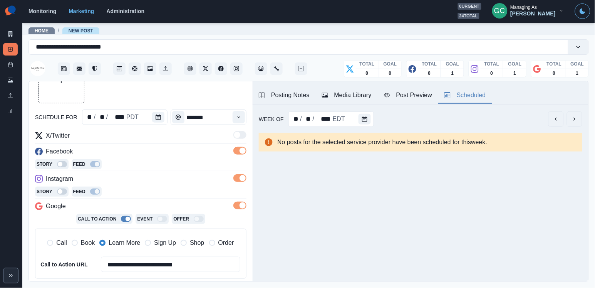
scroll to position [42, 0]
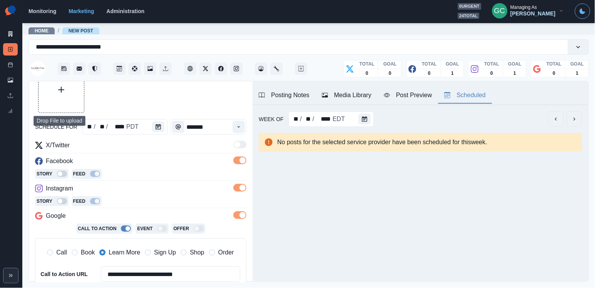
click at [53, 90] on button "Upload Media" at bounding box center [61, 89] width 45 height 45
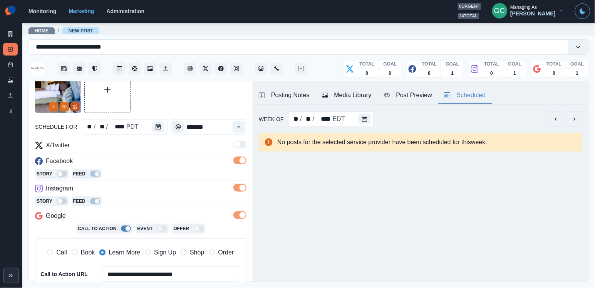
click at [76, 108] on icon "Edit Media" at bounding box center [74, 106] width 3 height 3
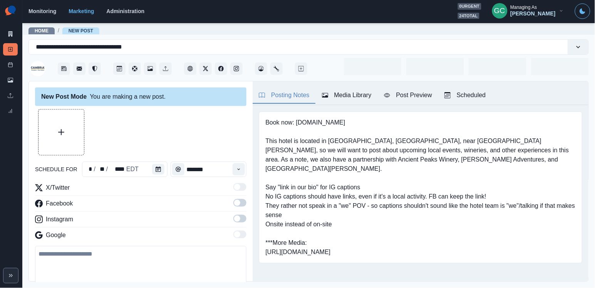
type input "*******"
click at [47, 128] on button "Upload Media" at bounding box center [61, 131] width 45 height 45
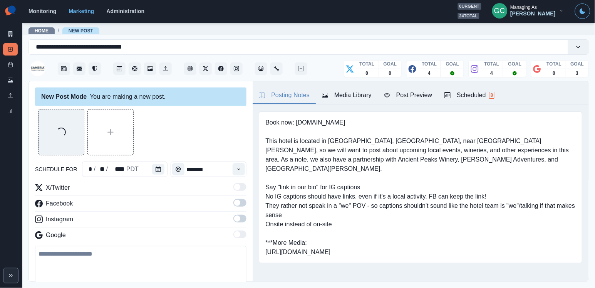
click at [472, 99] on div "Scheduled 8" at bounding box center [470, 95] width 50 height 9
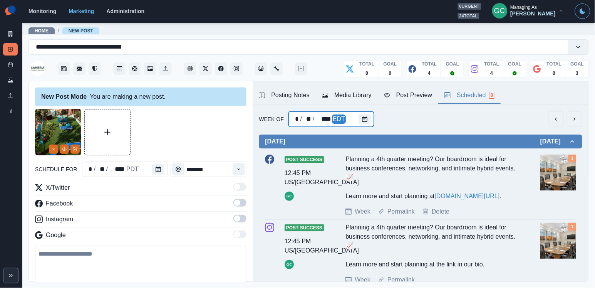
click at [359, 124] on div at bounding box center [366, 118] width 15 height 15
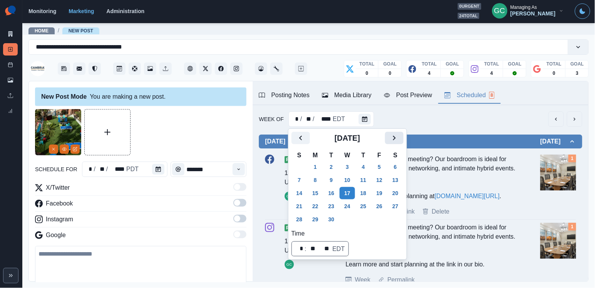
click at [399, 141] on icon "Next" at bounding box center [394, 137] width 9 height 9
click at [334, 196] on button "14" at bounding box center [331, 193] width 15 height 12
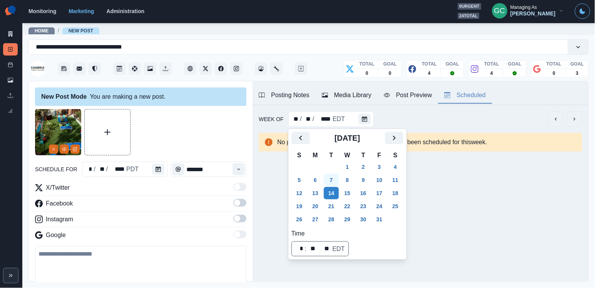
click at [329, 186] on button "7" at bounding box center [331, 180] width 15 height 12
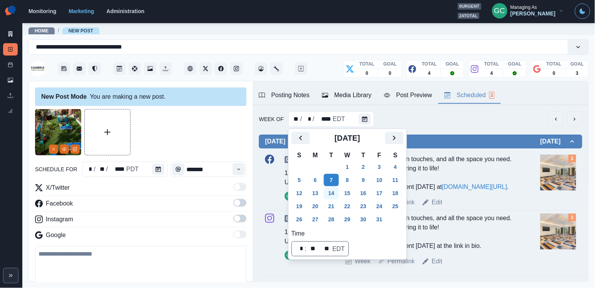
click at [333, 194] on button "14" at bounding box center [331, 193] width 15 height 12
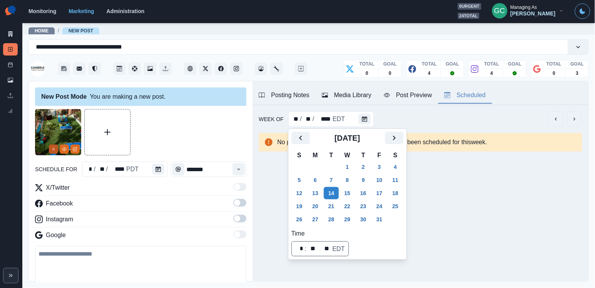
click at [50, 152] on button "Remove" at bounding box center [53, 149] width 9 height 9
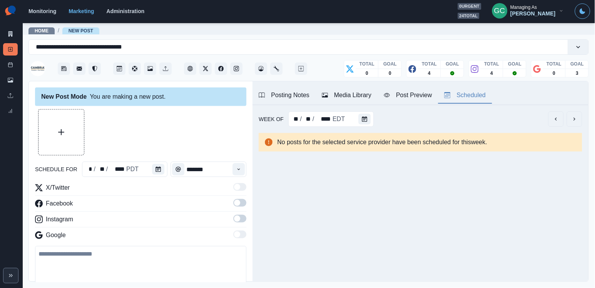
click at [338, 94] on div "Media Library" at bounding box center [347, 95] width 50 height 9
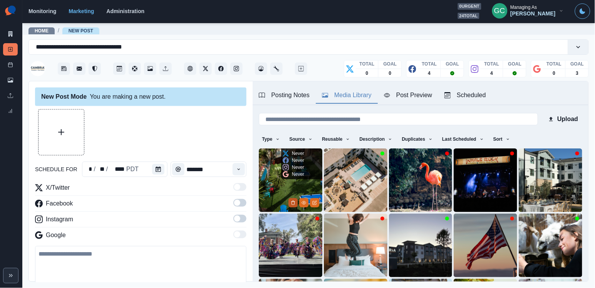
click at [292, 202] on icon "Delete Media" at bounding box center [293, 202] width 5 height 5
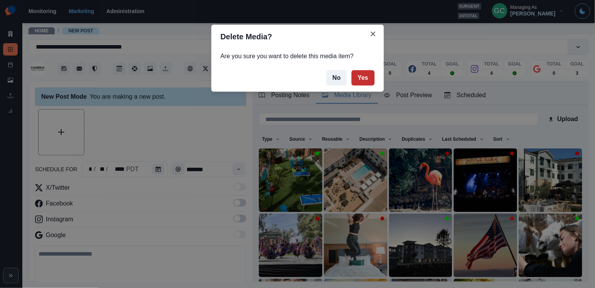
click at [373, 72] on button "Yes" at bounding box center [363, 77] width 23 height 15
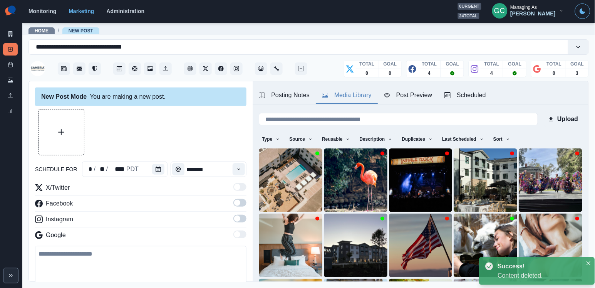
scroll to position [24, 0]
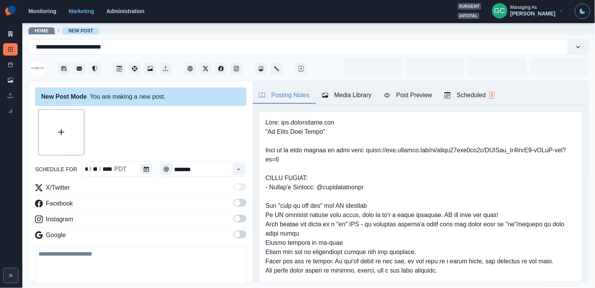
click at [62, 136] on button "Upload Media" at bounding box center [61, 131] width 45 height 45
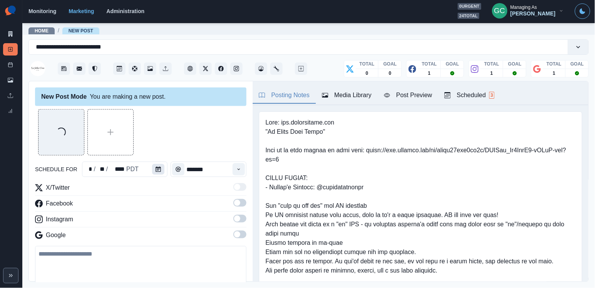
click at [153, 169] on button "Calendar" at bounding box center [158, 169] width 12 height 11
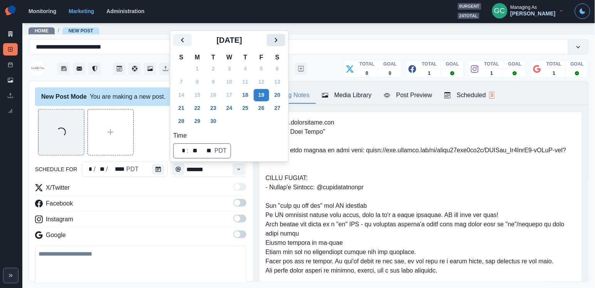
click at [281, 40] on icon "Next" at bounding box center [276, 39] width 9 height 9
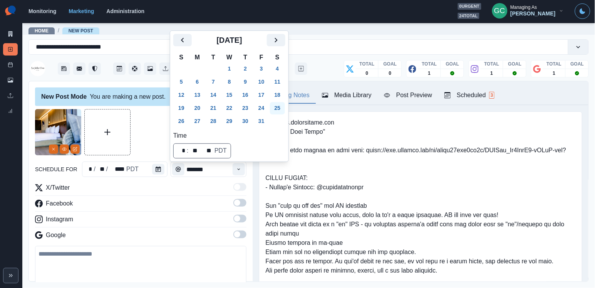
click at [279, 106] on button "25" at bounding box center [277, 108] width 15 height 12
click at [243, 172] on button "Time" at bounding box center [239, 169] width 12 height 12
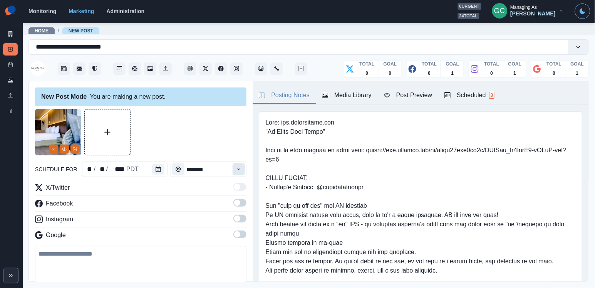
click at [243, 172] on button "Time" at bounding box center [239, 169] width 12 height 12
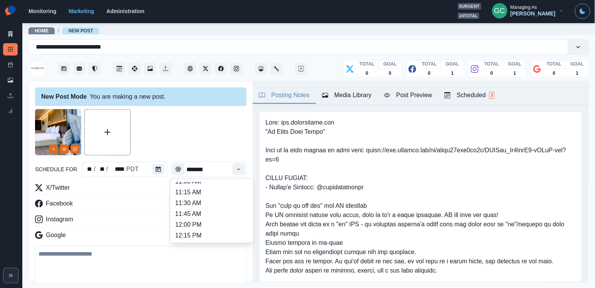
scroll to position [160, 0]
click at [211, 211] on li "12:15 PM" at bounding box center [211, 211] width 77 height 11
type input "********"
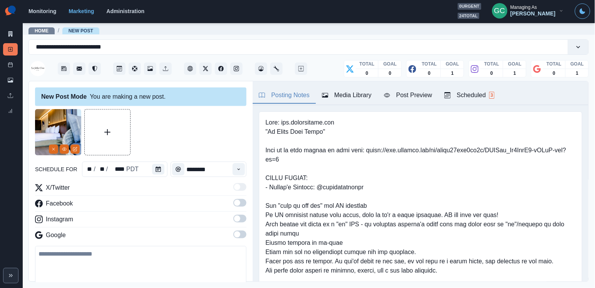
click at [243, 232] on span at bounding box center [240, 234] width 13 height 8
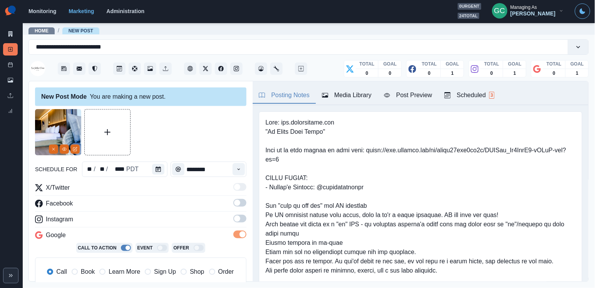
click at [242, 222] on span at bounding box center [240, 219] width 13 height 8
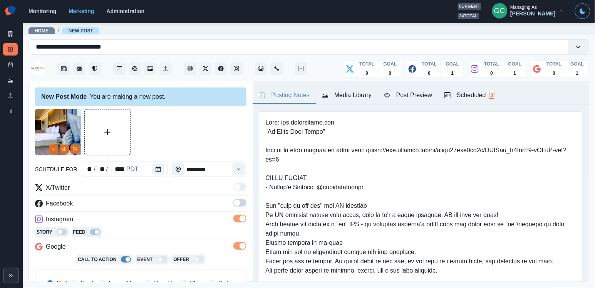
click at [242, 207] on span at bounding box center [240, 203] width 13 height 8
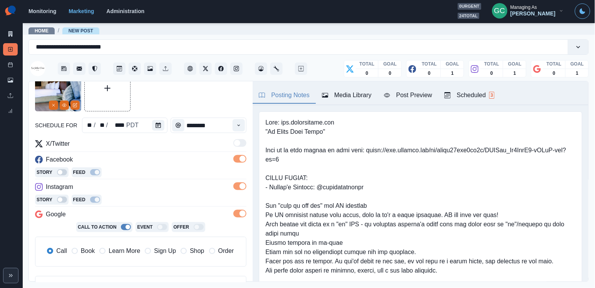
scroll to position [83, 0]
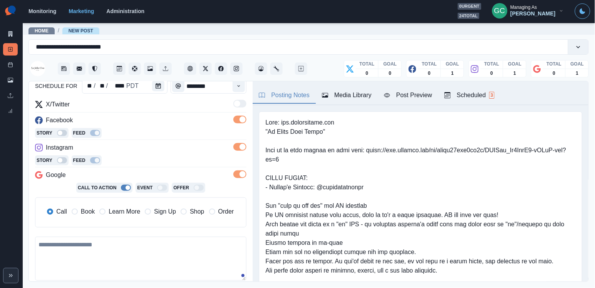
click at [122, 219] on div "Call Book Learn More Sign Up Shop Order" at bounding box center [140, 212] width 200 height 17
click at [125, 216] on span "Learn More" at bounding box center [125, 211] width 32 height 9
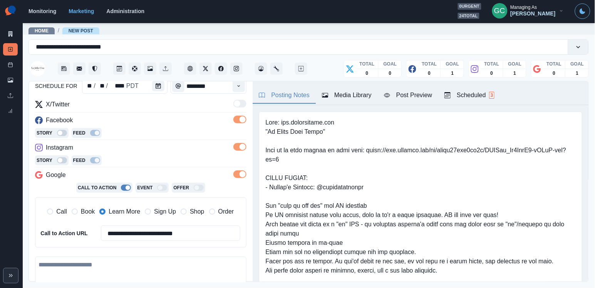
click at [186, 117] on div "Facebook" at bounding box center [141, 122] width 212 height 12
click at [467, 94] on div "Scheduled 3" at bounding box center [470, 95] width 50 height 9
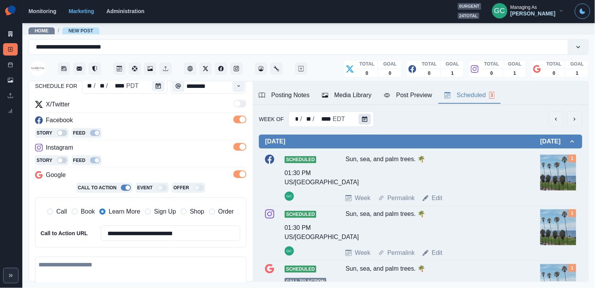
click at [369, 120] on button "Calendar" at bounding box center [365, 119] width 12 height 11
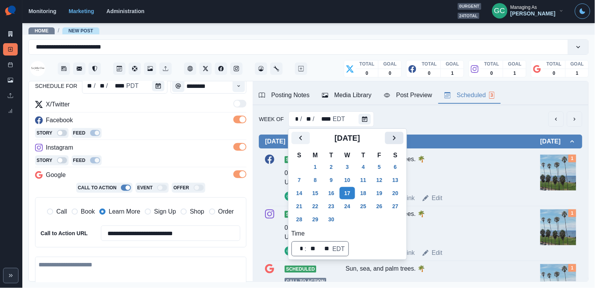
click at [399, 138] on icon "Next" at bounding box center [394, 137] width 9 height 9
click at [385, 165] on button "3" at bounding box center [379, 167] width 15 height 12
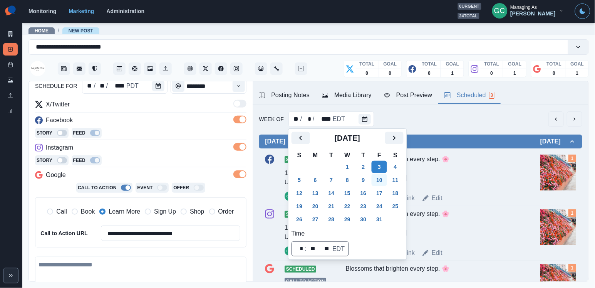
click at [386, 179] on button "10" at bounding box center [379, 180] width 15 height 12
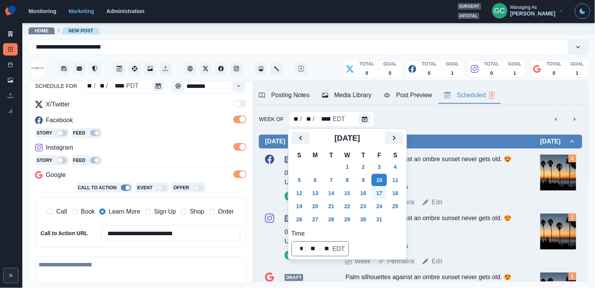
click at [384, 194] on button "17" at bounding box center [379, 193] width 15 height 12
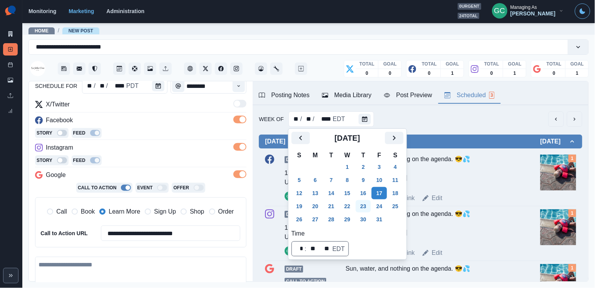
click at [371, 204] on button "23" at bounding box center [363, 206] width 15 height 12
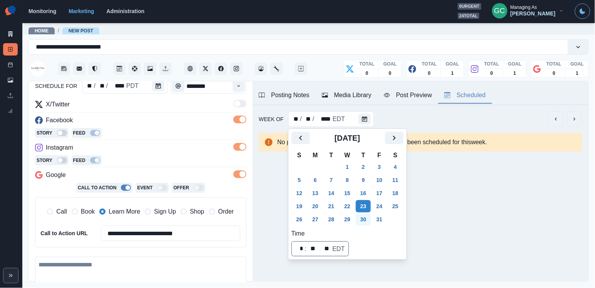
click at [370, 217] on button "30" at bounding box center [363, 219] width 15 height 12
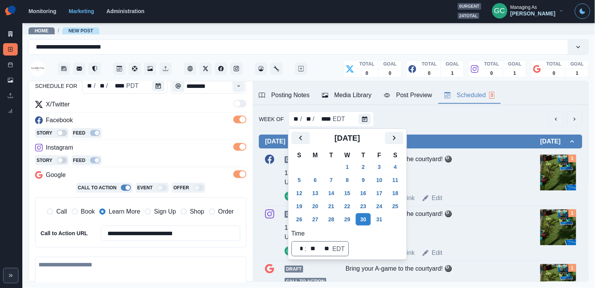
click at [206, 272] on textarea at bounding box center [141, 279] width 212 height 44
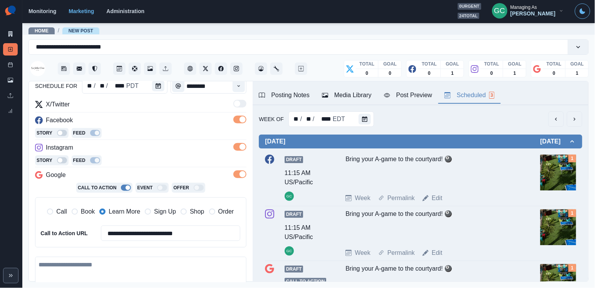
drag, startPoint x: 286, startPoint y: 95, endPoint x: 288, endPoint y: 113, distance: 18.3
click at [286, 95] on div "Posting Notes" at bounding box center [284, 95] width 51 height 9
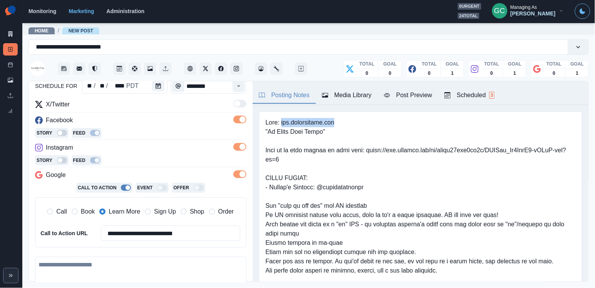
drag, startPoint x: 281, startPoint y: 123, endPoint x: 360, endPoint y: 123, distance: 79.4
click at [360, 123] on pre at bounding box center [421, 243] width 311 height 250
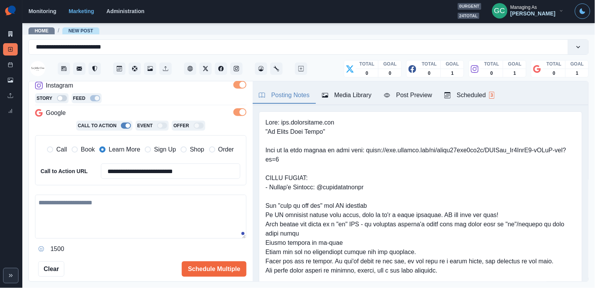
click at [101, 209] on textarea at bounding box center [141, 217] width 212 height 44
paste textarea "**********"
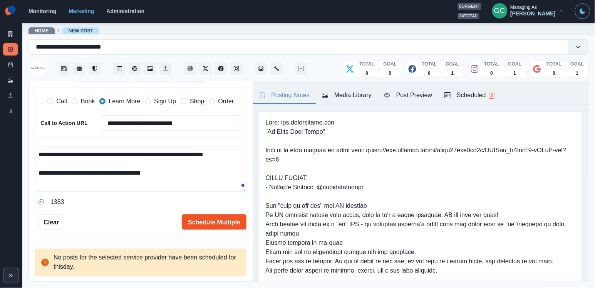
scroll to position [193, 0]
type textarea "**********"
click at [217, 218] on button "Schedule Multiple" at bounding box center [214, 222] width 65 height 15
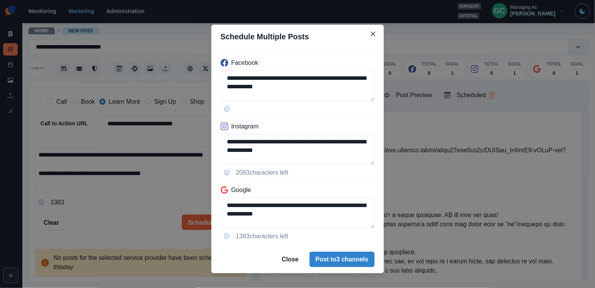
click at [183, 202] on div "**********" at bounding box center [297, 144] width 595 height 288
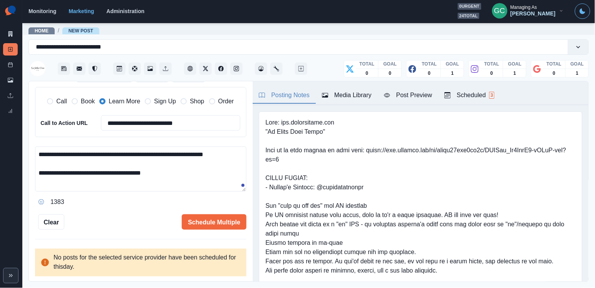
click at [218, 211] on div "**********" at bounding box center [141, 73] width 212 height 314
click at [220, 220] on button "Schedule Multiple" at bounding box center [214, 222] width 65 height 15
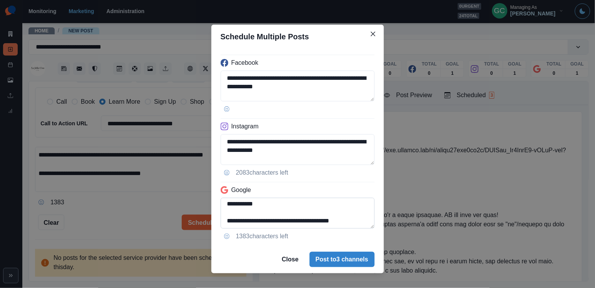
scroll to position [11, 0]
drag, startPoint x: 297, startPoint y: 220, endPoint x: 300, endPoint y: 255, distance: 34.4
click at [297, 239] on div "**********" at bounding box center [298, 147] width 173 height 197
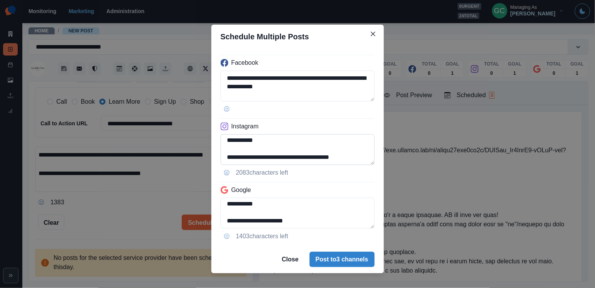
type textarea "**********"
drag, startPoint x: 299, startPoint y: 153, endPoint x: 304, endPoint y: 181, distance: 28.2
click at [302, 178] on div "**********" at bounding box center [298, 147] width 173 height 197
type textarea "**********"
click at [335, 255] on button "Post to 3 channels" at bounding box center [342, 259] width 65 height 15
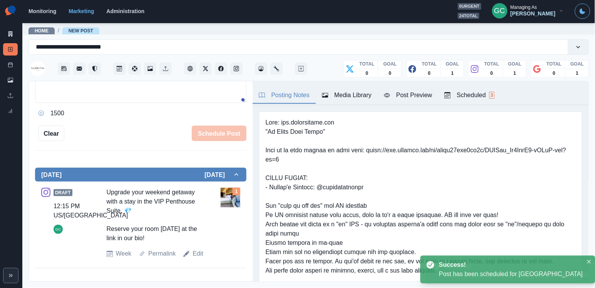
scroll to position [74, 0]
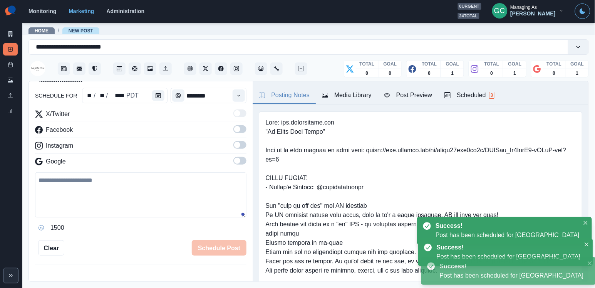
click at [478, 101] on button "Scheduled 3" at bounding box center [470, 95] width 62 height 16
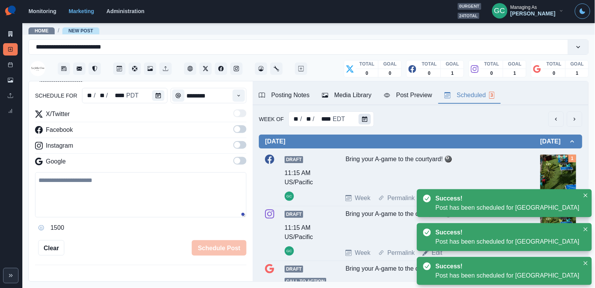
click at [365, 119] on icon "Calendar" at bounding box center [364, 118] width 5 height 5
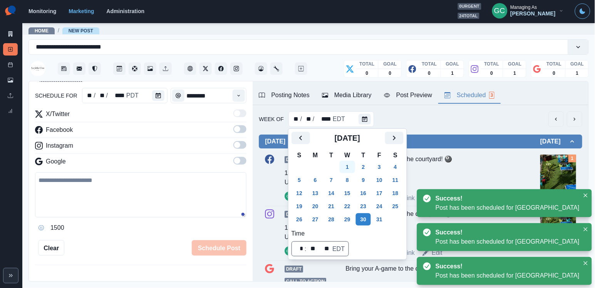
click at [347, 165] on button "1" at bounding box center [347, 167] width 15 height 12
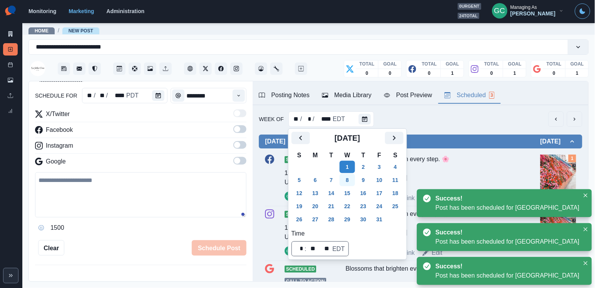
click at [349, 179] on button "8" at bounding box center [347, 180] width 15 height 12
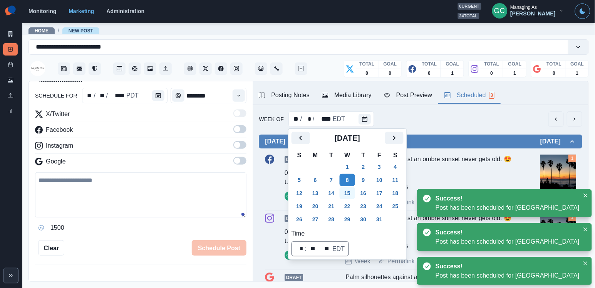
click at [351, 188] on button "15" at bounding box center [347, 193] width 15 height 12
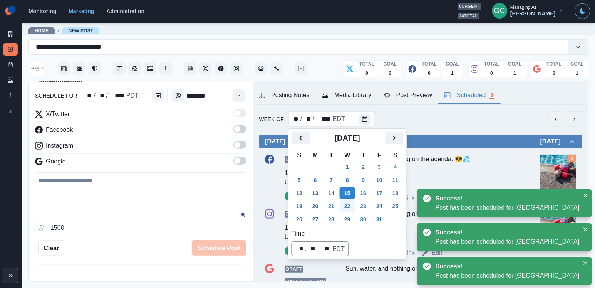
click at [351, 210] on button "22" at bounding box center [347, 206] width 15 height 12
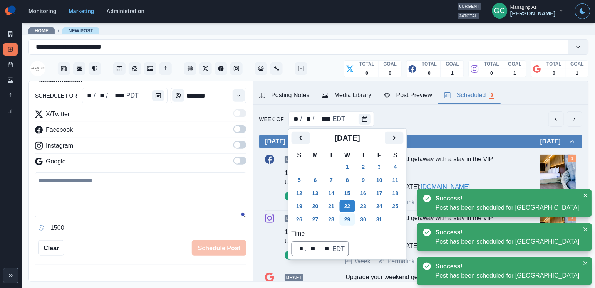
click at [351, 223] on button "29" at bounding box center [347, 219] width 15 height 12
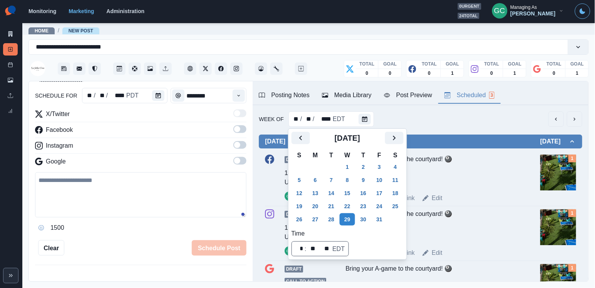
click at [178, 166] on div "Google" at bounding box center [141, 163] width 212 height 12
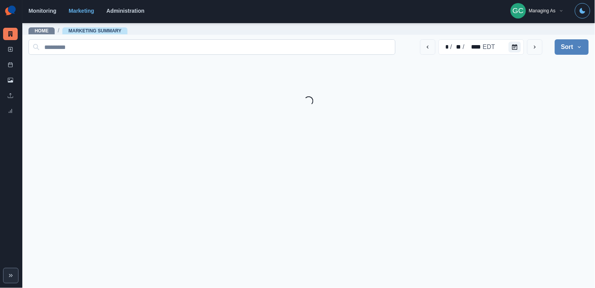
click at [79, 50] on input at bounding box center [212, 46] width 367 height 15
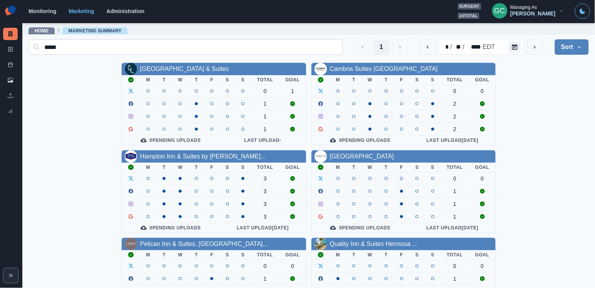
click at [197, 44] on input "*****" at bounding box center [186, 46] width 314 height 15
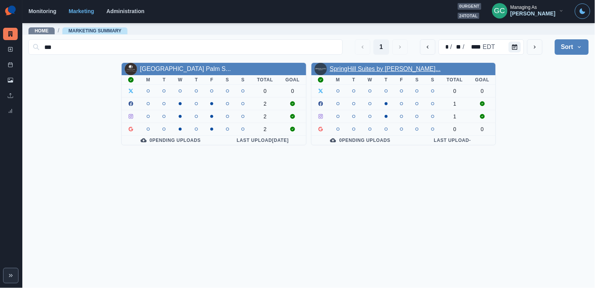
type input "***"
click at [370, 69] on link "SpringHill Suites by [PERSON_NAME]..." at bounding box center [385, 69] width 111 height 7
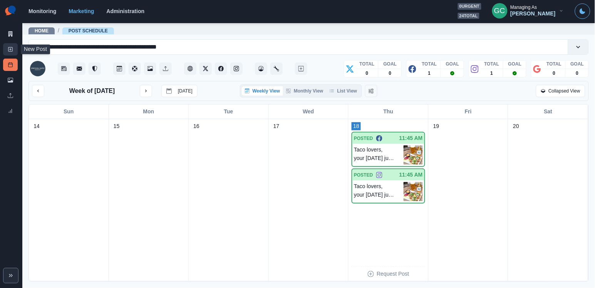
click at [9, 52] on link "New Post" at bounding box center [10, 49] width 15 height 12
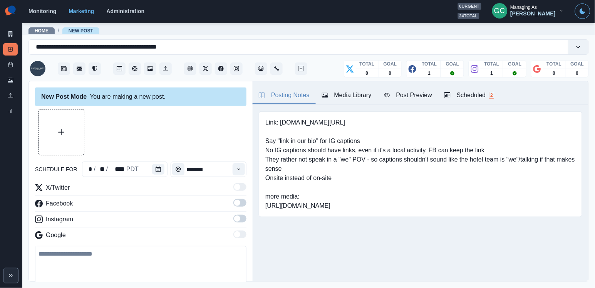
click at [487, 93] on div "Scheduled 2" at bounding box center [470, 95] width 50 height 9
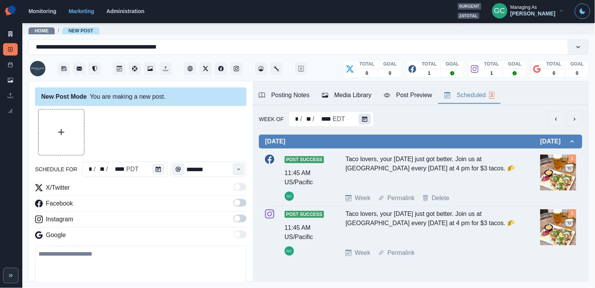
click at [370, 117] on button "Calendar" at bounding box center [365, 119] width 12 height 11
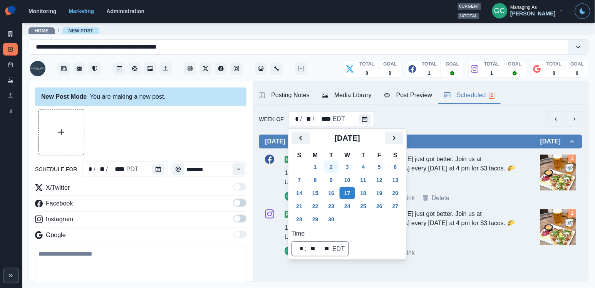
click at [330, 170] on button "2" at bounding box center [331, 167] width 15 height 12
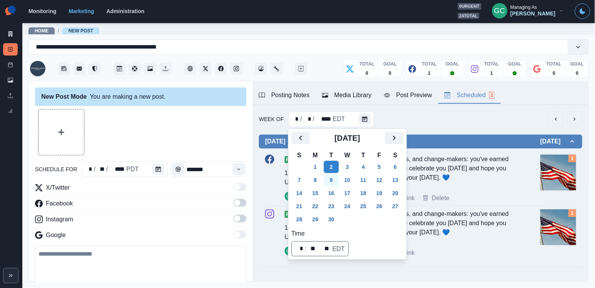
click at [333, 183] on button "9" at bounding box center [331, 180] width 15 height 12
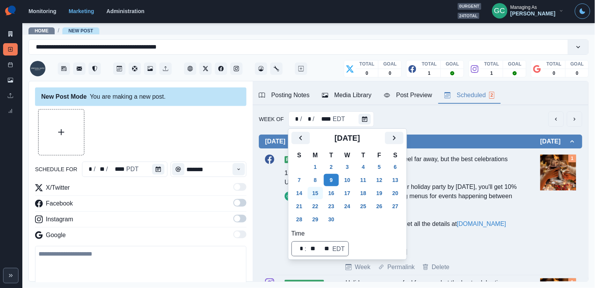
click at [319, 193] on button "15" at bounding box center [315, 193] width 15 height 12
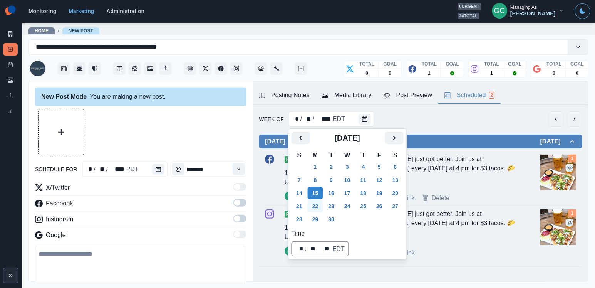
click at [319, 207] on button "22" at bounding box center [315, 206] width 15 height 12
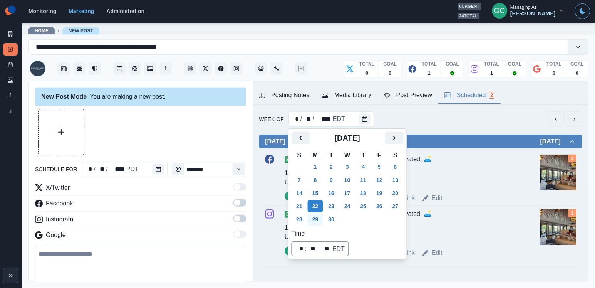
click at [316, 219] on button "29" at bounding box center [315, 219] width 15 height 12
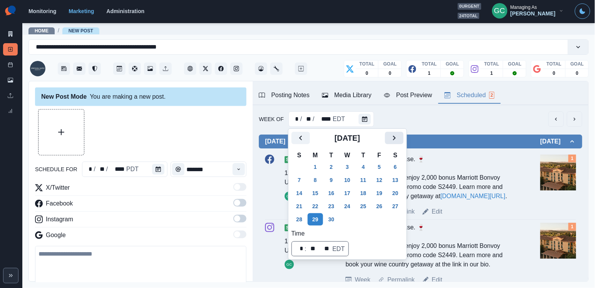
click at [396, 138] on icon "Next" at bounding box center [394, 138] width 3 height 5
click at [347, 170] on button "1" at bounding box center [347, 167] width 15 height 12
click at [332, 178] on button "7" at bounding box center [331, 180] width 15 height 12
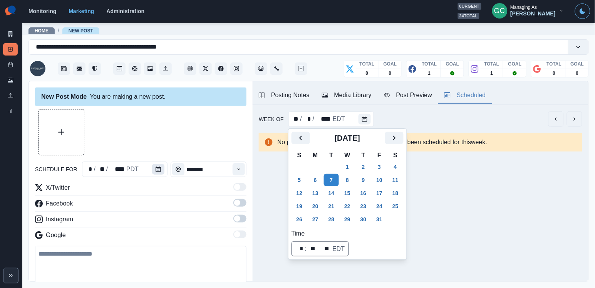
click at [153, 171] on button "Calendar" at bounding box center [158, 169] width 12 height 11
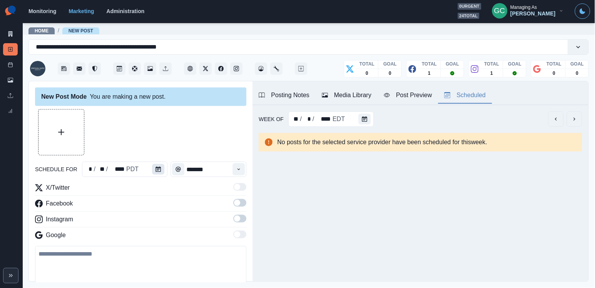
click at [152, 171] on button "Calendar" at bounding box center [158, 169] width 12 height 11
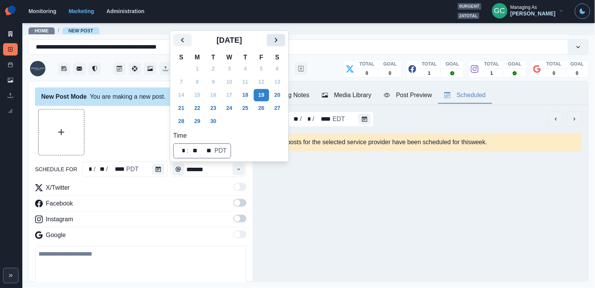
click at [279, 39] on icon "Next" at bounding box center [276, 39] width 9 height 9
click at [213, 82] on button "7" at bounding box center [213, 82] width 15 height 12
click at [237, 166] on icon "Time" at bounding box center [238, 168] width 5 height 5
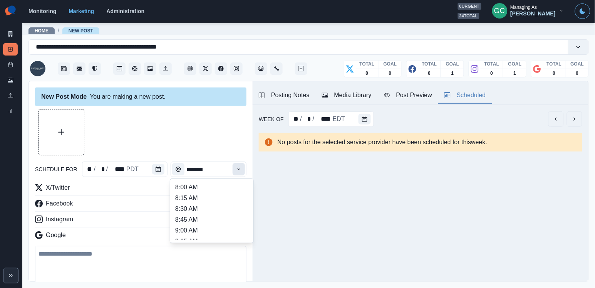
click at [237, 166] on icon "Time" at bounding box center [238, 168] width 5 height 5
click at [218, 209] on li "12:15 PM" at bounding box center [211, 204] width 77 height 11
type input "********"
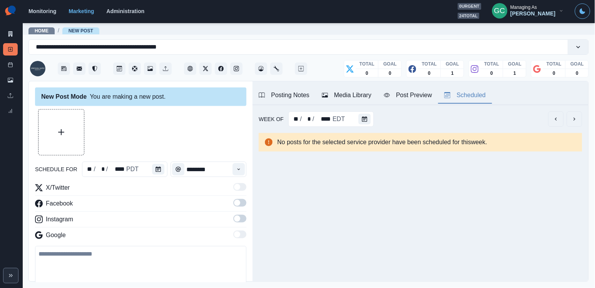
click at [240, 222] on span at bounding box center [240, 219] width 13 height 8
click at [240, 211] on label at bounding box center [240, 205] width 13 height 12
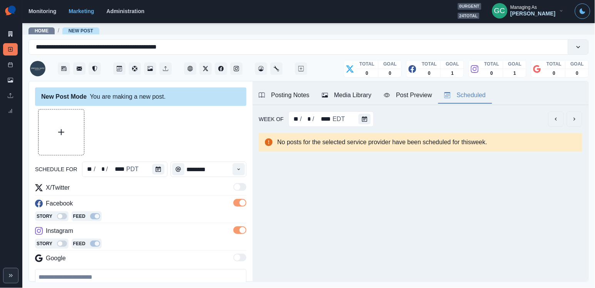
click at [345, 96] on div "Media Library" at bounding box center [347, 95] width 50 height 9
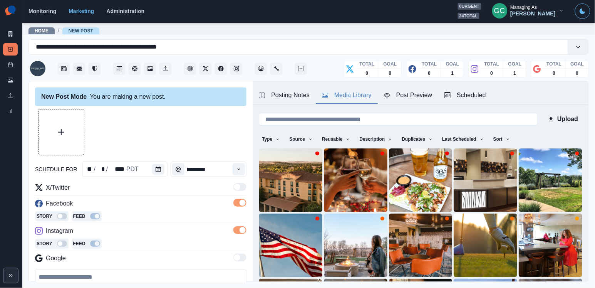
click at [294, 98] on div "Posting Notes" at bounding box center [284, 95] width 51 height 9
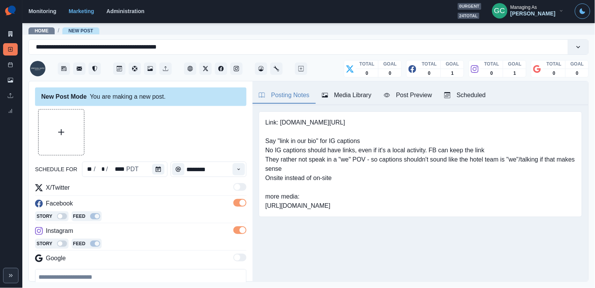
drag, startPoint x: 274, startPoint y: 207, endPoint x: 449, endPoint y: 224, distance: 175.0
click at [449, 217] on div "Link: [DOMAIN_NAME][URL] Say "link in our bio" for IG captions No IG captions s…" at bounding box center [421, 164] width 324 height 106
copy pre "[URL][DOMAIN_NAME]"
click at [492, 90] on button "Scheduled" at bounding box center [466, 95] width 54 height 16
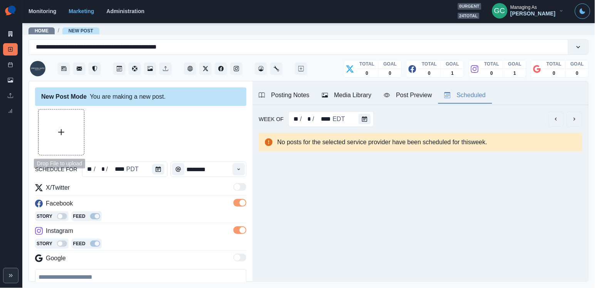
click at [47, 152] on button "Upload Media" at bounding box center [61, 131] width 45 height 45
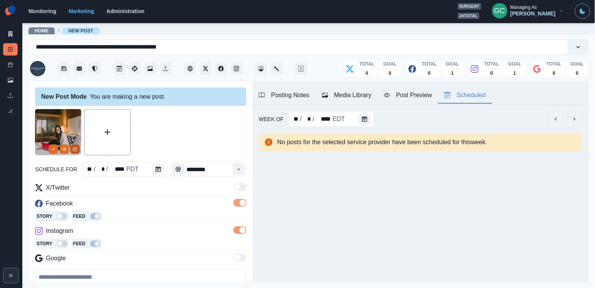
click at [74, 150] on icon "Edit Media" at bounding box center [75, 149] width 5 height 5
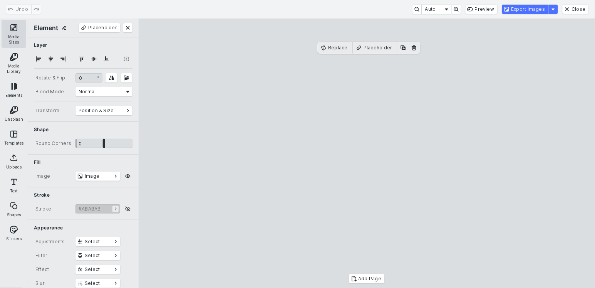
click at [15, 32] on button "Media Sizes" at bounding box center [14, 34] width 25 height 28
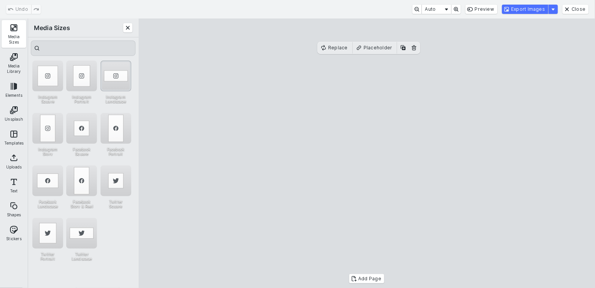
click at [116, 81] on div "Instagram Landscape" at bounding box center [116, 76] width 31 height 31
drag, startPoint x: 319, startPoint y: 105, endPoint x: 319, endPoint y: 99, distance: 5.8
click at [367, 153] on cesdk-canvas "Editor canvas" at bounding box center [367, 153] width 0 height 0
drag, startPoint x: 368, startPoint y: 256, endPoint x: 368, endPoint y: 275, distance: 19.3
click at [368, 275] on div "Add Page Replace Placeholder" at bounding box center [367, 152] width 457 height 269
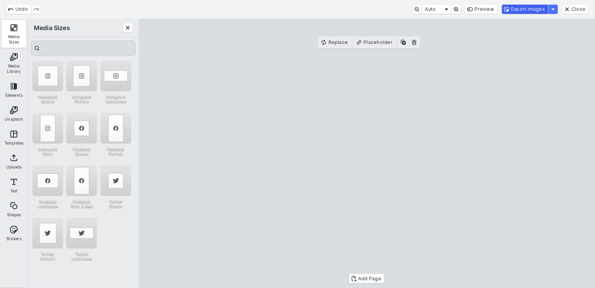
click at [533, 10] on button "Export Images" at bounding box center [525, 9] width 46 height 9
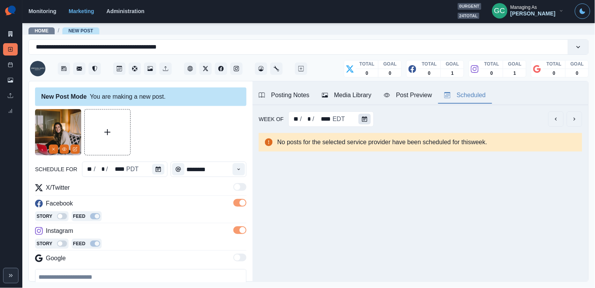
click at [363, 119] on icon "Calendar" at bounding box center [364, 118] width 5 height 5
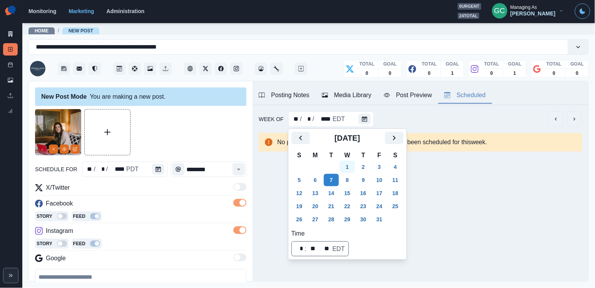
click at [350, 168] on button "1" at bounding box center [347, 167] width 15 height 12
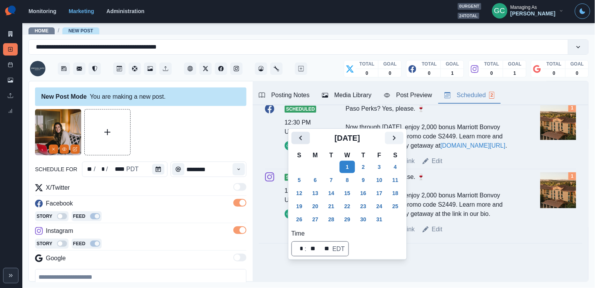
scroll to position [74, 0]
click at [301, 136] on icon "Previous" at bounding box center [300, 138] width 3 height 5
click at [334, 218] on button "30" at bounding box center [331, 219] width 15 height 12
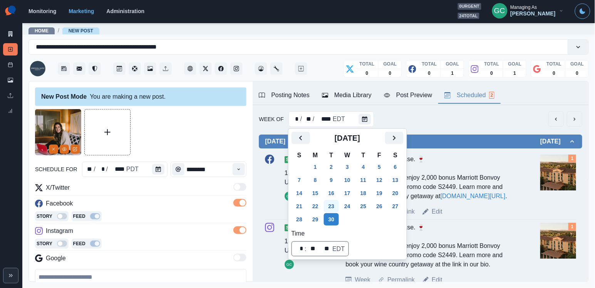
click at [334, 208] on button "23" at bounding box center [331, 206] width 15 height 12
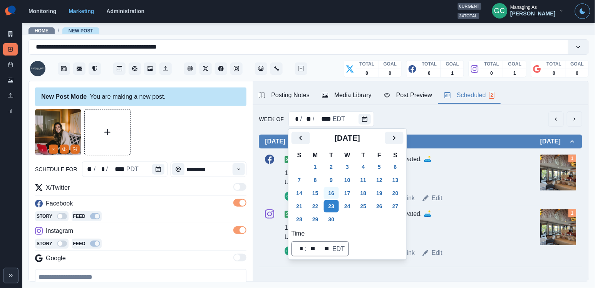
click at [334, 197] on button "16" at bounding box center [331, 193] width 15 height 12
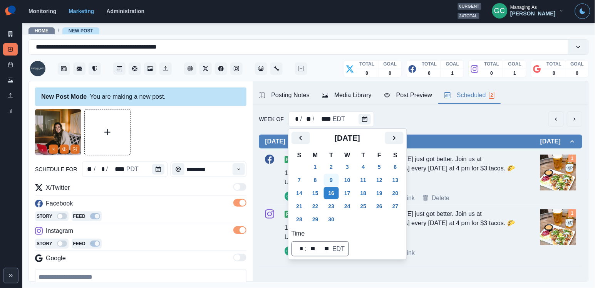
click at [332, 180] on button "9" at bounding box center [331, 180] width 15 height 12
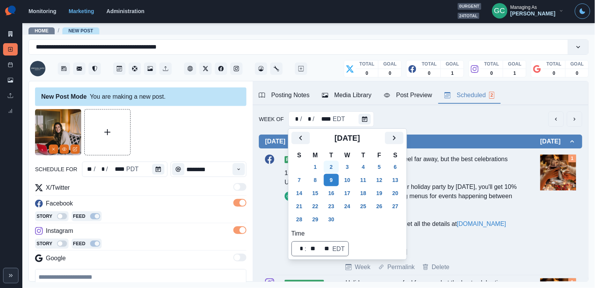
click at [334, 161] on button "2" at bounding box center [331, 167] width 15 height 12
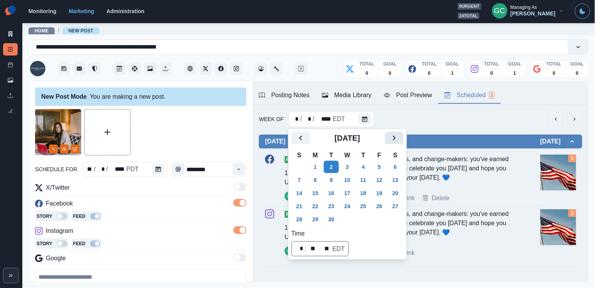
click at [404, 139] on button "Next" at bounding box center [394, 138] width 18 height 12
click at [339, 176] on button "7" at bounding box center [331, 180] width 15 height 12
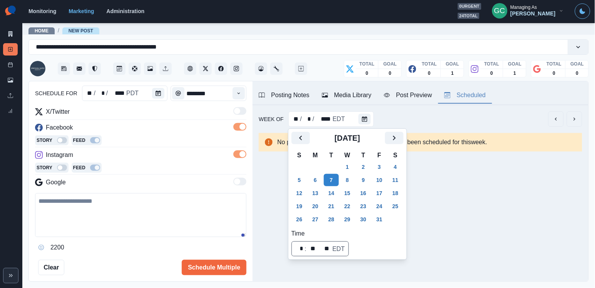
scroll to position [84, 0]
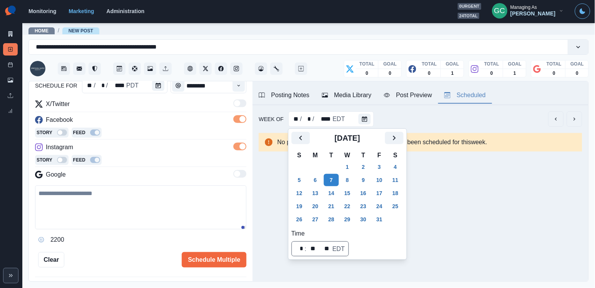
click at [147, 206] on textarea at bounding box center [141, 207] width 212 height 44
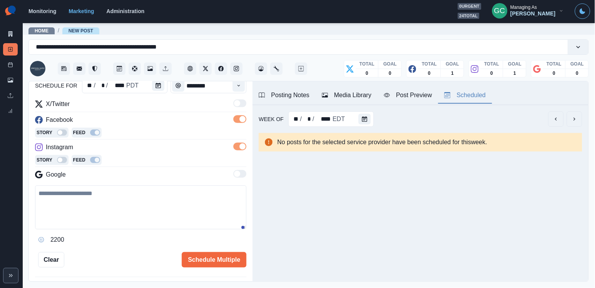
click at [147, 206] on textarea at bounding box center [141, 207] width 212 height 44
paste textarea "**********"
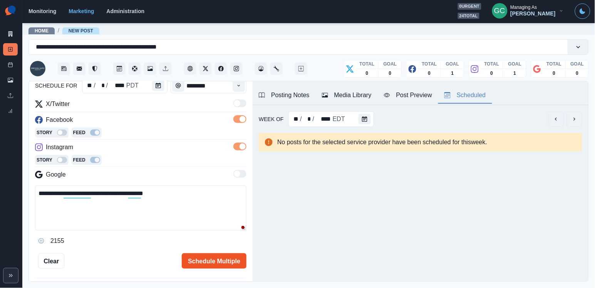
type textarea "**********"
click at [214, 259] on button "Schedule Multiple" at bounding box center [214, 260] width 65 height 15
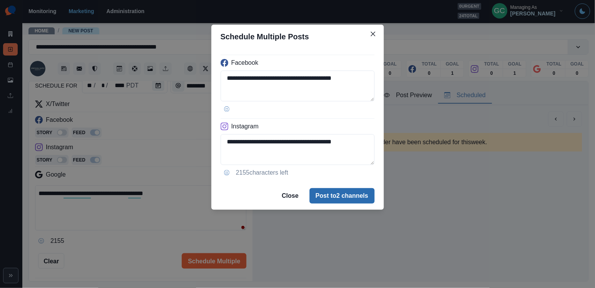
click at [331, 193] on button "Post to 2 channels" at bounding box center [342, 195] width 65 height 15
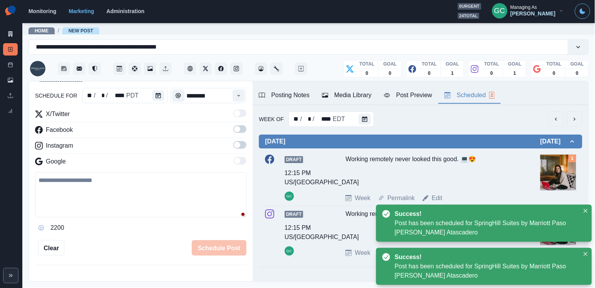
scroll to position [0, 0]
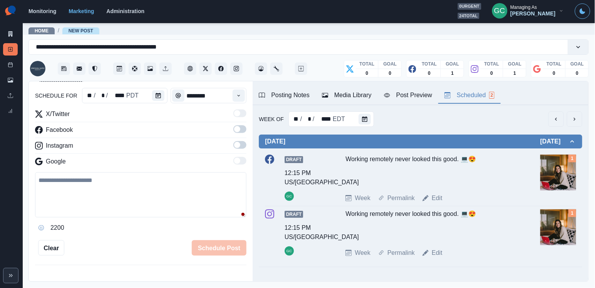
drag, startPoint x: 502, startPoint y: 1, endPoint x: 159, endPoint y: 125, distance: 364.9
click at [159, 125] on div "Facebook" at bounding box center [141, 131] width 212 height 12
click at [368, 118] on button "Calendar" at bounding box center [365, 119] width 12 height 11
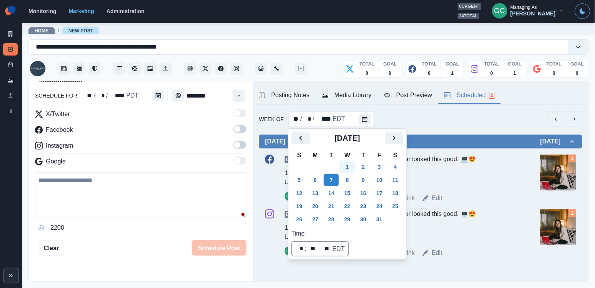
click at [353, 171] on button "1" at bounding box center [347, 167] width 15 height 12
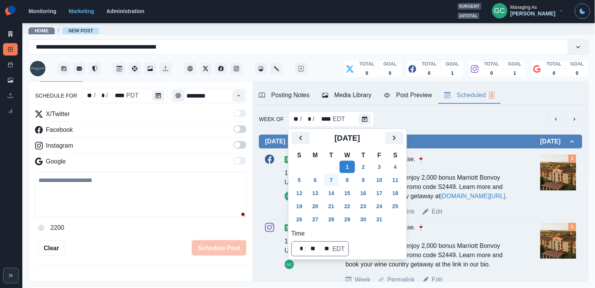
click at [335, 178] on button "7" at bounding box center [331, 180] width 15 height 12
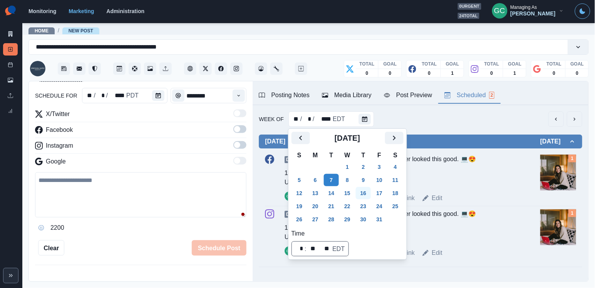
click at [371, 199] on button "16" at bounding box center [363, 193] width 15 height 12
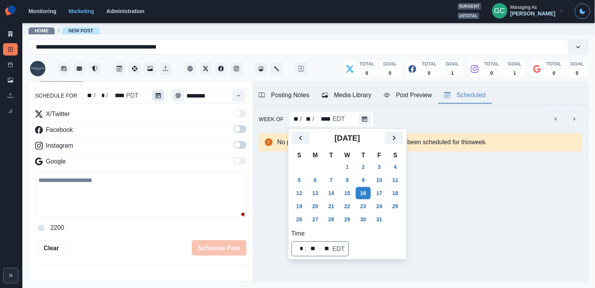
click at [153, 101] on button "Calendar" at bounding box center [158, 95] width 12 height 11
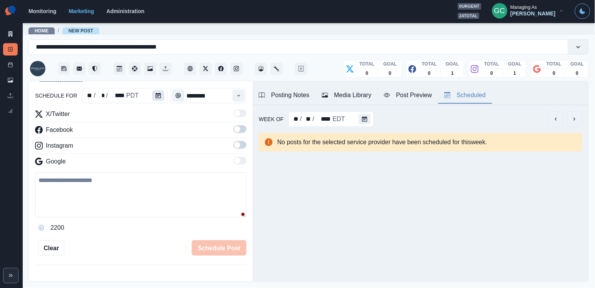
click at [161, 99] on button "Calendar" at bounding box center [158, 95] width 12 height 11
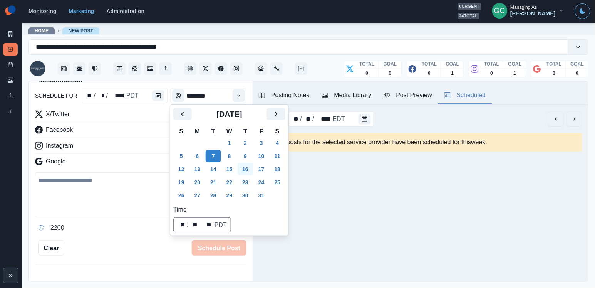
click at [249, 170] on button "16" at bounding box center [245, 169] width 15 height 12
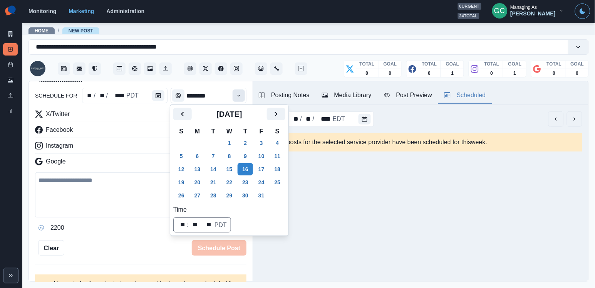
click at [244, 98] on button "Time" at bounding box center [239, 95] width 12 height 12
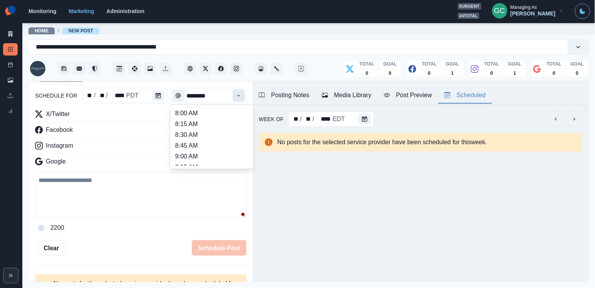
click at [244, 98] on button "Time" at bounding box center [239, 95] width 12 height 12
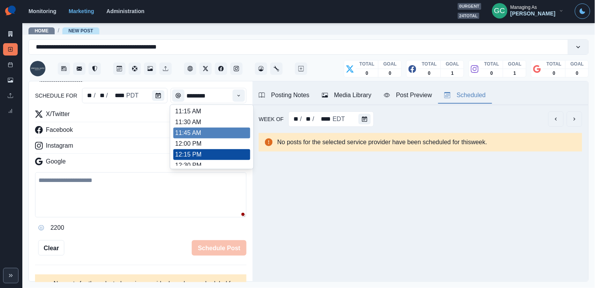
scroll to position [141, 0]
click at [237, 128] on li "11:30 AM" at bounding box center [211, 123] width 77 height 11
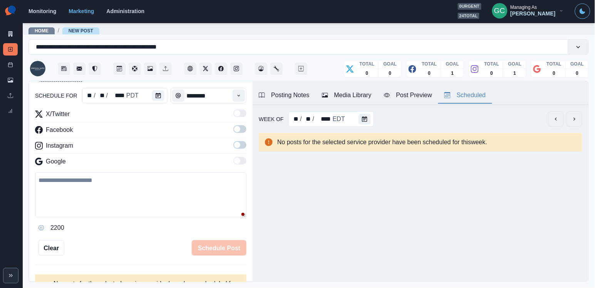
click at [243, 155] on div "X/Twitter Facebook Instagram Google" at bounding box center [141, 139] width 212 height 60
click at [240, 146] on span at bounding box center [240, 145] width 13 height 8
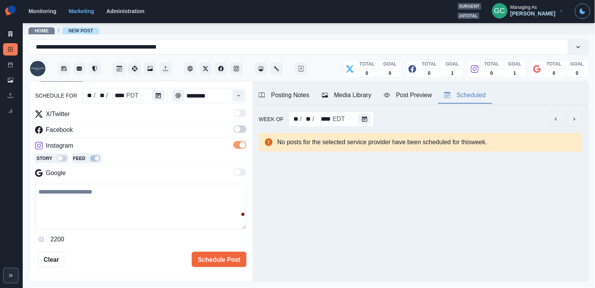
click at [240, 136] on label at bounding box center [240, 131] width 13 height 12
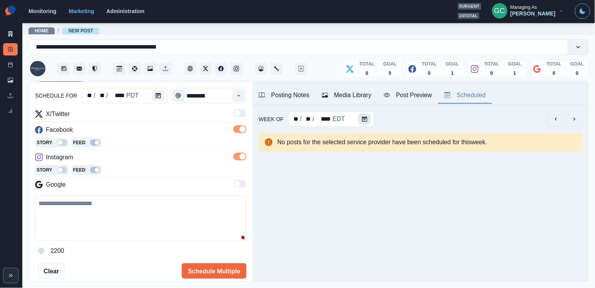
click at [359, 122] on button "Calendar" at bounding box center [365, 119] width 12 height 11
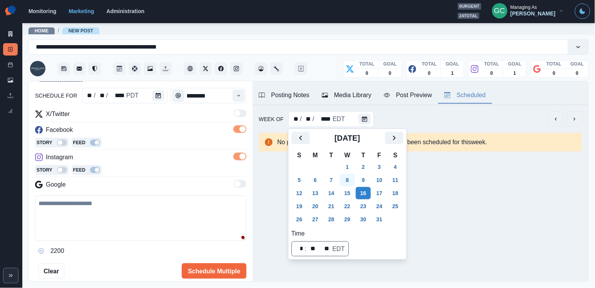
click at [348, 176] on button "8" at bounding box center [347, 180] width 15 height 12
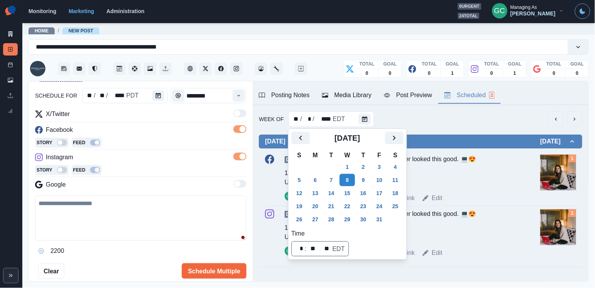
click at [453, 196] on div "Week Permalink Edit" at bounding box center [442, 197] width 192 height 9
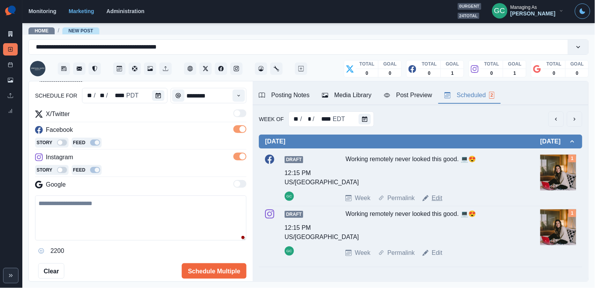
click at [443, 196] on link "Edit" at bounding box center [437, 197] width 11 height 9
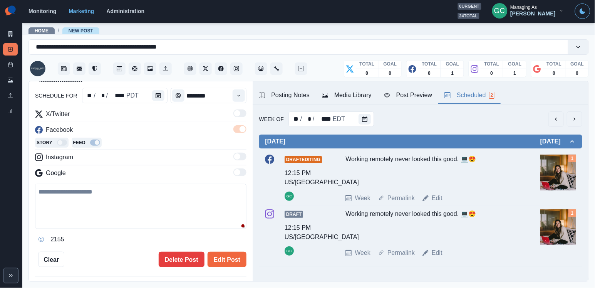
type input "********"
click at [190, 229] on textarea "**********" at bounding box center [141, 206] width 212 height 45
paste textarea "**********"
drag, startPoint x: 89, startPoint y: 212, endPoint x: 0, endPoint y: 176, distance: 95.5
click at [0, 176] on div "**********" at bounding box center [297, 144] width 595 height 288
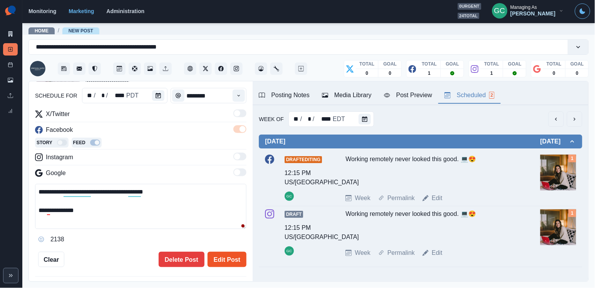
type textarea "**********"
click at [229, 266] on button "Edit Post" at bounding box center [227, 259] width 39 height 15
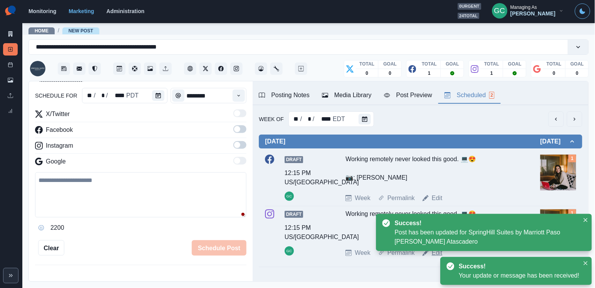
click at [434, 254] on link "Edit" at bounding box center [437, 252] width 11 height 9
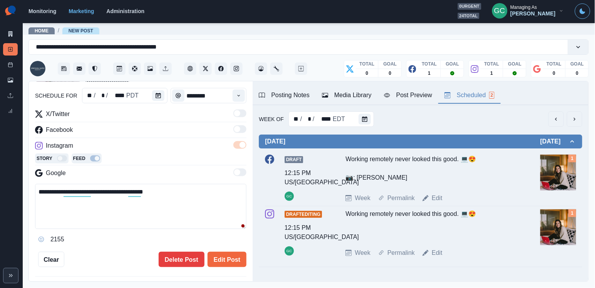
click at [0, 181] on div "**********" at bounding box center [297, 144] width 595 height 288
paste textarea "**********"
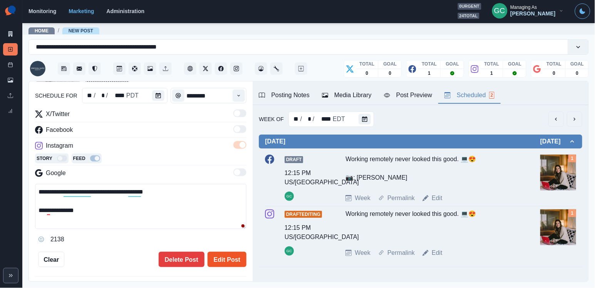
type textarea "**********"
click at [228, 267] on button "Edit Post" at bounding box center [227, 259] width 39 height 15
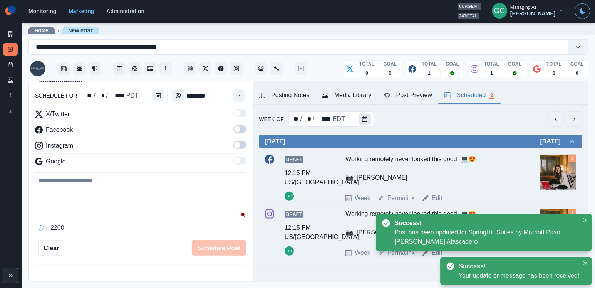
click at [365, 116] on icon "Calendar" at bounding box center [364, 118] width 5 height 5
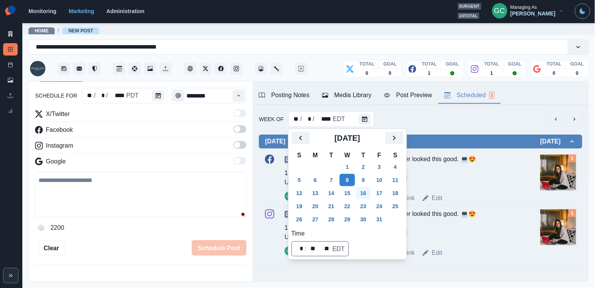
click at [370, 197] on button "16" at bounding box center [363, 193] width 15 height 12
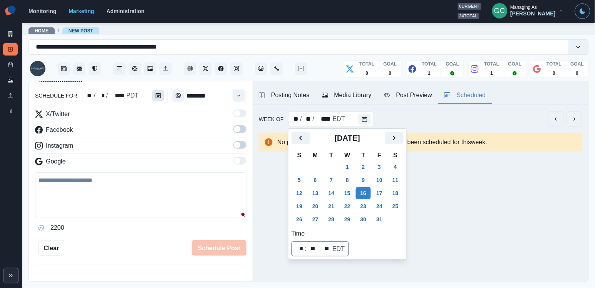
click at [156, 92] on button "Calendar" at bounding box center [158, 95] width 12 height 11
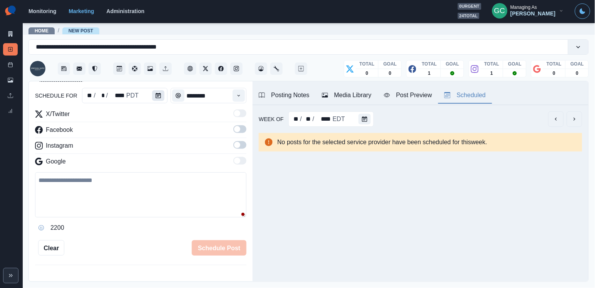
click at [156, 92] on button "Calendar" at bounding box center [158, 95] width 12 height 11
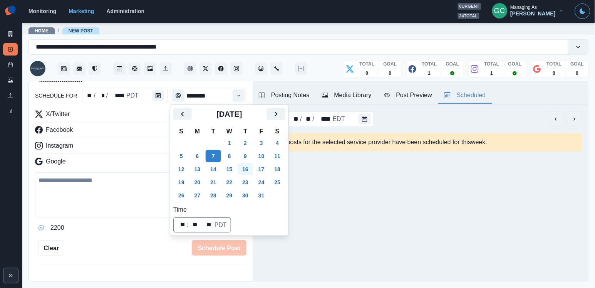
click at [246, 170] on button "16" at bounding box center [245, 169] width 15 height 12
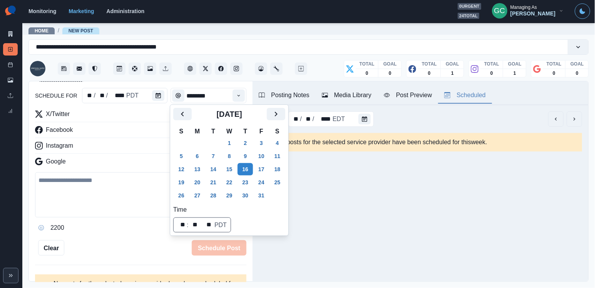
click at [247, 90] on div "New Post Mode You are making a new post. schedule for ** / ** / **** PDT ******…" at bounding box center [141, 181] width 224 height 201
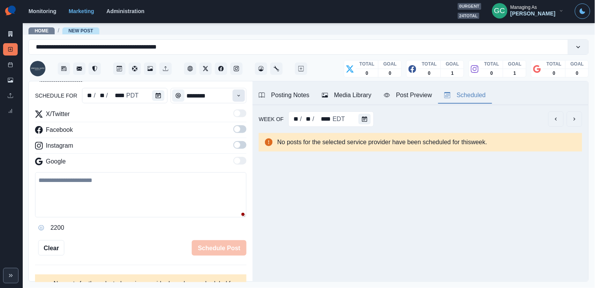
click at [240, 94] on icon "Time" at bounding box center [238, 95] width 5 height 5
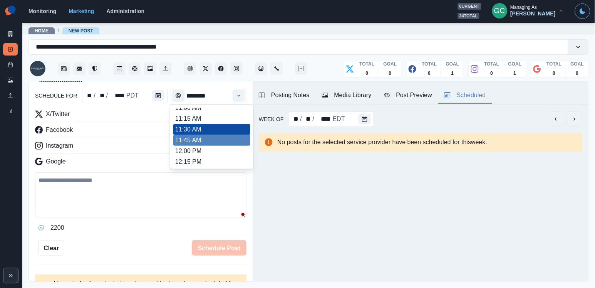
scroll to position [134, 0]
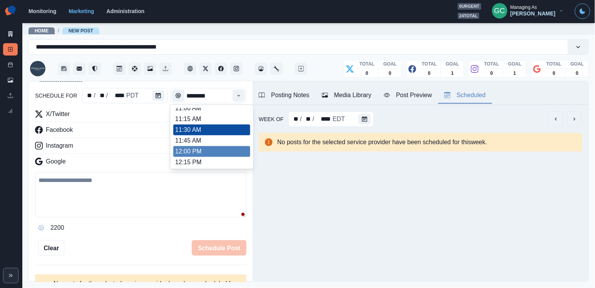
click at [210, 152] on li "12:00 PM" at bounding box center [211, 151] width 77 height 11
type input "********"
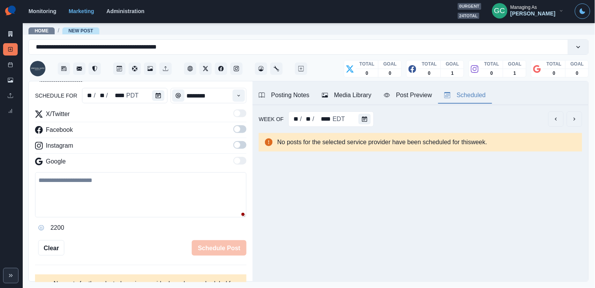
click at [239, 148] on span at bounding box center [237, 145] width 6 height 6
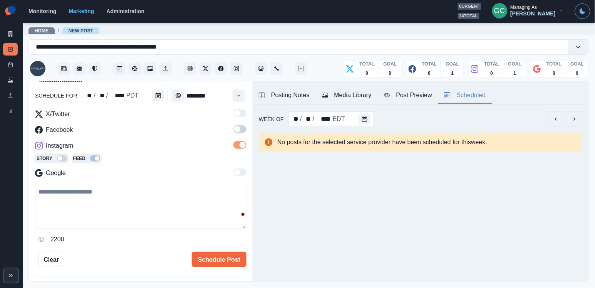
click at [239, 132] on span at bounding box center [237, 129] width 6 height 6
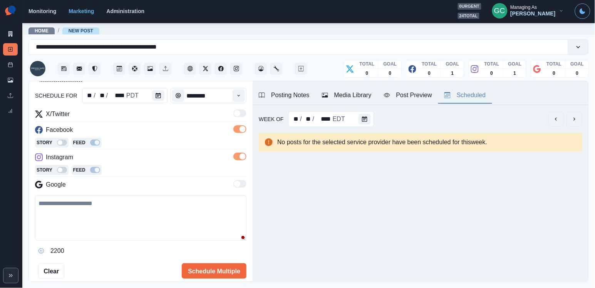
click at [184, 145] on div "Story Feed" at bounding box center [141, 144] width 212 height 12
click at [338, 99] on div "Media Library" at bounding box center [347, 95] width 50 height 9
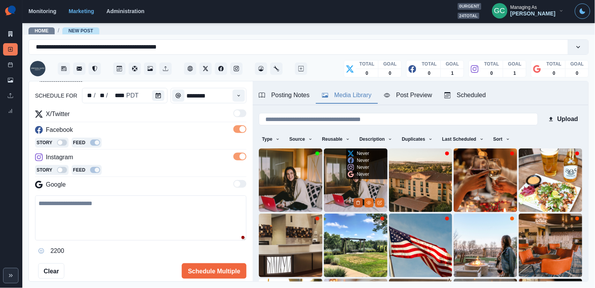
click at [356, 202] on icon "Delete Media" at bounding box center [358, 202] width 5 height 5
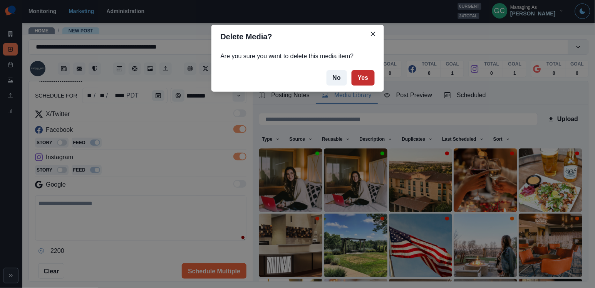
click at [366, 75] on button "Yes" at bounding box center [363, 77] width 23 height 15
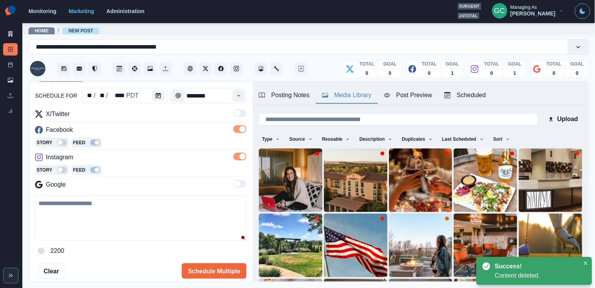
scroll to position [24, 0]
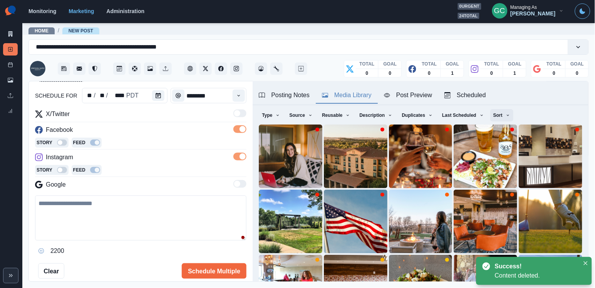
click at [504, 121] on button "Sort" at bounding box center [502, 115] width 23 height 12
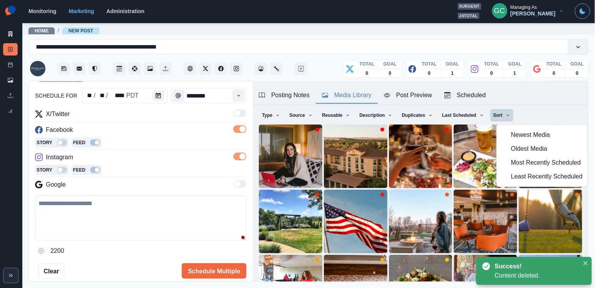
click at [514, 178] on span "Least Recently Scheduled" at bounding box center [547, 176] width 72 height 9
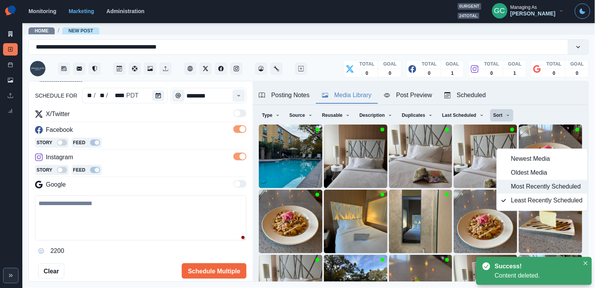
scroll to position [0, 0]
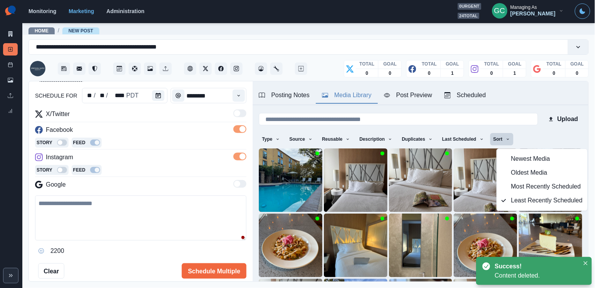
click at [185, 161] on div "Instagram" at bounding box center [141, 159] width 212 height 12
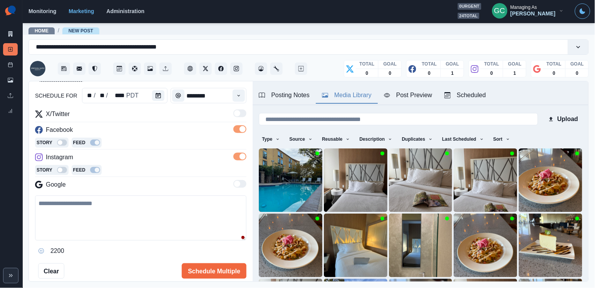
click at [474, 99] on div "Scheduled" at bounding box center [466, 95] width 42 height 9
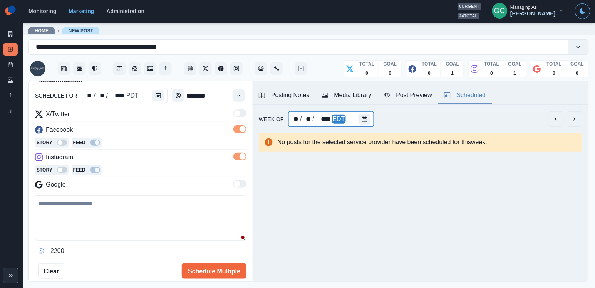
click at [369, 125] on div at bounding box center [366, 118] width 15 height 15
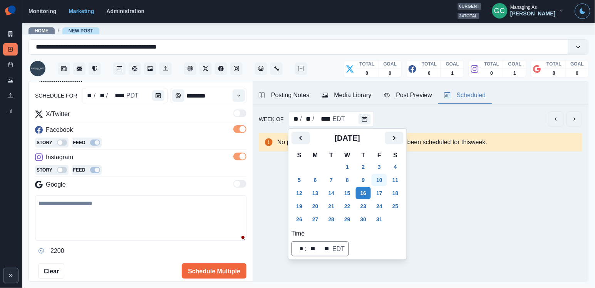
click at [385, 178] on button "10" at bounding box center [379, 180] width 15 height 12
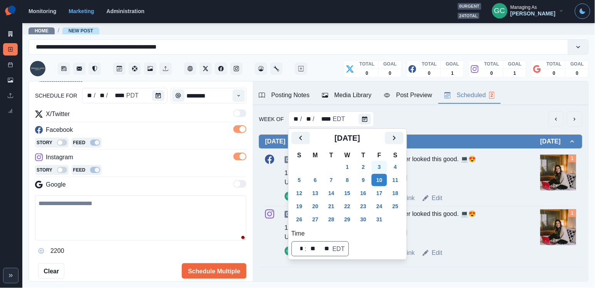
click at [384, 166] on button "3" at bounding box center [379, 167] width 15 height 12
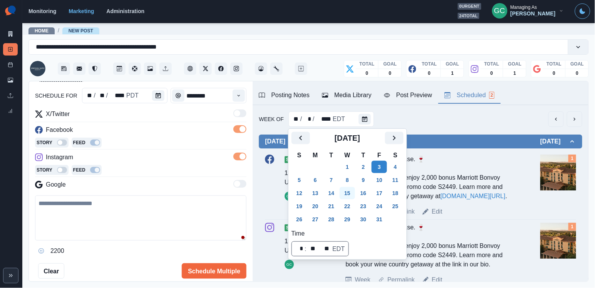
click at [346, 194] on button "15" at bounding box center [347, 193] width 15 height 12
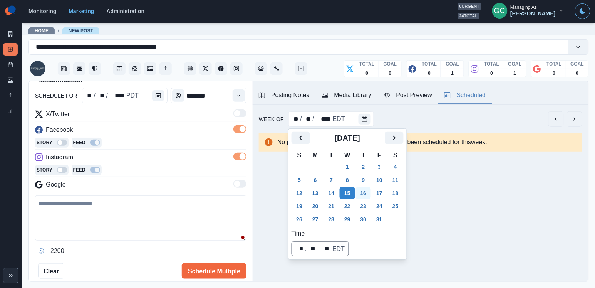
click at [366, 193] on button "16" at bounding box center [363, 193] width 15 height 12
click at [126, 224] on textarea at bounding box center [141, 217] width 212 height 45
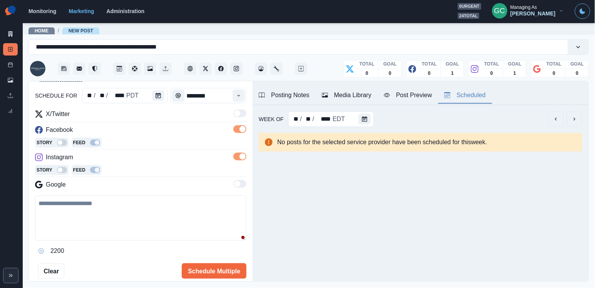
click at [126, 224] on textarea at bounding box center [141, 217] width 212 height 45
paste textarea "**********"
click at [121, 224] on textarea "**********" at bounding box center [141, 217] width 212 height 45
drag, startPoint x: 104, startPoint y: 231, endPoint x: 11, endPoint y: 204, distance: 97.3
click at [11, 204] on div "**********" at bounding box center [297, 144] width 595 height 288
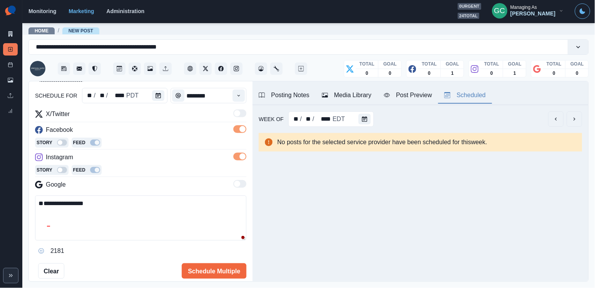
click at [109, 230] on textarea "**********" at bounding box center [141, 217] width 212 height 45
click at [75, 199] on textarea "**********" at bounding box center [141, 217] width 212 height 45
drag, startPoint x: 117, startPoint y: 229, endPoint x: 13, endPoint y: 186, distance: 112.3
click at [13, 186] on div "**********" at bounding box center [297, 144] width 595 height 288
click at [71, 208] on textarea "**********" at bounding box center [141, 217] width 212 height 45
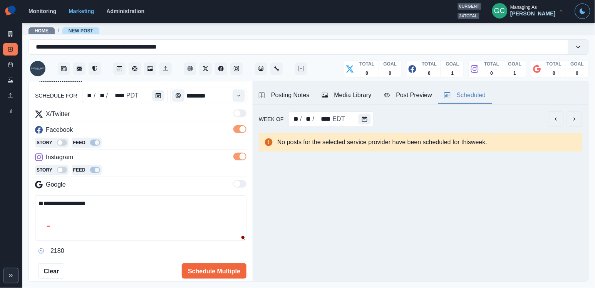
click at [75, 202] on textarea "**********" at bounding box center [141, 217] width 212 height 45
click at [114, 227] on textarea "**********" at bounding box center [141, 217] width 212 height 45
drag, startPoint x: 122, startPoint y: 229, endPoint x: 22, endPoint y: 209, distance: 101.5
click at [22, 209] on main "**********" at bounding box center [308, 155] width 573 height 266
click at [55, 207] on textarea "**********" at bounding box center [141, 217] width 212 height 45
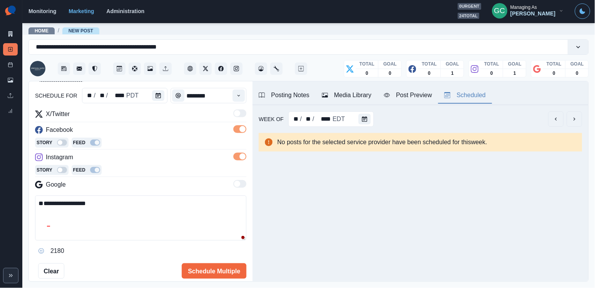
drag, startPoint x: 120, startPoint y: 235, endPoint x: 18, endPoint y: 194, distance: 109.9
click at [20, 194] on div "**********" at bounding box center [297, 144] width 595 height 288
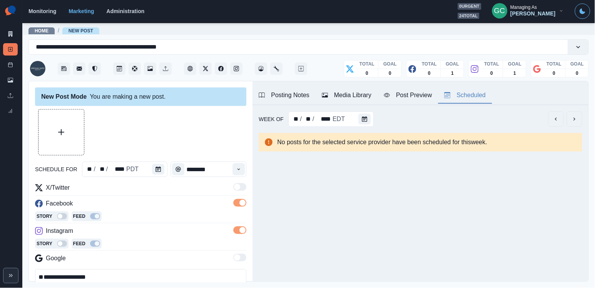
scroll to position [0, 0]
click at [178, 121] on div at bounding box center [141, 132] width 212 height 46
click at [356, 89] on button "Media Library" at bounding box center [347, 95] width 62 height 16
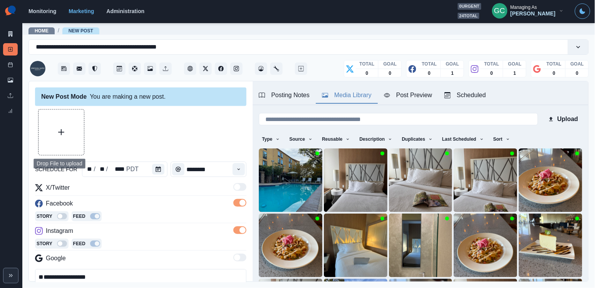
click at [45, 138] on button "Upload Media" at bounding box center [61, 131] width 45 height 45
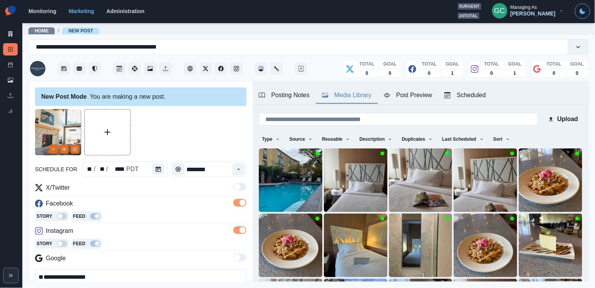
drag, startPoint x: 542, startPoint y: 0, endPoint x: 147, endPoint y: 188, distance: 437.6
click at [147, 189] on div "X/Twitter" at bounding box center [141, 189] width 212 height 12
click at [65, 151] on icon "View Media" at bounding box center [64, 149] width 4 height 3
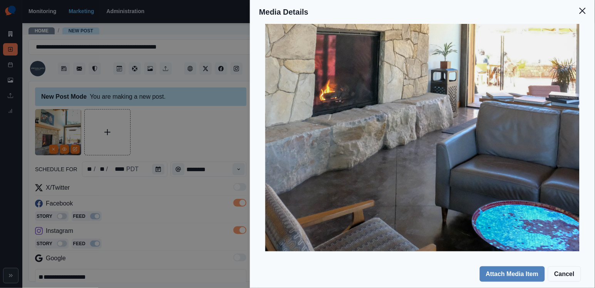
scroll to position [274, 0]
click at [101, 239] on div "Media Details Preview Details Our Description DSCF8668 2 Reusable Yes Tags pott…" at bounding box center [297, 144] width 595 height 288
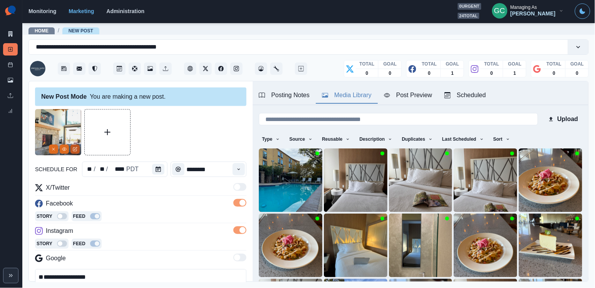
click at [77, 151] on button "Edit Media" at bounding box center [75, 149] width 9 height 9
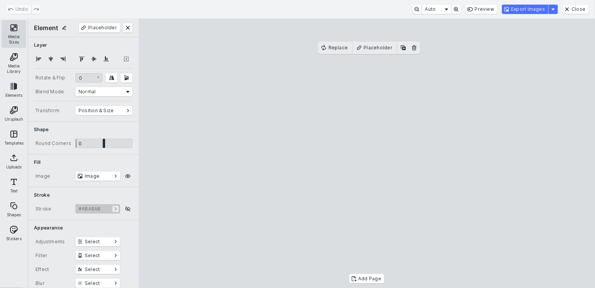
click at [20, 34] on button "Media Sizes" at bounding box center [14, 34] width 25 height 28
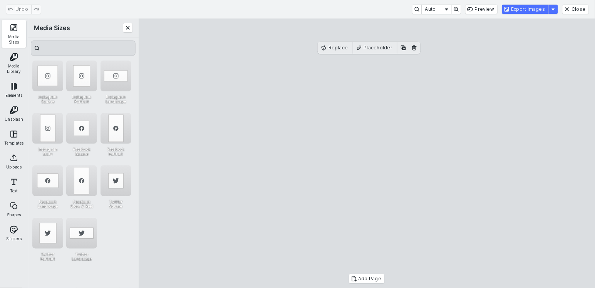
click at [68, 92] on div "Instagram Portrait" at bounding box center [81, 85] width 31 height 49
click at [81, 86] on div "Instagram Portrait" at bounding box center [81, 76] width 31 height 31
drag, startPoint x: 326, startPoint y: 145, endPoint x: 326, endPoint y: 137, distance: 7.3
click at [367, 153] on cesdk-canvas "Editor canvas" at bounding box center [367, 153] width 0 height 0
drag, startPoint x: 368, startPoint y: 253, endPoint x: 368, endPoint y: 265, distance: 12.3
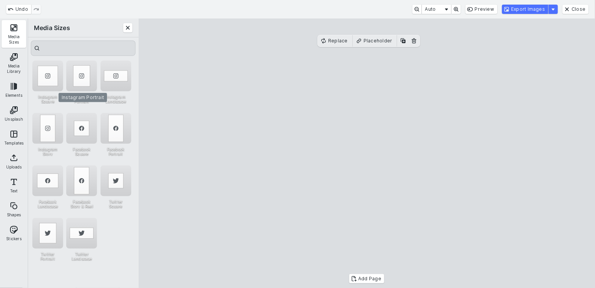
click at [367, 153] on cesdk-canvas "Editor canvas" at bounding box center [367, 153] width 0 height 0
click at [535, 6] on button "Export Images" at bounding box center [525, 9] width 46 height 9
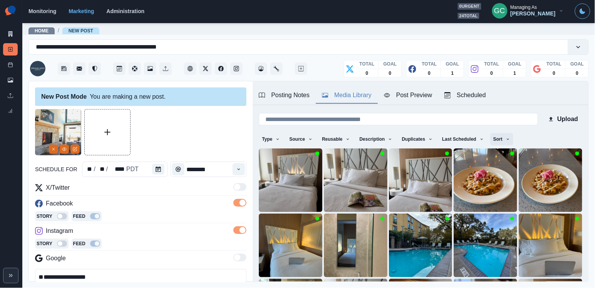
click at [500, 137] on button "Sort" at bounding box center [502, 139] width 23 height 12
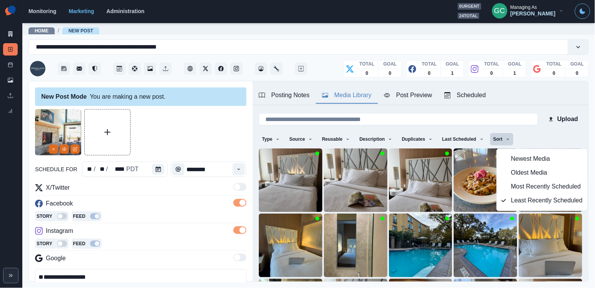
click at [504, 153] on button "Newest Media" at bounding box center [542, 159] width 91 height 14
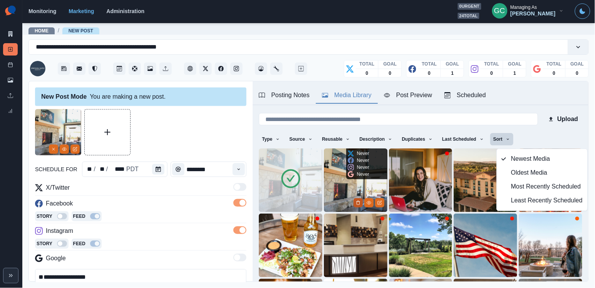
click at [357, 204] on icon "Delete Media" at bounding box center [358, 202] width 5 height 5
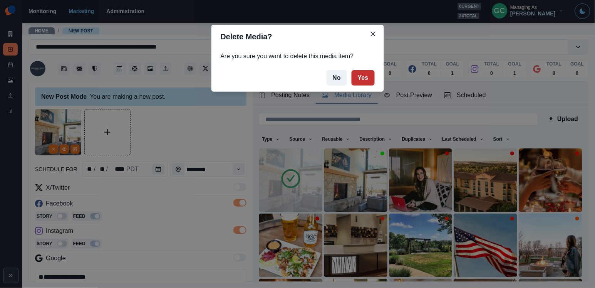
click at [369, 78] on button "Yes" at bounding box center [363, 77] width 23 height 15
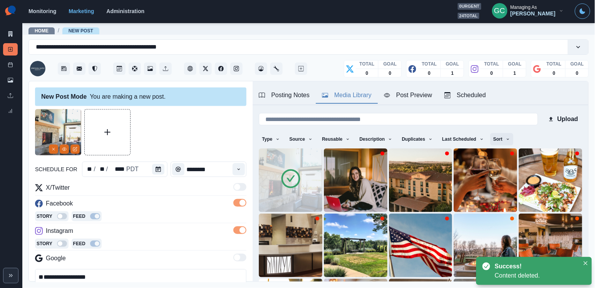
scroll to position [0, 0]
click at [507, 137] on button "Sort" at bounding box center [502, 139] width 23 height 12
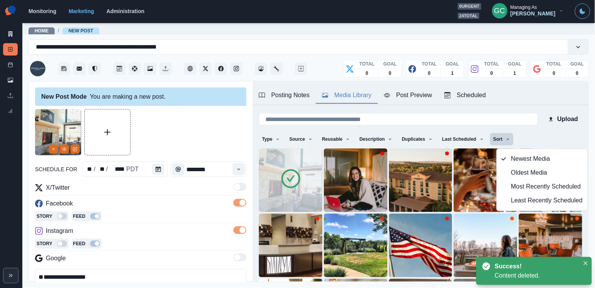
click at [504, 199] on icon "button" at bounding box center [504, 200] width 5 height 5
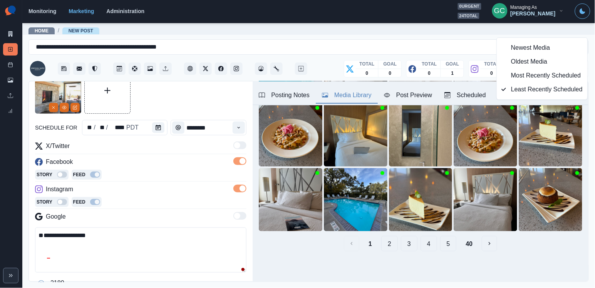
scroll to position [53, 0]
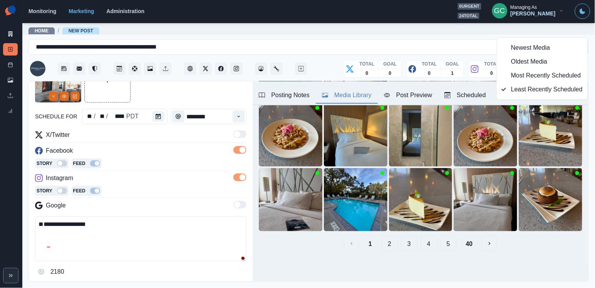
click at [143, 225] on textarea "**********" at bounding box center [141, 238] width 212 height 45
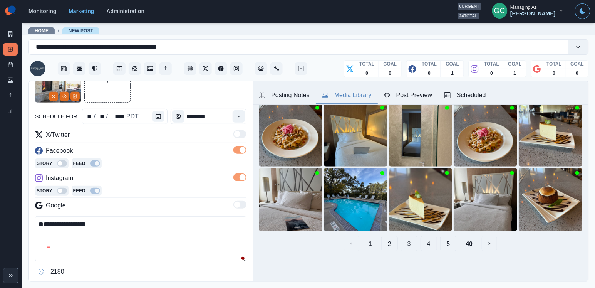
paste textarea "**********"
type textarea "**********"
click at [240, 116] on icon "Time" at bounding box center [239, 117] width 3 height 2
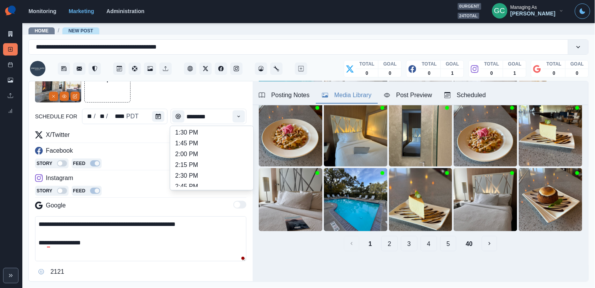
scroll to position [239, 0]
click at [220, 160] on li "2:00 PM" at bounding box center [211, 154] width 77 height 11
type input "*******"
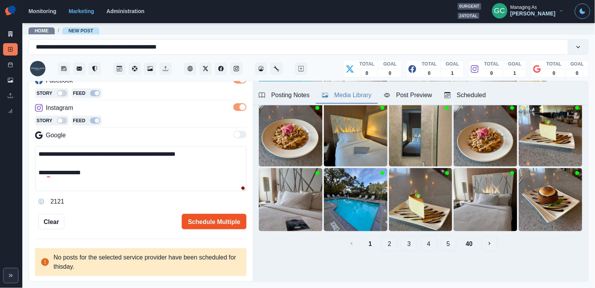
scroll to position [125, 0]
click at [229, 218] on button "Schedule Multiple" at bounding box center [214, 221] width 65 height 15
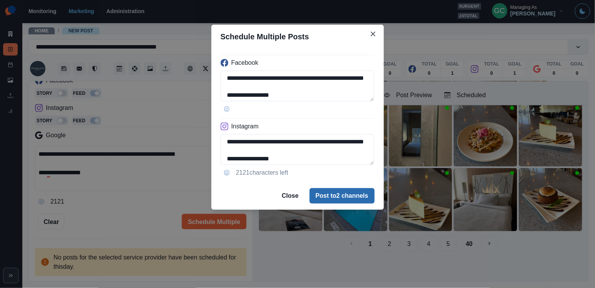
click at [363, 193] on button "Post to 2 channels" at bounding box center [342, 195] width 65 height 15
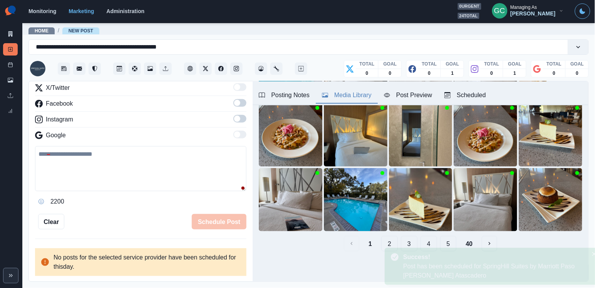
scroll to position [74, 0]
